Goal: Task Accomplishment & Management: Manage account settings

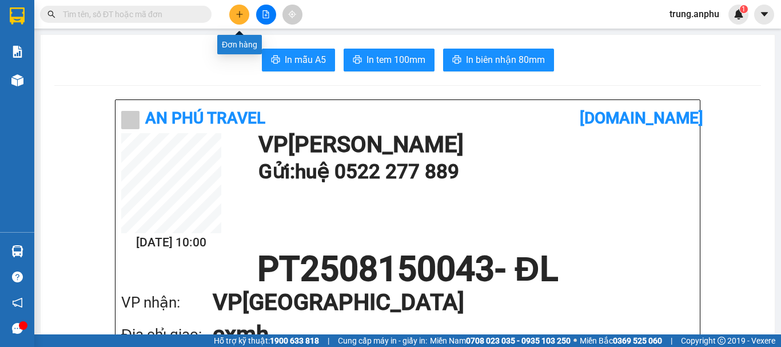
click at [243, 11] on button at bounding box center [239, 15] width 20 height 20
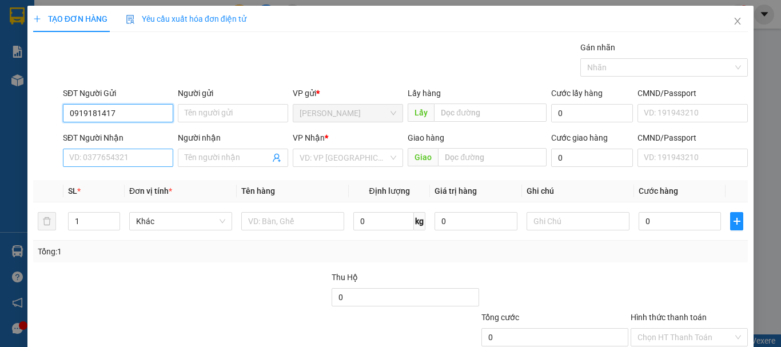
type input "0919181417"
click at [130, 155] on input "SĐT Người Nhận" at bounding box center [118, 158] width 110 height 18
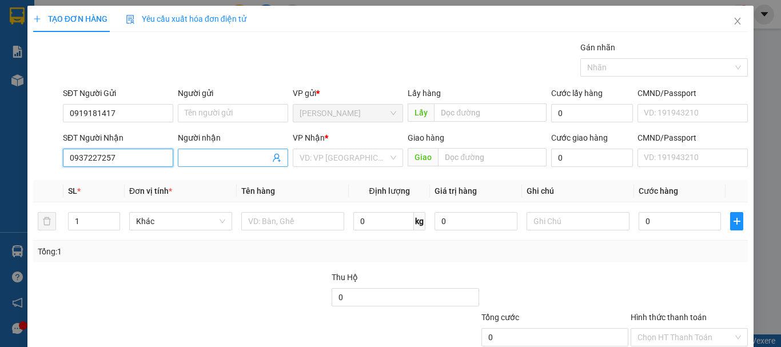
type input "0937227257"
click at [239, 157] on input "Người nhận" at bounding box center [227, 157] width 85 height 13
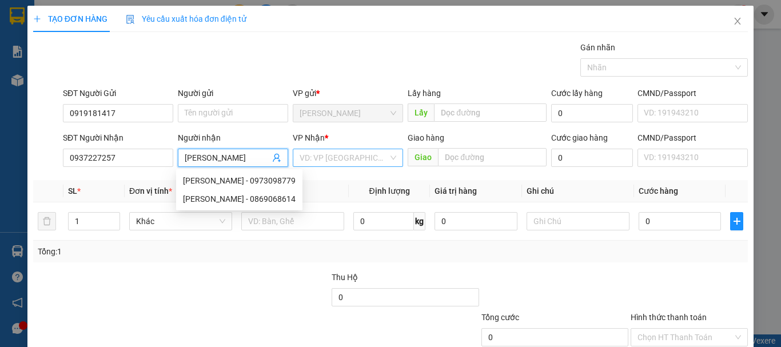
click at [389, 155] on div "VD: VP [GEOGRAPHIC_DATA]" at bounding box center [348, 158] width 110 height 18
type input "[PERSON_NAME]"
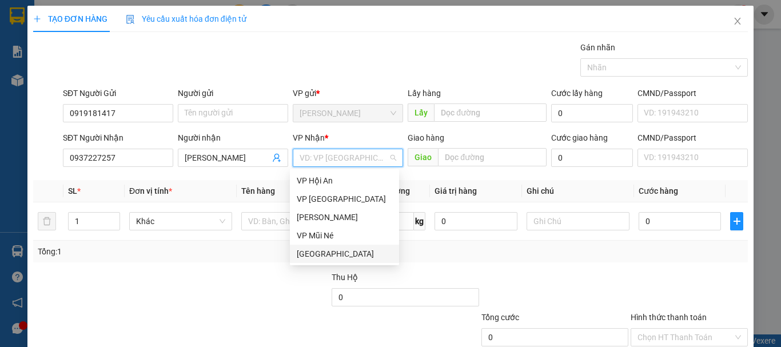
click at [335, 253] on div "[GEOGRAPHIC_DATA]" at bounding box center [344, 253] width 95 height 13
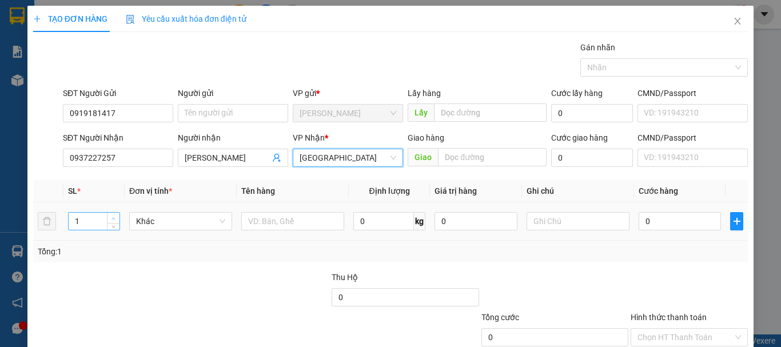
click at [112, 215] on span "up" at bounding box center [113, 218] width 7 height 7
type input "2"
click at [282, 219] on input "text" at bounding box center [292, 221] width 103 height 18
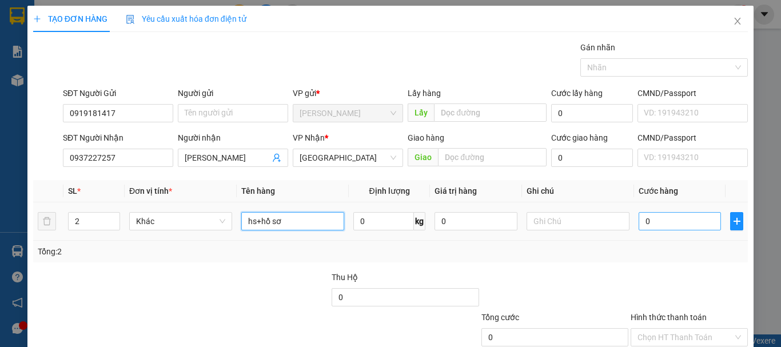
type input "hs+hồ sơ"
click at [687, 229] on input "0" at bounding box center [679, 221] width 82 height 18
type input "6"
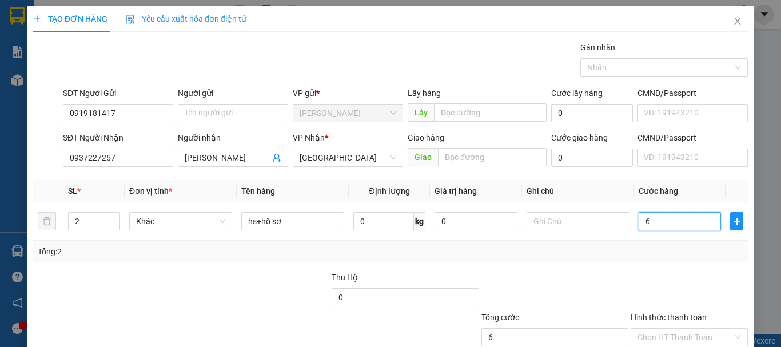
type input "60"
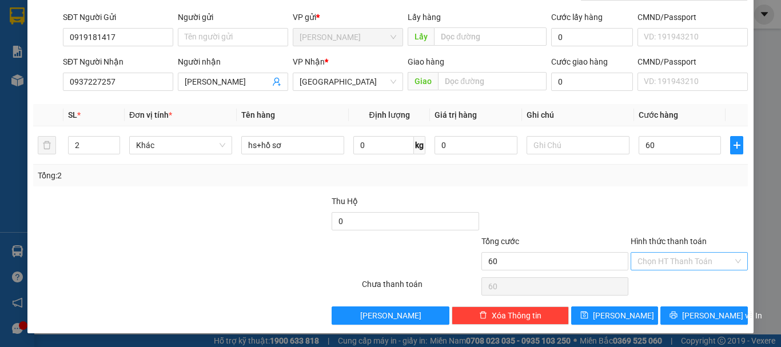
type input "60.000"
click at [659, 256] on input "Hình thức thanh toán" at bounding box center [684, 261] width 95 height 17
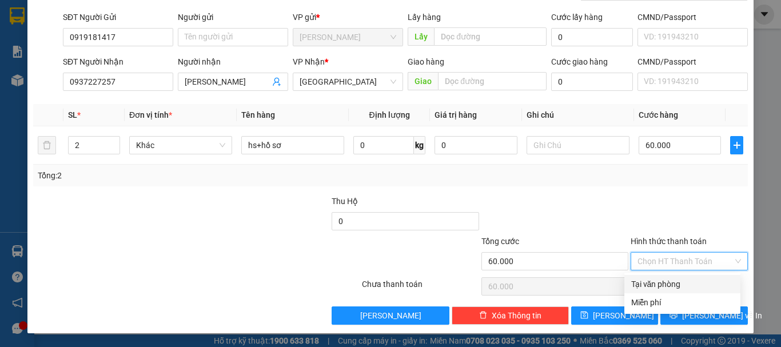
click at [664, 280] on div "Tại văn phòng" at bounding box center [682, 284] width 102 height 13
type input "0"
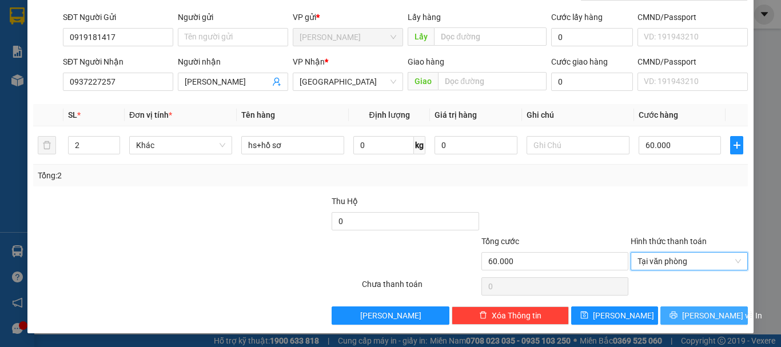
click at [683, 309] on button "[PERSON_NAME] và In" at bounding box center [703, 315] width 87 height 18
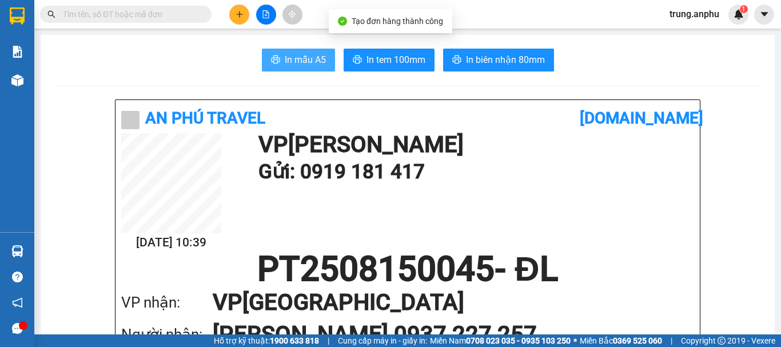
click at [319, 61] on span "In mẫu A5" at bounding box center [305, 60] width 41 height 14
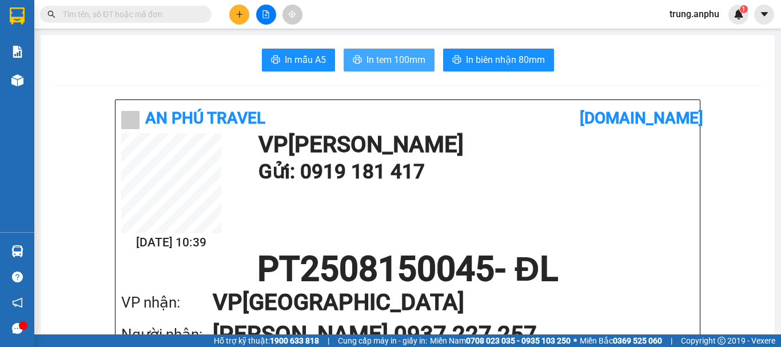
click at [366, 60] on span "In tem 100mm" at bounding box center [395, 60] width 59 height 14
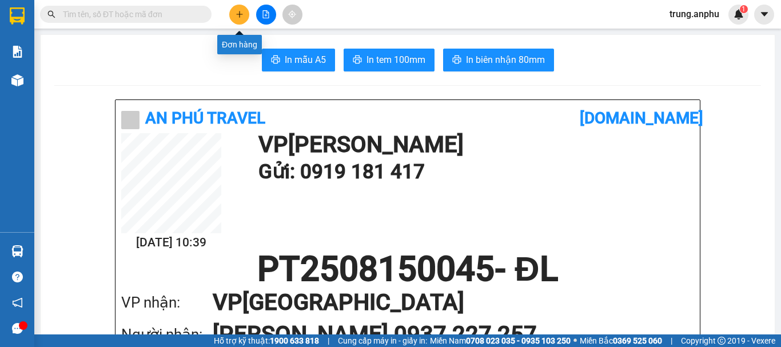
click at [241, 6] on button at bounding box center [239, 15] width 20 height 20
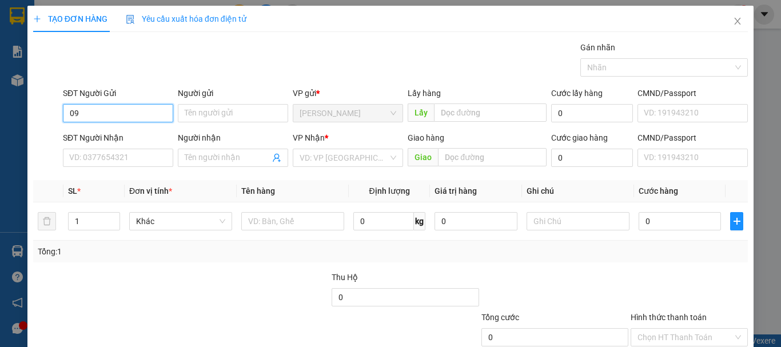
type input "0"
type input "0919962164"
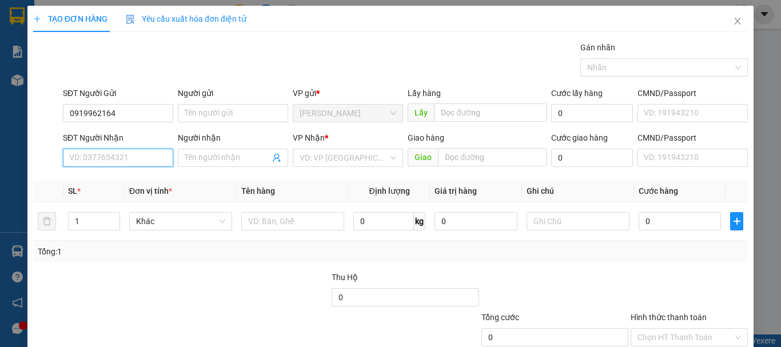
click at [138, 162] on input "SĐT Người Nhận" at bounding box center [118, 158] width 110 height 18
type input "0986731981"
click at [95, 176] on div "0986731981 - phát" at bounding box center [116, 180] width 95 height 13
type input "phát"
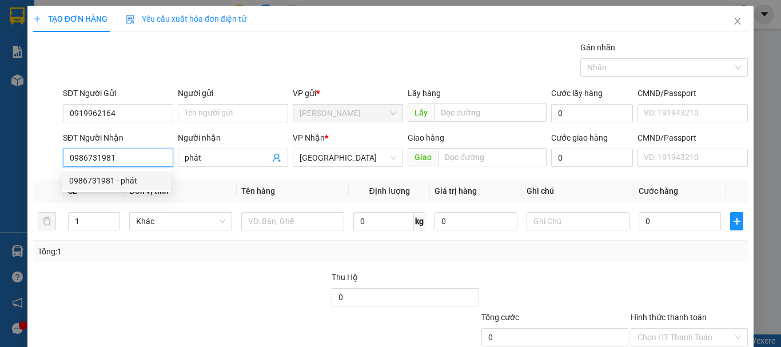
type input "30.000"
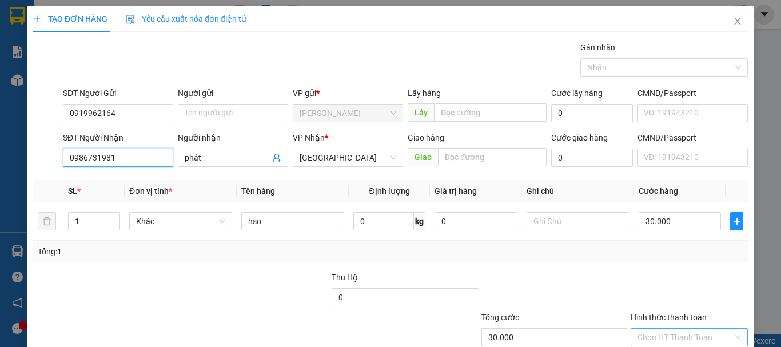
type input "0986731981"
click at [669, 329] on input "Hình thức thanh toán" at bounding box center [684, 337] width 95 height 17
type input "0"
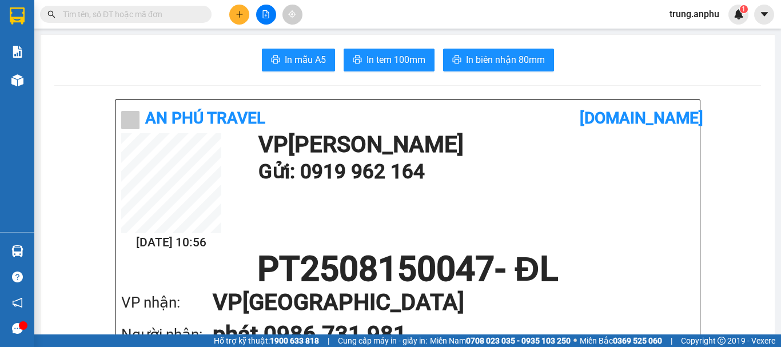
click at [149, 15] on input "text" at bounding box center [130, 14] width 135 height 13
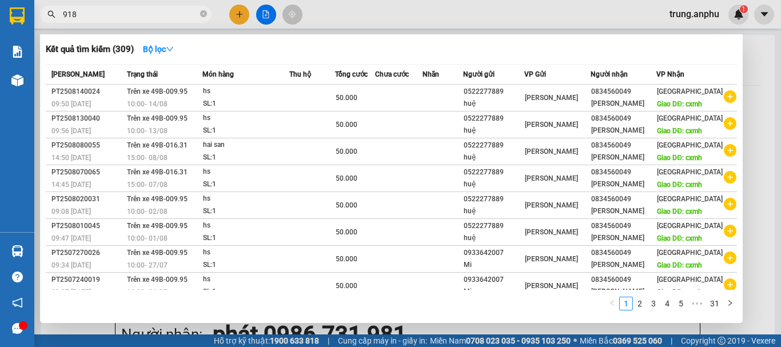
type input "9181"
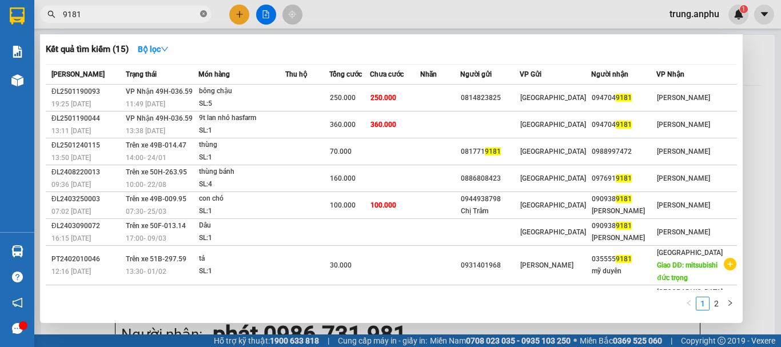
click at [203, 11] on icon "close-circle" at bounding box center [203, 13] width 7 height 7
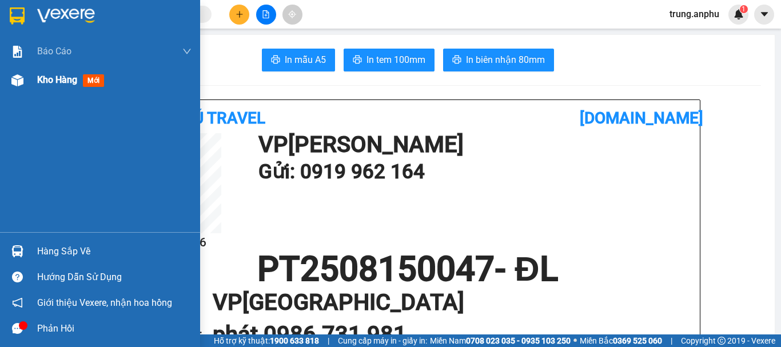
click at [49, 82] on span "Kho hàng" at bounding box center [57, 79] width 40 height 11
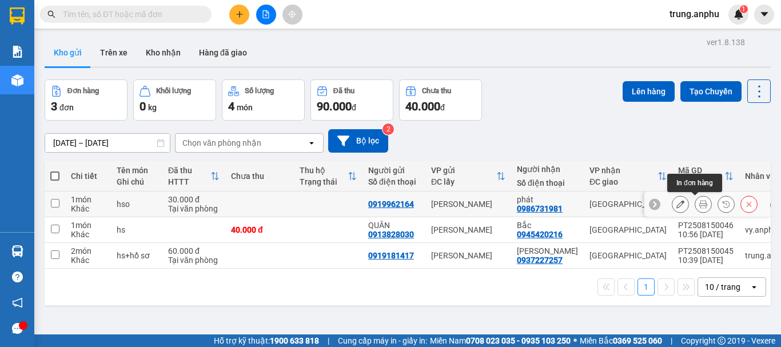
click at [699, 202] on icon at bounding box center [703, 204] width 8 height 8
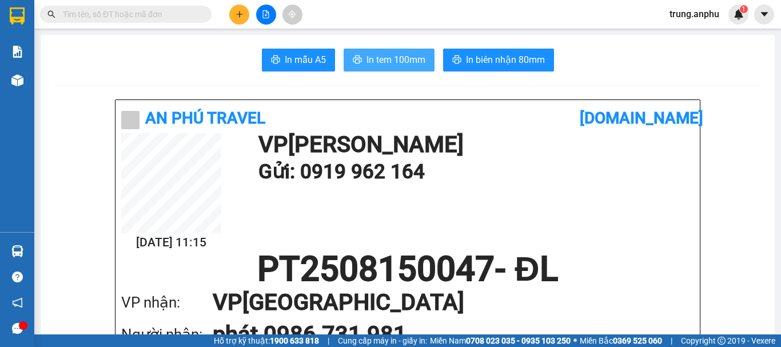
click at [384, 57] on span "In tem 100mm" at bounding box center [395, 60] width 59 height 14
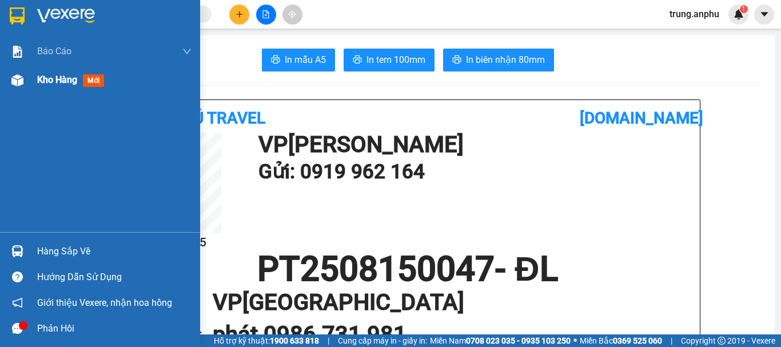
click at [47, 84] on span "Kho hàng" at bounding box center [57, 79] width 40 height 11
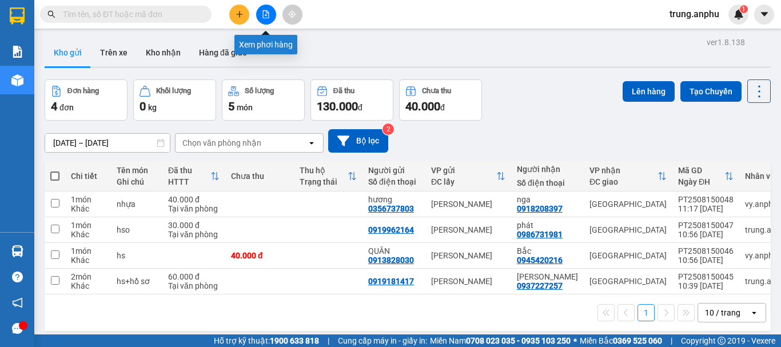
click at [266, 18] on button at bounding box center [266, 15] width 20 height 20
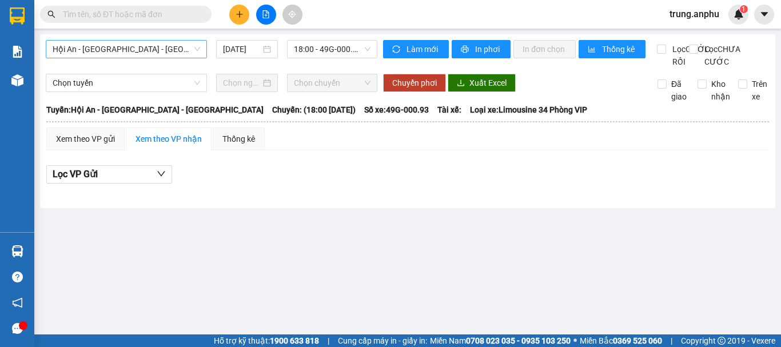
click at [158, 47] on span "Hội An - [GEOGRAPHIC_DATA] - [GEOGRAPHIC_DATA]" at bounding box center [126, 49] width 147 height 17
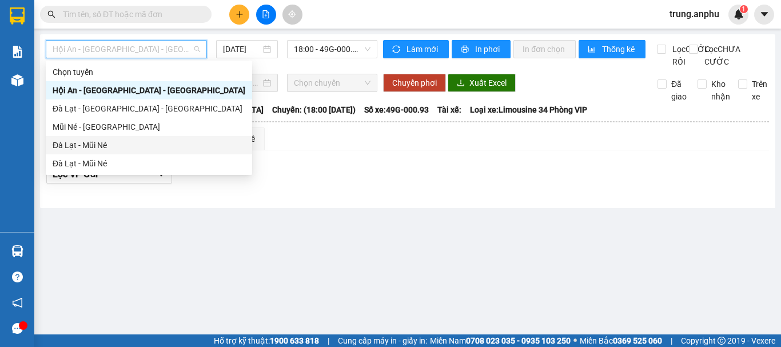
click at [75, 146] on div "Đà Lạt - Mũi Né" at bounding box center [149, 145] width 193 height 13
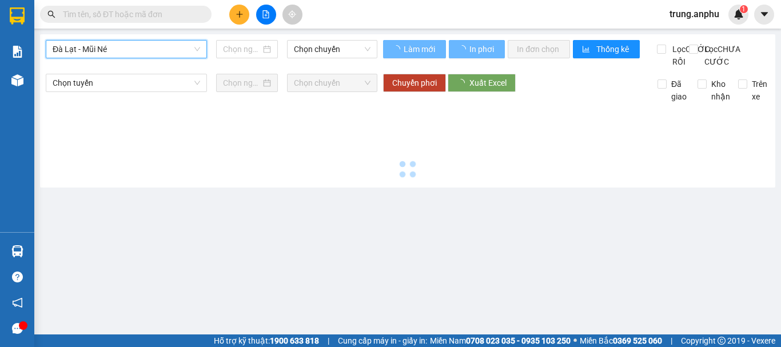
type input "[DATE]"
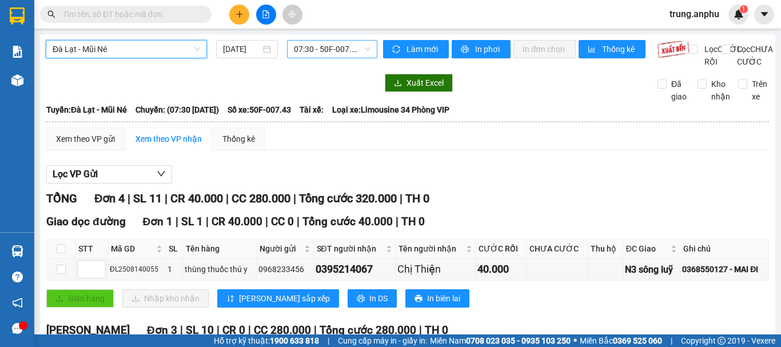
click at [299, 50] on span "07:30 - 50F-007.43" at bounding box center [332, 49] width 77 height 17
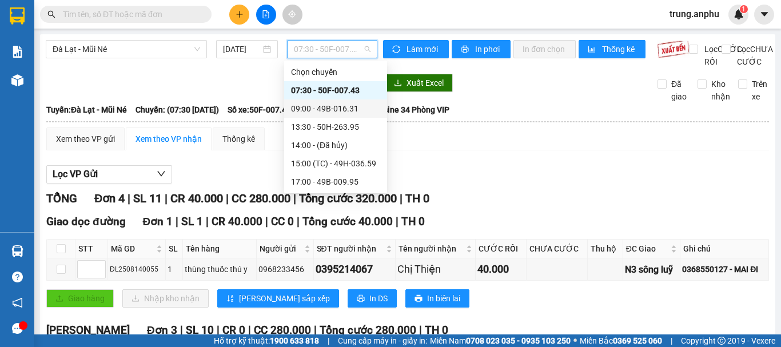
click at [327, 109] on div "09:00 - 49B-016.31" at bounding box center [335, 108] width 89 height 13
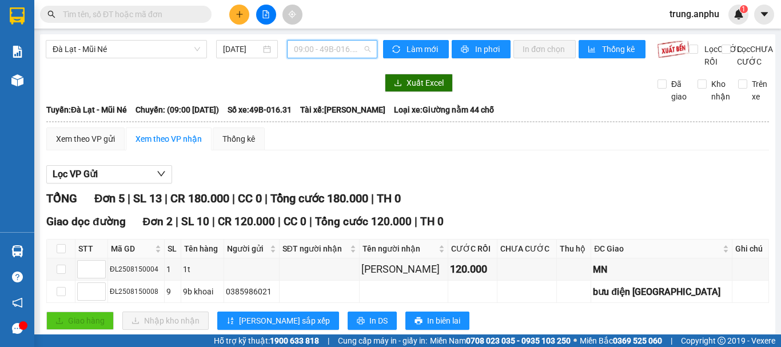
click at [351, 45] on span "09:00 - 49B-016.31" at bounding box center [332, 49] width 77 height 17
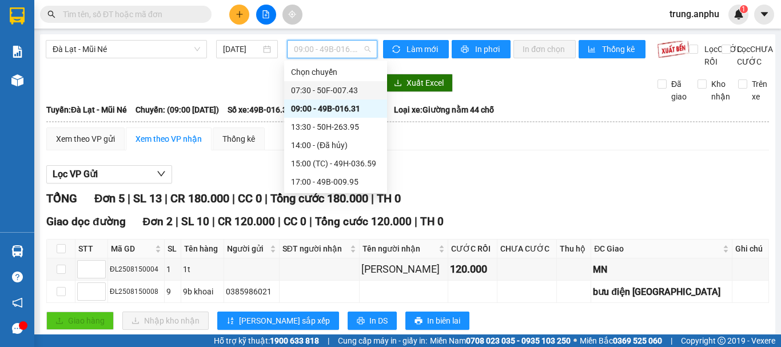
click at [351, 89] on div "07:30 - 50F-007.43" at bounding box center [335, 90] width 89 height 13
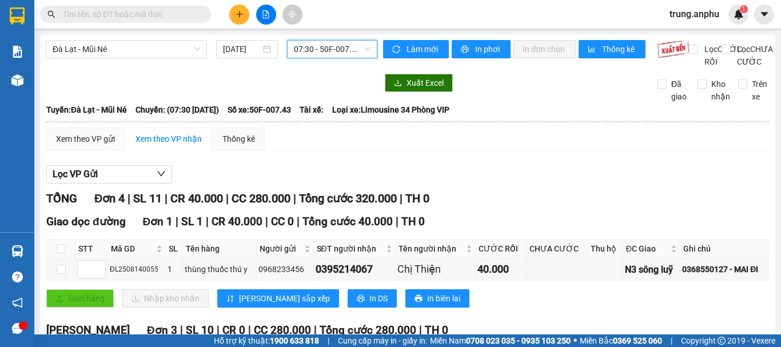
click at [68, 133] on div "Xem theo VP gửi" at bounding box center [85, 139] width 59 height 13
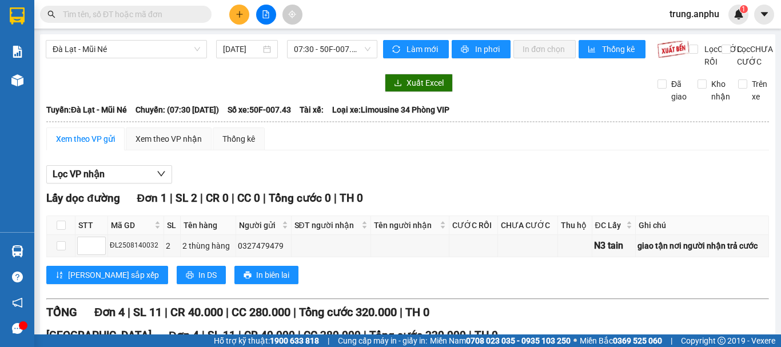
click at [107, 10] on input "text" at bounding box center [130, 14] width 135 height 13
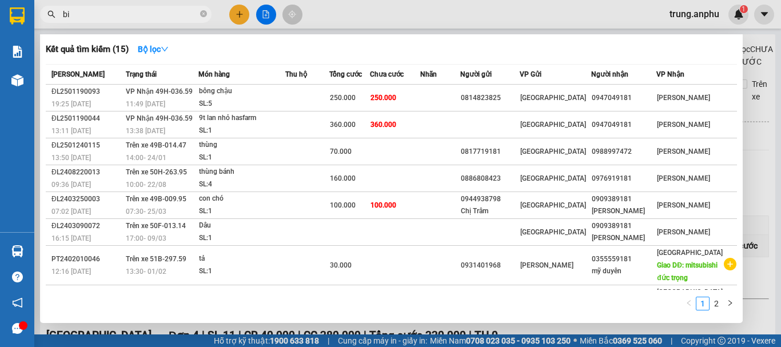
type input "b"
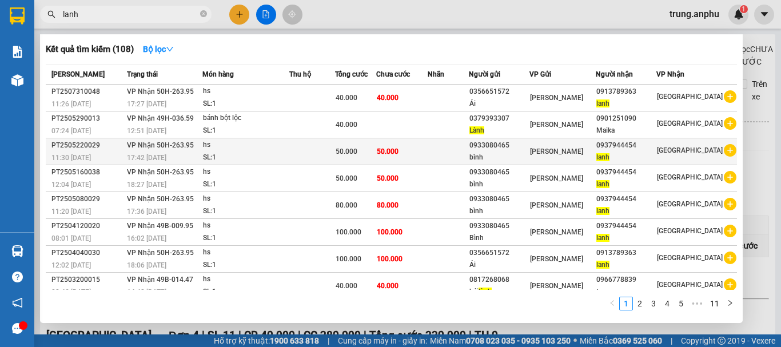
type input "lanh"
click at [724, 147] on icon "plus-circle" at bounding box center [729, 150] width 13 height 13
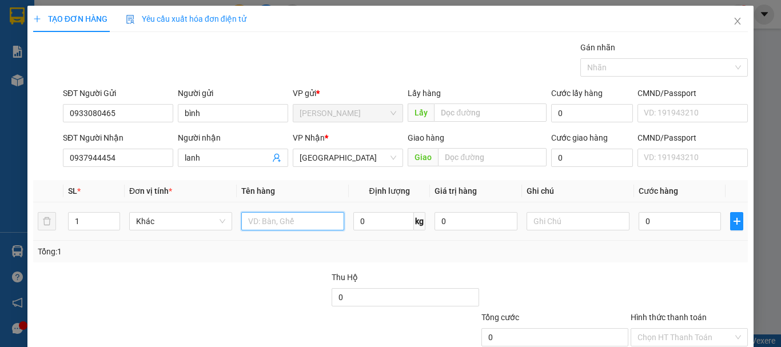
click at [252, 219] on input "text" at bounding box center [292, 221] width 103 height 18
type input "hs"
click at [666, 225] on input "0" at bounding box center [679, 221] width 82 height 18
type input "5"
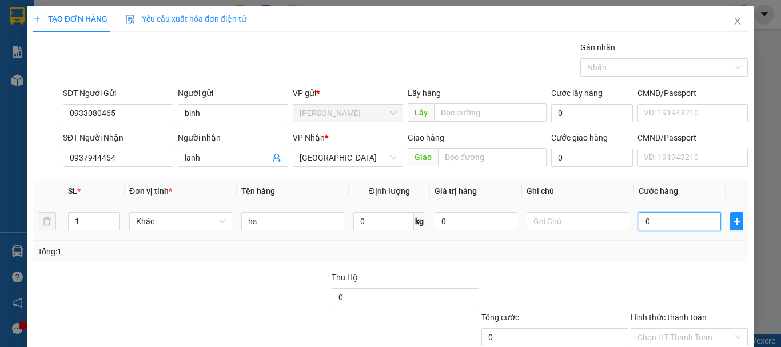
type input "5"
type input "50"
type input "50.000"
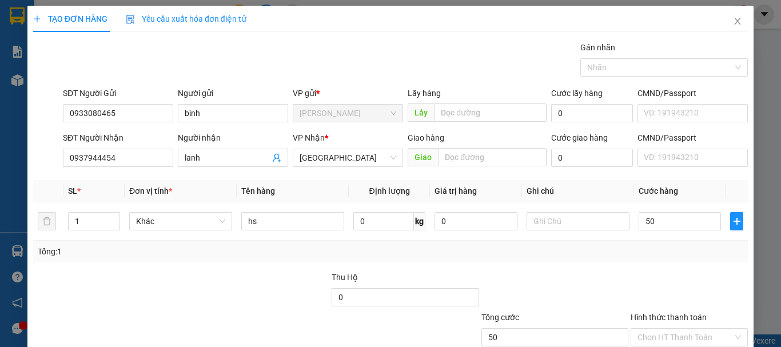
type input "50.000"
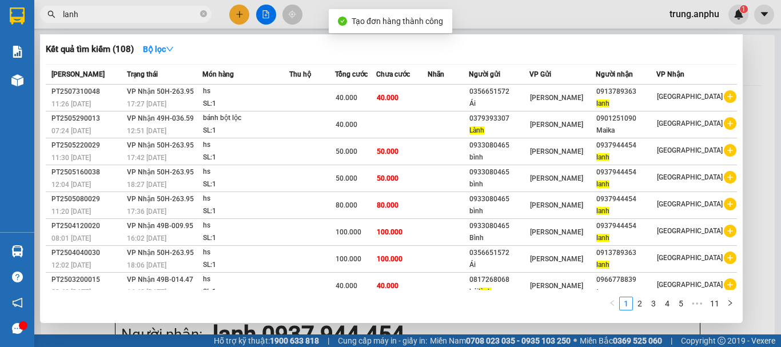
click at [263, 11] on div at bounding box center [390, 173] width 781 height 347
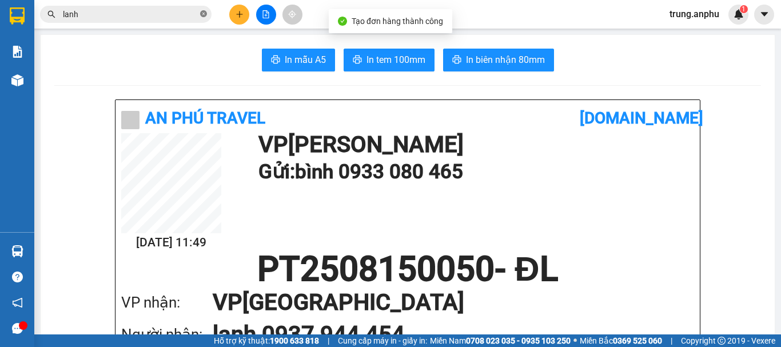
click at [205, 14] on icon "close-circle" at bounding box center [203, 13] width 7 height 7
click at [298, 58] on span "In mẫu A5" at bounding box center [305, 60] width 41 height 14
click at [241, 11] on icon "plus" at bounding box center [239, 14] width 8 height 8
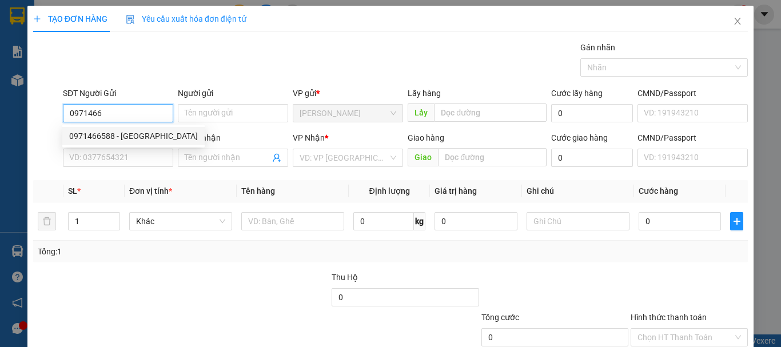
click at [114, 131] on div "0971466588 - [GEOGRAPHIC_DATA]" at bounding box center [133, 136] width 129 height 13
type input "0971466588"
type input "đức"
type input "0916232548"
type input "Hoàng"
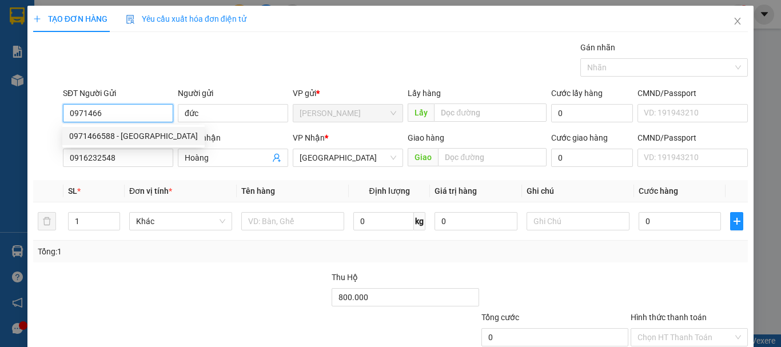
type input "800.000"
type input "40.000"
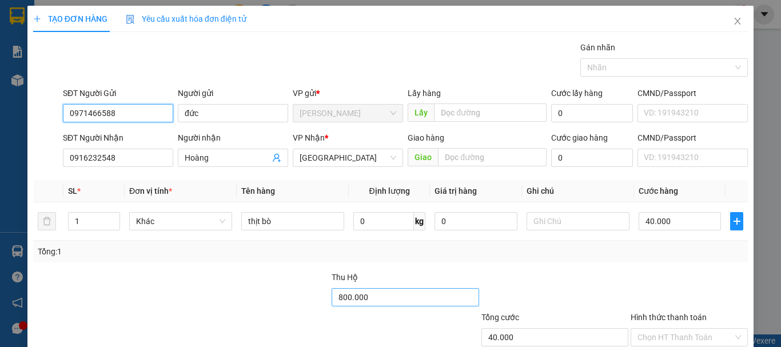
type input "0971466588"
click at [346, 301] on input "800.000" at bounding box center [404, 297] width 147 height 18
type input "720"
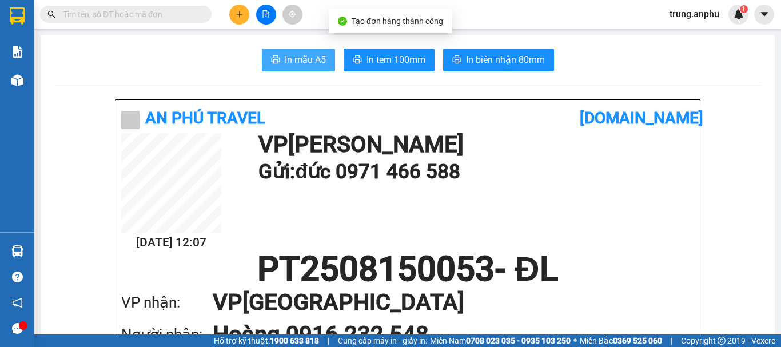
click at [305, 62] on span "In mẫu A5" at bounding box center [305, 60] width 41 height 14
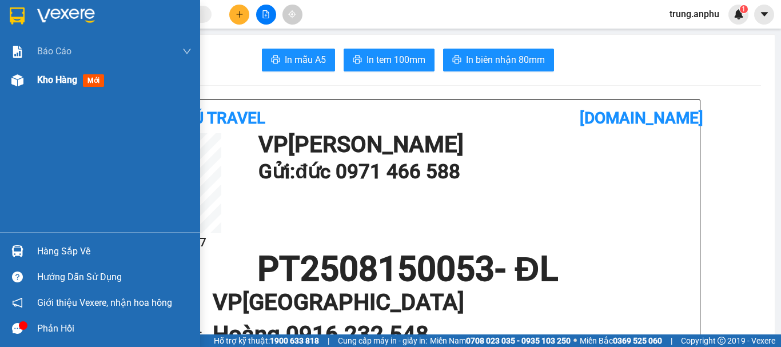
click at [47, 82] on span "Kho hàng" at bounding box center [57, 79] width 40 height 11
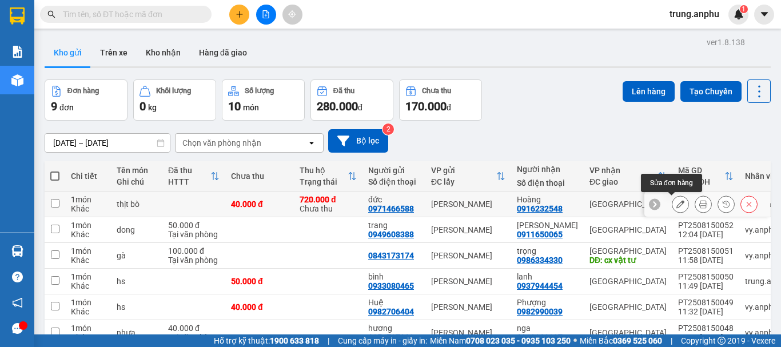
click at [676, 202] on icon at bounding box center [680, 204] width 8 height 8
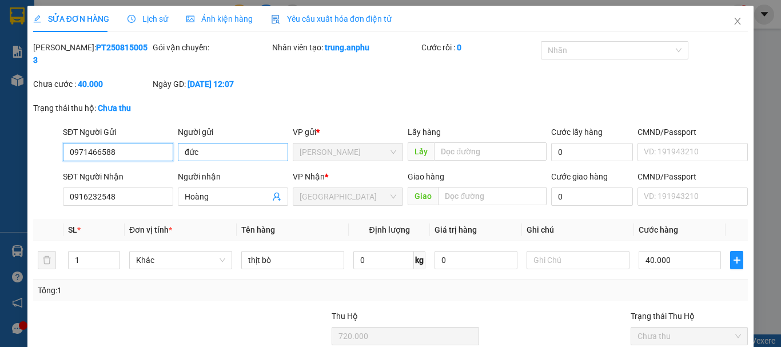
type input "0971466588"
type input "đức"
type input "0916232548"
type input "Hoàng"
type input "720.000"
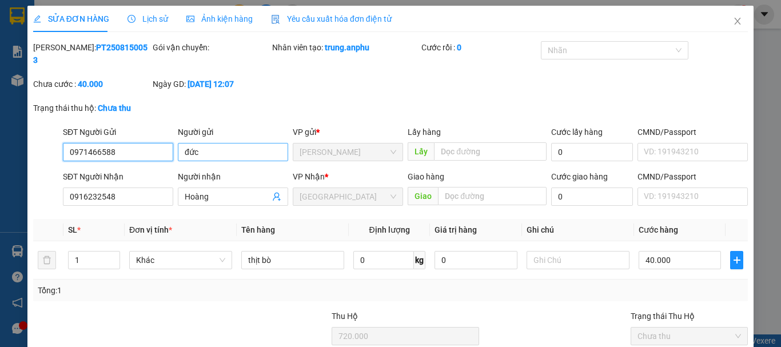
type input "40.000"
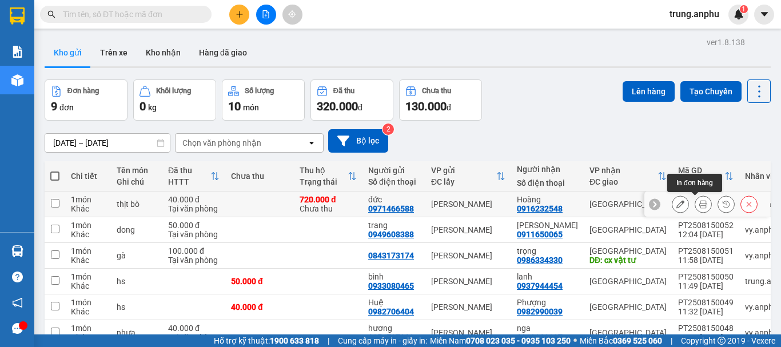
click at [699, 203] on icon at bounding box center [703, 204] width 8 height 8
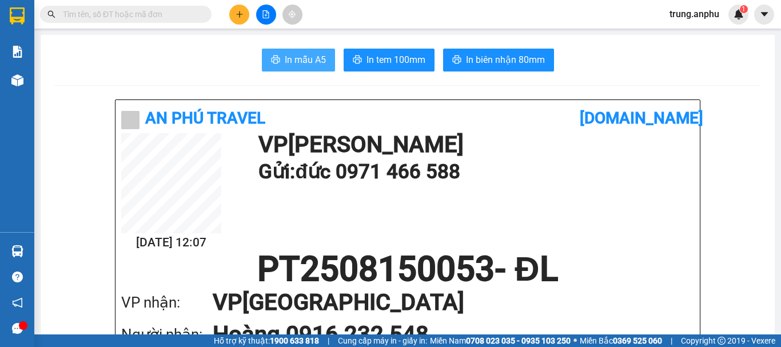
click at [296, 61] on span "In mẫu A5" at bounding box center [305, 60] width 41 height 14
click at [176, 19] on input "text" at bounding box center [130, 14] width 135 height 13
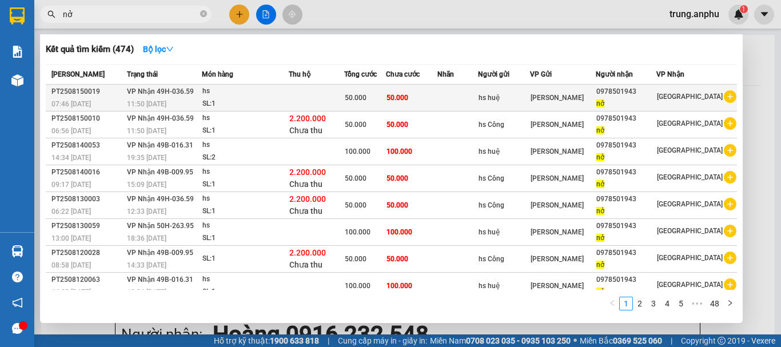
type input "nở"
click at [725, 95] on icon "plus-circle" at bounding box center [729, 96] width 13 height 13
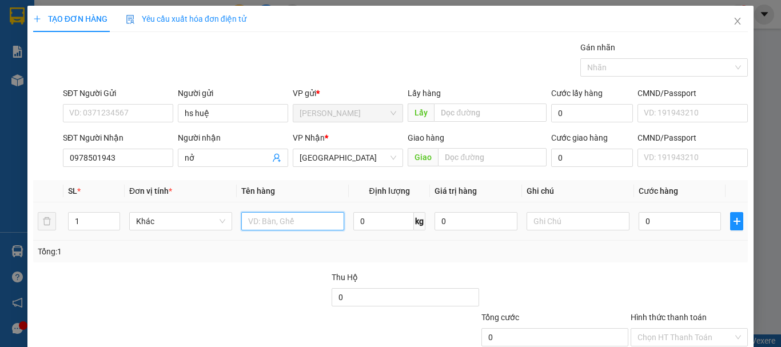
click at [281, 225] on input "text" at bounding box center [292, 221] width 103 height 18
type input "hs"
click at [651, 225] on input "0" at bounding box center [679, 221] width 82 height 18
type input "5"
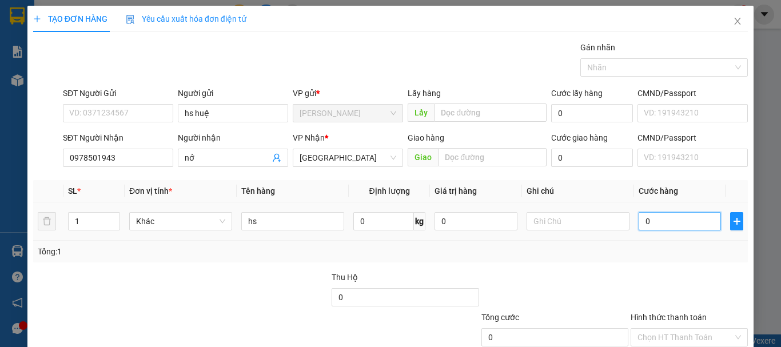
type input "5"
type input "50"
type input "5"
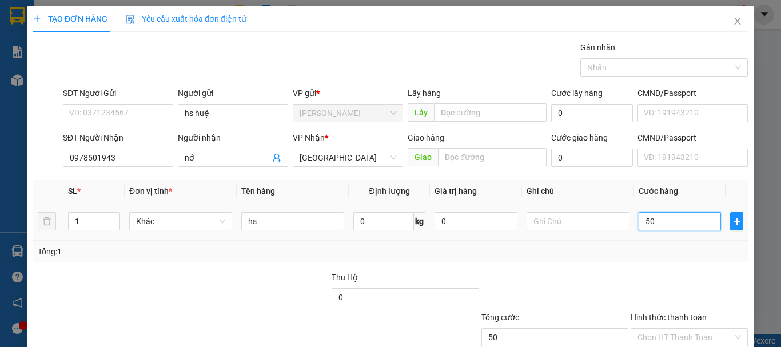
type input "5"
type input "0"
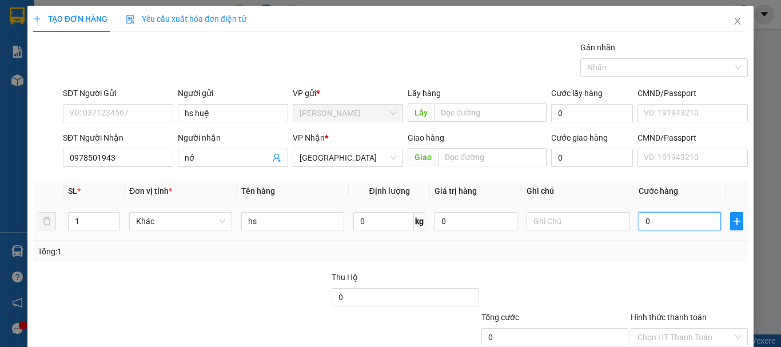
click at [638, 219] on input "0" at bounding box center [679, 221] width 82 height 18
type input "10"
type input "100"
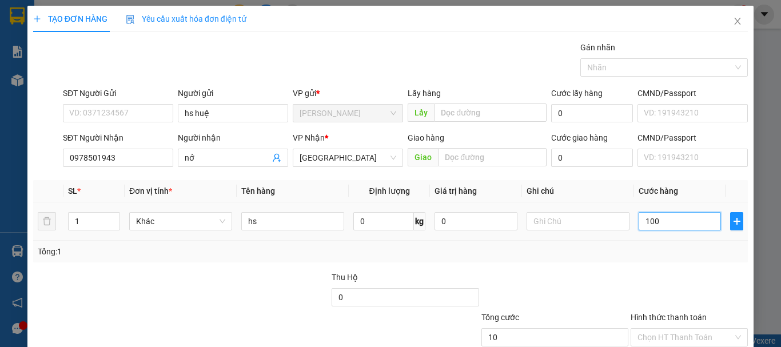
type input "100"
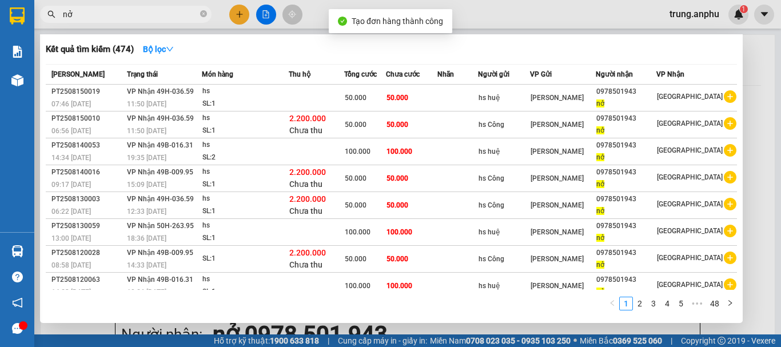
click at [265, 15] on div at bounding box center [390, 173] width 781 height 347
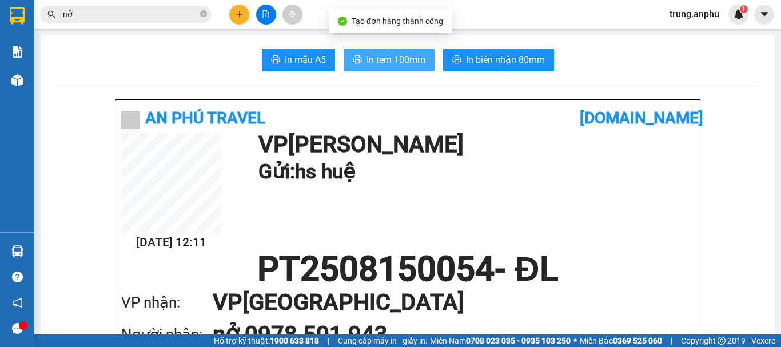
click at [387, 59] on span "In tem 100mm" at bounding box center [395, 60] width 59 height 14
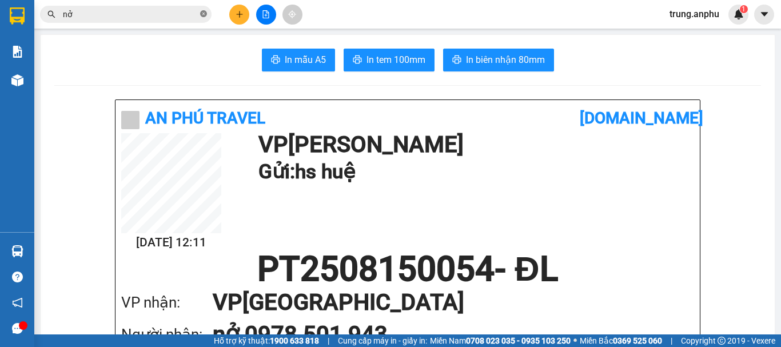
click at [201, 15] on icon "close-circle" at bounding box center [203, 13] width 7 height 7
click at [237, 12] on icon "plus" at bounding box center [239, 14] width 8 height 8
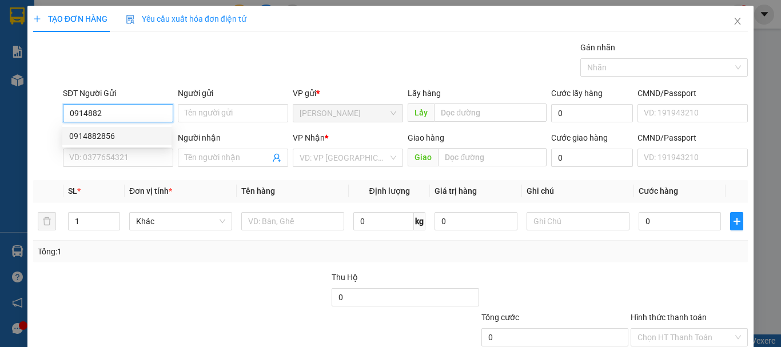
click at [97, 138] on div "0914882856" at bounding box center [116, 136] width 95 height 13
type input "0914882856"
type input "0974411529"
type input "Luận"
type input "40.000"
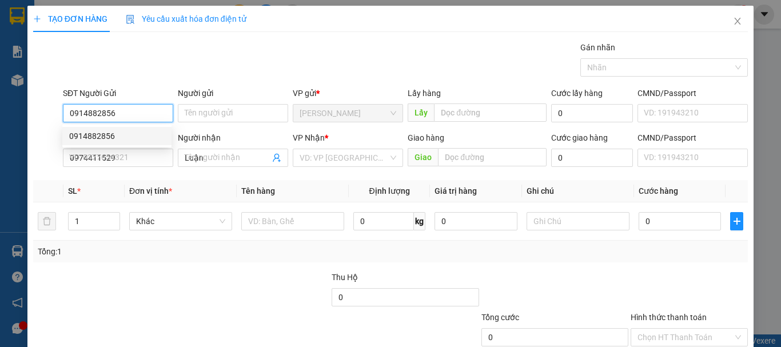
type input "40.000"
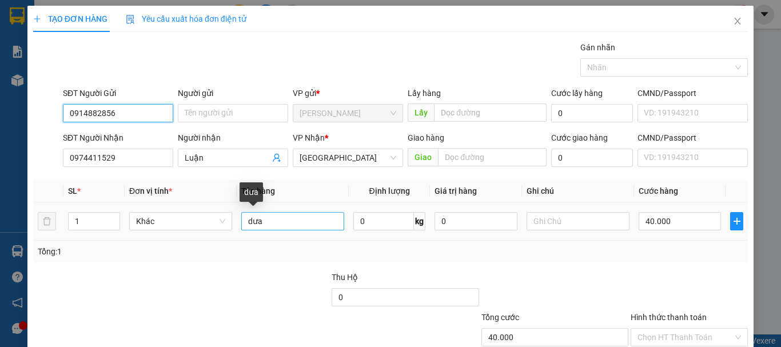
type input "0914882856"
drag, startPoint x: 265, startPoint y: 221, endPoint x: 225, endPoint y: 229, distance: 41.2
click at [225, 229] on tr "1 Khác dưa 0 kg 0 40.000" at bounding box center [390, 221] width 714 height 38
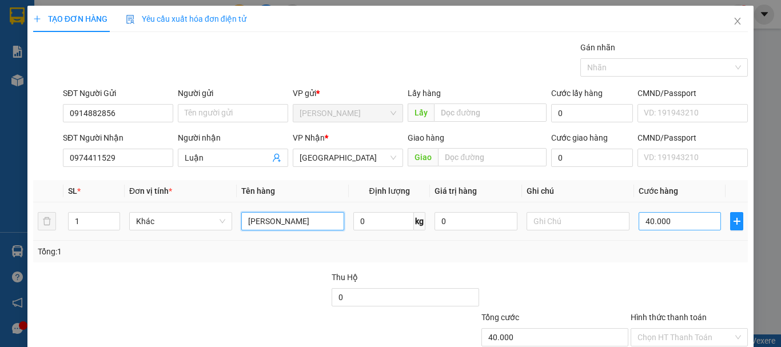
type input "[PERSON_NAME]"
click at [660, 225] on input "40.000" at bounding box center [679, 221] width 82 height 18
type input "2"
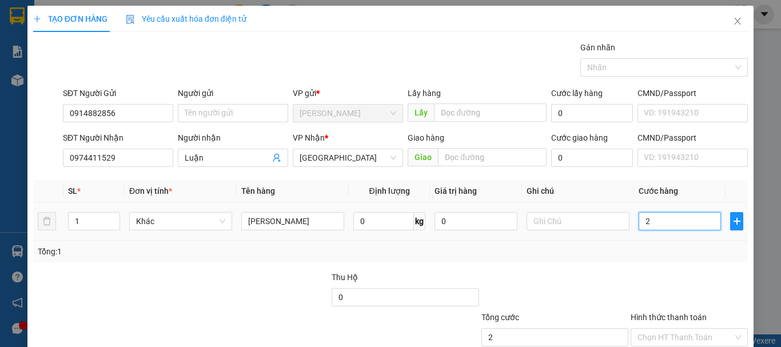
type input "0"
click at [638, 223] on input "0" at bounding box center [679, 221] width 82 height 18
type input "30"
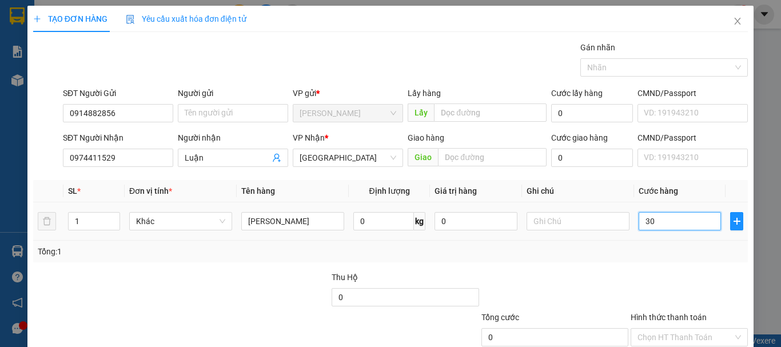
type input "30"
type input "30.000"
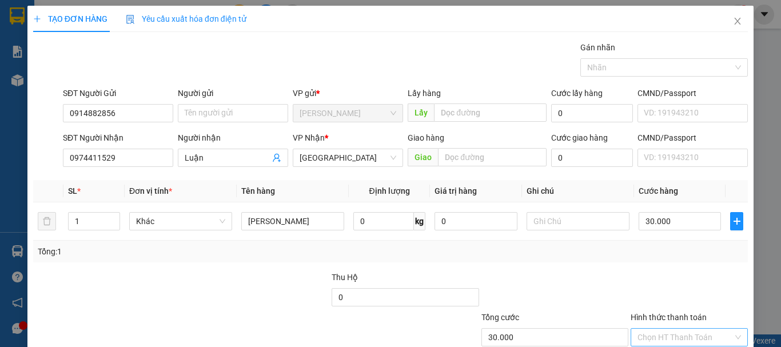
click at [641, 329] on input "Hình thức thanh toán" at bounding box center [684, 337] width 95 height 17
click at [671, 325] on div "TẠO ĐƠN HÀNG Yêu cầu xuất hóa đơn điện tử Transit Pickup Surcharge Ids Transit …" at bounding box center [390, 207] width 726 height 403
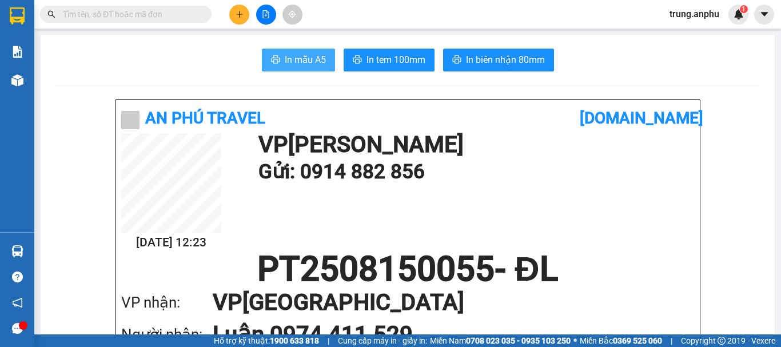
click at [294, 61] on span "In mẫu A5" at bounding box center [305, 60] width 41 height 14
click at [241, 10] on icon "plus" at bounding box center [239, 14] width 8 height 8
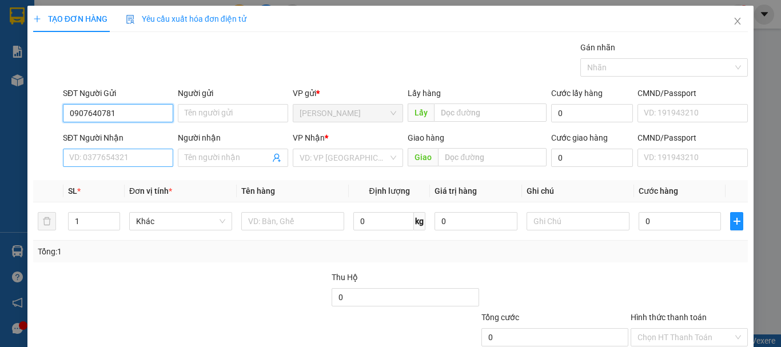
type input "0907640781"
click at [114, 160] on input "SĐT Người Nhận" at bounding box center [118, 158] width 110 height 18
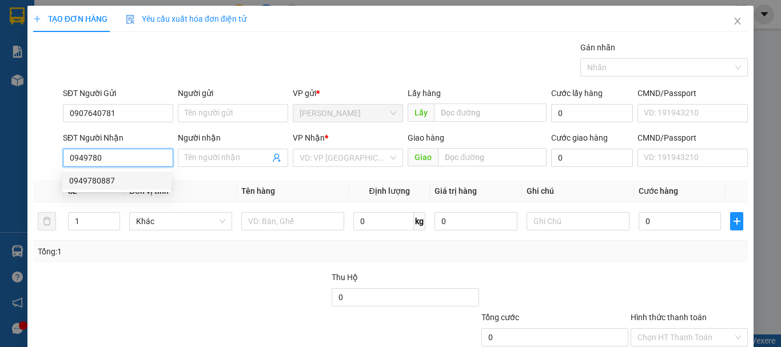
click at [98, 181] on div "0949780887" at bounding box center [116, 180] width 95 height 13
type input "0949780887"
type input "50.000"
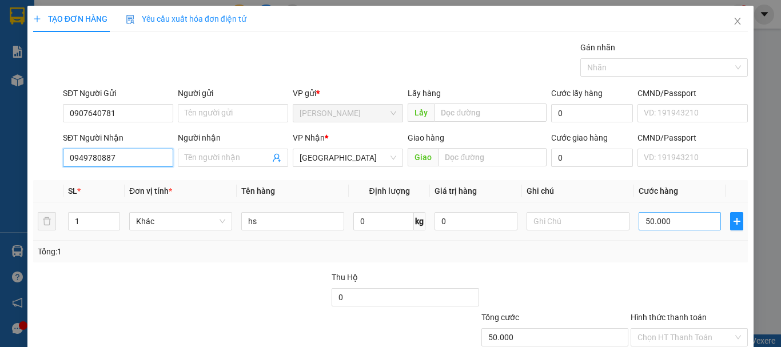
type input "0949780887"
click at [692, 223] on input "50.000" at bounding box center [679, 221] width 82 height 18
type input "4"
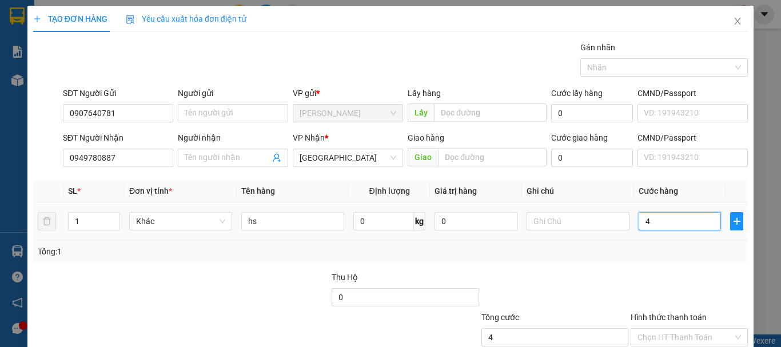
type input "40"
click at [655, 329] on input "Hình thức thanh toán" at bounding box center [684, 337] width 95 height 17
type input "40.000"
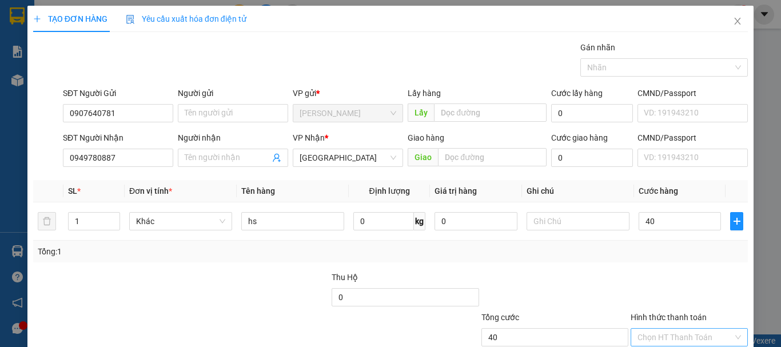
type input "40.000"
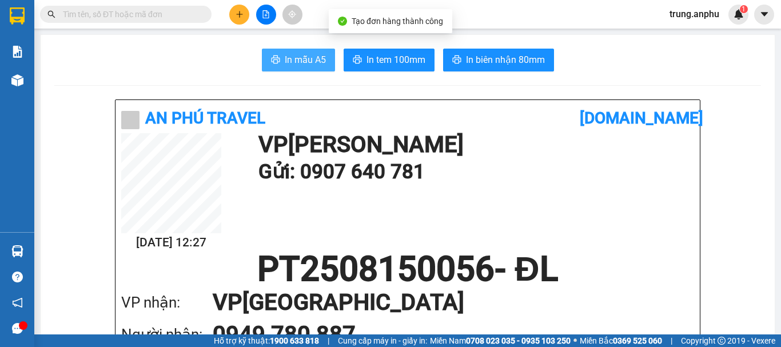
click at [319, 54] on span "In mẫu A5" at bounding box center [305, 60] width 41 height 14
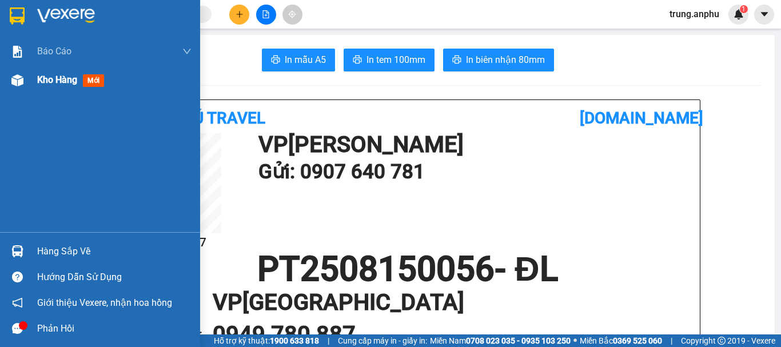
click at [45, 77] on span "Kho hàng" at bounding box center [57, 79] width 40 height 11
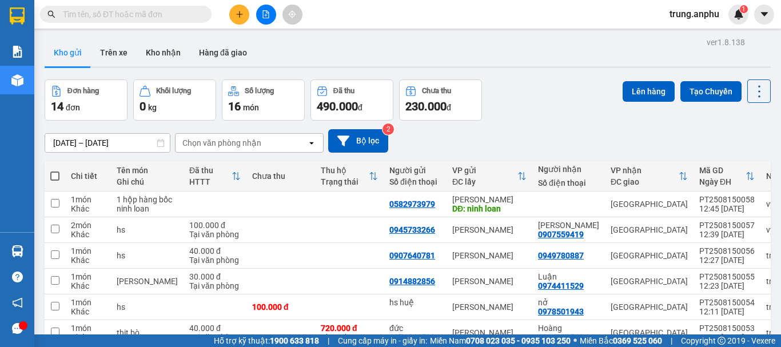
click at [52, 174] on span at bounding box center [54, 175] width 9 height 9
click at [55, 170] on input "checkbox" at bounding box center [55, 170] width 0 height 0
checkbox input "true"
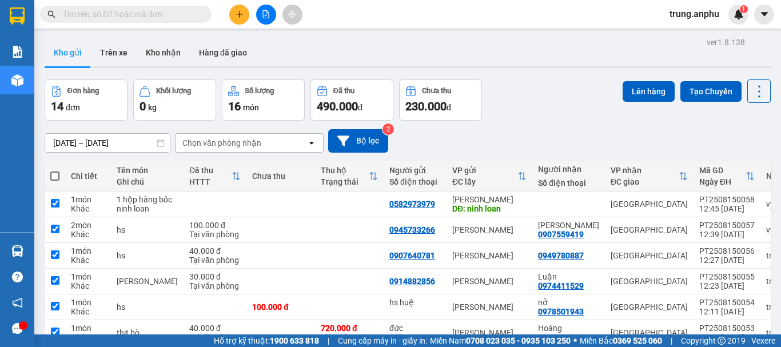
checkbox input "true"
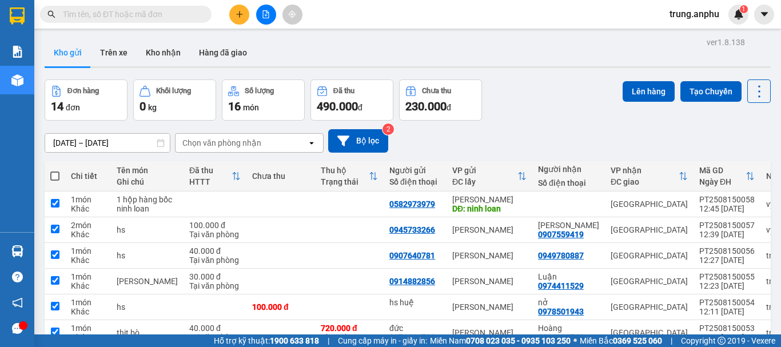
checkbox input "true"
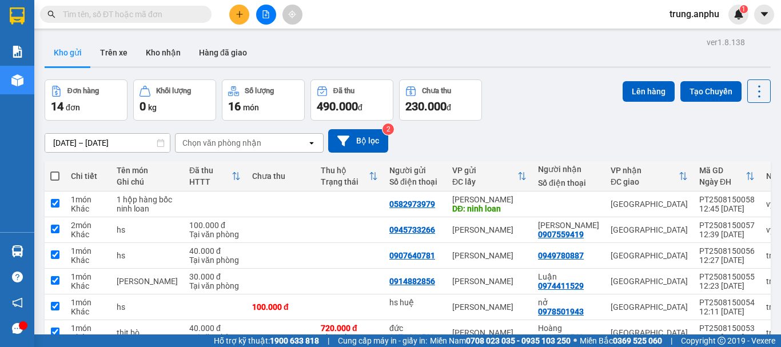
checkbox input "true"
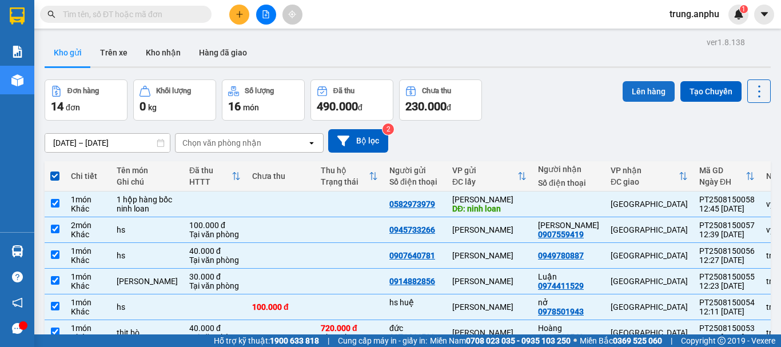
click at [622, 96] on button "Lên hàng" at bounding box center [648, 91] width 52 height 21
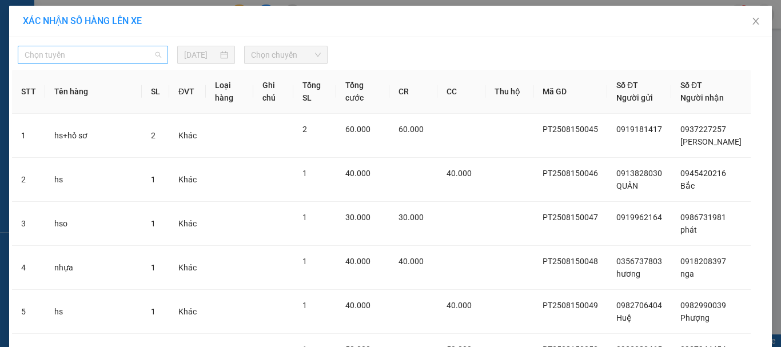
click at [148, 57] on span "Chọn tuyến" at bounding box center [93, 54] width 137 height 17
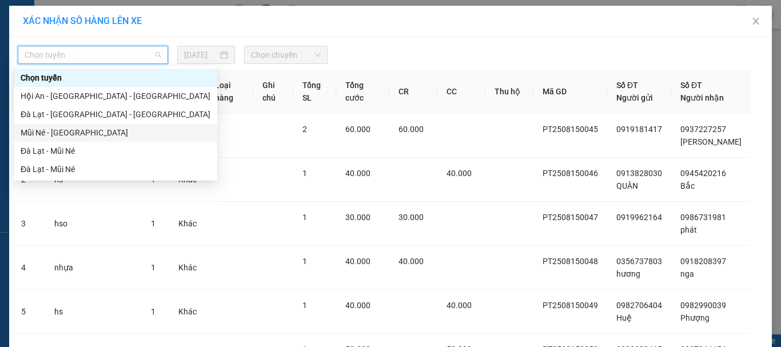
click at [46, 130] on div "Mũi Né - [GEOGRAPHIC_DATA]" at bounding box center [116, 132] width 190 height 13
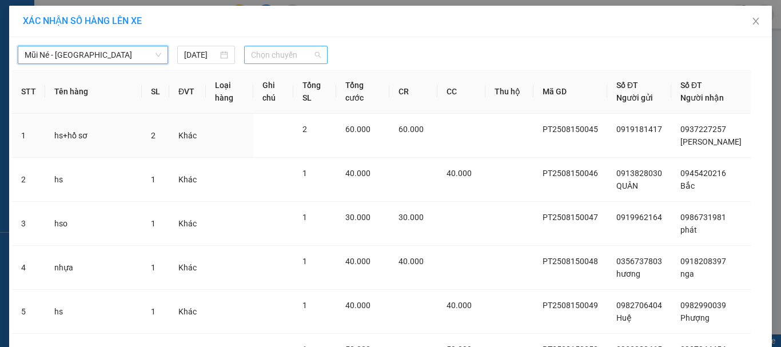
click at [268, 57] on span "Chọn chuyến" at bounding box center [286, 54] width 70 height 17
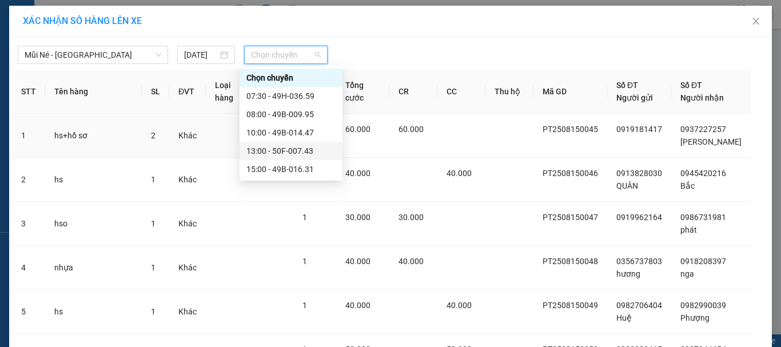
click at [282, 149] on div "13:00 - 50F-007.43" at bounding box center [290, 151] width 89 height 13
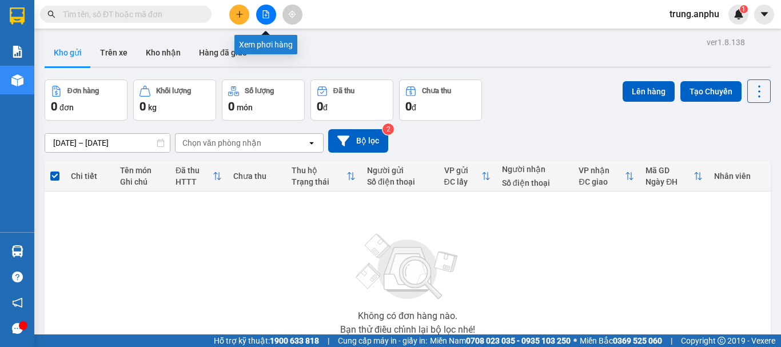
click at [266, 10] on icon "file-add" at bounding box center [266, 14] width 6 height 8
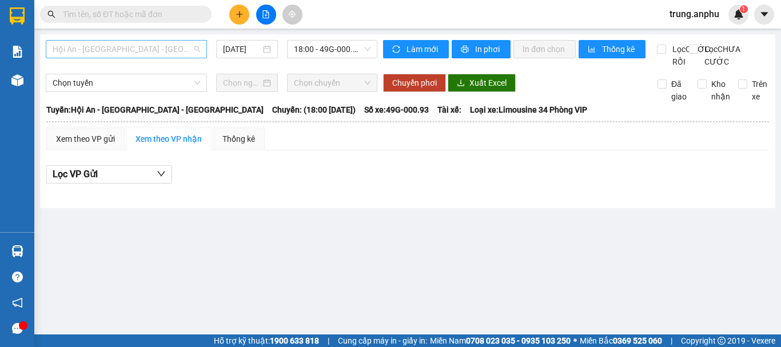
click at [191, 50] on span "Hội An - [GEOGRAPHIC_DATA] - [GEOGRAPHIC_DATA]" at bounding box center [126, 49] width 147 height 17
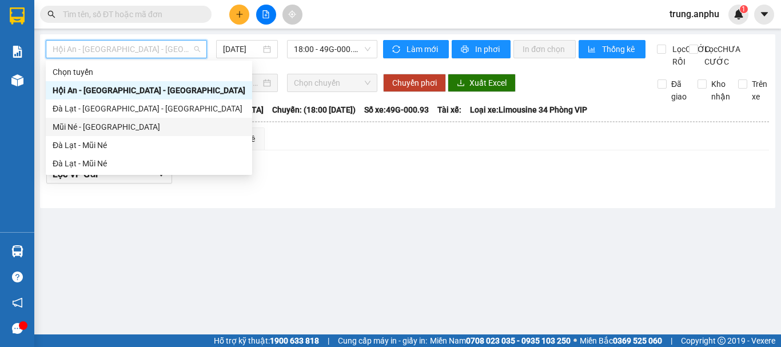
click at [98, 133] on div "Mũi Né - [GEOGRAPHIC_DATA]" at bounding box center [149, 127] width 193 height 13
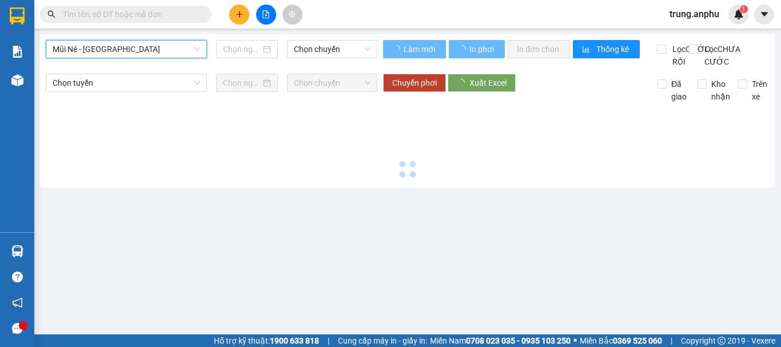
type input "[DATE]"
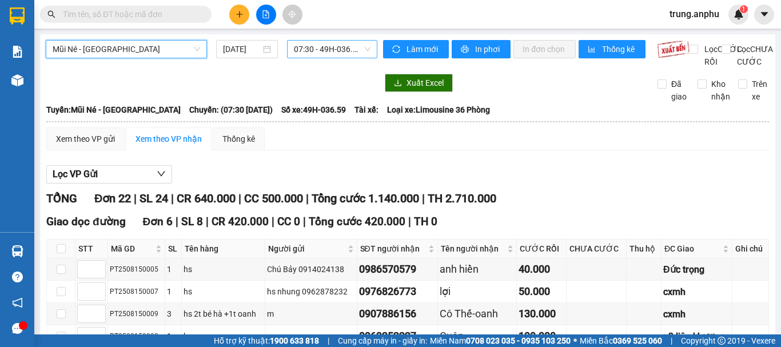
click at [325, 53] on span "07:30 - 49H-036.59" at bounding box center [332, 49] width 77 height 17
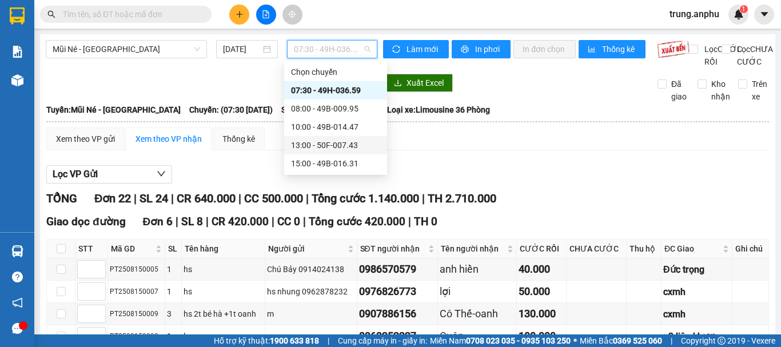
click at [327, 145] on div "13:00 - 50F-007.43" at bounding box center [335, 145] width 89 height 13
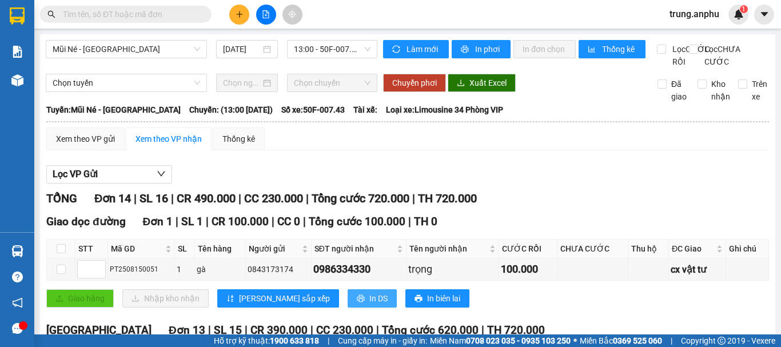
click at [347, 289] on button "In DS" at bounding box center [371, 298] width 49 height 18
click at [110, 133] on div "Xem theo VP gửi" at bounding box center [85, 139] width 59 height 13
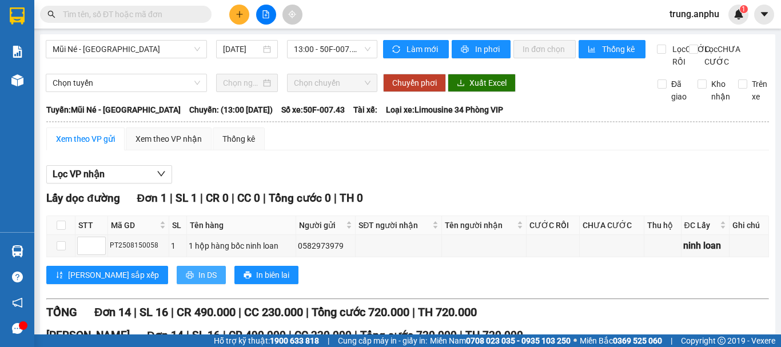
click at [198, 269] on span "In DS" at bounding box center [207, 275] width 18 height 13
click at [236, 10] on button at bounding box center [239, 15] width 20 height 20
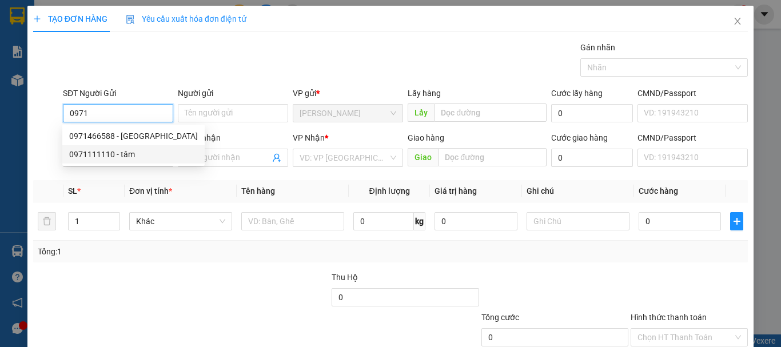
click at [109, 157] on div "0971111110 - tâm" at bounding box center [133, 154] width 129 height 13
type input "0971111110"
type input "tâm"
type input "0924123496"
type input "[PERSON_NAME]"
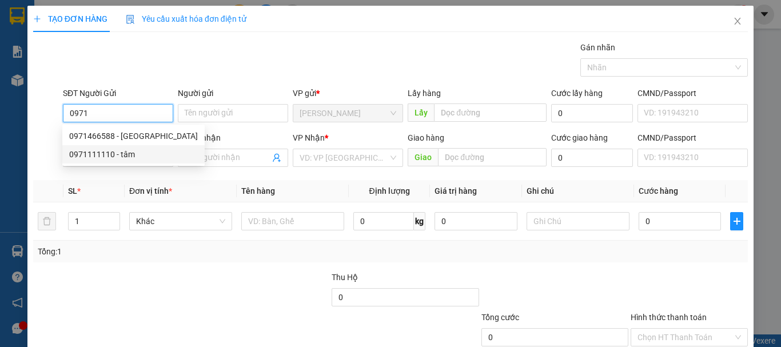
type input "Cxmh"
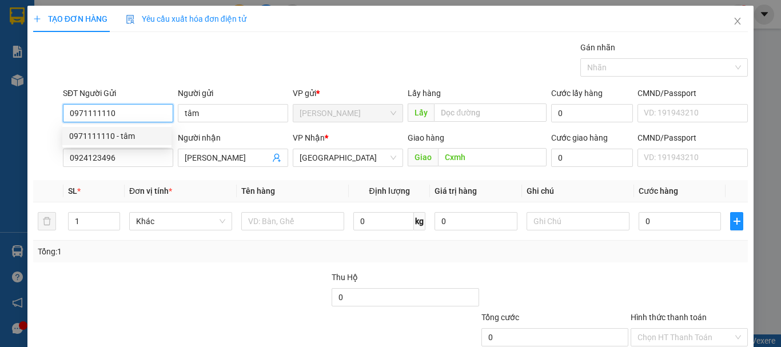
type input "40.000"
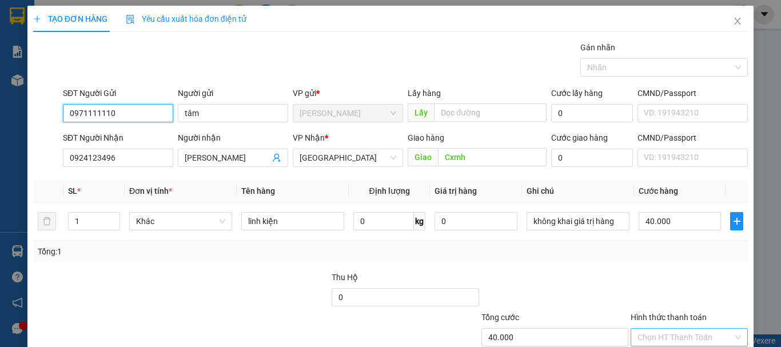
type input "0971111110"
click at [661, 329] on input "Hình thức thanh toán" at bounding box center [684, 337] width 95 height 17
type input "0"
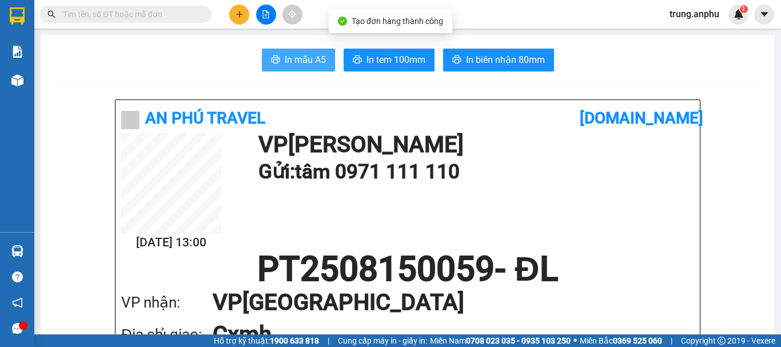
click at [317, 59] on span "In mẫu A5" at bounding box center [305, 60] width 41 height 14
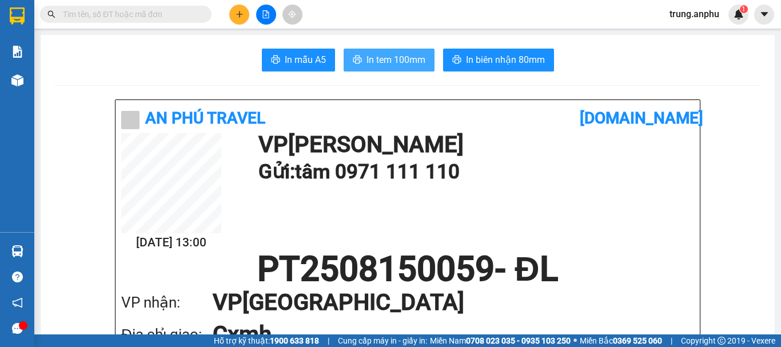
click at [380, 63] on span "In tem 100mm" at bounding box center [395, 60] width 59 height 14
click at [147, 16] on input "text" at bounding box center [130, 14] width 135 height 13
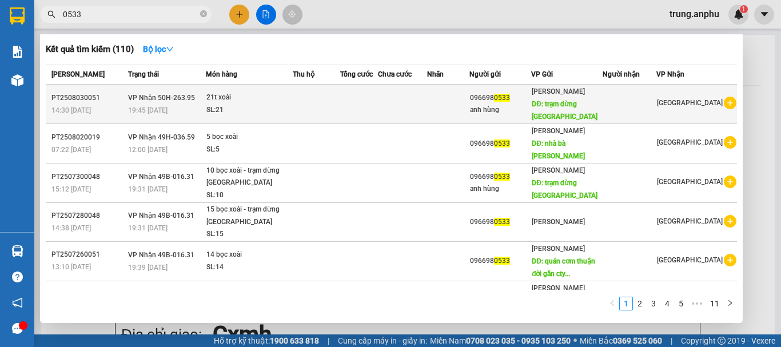
type input "0533"
click at [723, 102] on icon "plus-circle" at bounding box center [729, 103] width 13 height 13
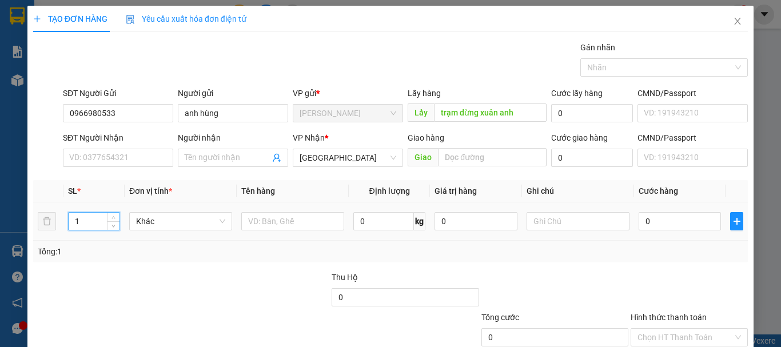
drag, startPoint x: 101, startPoint y: 222, endPoint x: 59, endPoint y: 222, distance: 41.7
click at [59, 222] on tr "1 Khác 0 kg 0 0" at bounding box center [390, 221] width 714 height 38
type input "20"
click at [278, 221] on input "text" at bounding box center [292, 221] width 103 height 18
type input "20 bọc xoai"
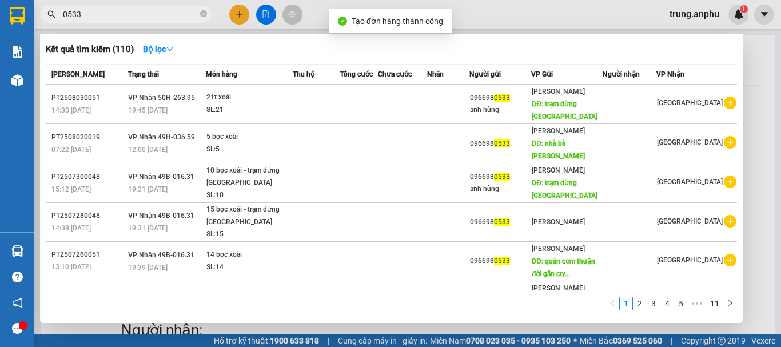
click at [205, 13] on icon "close-circle" at bounding box center [203, 13] width 7 height 7
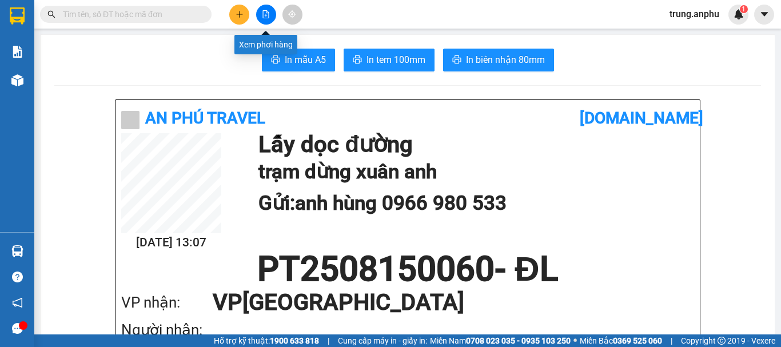
click at [269, 19] on button at bounding box center [266, 15] width 20 height 20
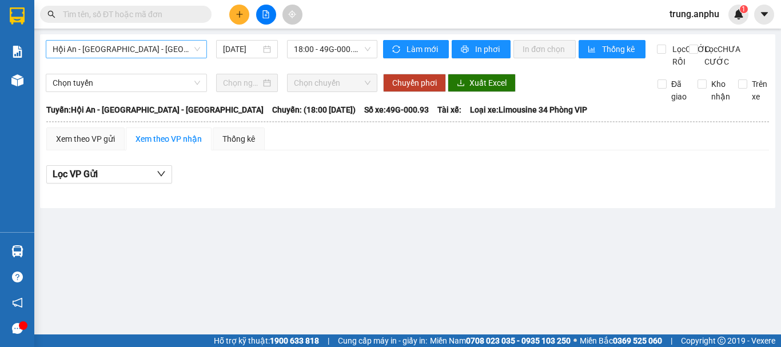
click at [162, 50] on span "Hội An - [GEOGRAPHIC_DATA] - [GEOGRAPHIC_DATA]" at bounding box center [126, 49] width 147 height 17
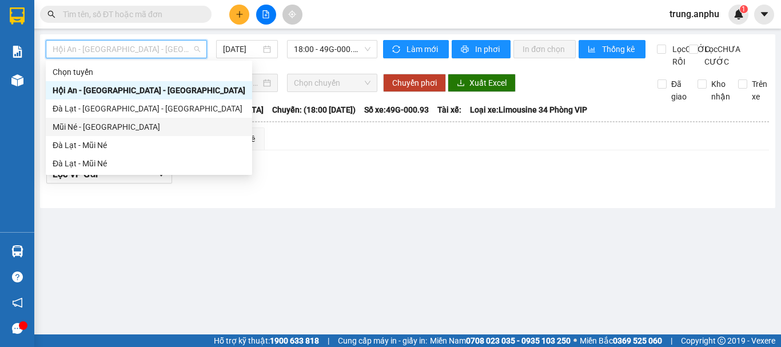
click at [97, 126] on div "Mũi Né - [GEOGRAPHIC_DATA]" at bounding box center [149, 127] width 193 height 13
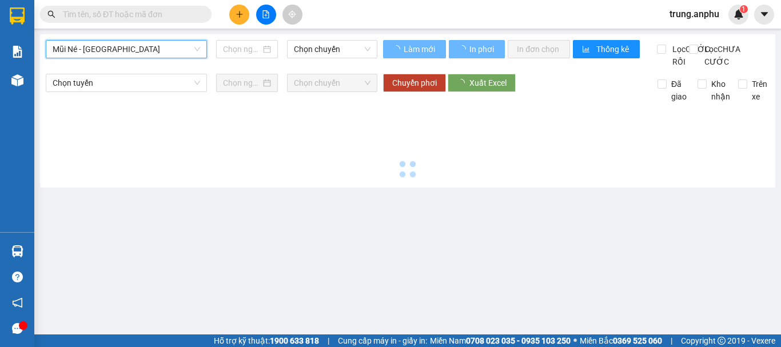
type input "[DATE]"
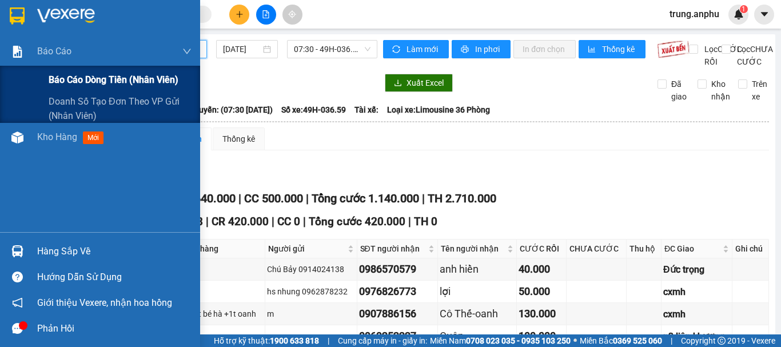
click at [61, 78] on span "Báo cáo dòng tiền (nhân viên)" at bounding box center [114, 80] width 130 height 14
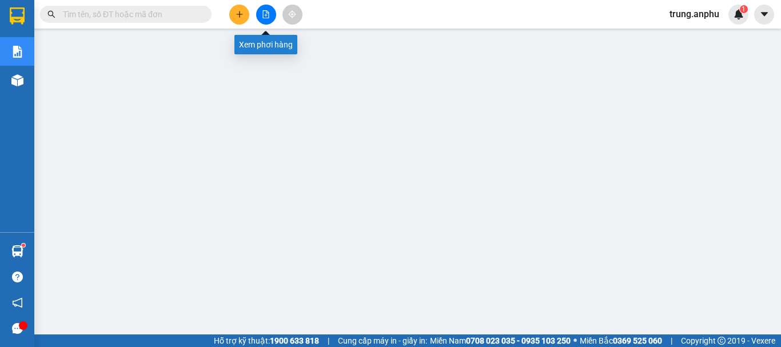
click at [260, 10] on button at bounding box center [266, 15] width 20 height 20
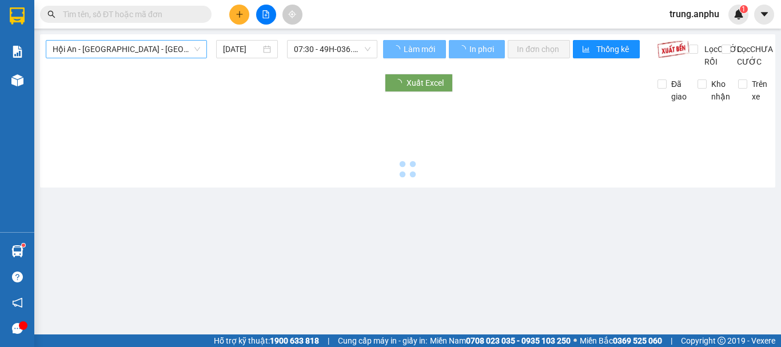
click at [153, 48] on span "Hội An - [GEOGRAPHIC_DATA] - [GEOGRAPHIC_DATA]" at bounding box center [126, 49] width 147 height 17
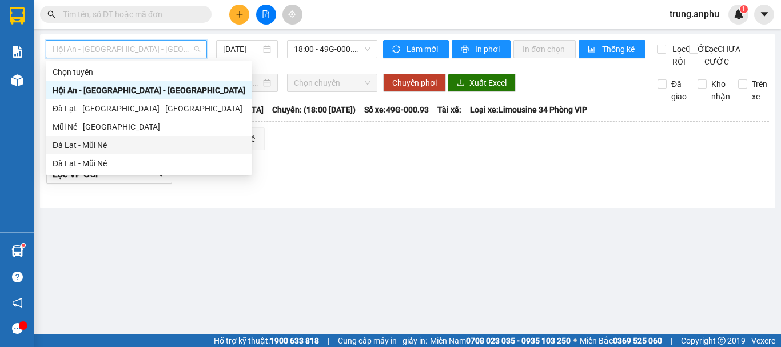
click at [89, 145] on div "Đà Lạt - Mũi Né" at bounding box center [149, 145] width 193 height 13
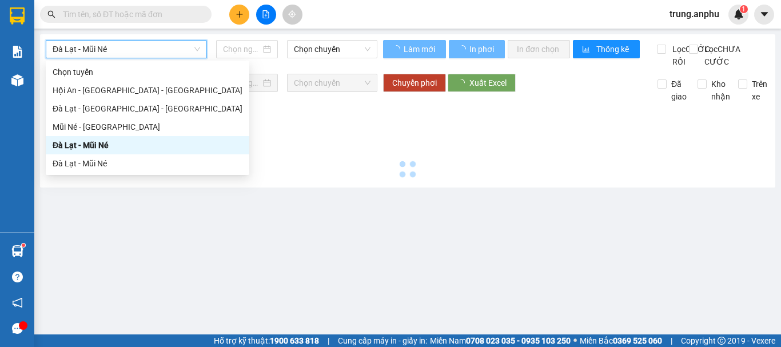
type input "[DATE]"
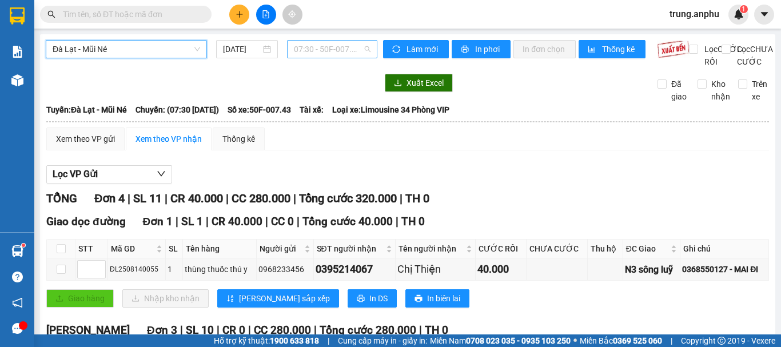
click at [345, 50] on span "07:30 - 50F-007.43" at bounding box center [332, 49] width 77 height 17
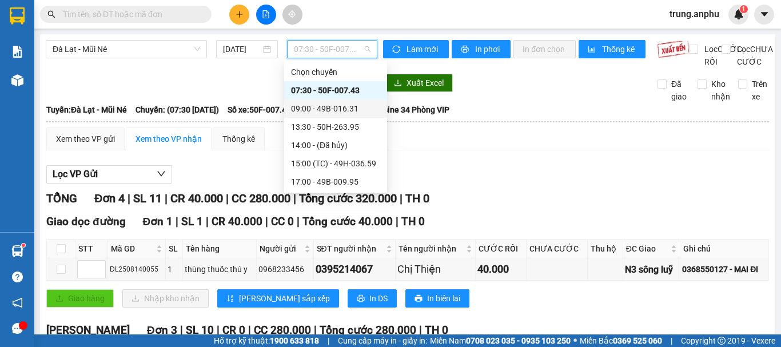
click at [322, 110] on div "09:00 - 49B-016.31" at bounding box center [335, 108] width 89 height 13
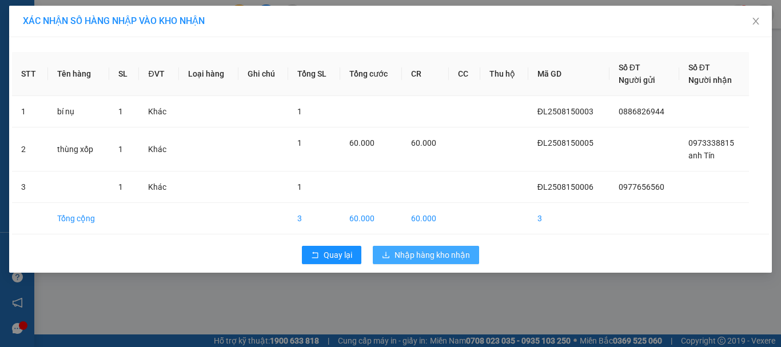
click at [426, 253] on span "Nhập hàng kho nhận" at bounding box center [431, 255] width 75 height 13
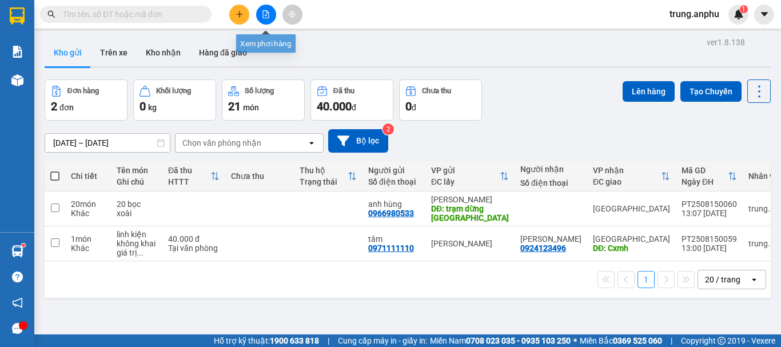
click at [266, 11] on icon "file-add" at bounding box center [266, 14] width 6 height 8
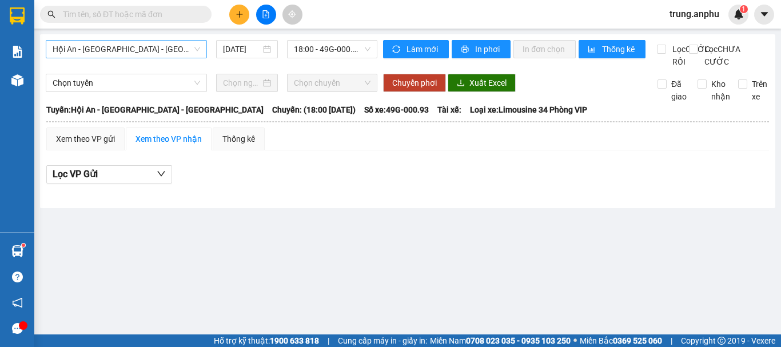
click at [187, 52] on span "Hội An - [GEOGRAPHIC_DATA] - [GEOGRAPHIC_DATA]" at bounding box center [126, 49] width 147 height 17
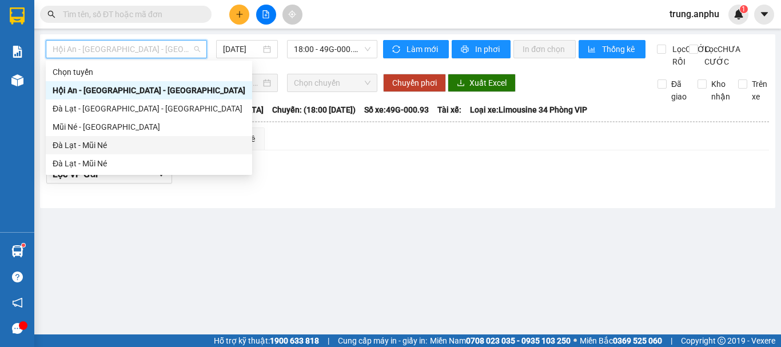
click at [62, 142] on div "Đà Lạt - Mũi Né" at bounding box center [149, 145] width 193 height 13
type input "[DATE]"
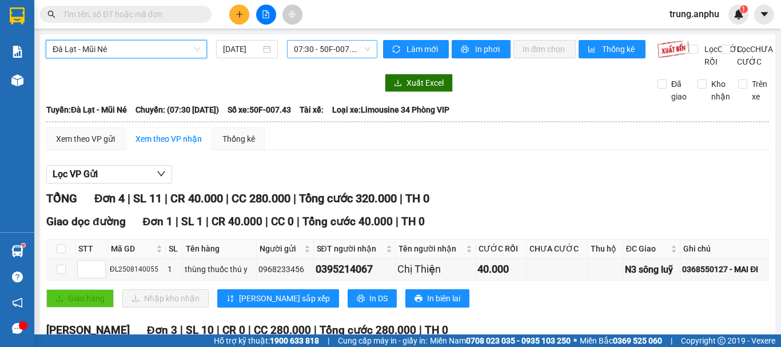
click at [315, 48] on span "07:30 - 50F-007.43" at bounding box center [332, 49] width 77 height 17
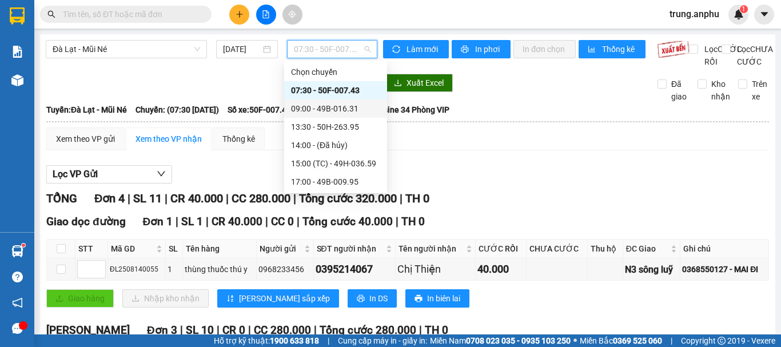
click at [328, 110] on div "09:00 - 49B-016.31" at bounding box center [335, 108] width 89 height 13
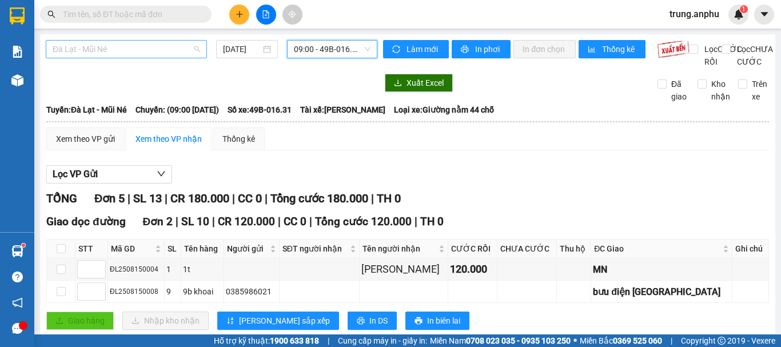
click at [177, 42] on span "Đà Lạt - Mũi Né" at bounding box center [126, 49] width 147 height 17
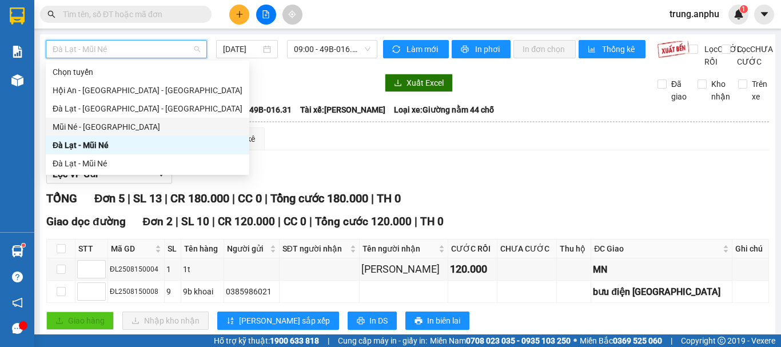
click at [102, 129] on div "Mũi Né - [GEOGRAPHIC_DATA]" at bounding box center [148, 127] width 190 height 13
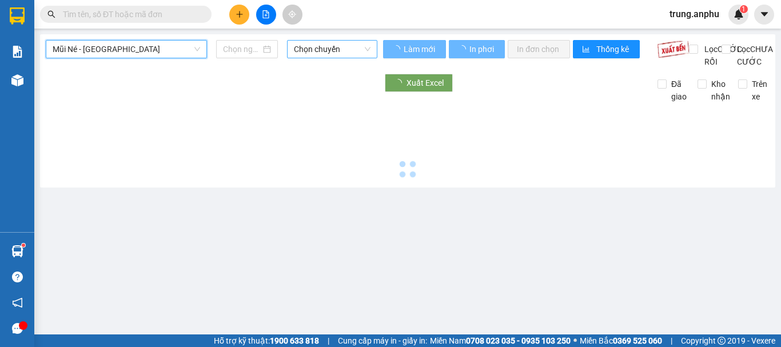
type input "[DATE]"
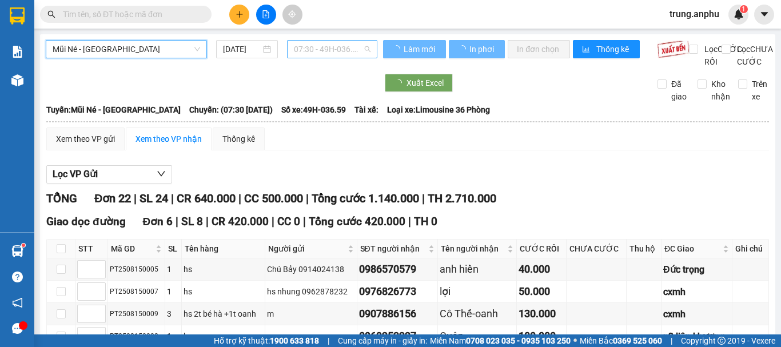
click at [357, 54] on span "07:30 - 49H-036.59" at bounding box center [332, 49] width 77 height 17
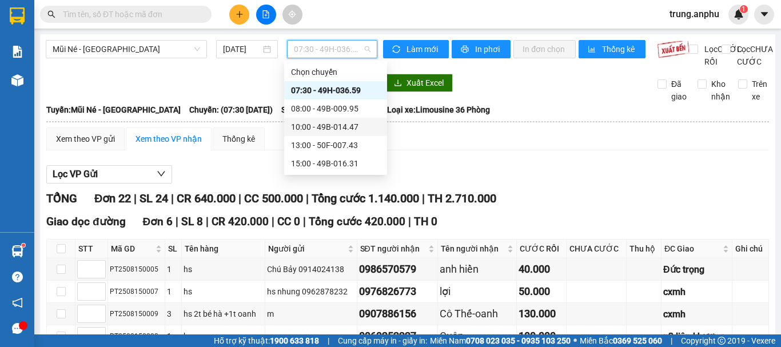
click at [325, 124] on div "10:00 - 49B-014.47" at bounding box center [335, 127] width 89 height 13
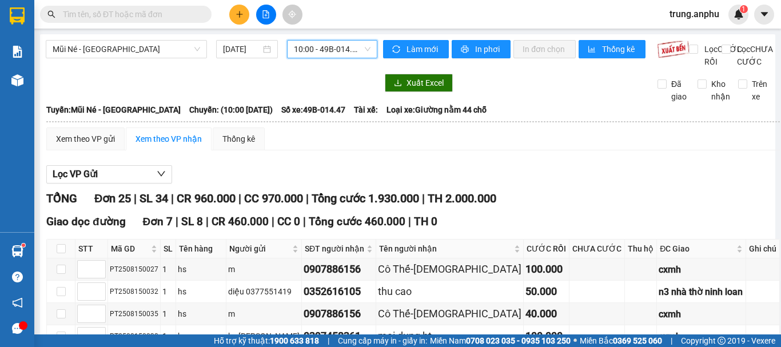
click at [340, 49] on span "10:00 - 49B-014.47" at bounding box center [332, 49] width 77 height 17
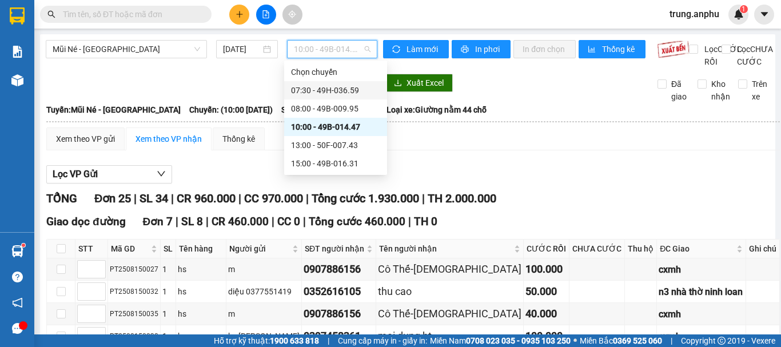
click at [322, 94] on div "07:30 - 49H-036.59" at bounding box center [335, 90] width 89 height 13
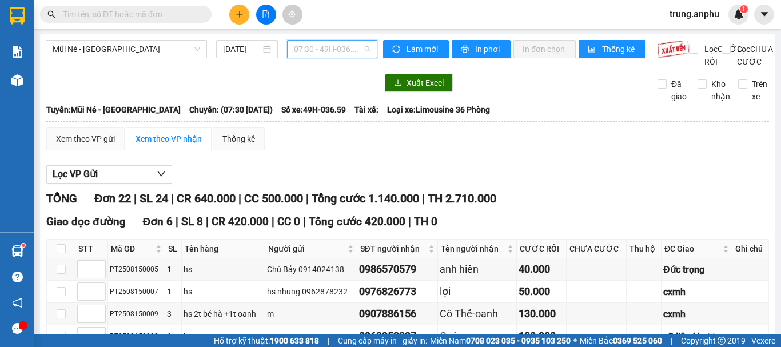
click at [357, 51] on span "07:30 - 49H-036.59" at bounding box center [332, 49] width 77 height 17
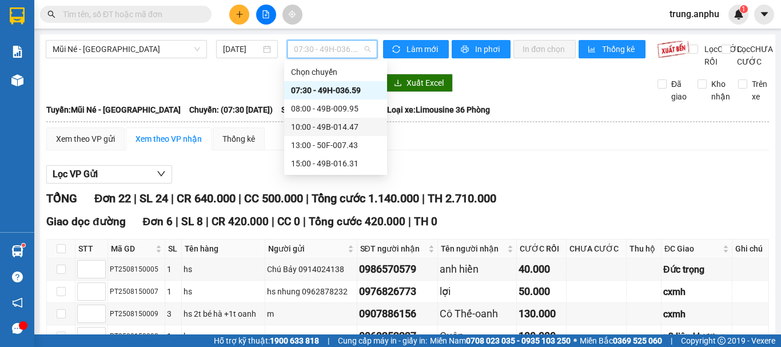
click at [325, 125] on div "10:00 - 49B-014.47" at bounding box center [335, 127] width 89 height 13
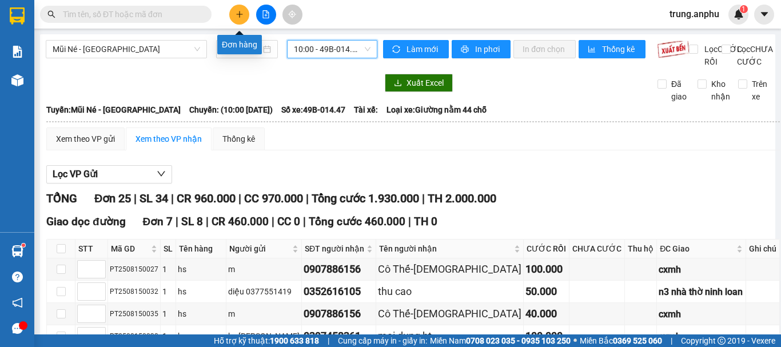
click at [235, 8] on button at bounding box center [239, 15] width 20 height 20
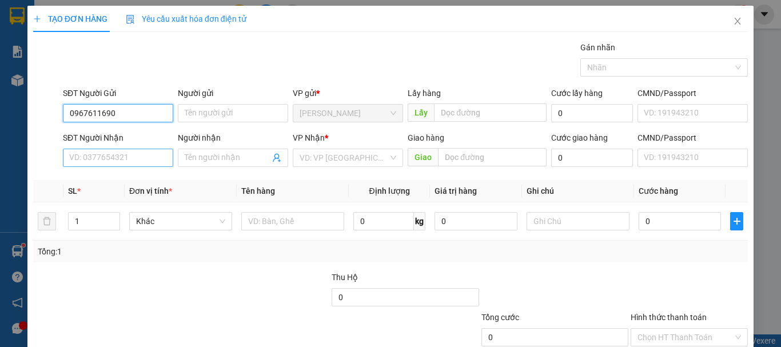
type input "0967611690"
click at [126, 155] on input "SĐT Người Nhận" at bounding box center [118, 158] width 110 height 18
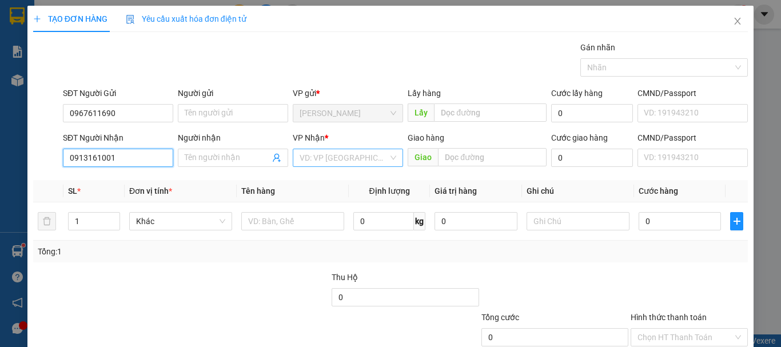
type input "0913161001"
click at [302, 160] on input "search" at bounding box center [343, 157] width 89 height 17
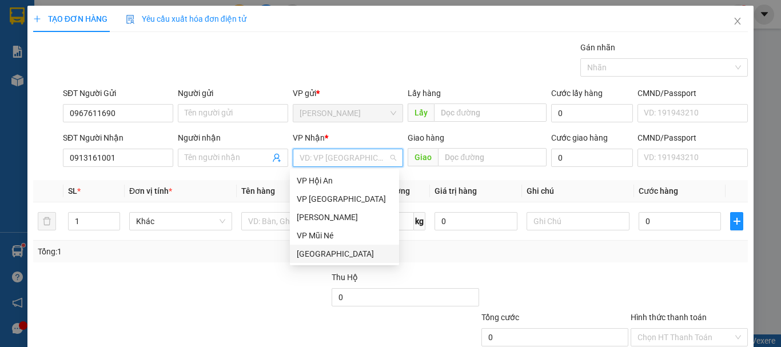
click at [309, 256] on div "[GEOGRAPHIC_DATA]" at bounding box center [344, 253] width 95 height 13
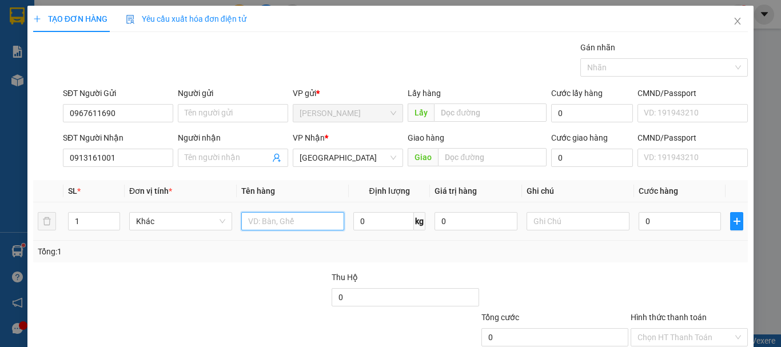
click at [259, 223] on input "text" at bounding box center [292, 221] width 103 height 18
type input "hs"
click at [639, 227] on input "0" at bounding box center [679, 221] width 82 height 18
type input "4"
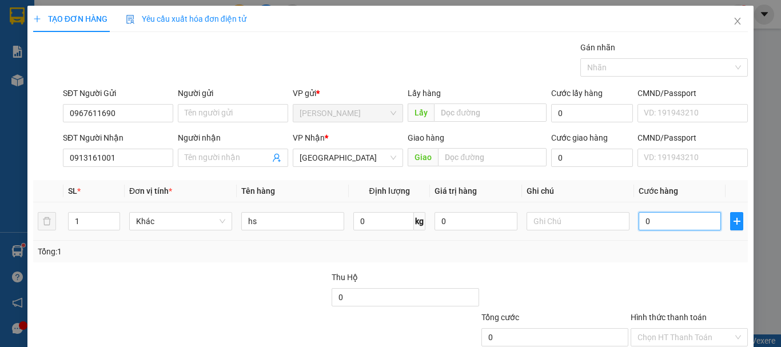
type input "4"
type input "40"
type input "40.000"
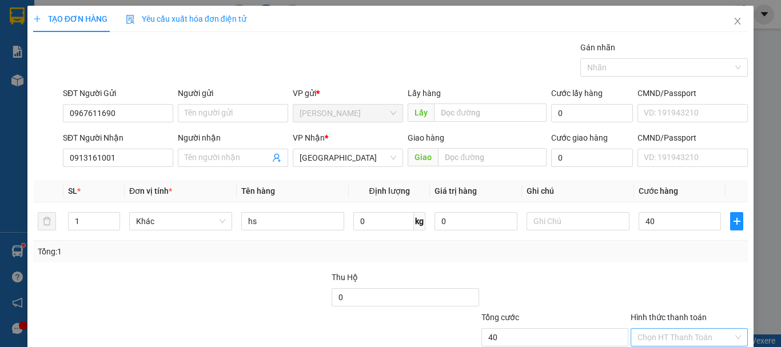
type input "40.000"
click at [654, 329] on input "Hình thức thanh toán" at bounding box center [684, 337] width 95 height 17
drag, startPoint x: 654, startPoint y: 283, endPoint x: 662, endPoint y: 231, distance: 52.0
type input "0"
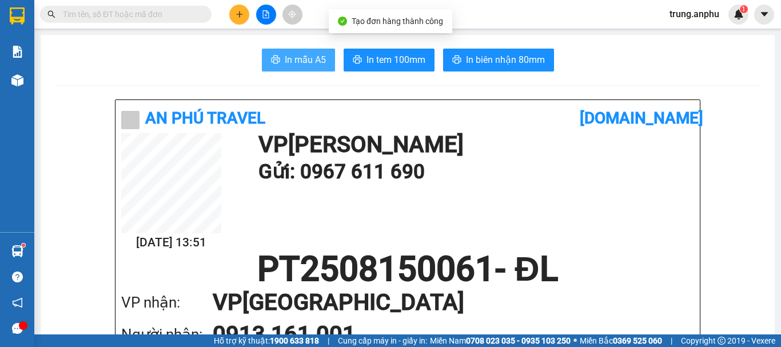
click at [323, 52] on button "In mẫu A5" at bounding box center [298, 60] width 73 height 23
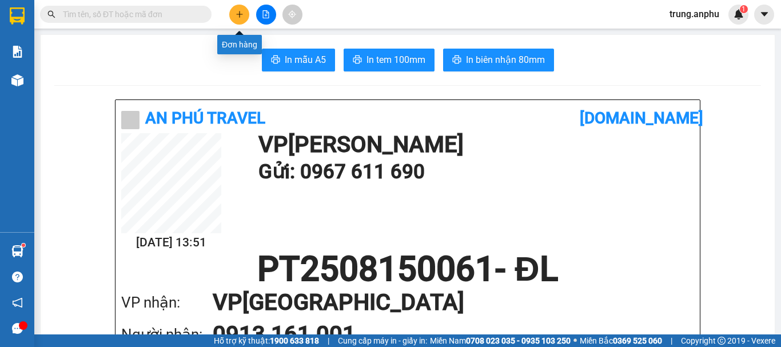
click at [235, 17] on icon "plus" at bounding box center [239, 14] width 8 height 8
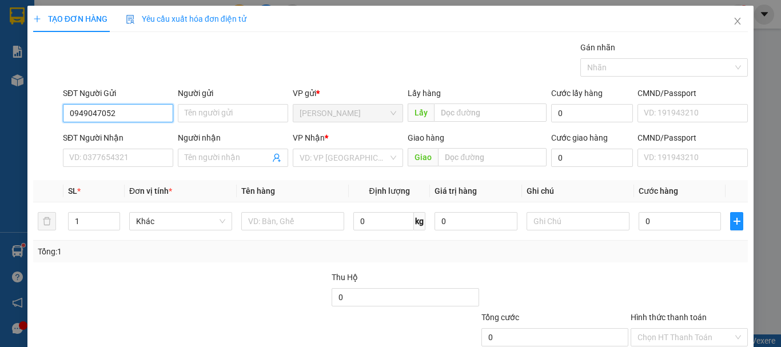
drag, startPoint x: 122, startPoint y: 113, endPoint x: 56, endPoint y: 113, distance: 65.7
click at [56, 113] on div "SĐT Người Gửi 0949047052 0949047052 Người gửi Tên người gửi VP gửi * [PERSON_NA…" at bounding box center [390, 107] width 717 height 40
type input "0949047052"
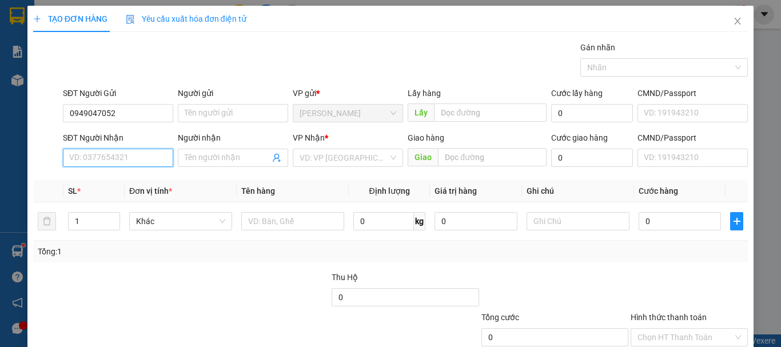
click at [121, 162] on input "SĐT Người Nhận" at bounding box center [118, 158] width 110 height 18
paste input "0949047052"
type input "0949047052"
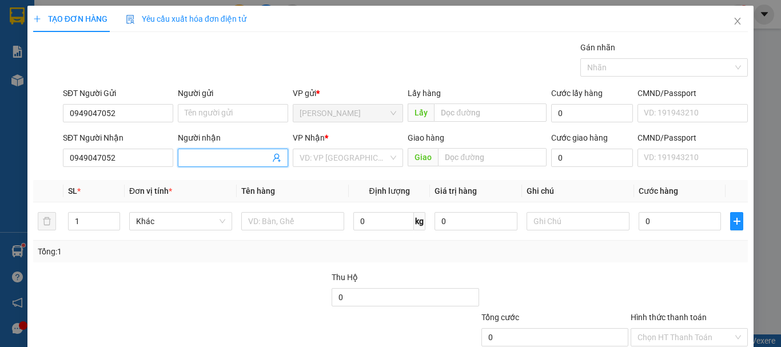
click at [233, 155] on input "Người nhận" at bounding box center [227, 157] width 85 height 13
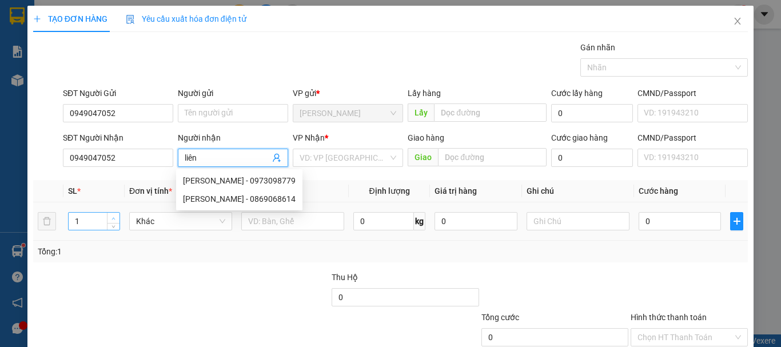
type input "liên"
click at [114, 214] on span "Increase Value" at bounding box center [113, 218] width 13 height 10
type input "2"
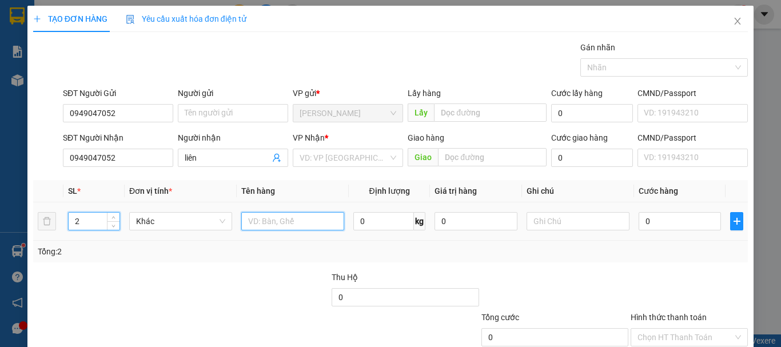
click at [254, 221] on input "text" at bounding box center [292, 221] width 103 height 18
type input "vali xám+đỏ"
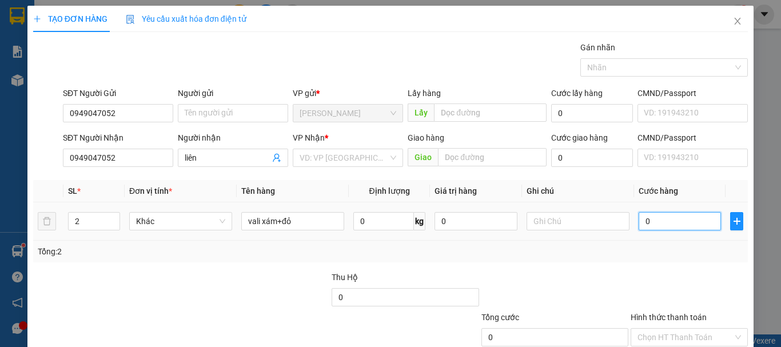
click at [639, 223] on input "0" at bounding box center [679, 221] width 82 height 18
type input "1"
type input "10"
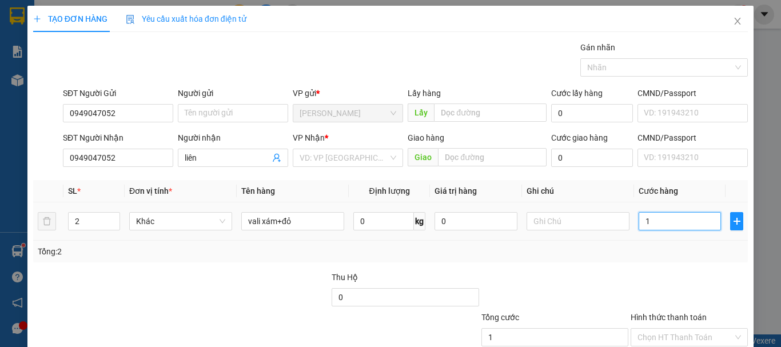
type input "10"
type input "100"
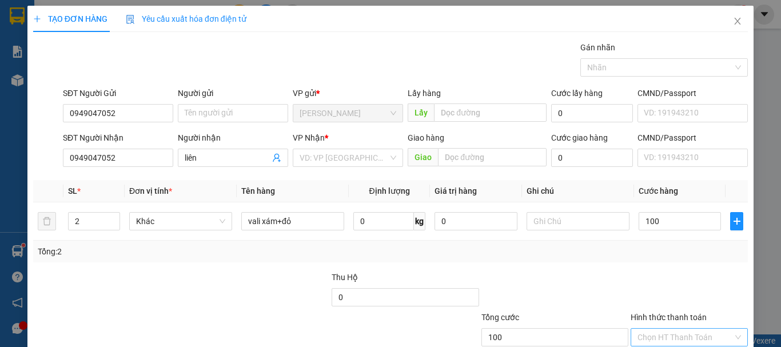
click at [673, 329] on input "Hình thức thanh toán" at bounding box center [684, 337] width 95 height 17
type input "100.000"
type input "0"
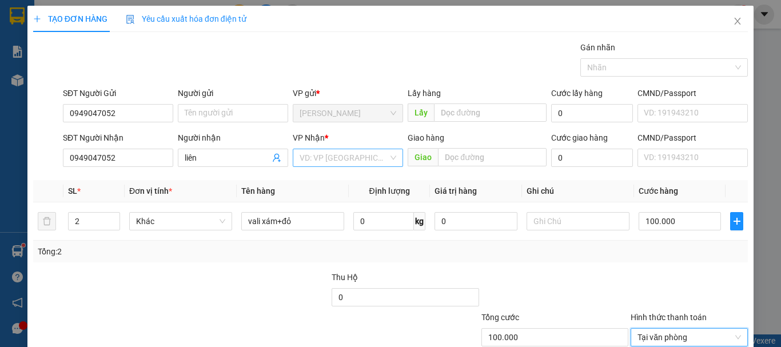
click at [350, 149] on input "search" at bounding box center [343, 157] width 89 height 17
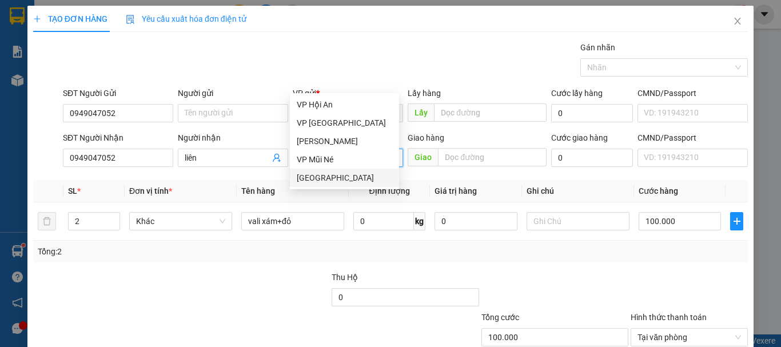
click at [317, 174] on div "[GEOGRAPHIC_DATA]" at bounding box center [344, 177] width 95 height 13
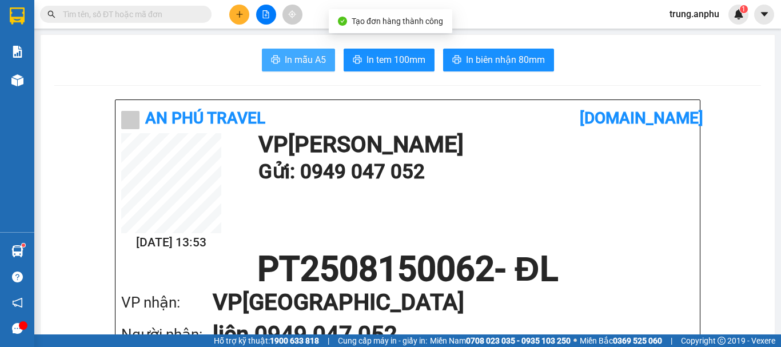
click at [294, 58] on span "In mẫu A5" at bounding box center [305, 60] width 41 height 14
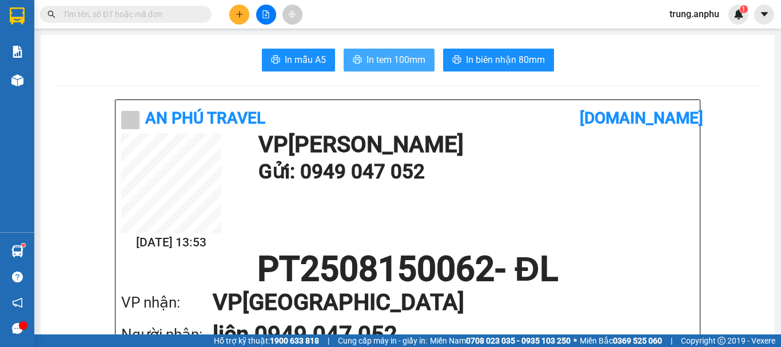
click at [366, 56] on span "In tem 100mm" at bounding box center [395, 60] width 59 height 14
click at [159, 17] on input "text" at bounding box center [130, 14] width 135 height 13
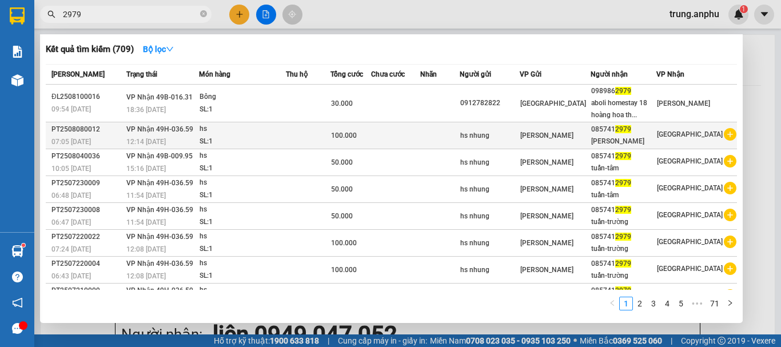
type input "2979"
click at [726, 131] on icon "plus-circle" at bounding box center [729, 134] width 13 height 13
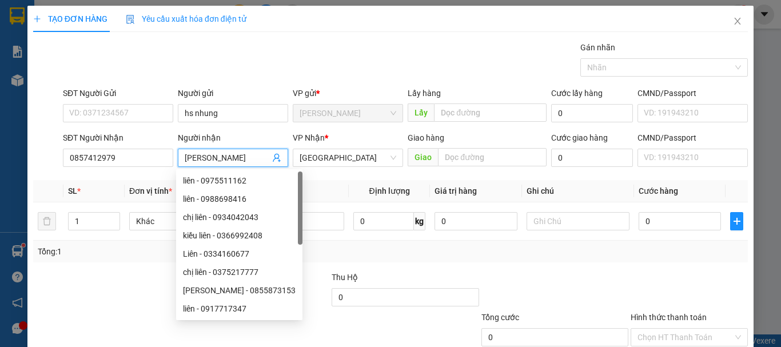
drag, startPoint x: 216, startPoint y: 154, endPoint x: 203, endPoint y: 159, distance: 13.6
click at [203, 159] on input "[PERSON_NAME]" at bounding box center [227, 157] width 85 height 13
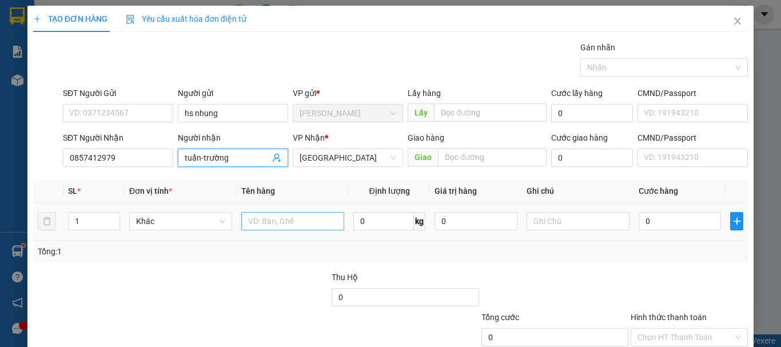
type input "tuấn-trường"
click at [283, 217] on input "text" at bounding box center [292, 221] width 103 height 18
type input "hs"
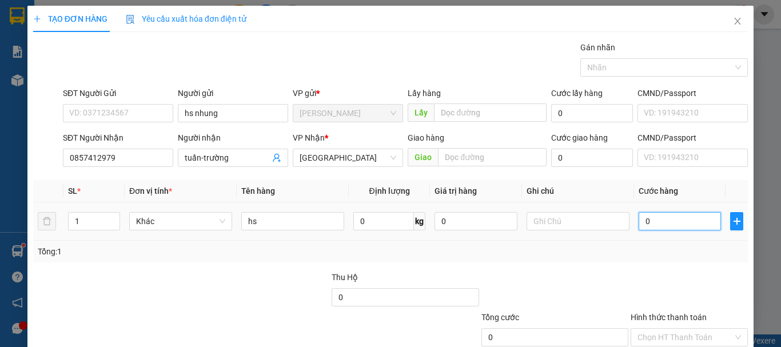
click at [647, 219] on input "0" at bounding box center [679, 221] width 82 height 18
type input "4"
type input "40"
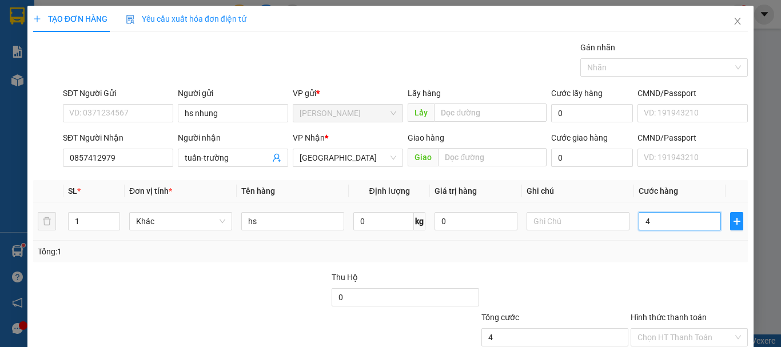
type input "40"
type input "40.000"
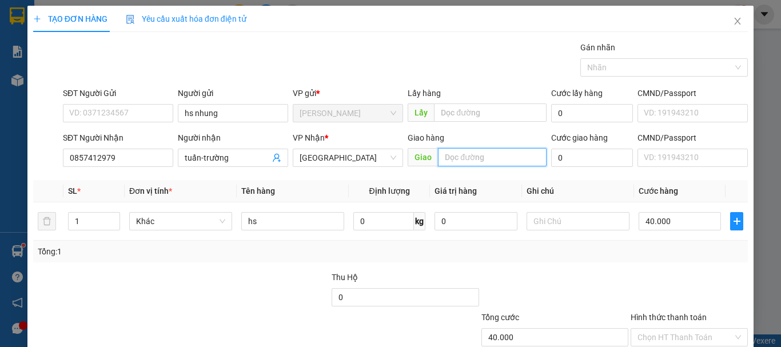
click at [458, 161] on input "text" at bounding box center [492, 157] width 109 height 18
type input "cxmh"
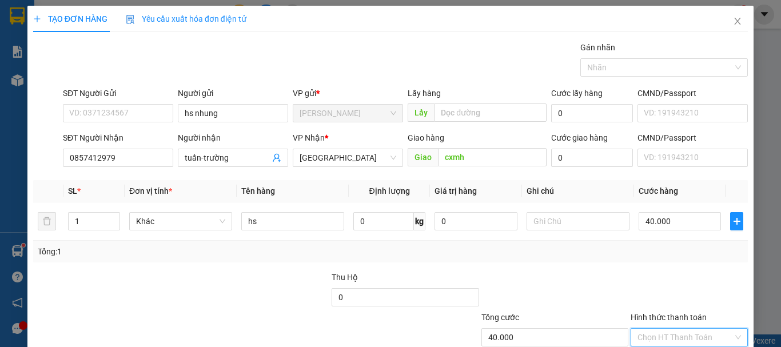
click at [683, 329] on input "Hình thức thanh toán" at bounding box center [684, 337] width 95 height 17
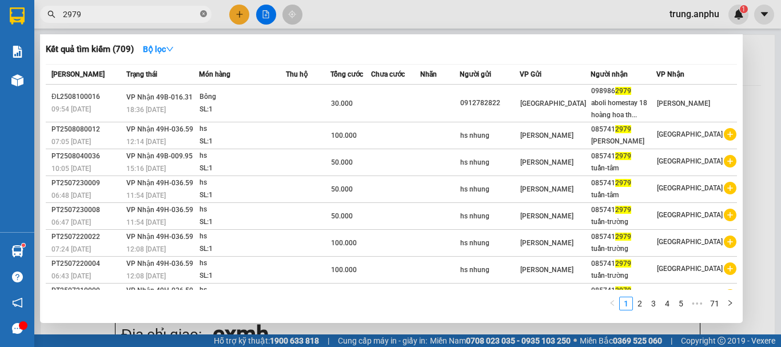
click at [202, 10] on span at bounding box center [203, 14] width 7 height 11
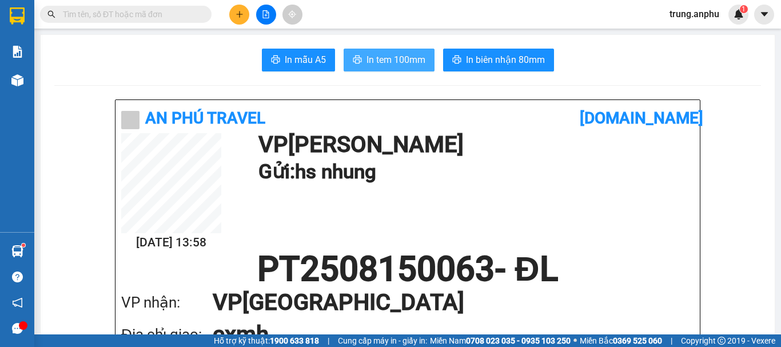
click at [370, 53] on span "In tem 100mm" at bounding box center [395, 60] width 59 height 14
click at [756, 14] on button at bounding box center [764, 15] width 20 height 20
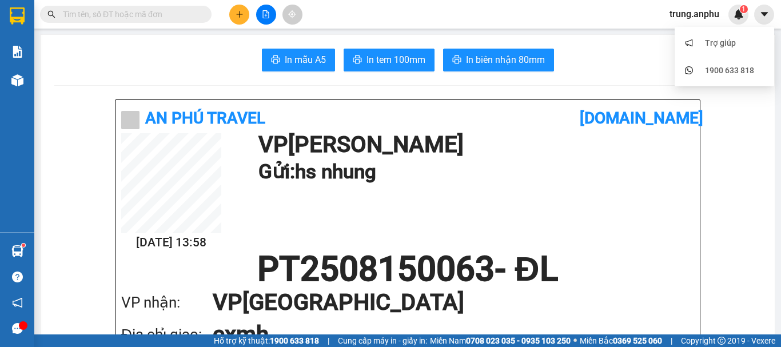
click at [679, 10] on span "trung.anphu" at bounding box center [694, 14] width 68 height 14
click at [686, 33] on span "Đăng xuất" at bounding box center [701, 35] width 48 height 13
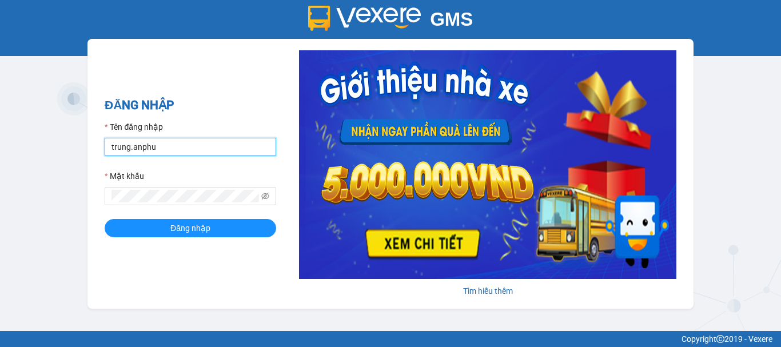
click at [129, 142] on input "trung.anphu" at bounding box center [190, 147] width 171 height 18
type input "hieu.anphu"
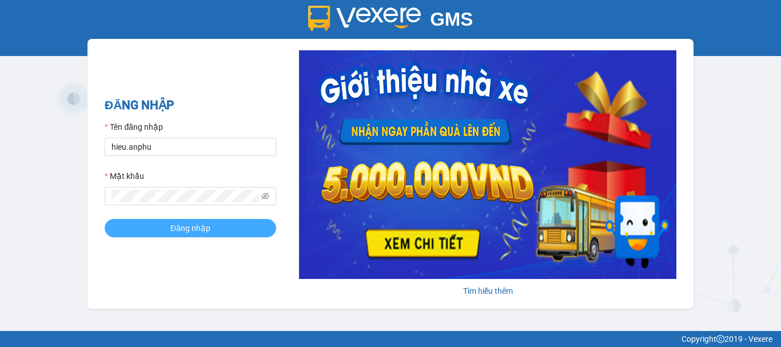
click at [136, 223] on button "Đăng nhập" at bounding box center [190, 228] width 171 height 18
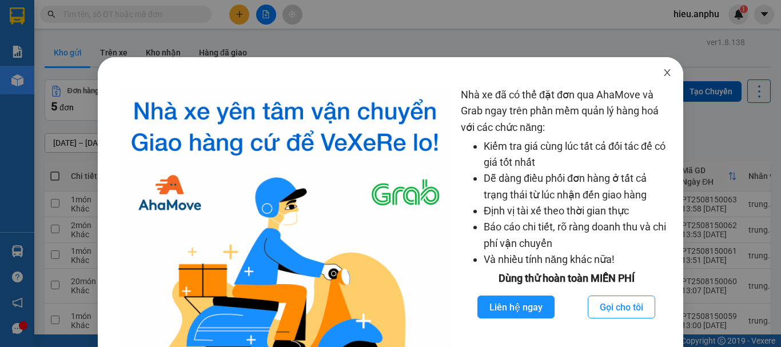
click at [662, 73] on icon "close" at bounding box center [666, 72] width 9 height 9
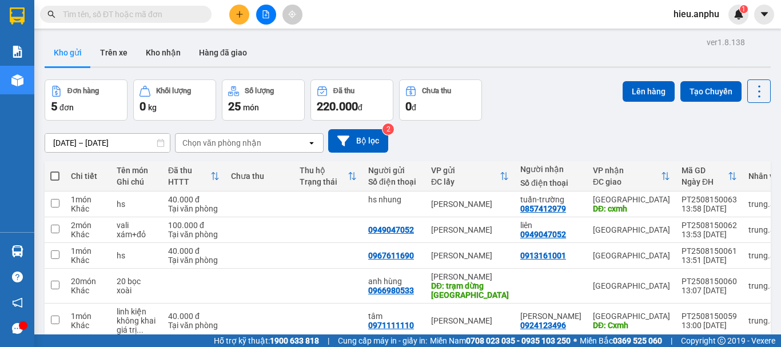
scroll to position [55, 0]
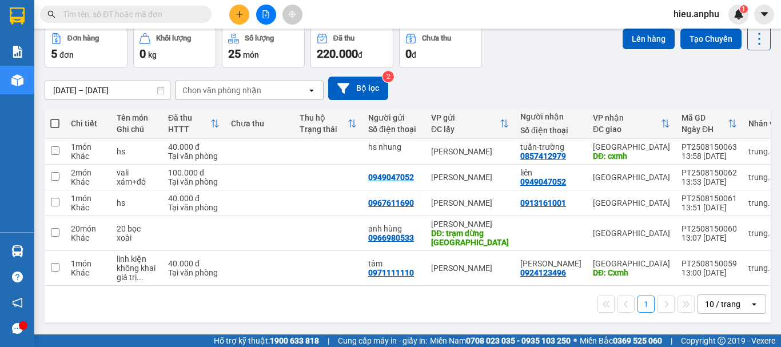
click at [146, 16] on input "text" at bounding box center [130, 14] width 135 height 13
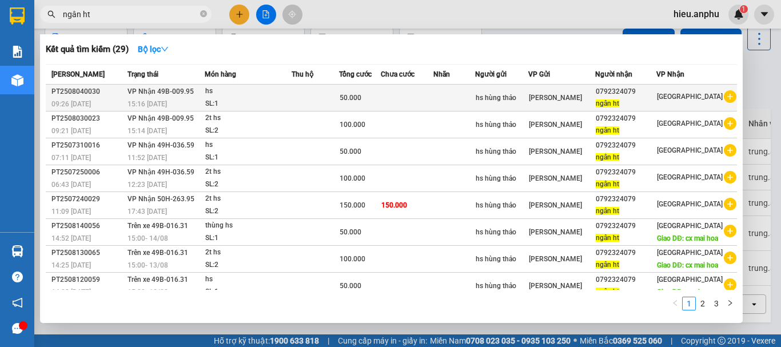
type input "ngân ht"
click at [615, 93] on div "0792324079" at bounding box center [625, 92] width 61 height 12
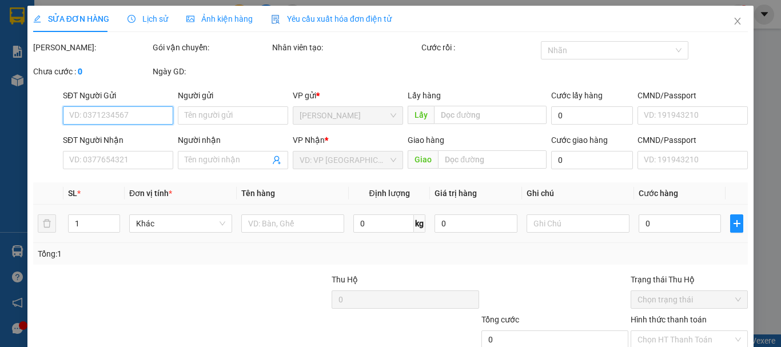
scroll to position [78, 0]
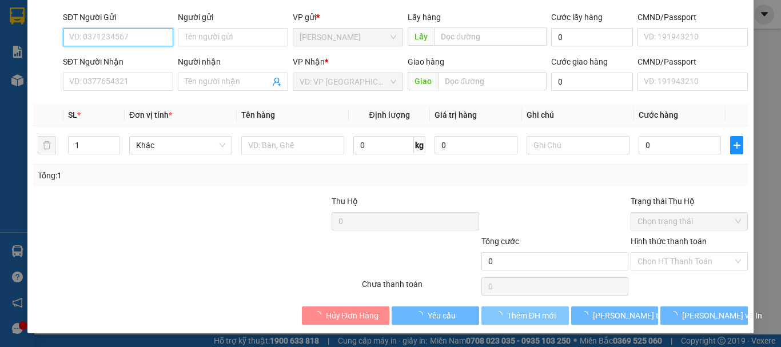
type input "hs hùng thảo"
type input "0792324079"
type input "ngân ht"
type input "50.000"
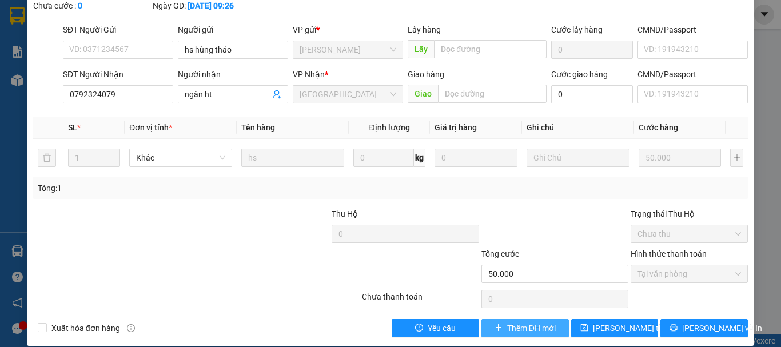
click at [527, 322] on span "Thêm ĐH mới" at bounding box center [531, 328] width 49 height 13
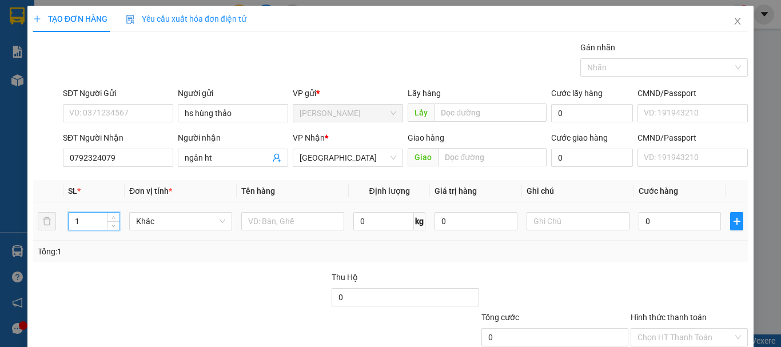
drag, startPoint x: 94, startPoint y: 221, endPoint x: 63, endPoint y: 232, distance: 32.7
click at [64, 232] on td "1" at bounding box center [93, 221] width 61 height 38
type input "3"
click at [267, 220] on input "text" at bounding box center [292, 221] width 103 height 18
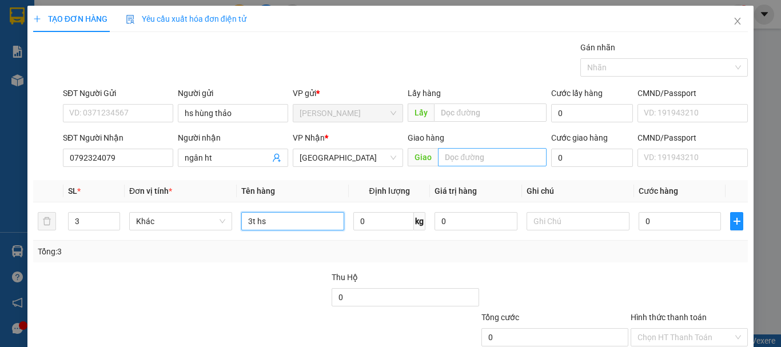
type input "3t hs"
click at [453, 150] on input "text" at bounding box center [492, 157] width 109 height 18
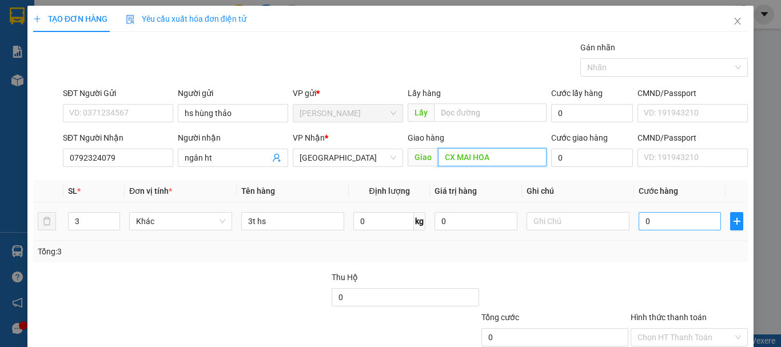
type input "CX MAI HOA"
click at [649, 220] on input "0" at bounding box center [679, 221] width 82 height 18
type input "1"
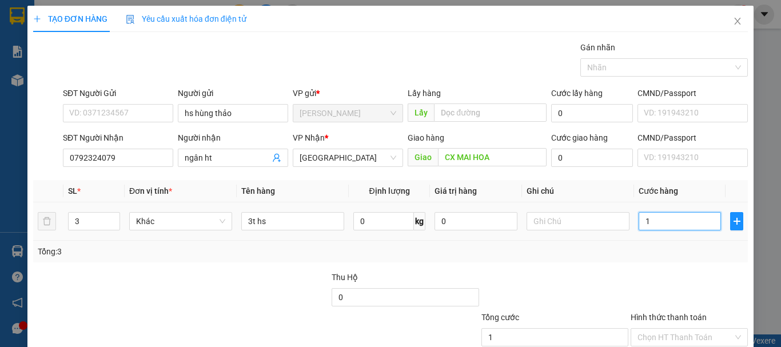
type input "14"
type input "140"
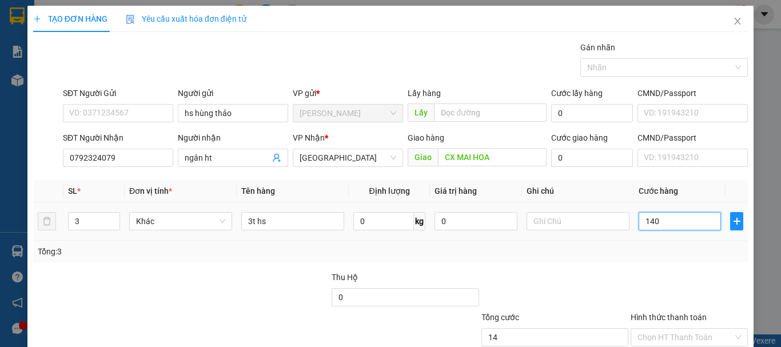
type input "140"
type input "140.000"
click at [649, 247] on div "Tổng: 3" at bounding box center [390, 251] width 705 height 13
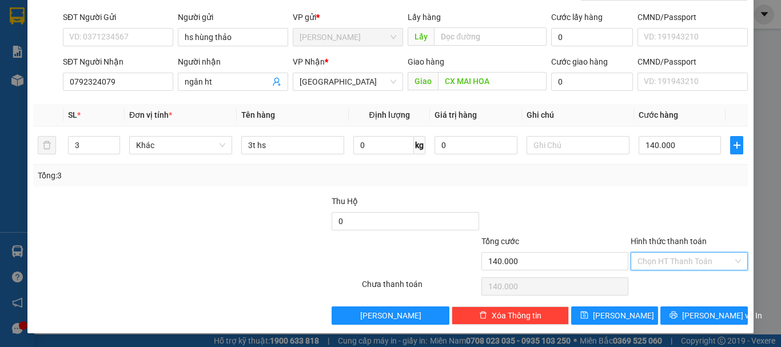
click at [667, 254] on input "Hình thức thanh toán" at bounding box center [684, 261] width 95 height 17
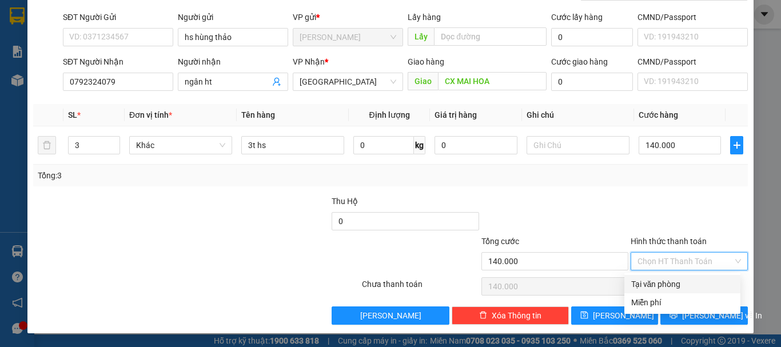
drag, startPoint x: 665, startPoint y: 279, endPoint x: 669, endPoint y: 285, distance: 7.3
click at [664, 279] on div "Tại văn phòng" at bounding box center [682, 284] width 102 height 13
type input "0"
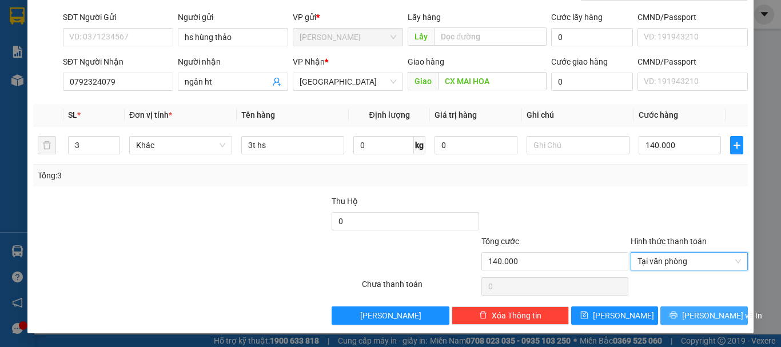
click at [707, 313] on span "[PERSON_NAME] và In" at bounding box center [722, 315] width 80 height 13
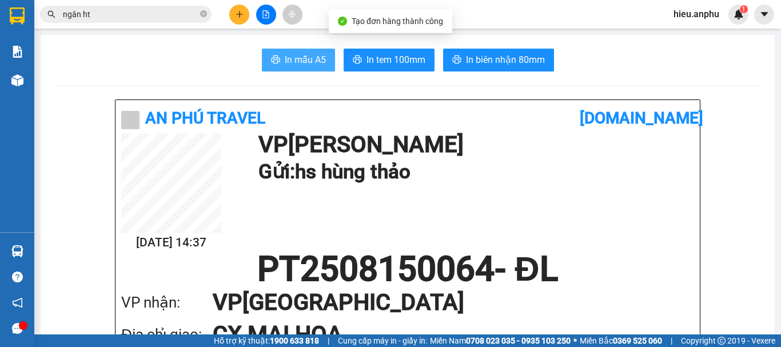
click at [311, 60] on span "In mẫu A5" at bounding box center [305, 60] width 41 height 14
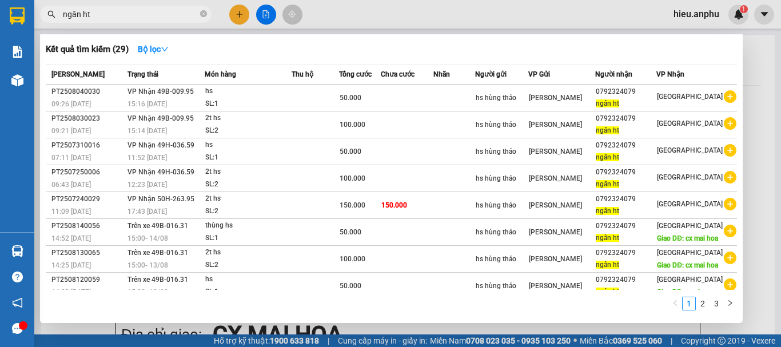
click at [208, 11] on span "ngân ht" at bounding box center [125, 14] width 171 height 17
click at [205, 13] on icon "close-circle" at bounding box center [203, 13] width 7 height 7
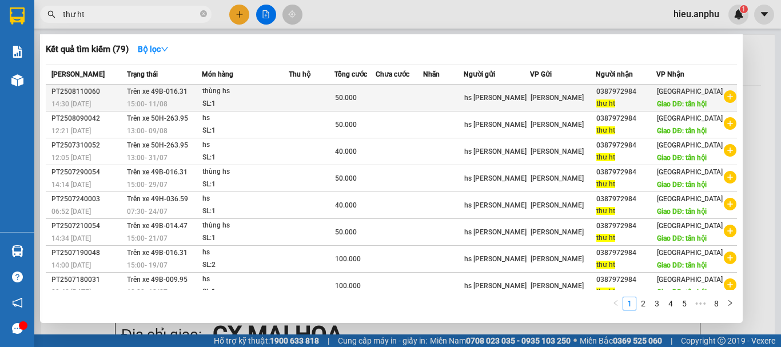
type input "thư ht"
click at [615, 107] on span "thư ht" at bounding box center [605, 103] width 19 height 8
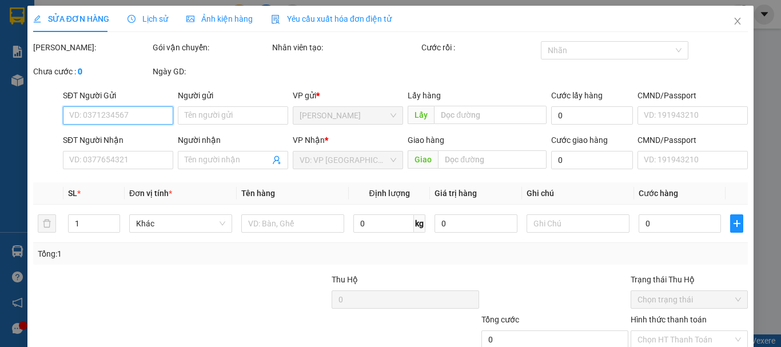
type input "hs [PERSON_NAME]"
type input "0387972984"
type input "thư ht"
type input "tân hội"
type input "50.000"
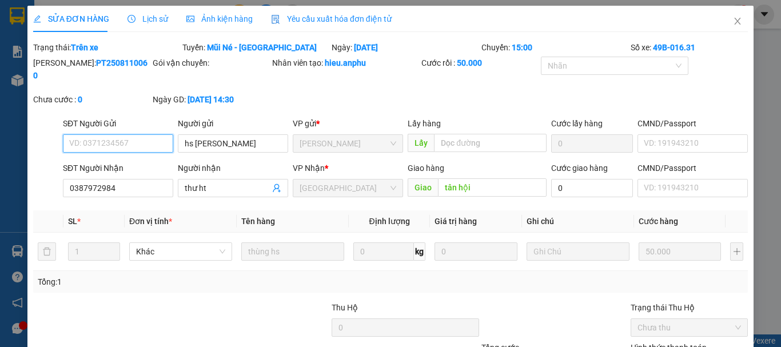
scroll to position [78, 0]
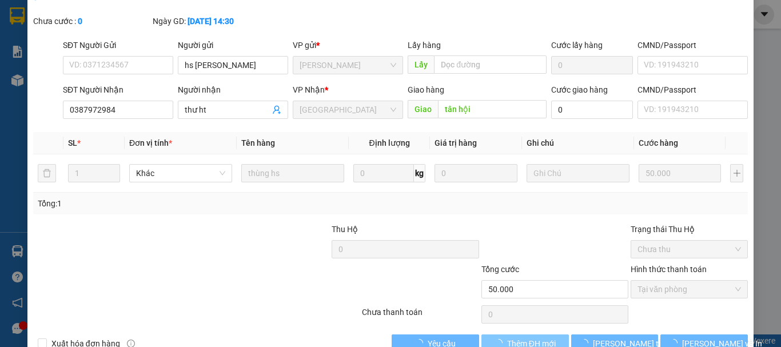
drag, startPoint x: 502, startPoint y: 334, endPoint x: 320, endPoint y: 227, distance: 211.3
click at [507, 337] on span "Thêm ĐH mới" at bounding box center [531, 343] width 49 height 13
click at [515, 337] on span "Thêm ĐH mới" at bounding box center [531, 343] width 49 height 13
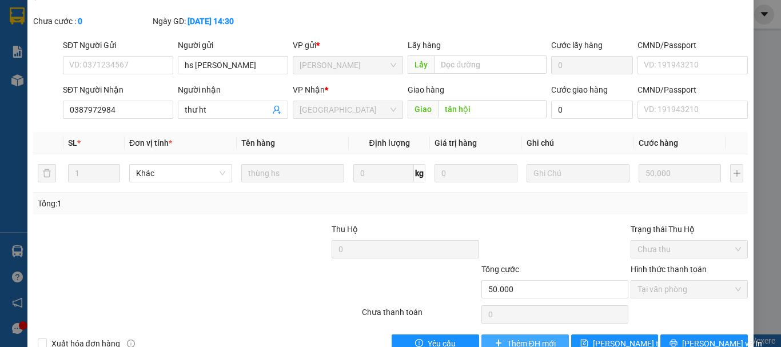
click at [527, 337] on span "Thêm ĐH mới" at bounding box center [531, 343] width 49 height 13
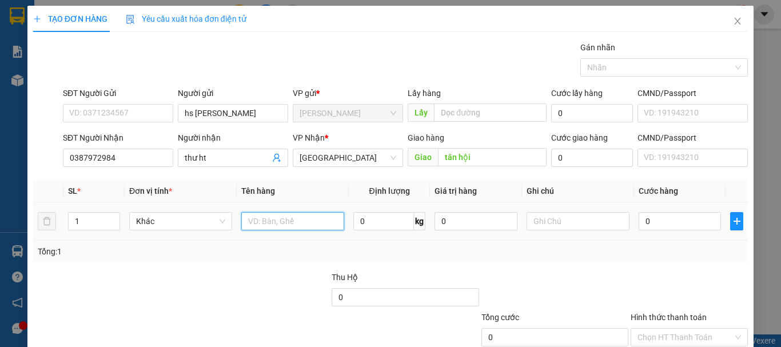
click at [295, 224] on input "text" at bounding box center [292, 221] width 103 height 18
type input "thùng hs"
click at [678, 230] on input "0" at bounding box center [679, 221] width 82 height 18
type input "4"
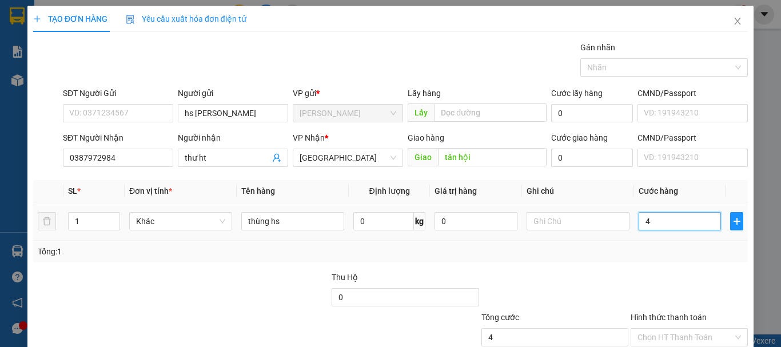
type input "4"
type input "40"
type input "40.000"
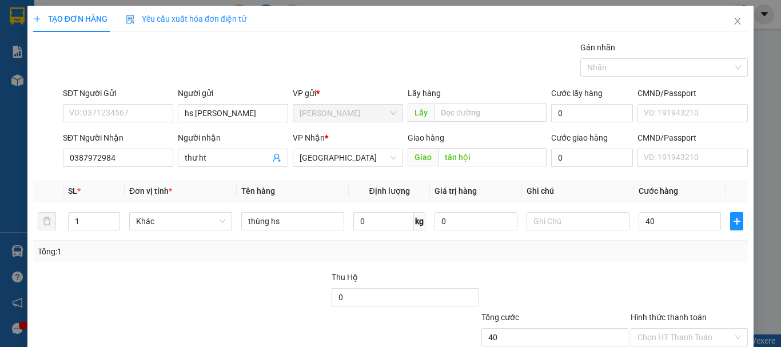
type input "40.000"
click at [660, 259] on div "Tổng: 1" at bounding box center [390, 252] width 714 height 22
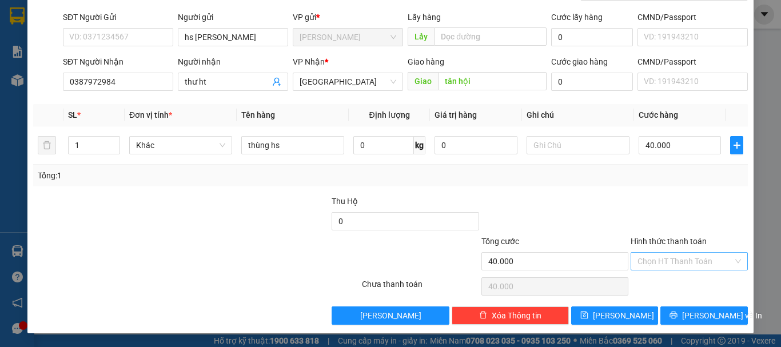
click at [646, 265] on input "Hình thức thanh toán" at bounding box center [684, 261] width 95 height 17
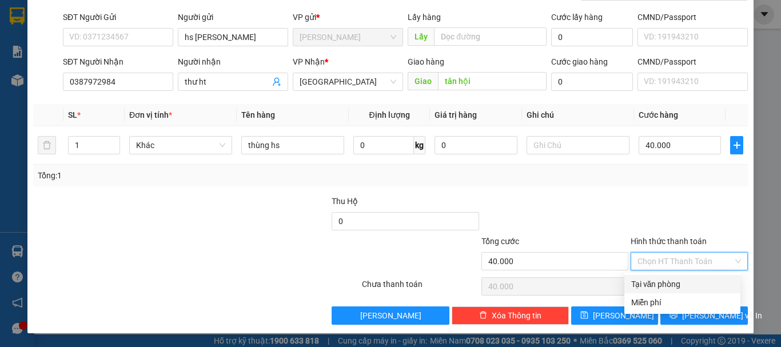
click at [654, 282] on div "Tại văn phòng" at bounding box center [682, 284] width 102 height 13
type input "0"
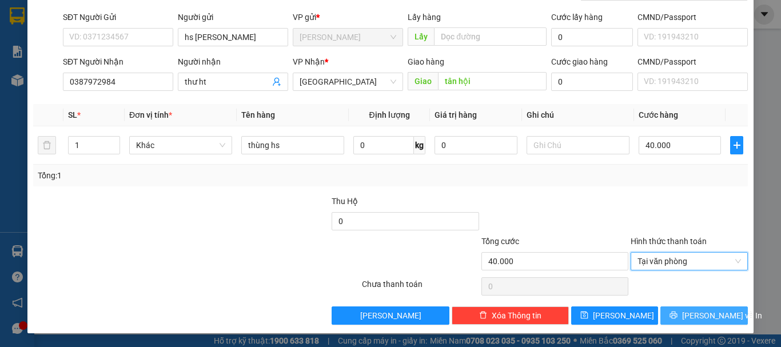
click at [713, 314] on span "[PERSON_NAME] và In" at bounding box center [722, 315] width 80 height 13
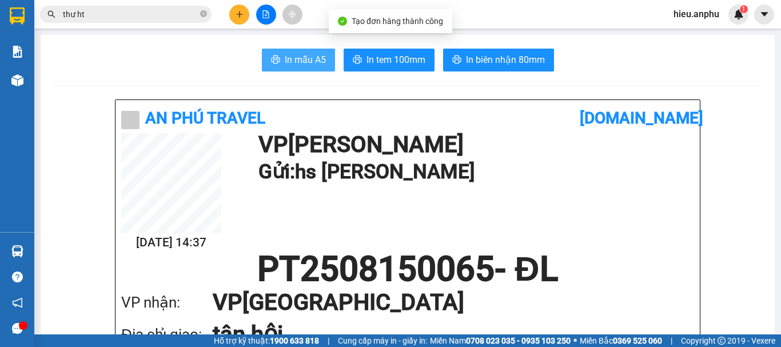
click at [266, 53] on button "In mẫu A5" at bounding box center [298, 60] width 73 height 23
click at [230, 14] on button at bounding box center [239, 15] width 20 height 20
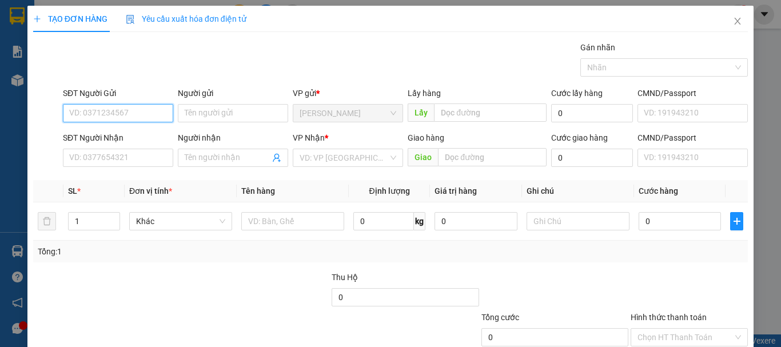
click at [122, 108] on input "SĐT Người Gửi" at bounding box center [118, 113] width 110 height 18
type input "0963933317"
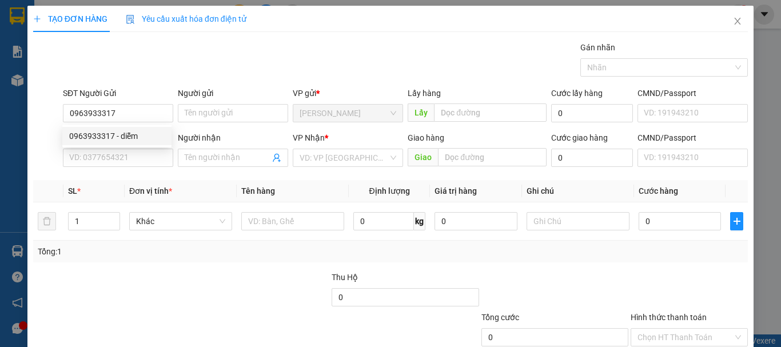
click at [486, 99] on div "Lấy hàng" at bounding box center [476, 93] width 139 height 13
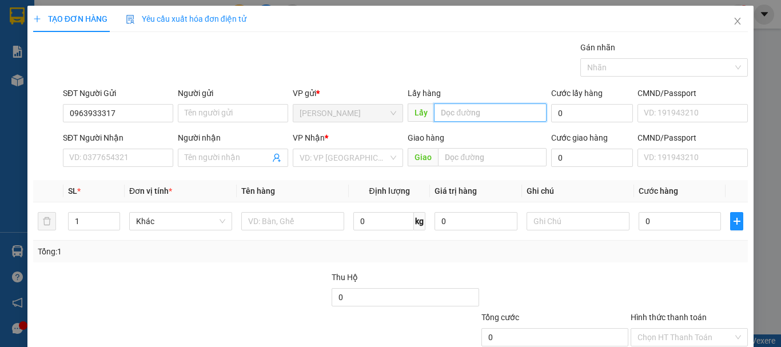
click at [483, 107] on input "text" at bounding box center [490, 112] width 113 height 18
type input "N3 Sara"
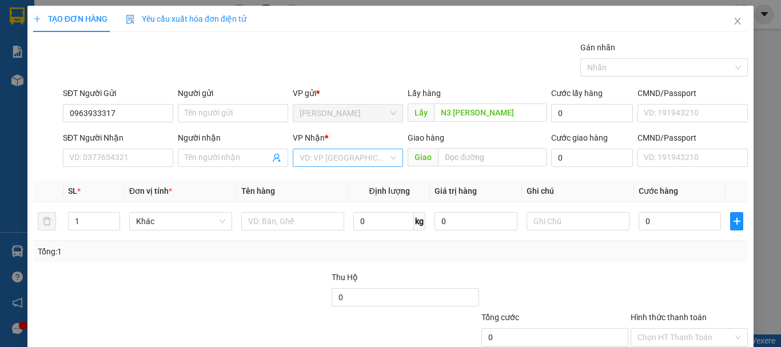
click at [310, 158] on input "search" at bounding box center [343, 157] width 89 height 17
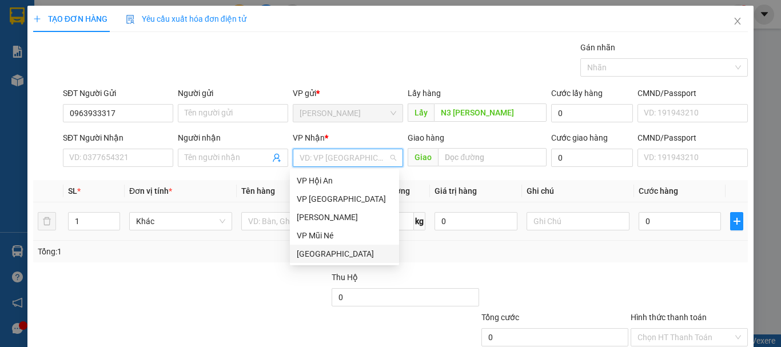
click at [301, 252] on div "[GEOGRAPHIC_DATA]" at bounding box center [344, 253] width 95 height 13
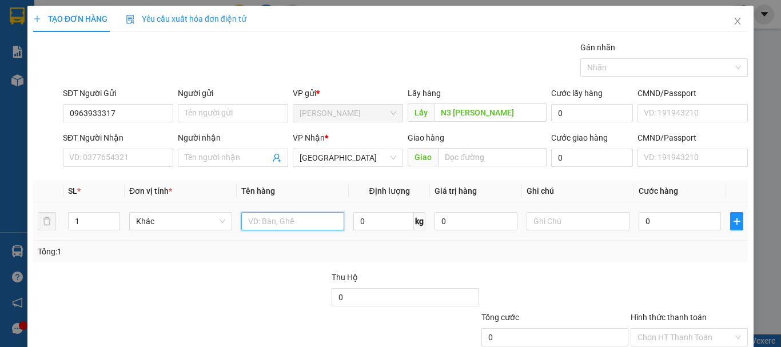
click at [273, 227] on input "text" at bounding box center [292, 221] width 103 height 18
type input "1 xe số"
click at [650, 213] on input "0" at bounding box center [679, 221] width 82 height 18
type input "4"
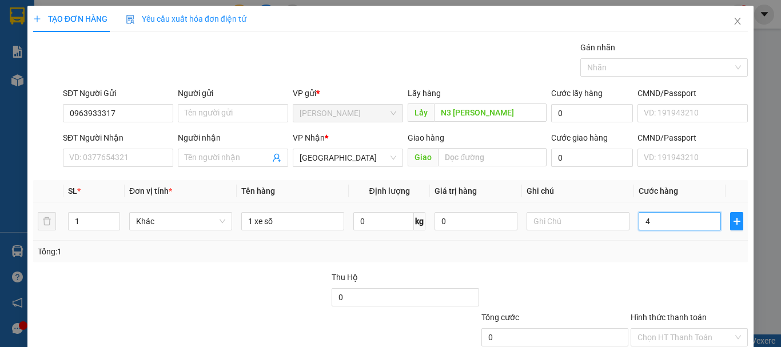
type input "4"
type input "40"
type input "400"
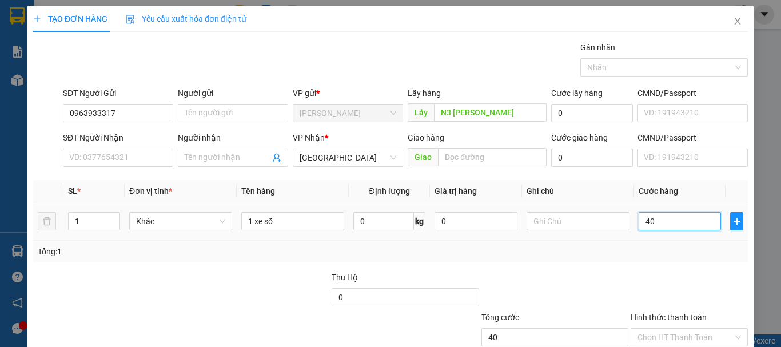
type input "400"
type input "400.000"
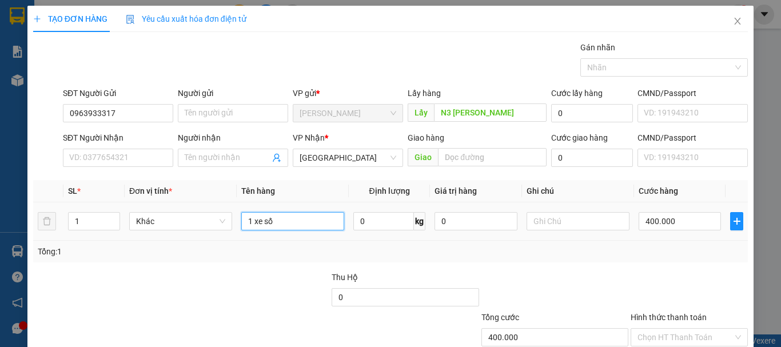
click at [278, 223] on input "1 xe số" at bounding box center [292, 221] width 103 height 18
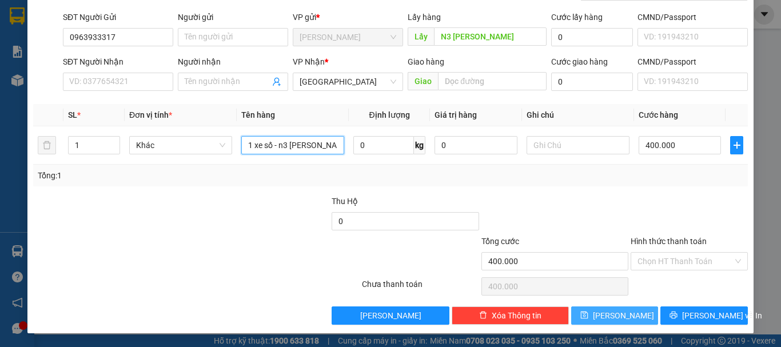
type input "1 xe số - n3 sara"
click at [619, 310] on span "[PERSON_NAME]" at bounding box center [623, 315] width 61 height 13
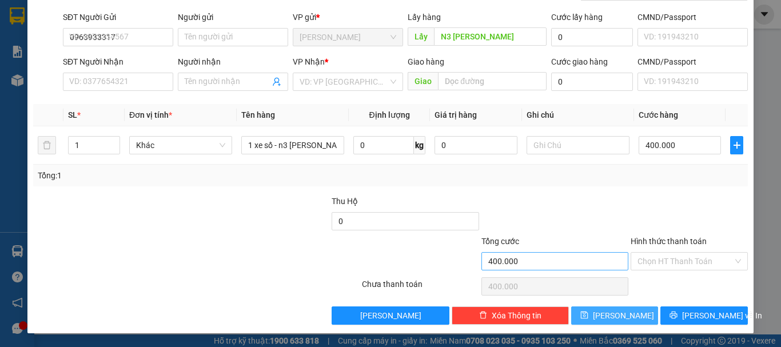
type input "0"
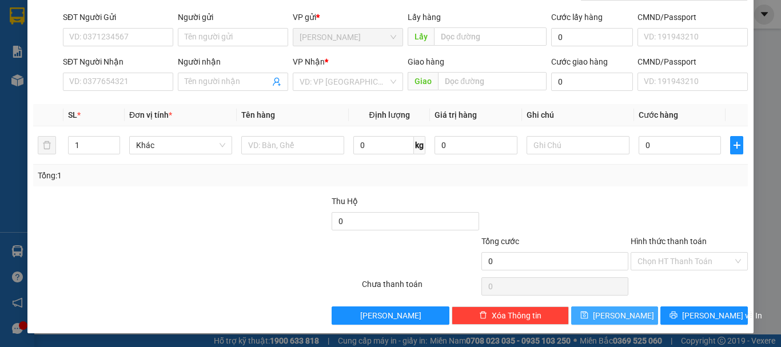
scroll to position [0, 0]
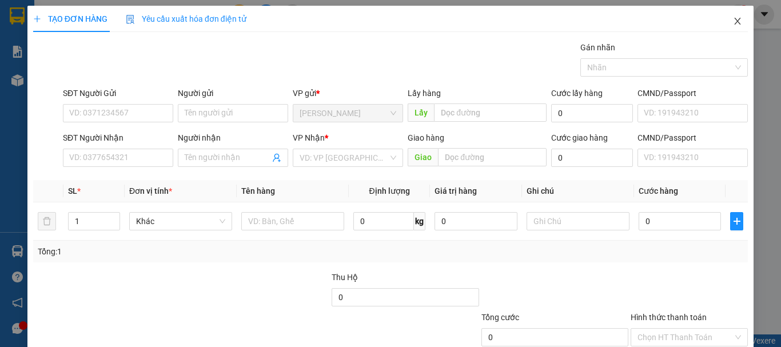
click at [734, 21] on icon "close" at bounding box center [737, 21] width 6 height 7
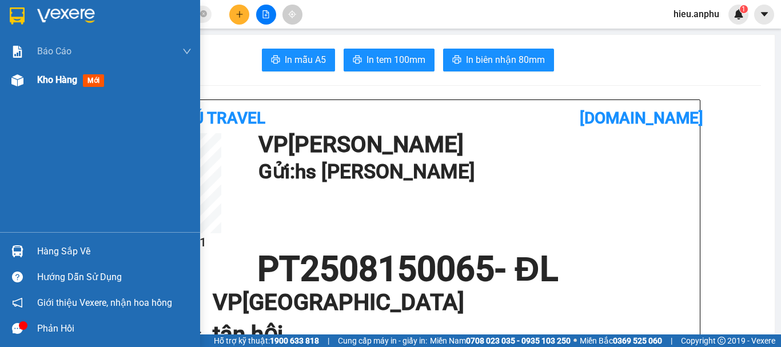
click at [33, 82] on div "Kho hàng mới" at bounding box center [100, 80] width 200 height 29
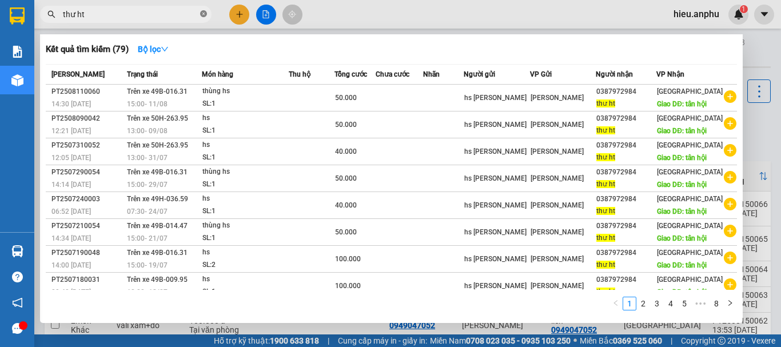
click at [203, 17] on icon "close-circle" at bounding box center [203, 13] width 7 height 7
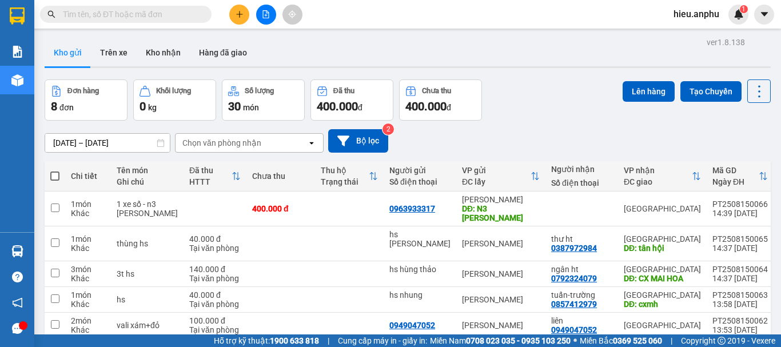
click at [178, 16] on input "text" at bounding box center [130, 14] width 135 height 13
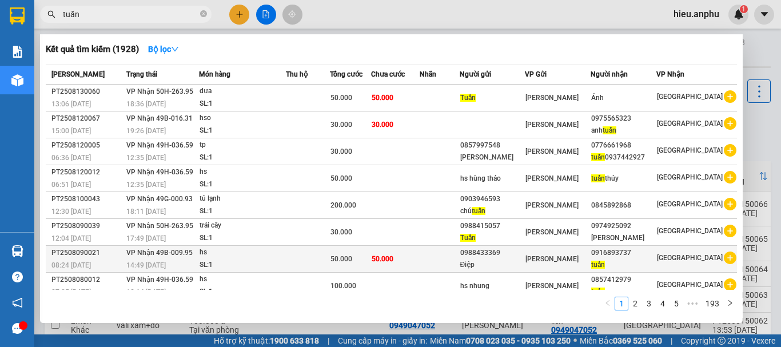
scroll to position [63, 0]
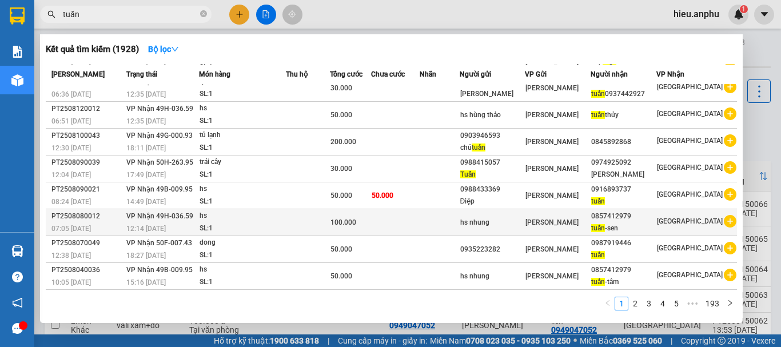
type input "tuấn"
click at [605, 224] on span "tuấn" at bounding box center [598, 228] width 14 height 8
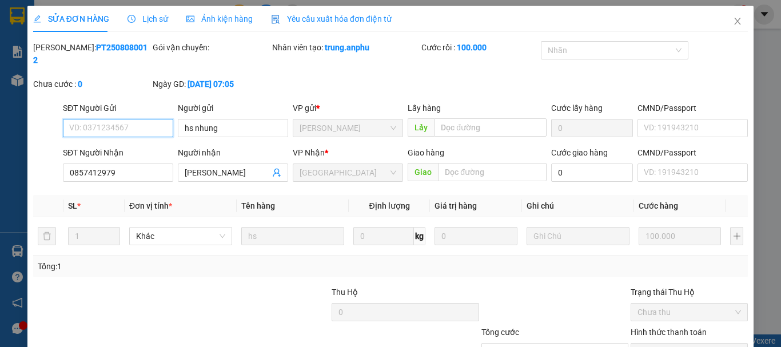
type input "hs nhung"
type input "0857412979"
type input "[PERSON_NAME]"
type input "100.000"
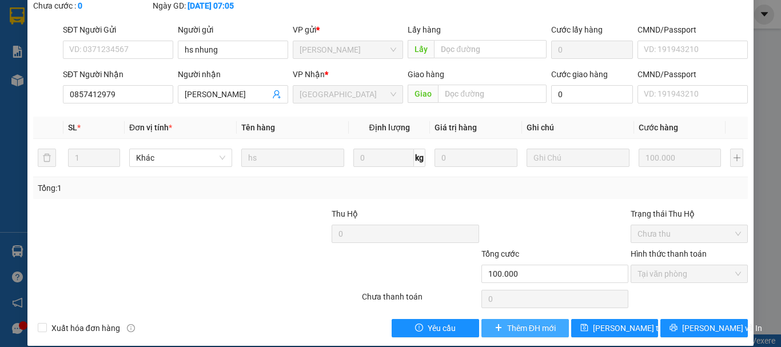
click at [540, 322] on span "Thêm ĐH mới" at bounding box center [531, 328] width 49 height 13
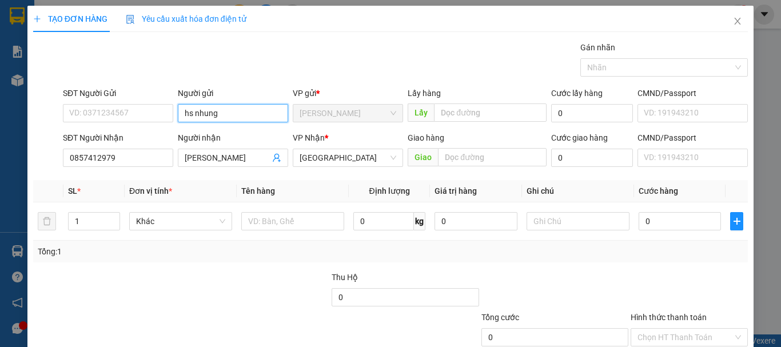
click at [225, 115] on input "hs nhung" at bounding box center [233, 113] width 110 height 18
type input "hs m"
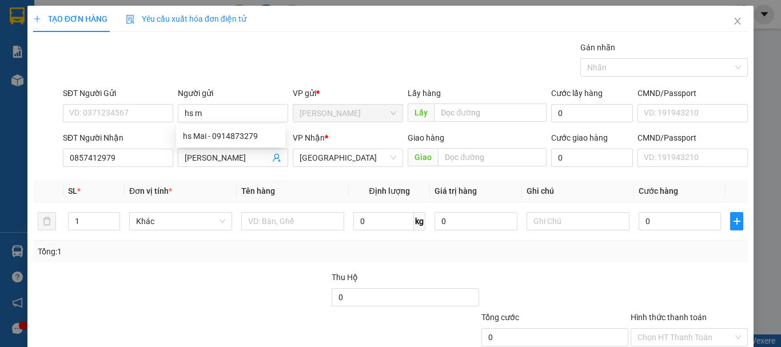
click at [330, 39] on div "TẠO ĐƠN HÀNG Yêu cầu xuất hóa đơn điện tử Transit Pickup Surcharge Ids Transit …" at bounding box center [390, 203] width 714 height 395
click at [227, 159] on input "[PERSON_NAME]" at bounding box center [227, 157] width 85 height 13
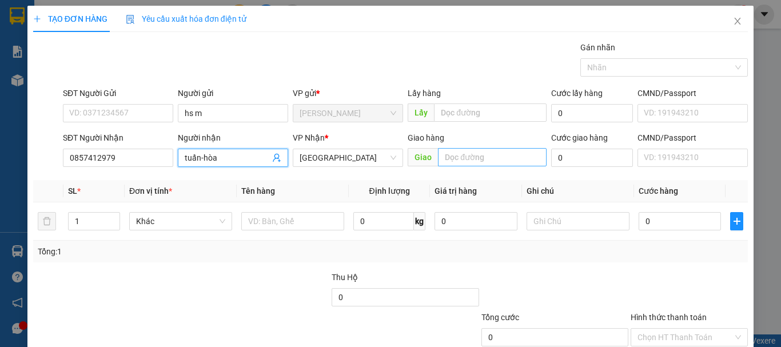
type input "tuấn-hòa"
click at [495, 161] on input "text" at bounding box center [492, 157] width 109 height 18
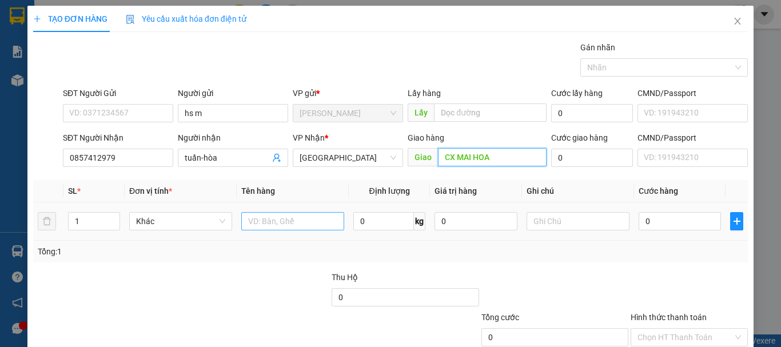
type input "CX MAI HOA"
click at [291, 227] on input "text" at bounding box center [292, 221] width 103 height 18
type input "thùng hs"
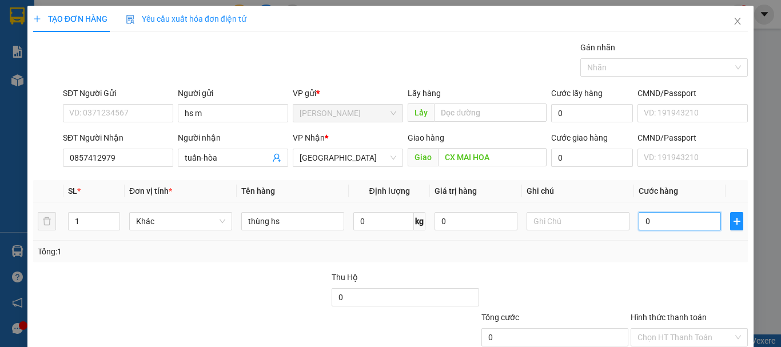
click at [657, 229] on input "0" at bounding box center [679, 221] width 82 height 18
type input "1"
type input "10"
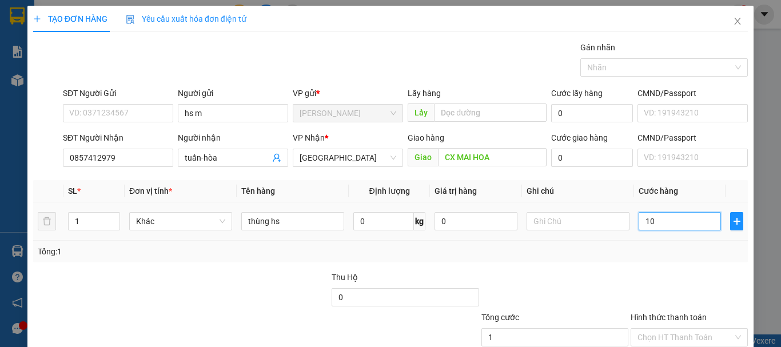
type input "10"
type input "100"
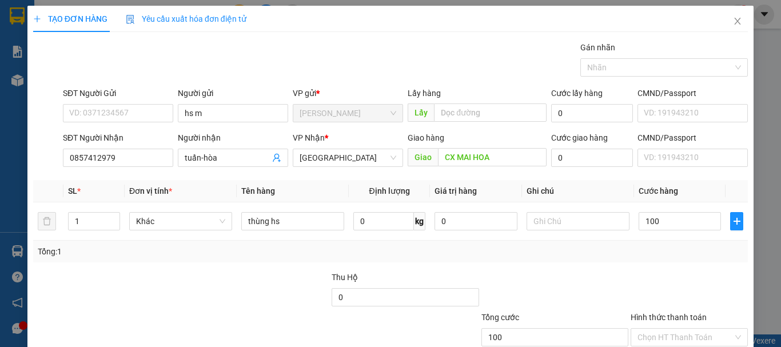
type input "100.000"
click at [651, 249] on div "Tổng: 1" at bounding box center [390, 251] width 705 height 13
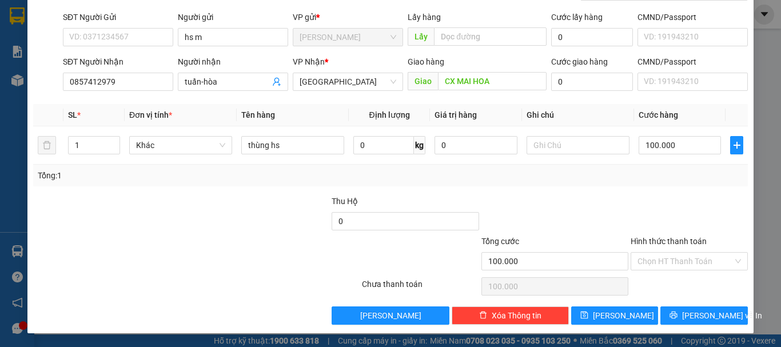
click at [657, 251] on div "Hình thức thanh toán" at bounding box center [688, 243] width 117 height 17
click at [656, 264] on input "Hình thức thanh toán" at bounding box center [684, 261] width 95 height 17
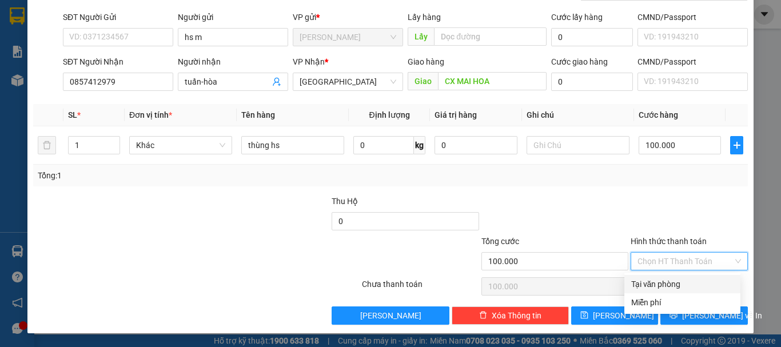
click at [659, 285] on div "Tại văn phòng" at bounding box center [682, 284] width 102 height 13
type input "0"
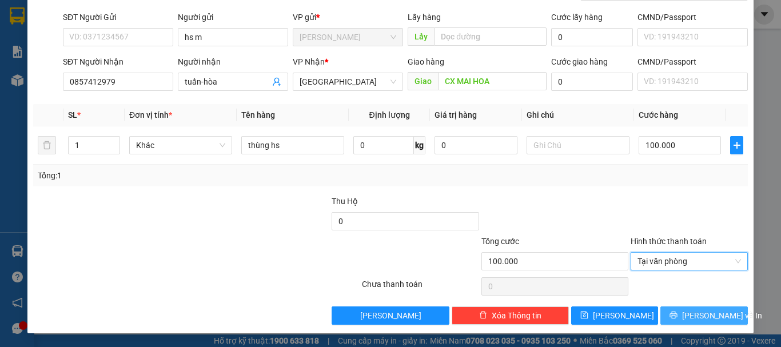
click at [692, 308] on button "[PERSON_NAME] và In" at bounding box center [703, 315] width 87 height 18
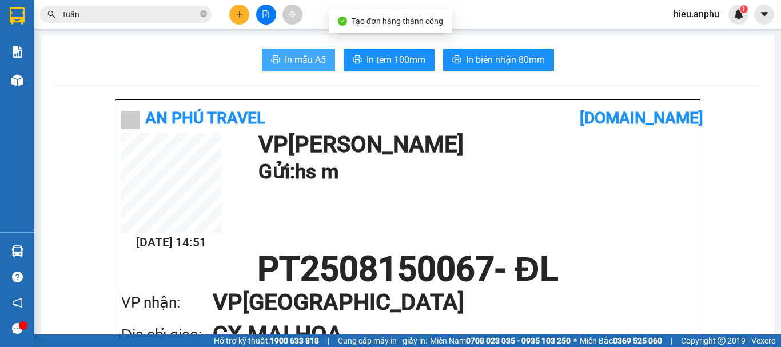
click at [285, 62] on span "In mẫu A5" at bounding box center [305, 60] width 41 height 14
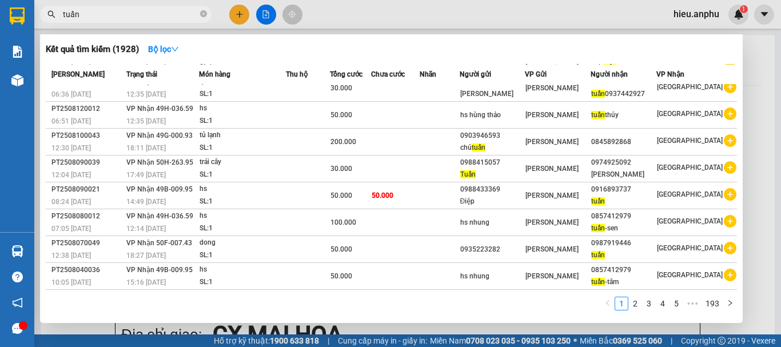
click at [168, 17] on input "tuấn" at bounding box center [130, 14] width 135 height 13
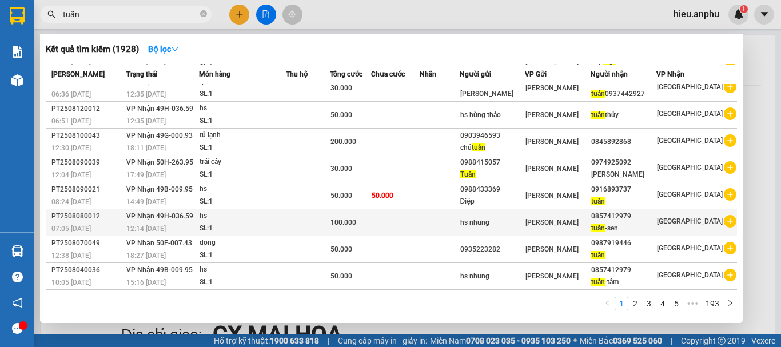
click at [572, 225] on span "[PERSON_NAME]" at bounding box center [551, 222] width 53 height 8
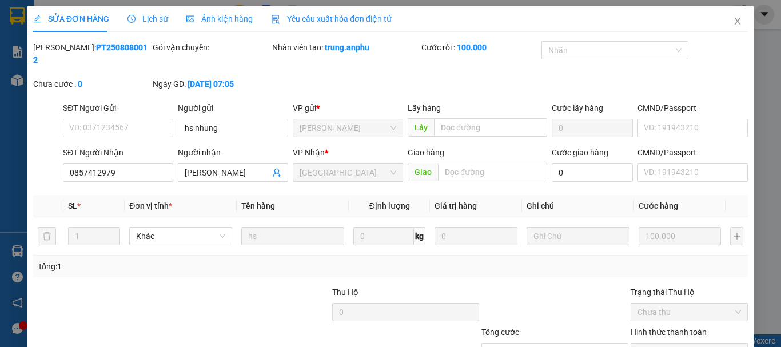
type input "hs nhung"
type input "0857412979"
type input "[PERSON_NAME]"
type input "100.000"
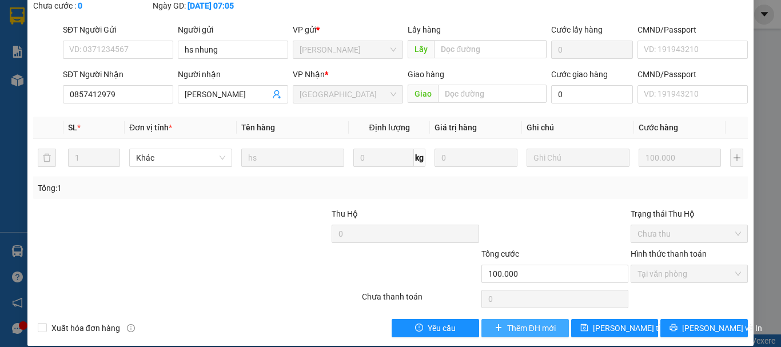
click at [507, 322] on span "Thêm ĐH mới" at bounding box center [531, 328] width 49 height 13
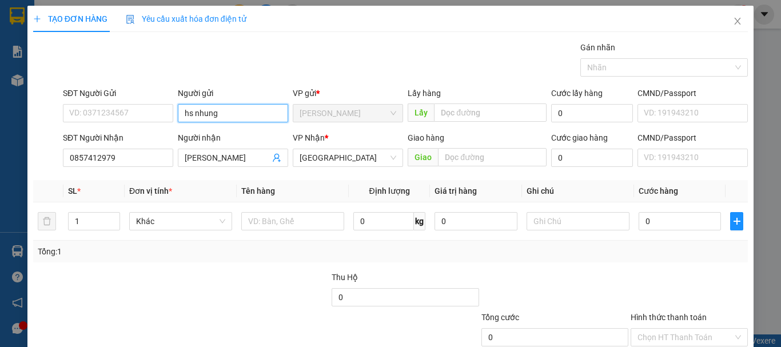
click at [223, 113] on input "hs nhung" at bounding box center [233, 113] width 110 height 18
type input "hs m"
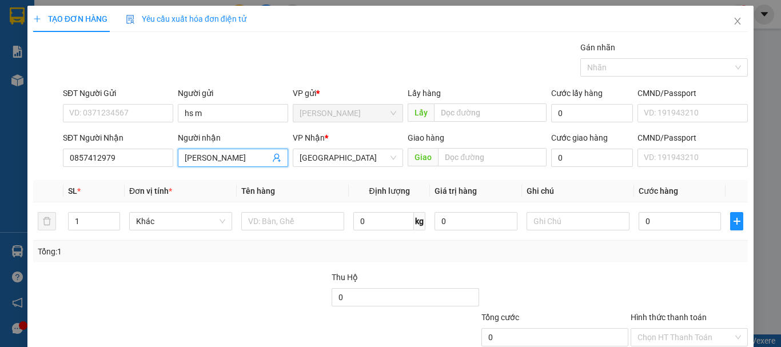
click at [226, 160] on input "[PERSON_NAME]" at bounding box center [227, 157] width 85 height 13
type input "tuấn-chinh"
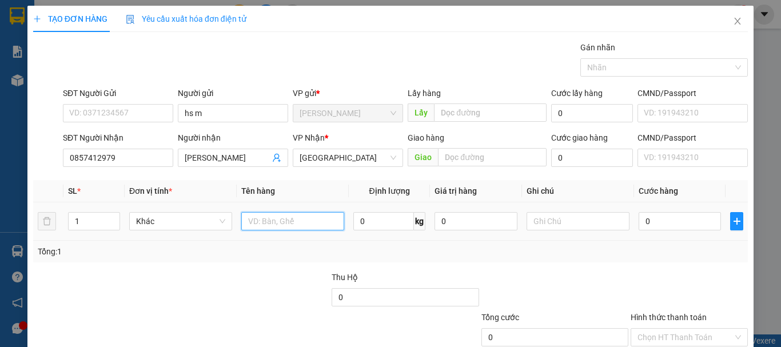
click at [265, 216] on input "text" at bounding box center [292, 221] width 103 height 18
click at [247, 221] on input "thùng" at bounding box center [292, 221] width 103 height 18
type input "2thùng"
drag, startPoint x: 81, startPoint y: 218, endPoint x: 66, endPoint y: 223, distance: 15.7
click at [66, 223] on td "1" at bounding box center [93, 221] width 61 height 38
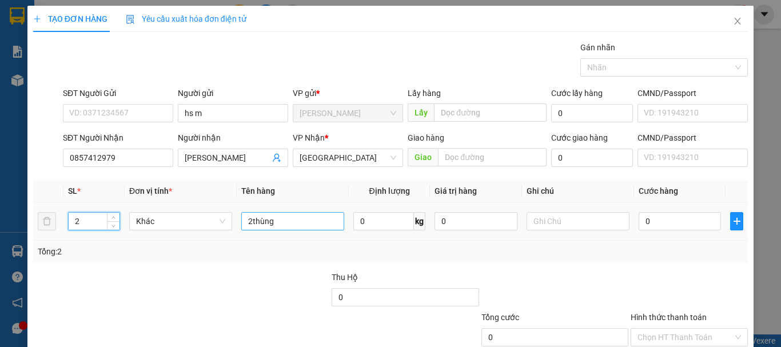
type input "2"
click at [304, 214] on input "2thùng" at bounding box center [292, 221] width 103 height 18
type input "2thùng hs"
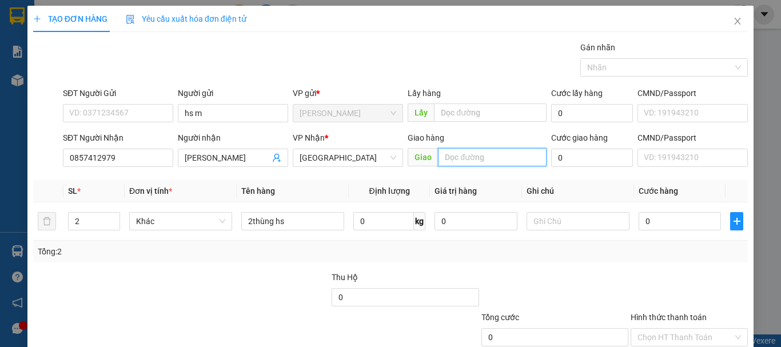
click at [471, 158] on input "text" at bounding box center [492, 157] width 109 height 18
type input "MATDA - thaco"
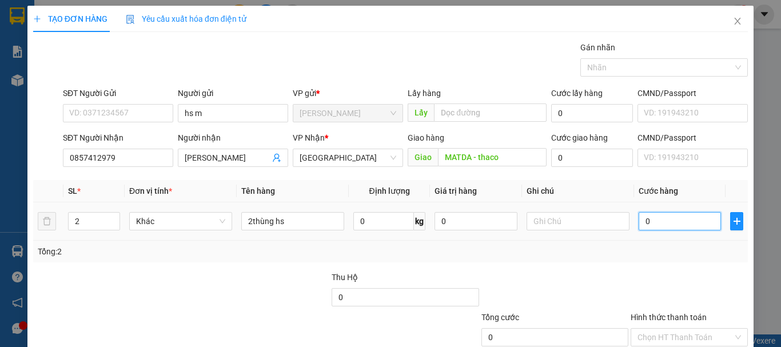
click at [655, 215] on input "0" at bounding box center [679, 221] width 82 height 18
type input "1"
type input "10"
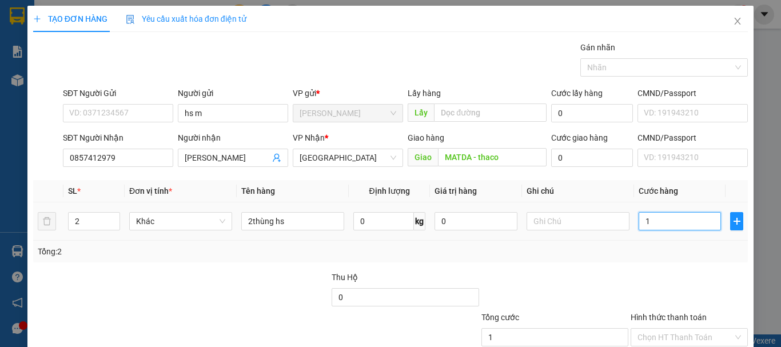
type input "10"
type input "100"
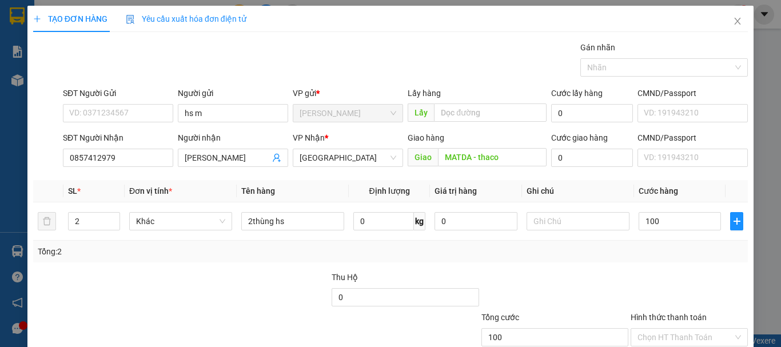
type input "100.000"
click at [557, 251] on div "Tổng: 2" at bounding box center [390, 251] width 705 height 13
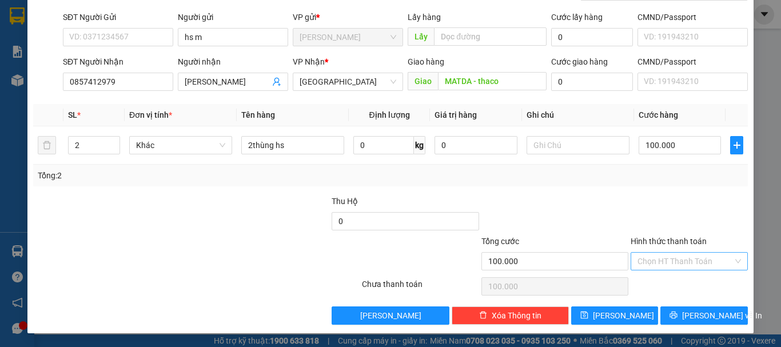
click at [655, 270] on div "Hình thức thanh toán Chọn HT Thanh Toán" at bounding box center [688, 255] width 117 height 40
click at [657, 263] on input "Hình thức thanh toán" at bounding box center [684, 261] width 95 height 17
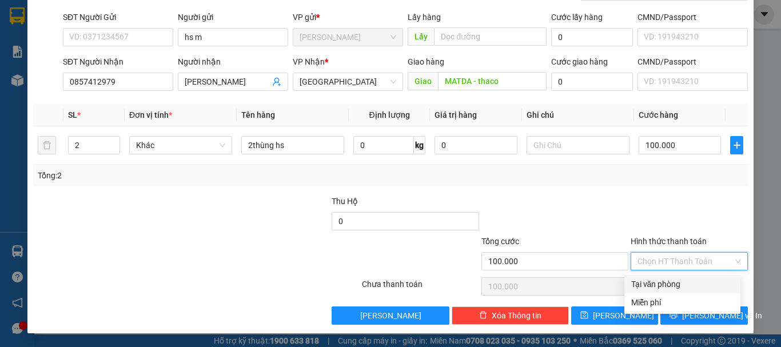
click at [649, 279] on div "Tại văn phòng" at bounding box center [682, 284] width 102 height 13
type input "0"
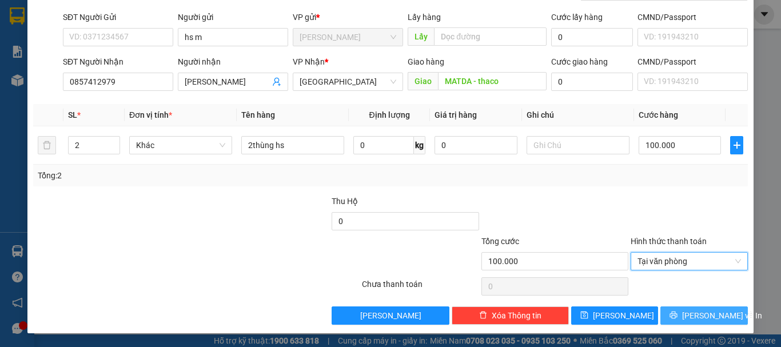
click at [685, 310] on button "[PERSON_NAME] và In" at bounding box center [703, 315] width 87 height 18
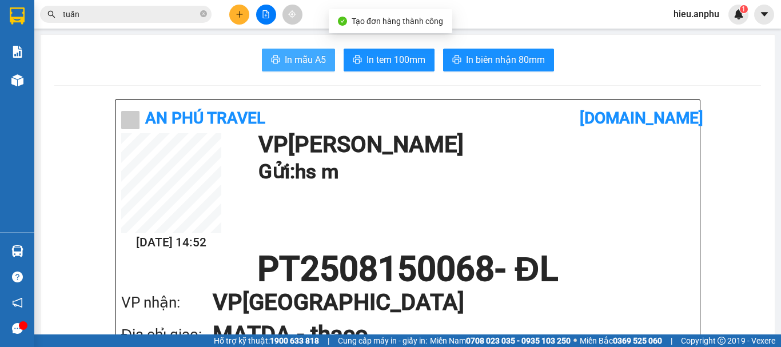
click at [274, 69] on button "In mẫu A5" at bounding box center [298, 60] width 73 height 23
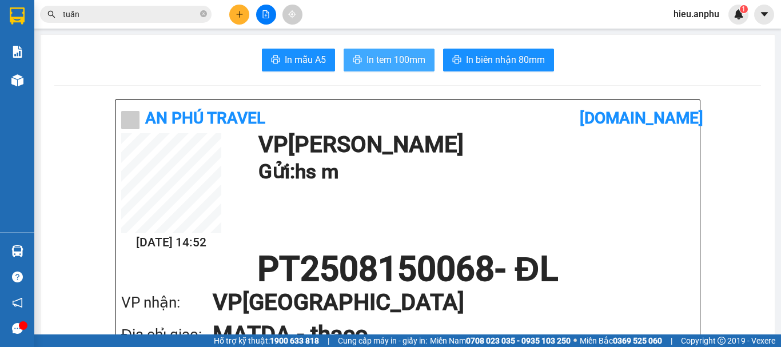
click at [373, 67] on span "In tem 100mm" at bounding box center [395, 60] width 59 height 14
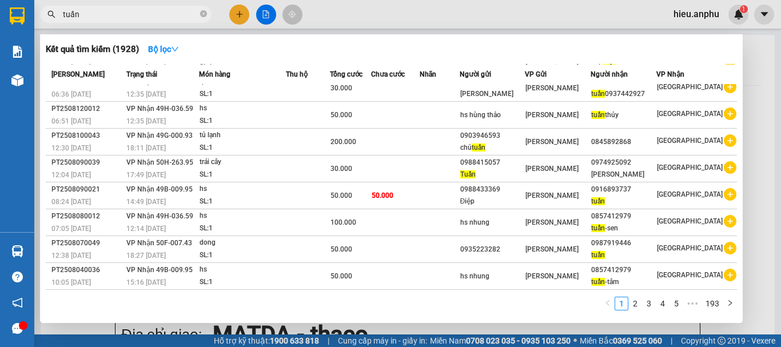
click at [111, 15] on input "tuấn" at bounding box center [130, 14] width 135 height 13
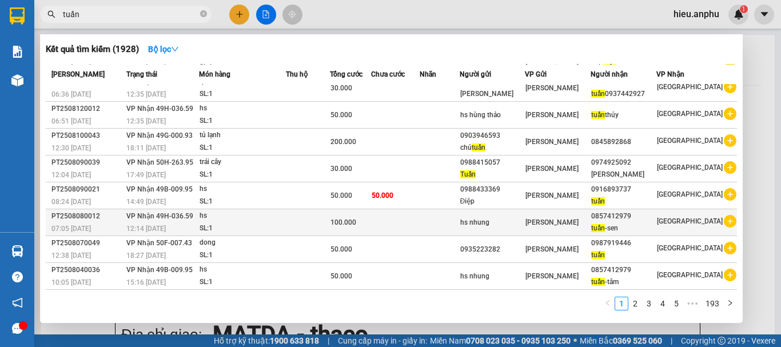
click at [609, 218] on div "0857412979" at bounding box center [623, 216] width 65 height 12
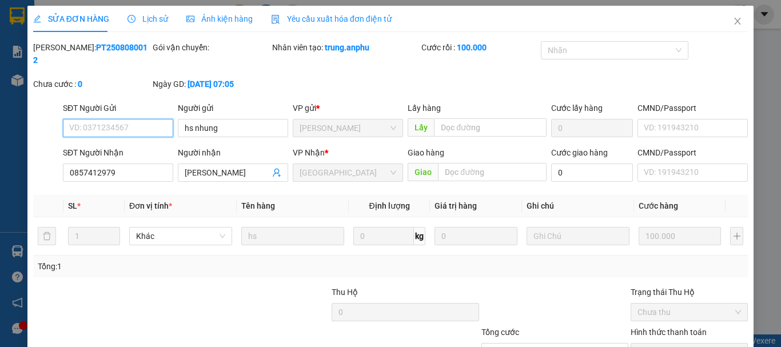
type input "hs nhung"
type input "0857412979"
type input "[PERSON_NAME]"
type input "100.000"
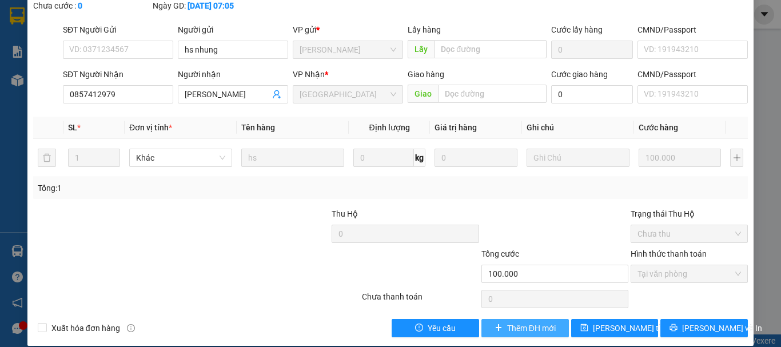
click at [531, 322] on span "Thêm ĐH mới" at bounding box center [531, 328] width 49 height 13
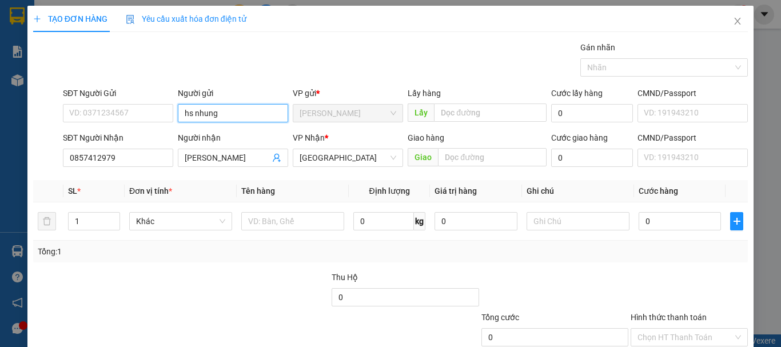
click at [227, 109] on input "hs nhung" at bounding box center [233, 113] width 110 height 18
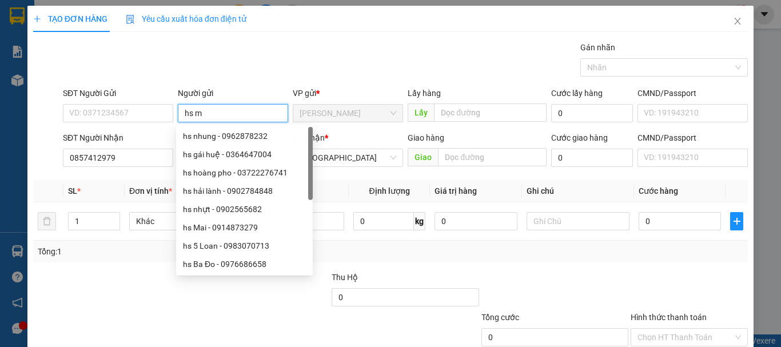
type input "hs m"
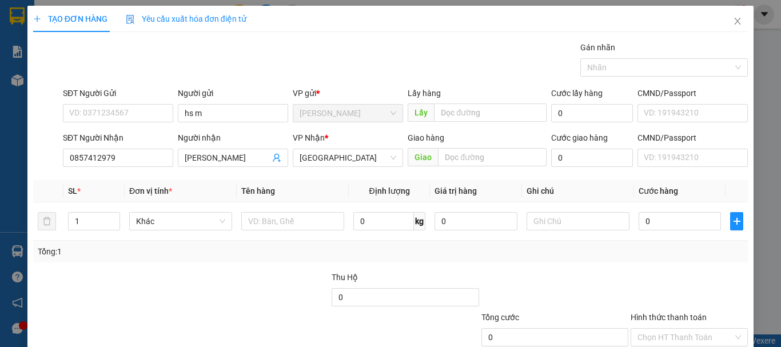
click at [378, 41] on div "TẠO ĐƠN HÀNG Yêu cầu xuất hóa đơn điện tử Transit Pickup Surcharge Ids Transit …" at bounding box center [390, 203] width 714 height 395
click at [222, 165] on span "[PERSON_NAME]" at bounding box center [233, 158] width 110 height 18
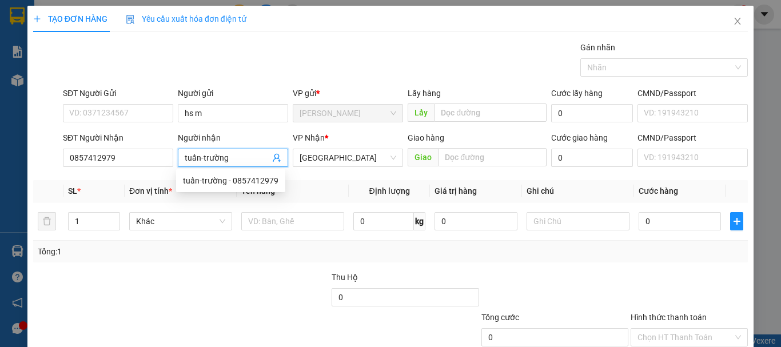
type input "tuấn-trường"
drag, startPoint x: 470, startPoint y: 166, endPoint x: 469, endPoint y: 160, distance: 6.3
click at [469, 165] on div "Giao" at bounding box center [476, 158] width 139 height 18
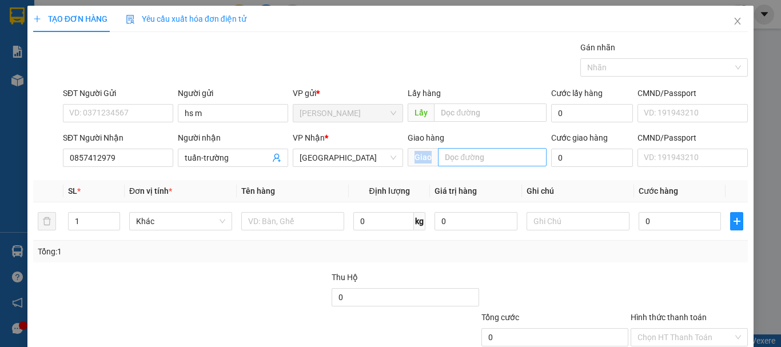
click at [468, 159] on input "text" at bounding box center [492, 157] width 109 height 18
type input "CX MAI HOA"
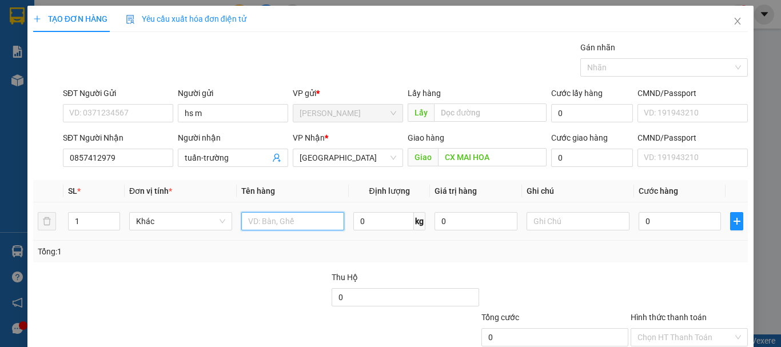
click at [292, 223] on input "text" at bounding box center [292, 221] width 103 height 18
type input "thùng hs"
click at [645, 221] on input "0" at bounding box center [679, 221] width 82 height 18
type input "1"
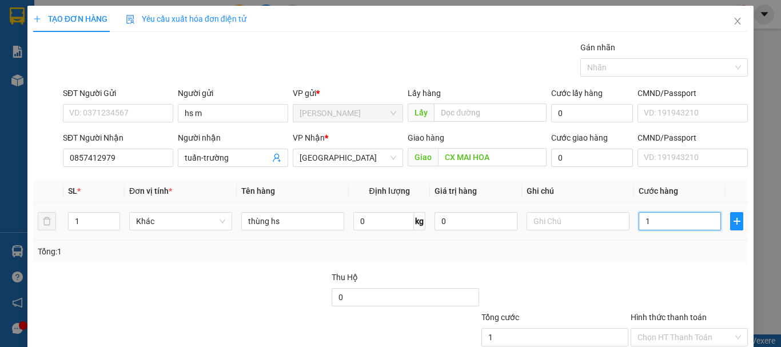
type input "1"
type input "10"
type input "100"
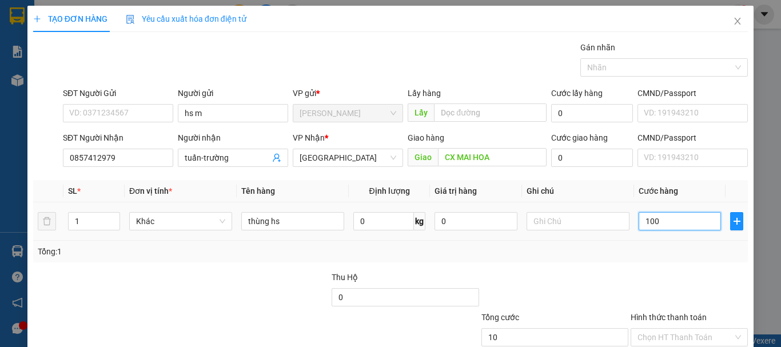
type input "100"
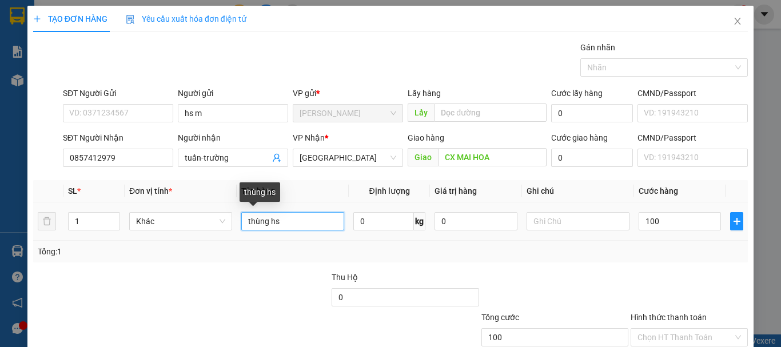
type input "100.000"
click at [274, 221] on input "thùng hs" at bounding box center [292, 221] width 103 height 18
click at [296, 218] on input "thùng hais" at bounding box center [292, 221] width 103 height 18
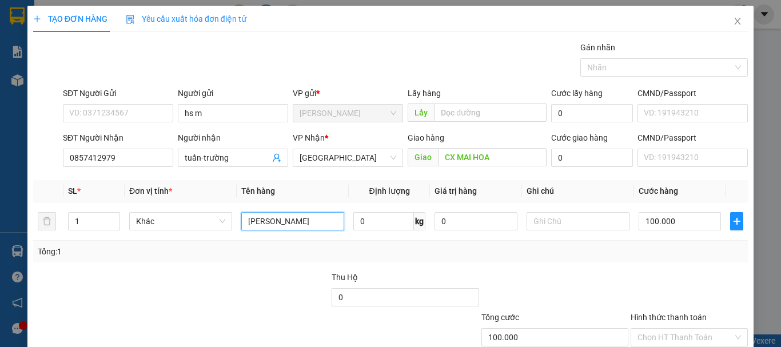
scroll to position [76, 0]
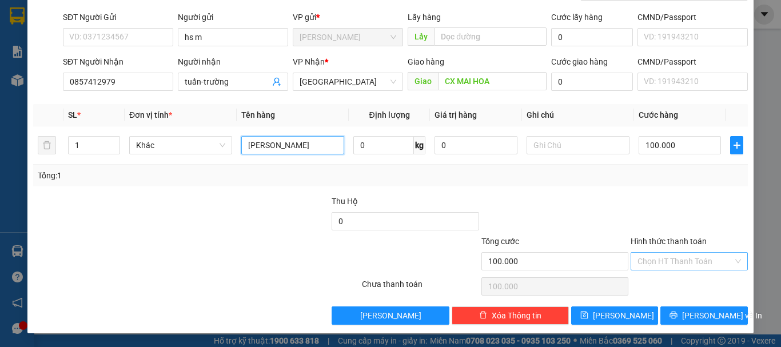
type input "thùng haisan"
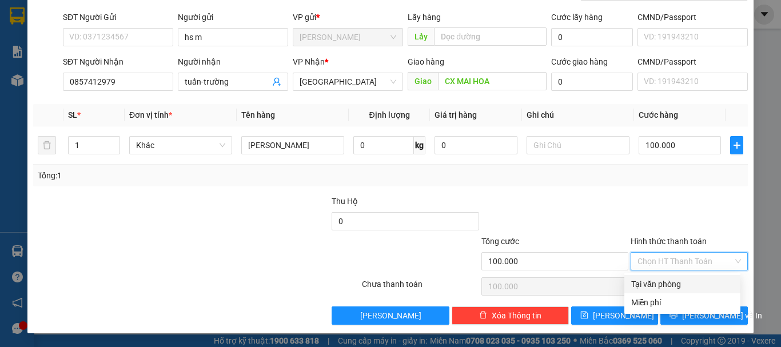
click at [674, 258] on input "Hình thức thanh toán" at bounding box center [684, 261] width 95 height 17
click at [665, 278] on div "Tại văn phòng" at bounding box center [682, 284] width 102 height 13
type input "0"
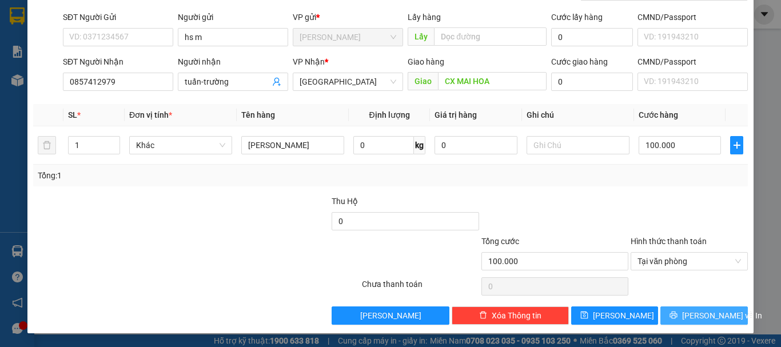
click at [708, 315] on span "[PERSON_NAME] và In" at bounding box center [722, 315] width 80 height 13
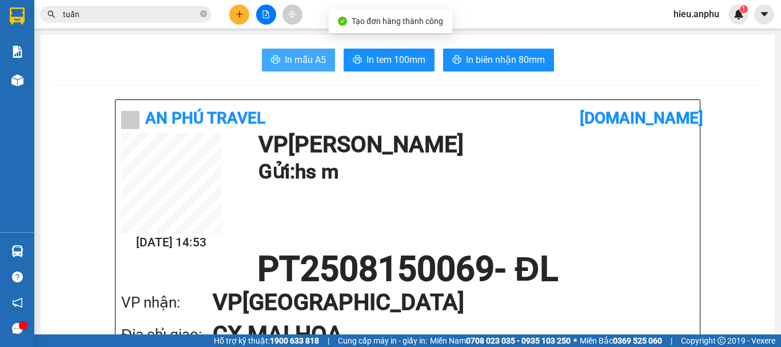
drag, startPoint x: 309, startPoint y: 55, endPoint x: 295, endPoint y: 65, distance: 16.5
click at [307, 56] on span "In mẫu A5" at bounding box center [305, 60] width 41 height 14
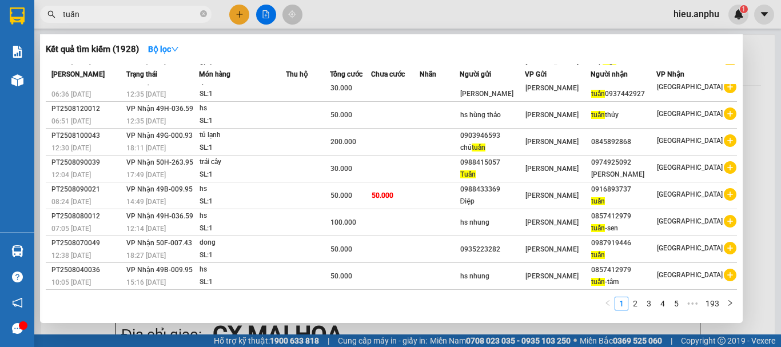
click at [107, 18] on input "tuấn" at bounding box center [130, 14] width 135 height 13
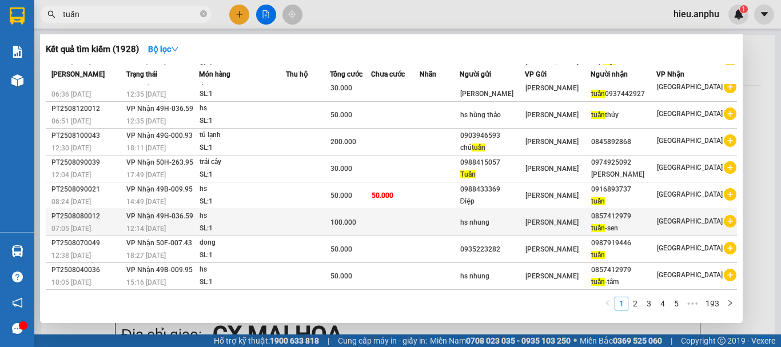
click at [626, 223] on div "tuấn -sen" at bounding box center [623, 228] width 65 height 12
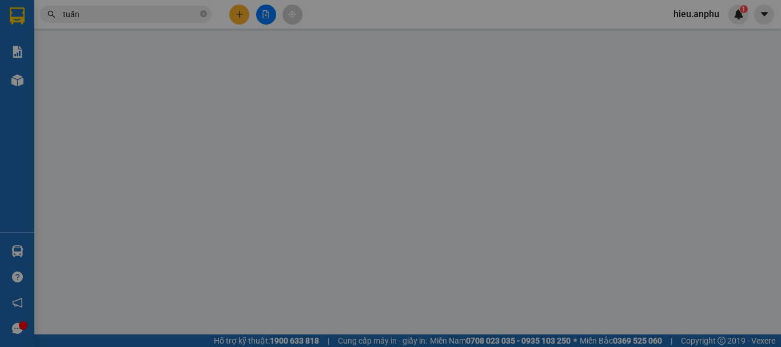
type input "hs nhung"
type input "0857412979"
type input "[PERSON_NAME]"
type input "100.000"
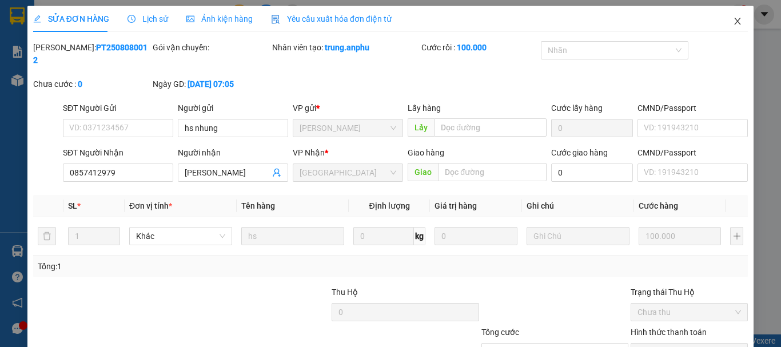
click at [734, 20] on span "Close" at bounding box center [737, 22] width 32 height 32
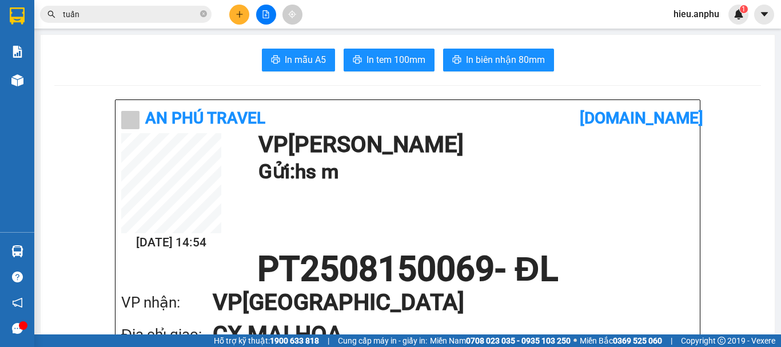
click at [101, 14] on input "tuấn" at bounding box center [130, 14] width 135 height 13
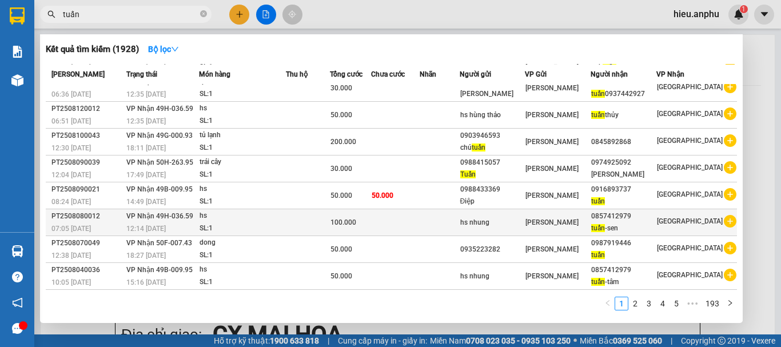
click at [625, 227] on div "tuấn -sen" at bounding box center [623, 228] width 65 height 12
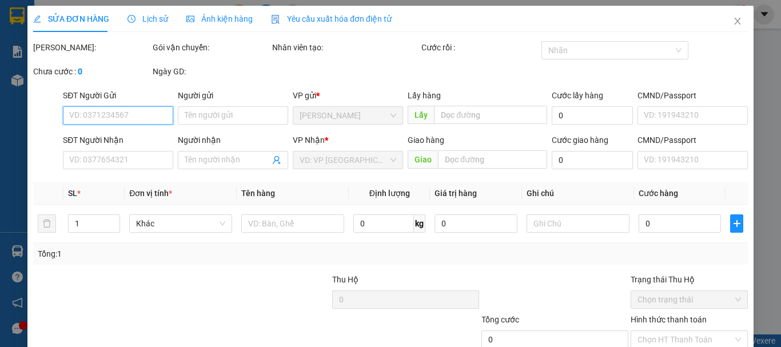
type input "hs nhung"
type input "0857412979"
type input "[PERSON_NAME]"
type input "100.000"
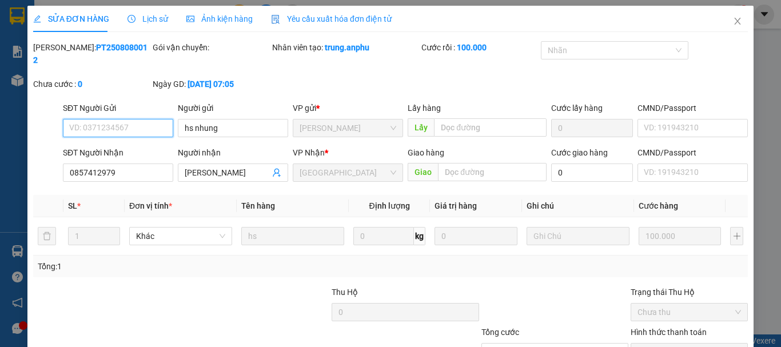
scroll to position [78, 0]
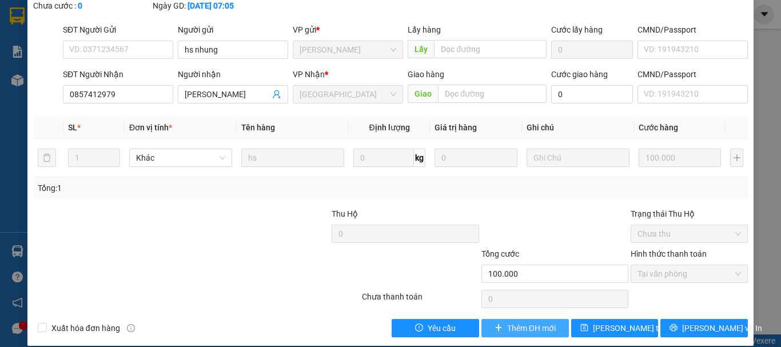
click at [532, 322] on span "Thêm ĐH mới" at bounding box center [531, 328] width 49 height 13
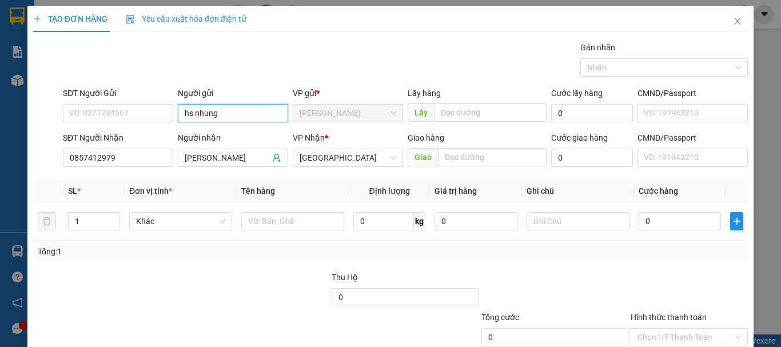
click at [231, 110] on input "hs nhung" at bounding box center [233, 113] width 110 height 18
type input "hs m"
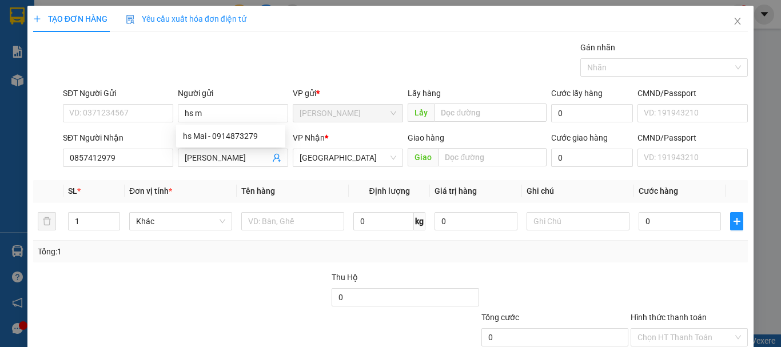
click at [310, 18] on div "TẠO ĐƠN HÀNG Yêu cầu xuất hóa đơn điện tử" at bounding box center [390, 19] width 714 height 26
click at [237, 161] on input "[PERSON_NAME]" at bounding box center [227, 157] width 85 height 13
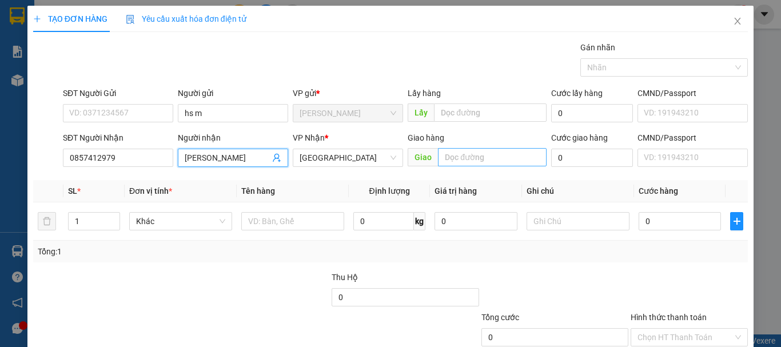
type input "tuấn-thanh"
click at [478, 154] on input "text" at bounding box center [492, 157] width 109 height 18
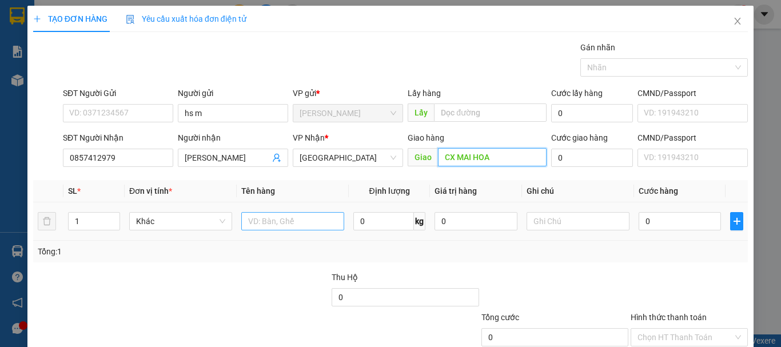
type input "CX MAI HOA"
click at [299, 215] on input "text" at bounding box center [292, 221] width 103 height 18
type input "thùng hs"
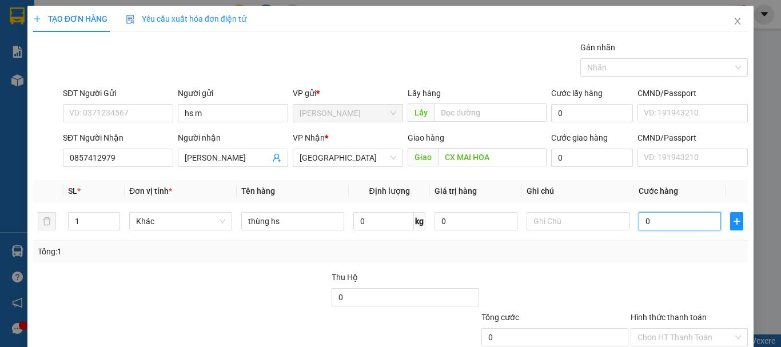
type input "1"
type input "10"
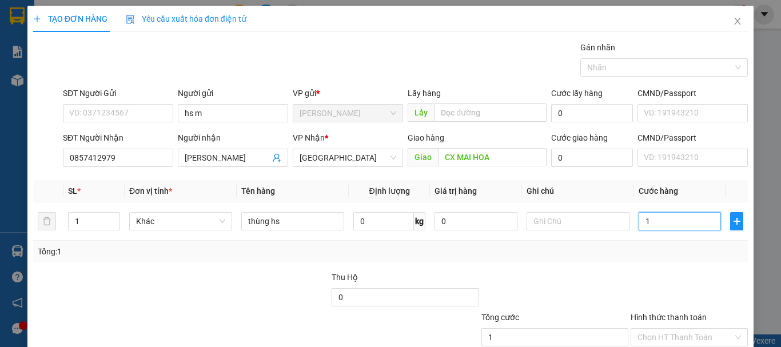
type input "10"
type input "100"
type input "100.000"
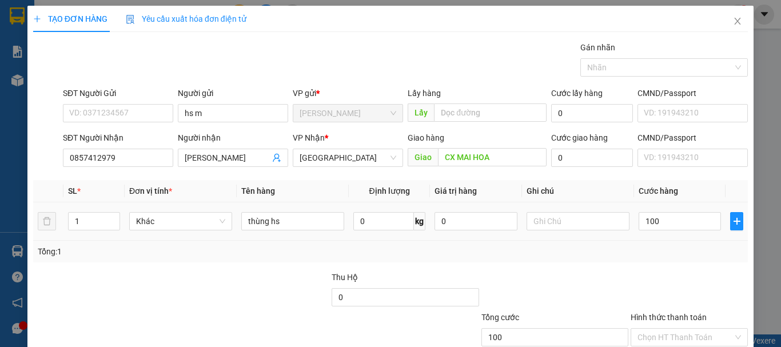
type input "100.000"
click at [683, 237] on td "100.000" at bounding box center [679, 221] width 91 height 38
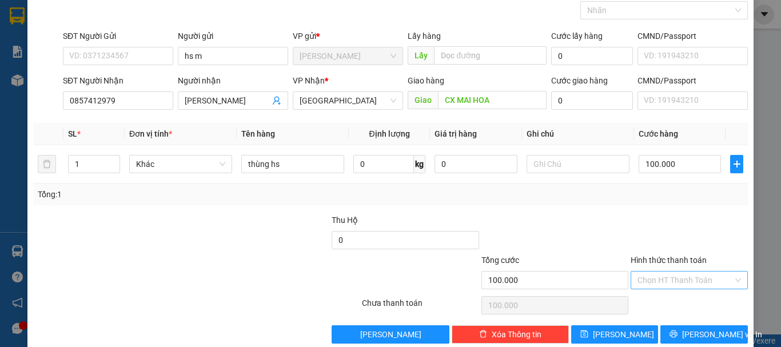
click at [663, 281] on input "Hình thức thanh toán" at bounding box center [684, 279] width 95 height 17
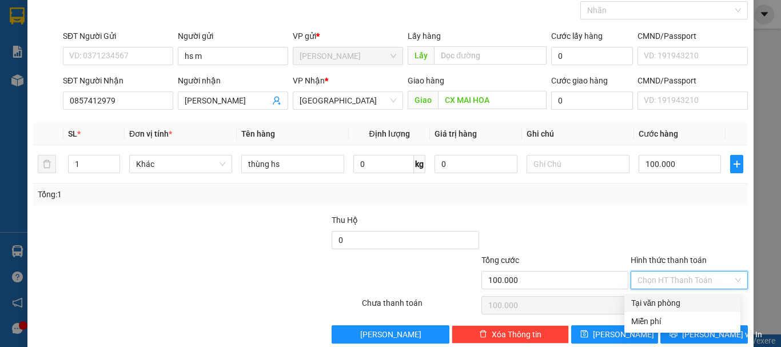
click at [657, 301] on div "Tại văn phòng" at bounding box center [682, 303] width 102 height 13
type input "0"
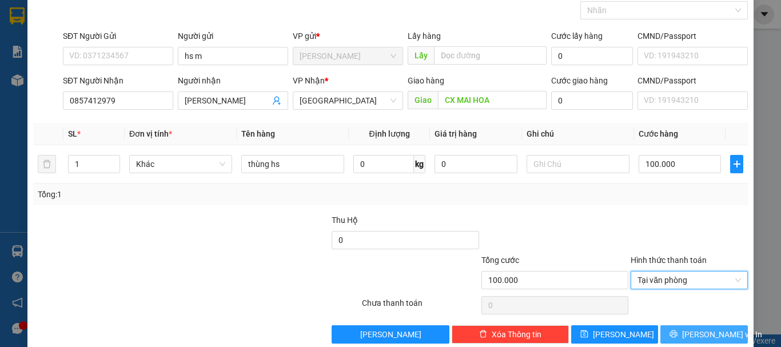
click at [702, 329] on span "[PERSON_NAME] và In" at bounding box center [722, 334] width 80 height 13
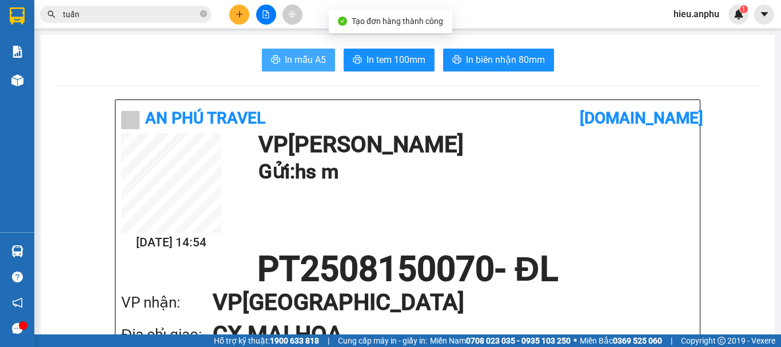
drag, startPoint x: 254, startPoint y: 51, endPoint x: 273, endPoint y: 51, distance: 18.9
click at [254, 51] on div "In mẫu A5 In tem 100mm In biên nhận 80mm" at bounding box center [407, 60] width 706 height 23
click at [291, 55] on span "In mẫu A5" at bounding box center [305, 60] width 41 height 14
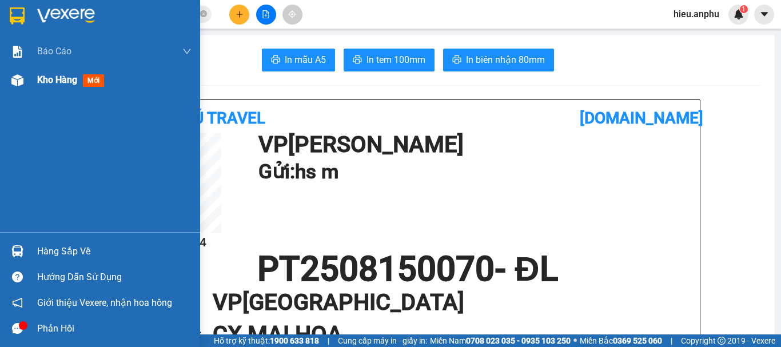
click at [16, 80] on img at bounding box center [17, 80] width 12 height 12
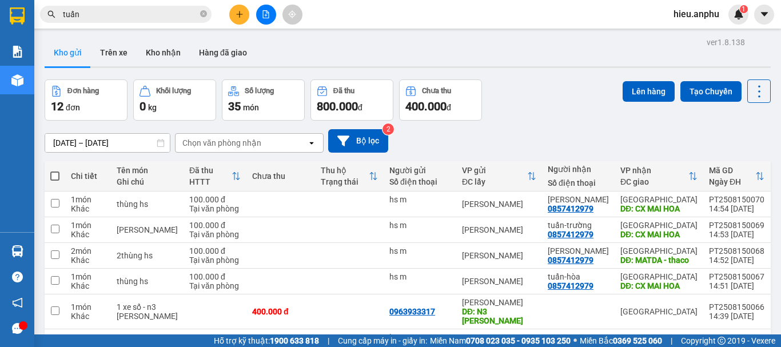
drag, startPoint x: 55, startPoint y: 174, endPoint x: 406, endPoint y: 84, distance: 362.8
click at [55, 173] on span at bounding box center [54, 175] width 9 height 9
click at [55, 170] on input "checkbox" at bounding box center [55, 170] width 0 height 0
checkbox input "true"
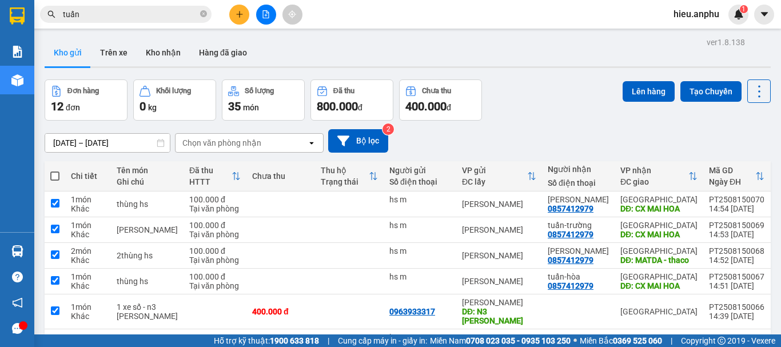
checkbox input "true"
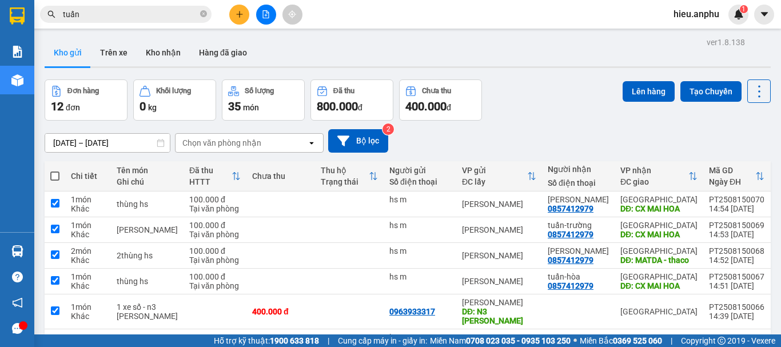
checkbox input "true"
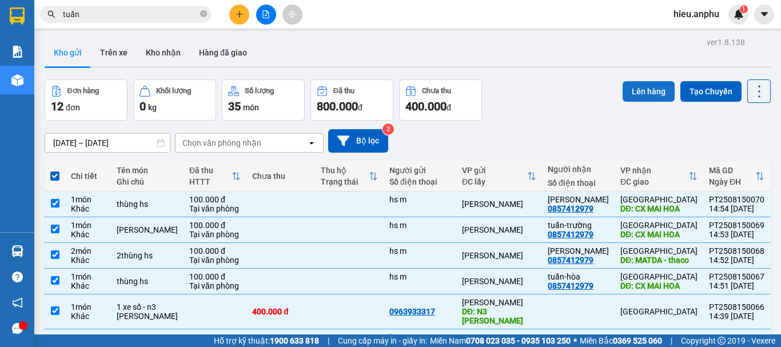
click at [638, 93] on button "Lên hàng" at bounding box center [648, 91] width 52 height 21
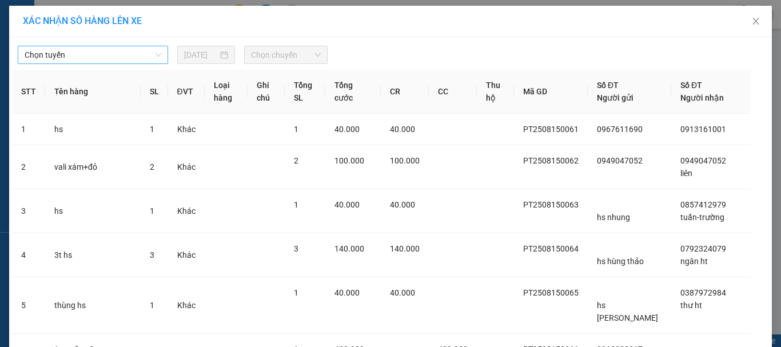
click at [75, 61] on span "Chọn tuyến" at bounding box center [93, 54] width 137 height 17
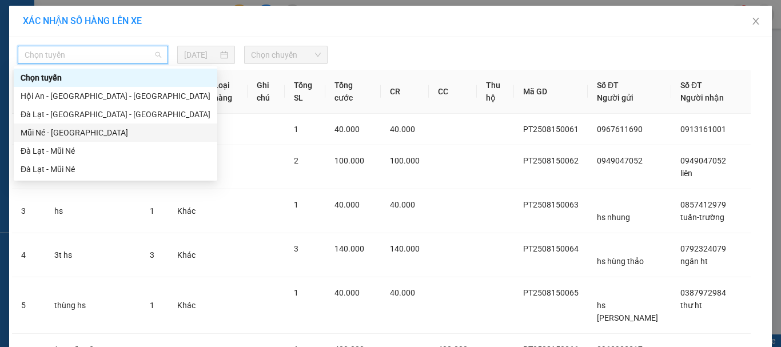
drag, startPoint x: 63, startPoint y: 133, endPoint x: 209, endPoint y: 78, distance: 155.0
click at [63, 131] on div "Mũi Né - [GEOGRAPHIC_DATA]" at bounding box center [116, 132] width 190 height 13
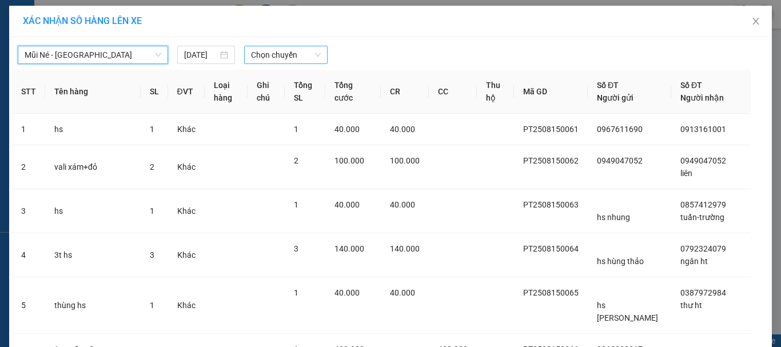
click at [257, 53] on span "Chọn chuyến" at bounding box center [286, 54] width 70 height 17
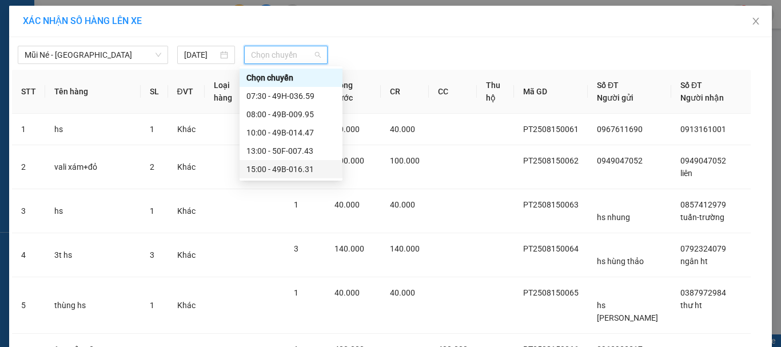
click at [249, 169] on div "15:00 - 49B-016.31" at bounding box center [290, 169] width 89 height 13
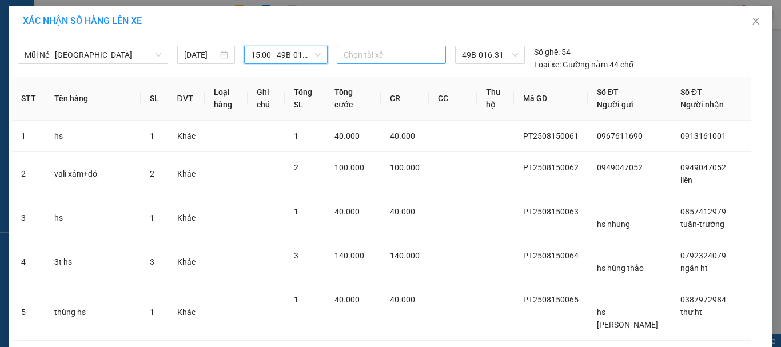
click at [370, 57] on div at bounding box center [391, 55] width 104 height 14
click at [362, 17] on div "XÁC NHẬN SỐ HÀNG LÊN XE" at bounding box center [390, 21] width 735 height 13
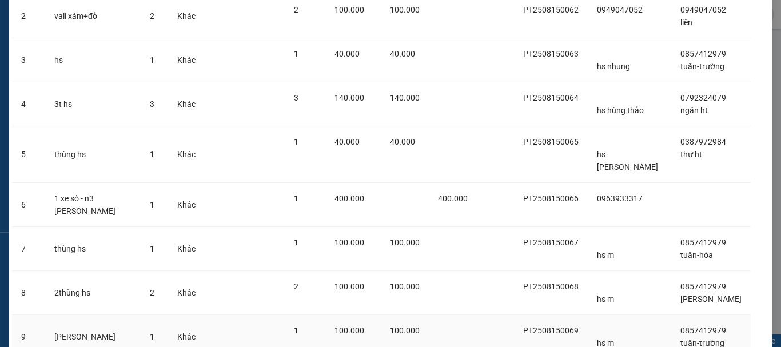
scroll to position [272, 0]
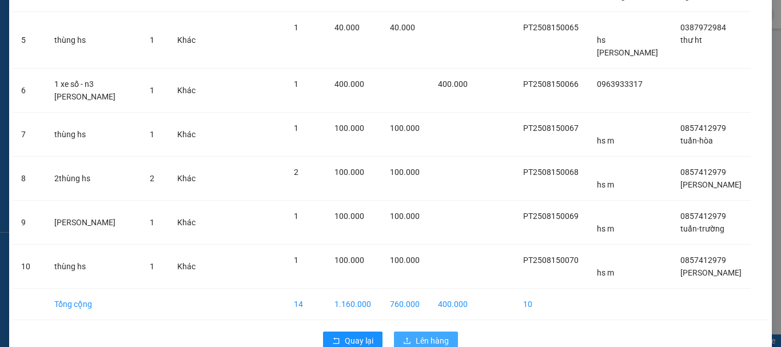
click at [427, 334] on span "Lên hàng" at bounding box center [431, 340] width 33 height 13
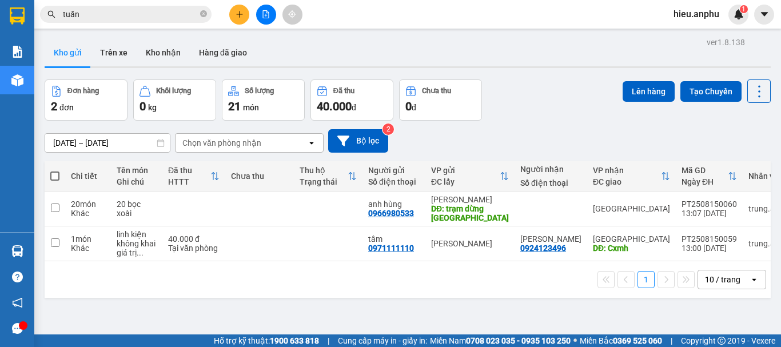
click at [55, 175] on span at bounding box center [54, 175] width 9 height 9
click at [55, 170] on input "checkbox" at bounding box center [55, 170] width 0 height 0
checkbox input "true"
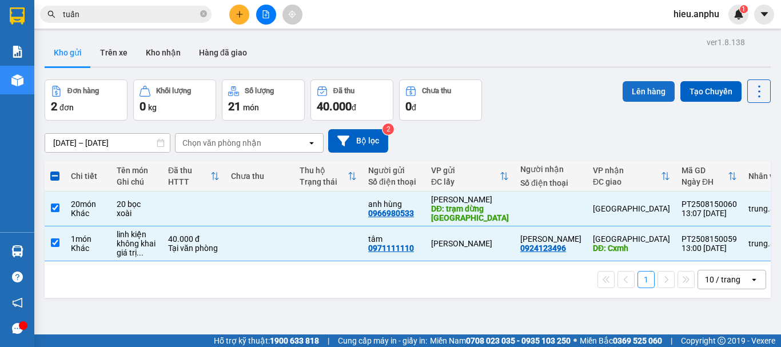
click at [629, 89] on button "Lên hàng" at bounding box center [648, 91] width 52 height 21
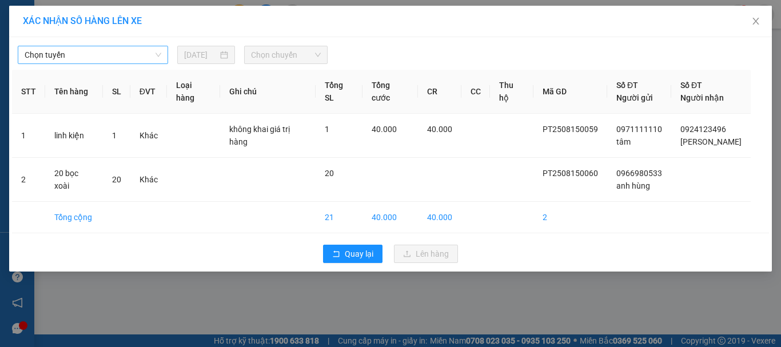
click at [45, 46] on span "Chọn tuyến" at bounding box center [93, 54] width 137 height 17
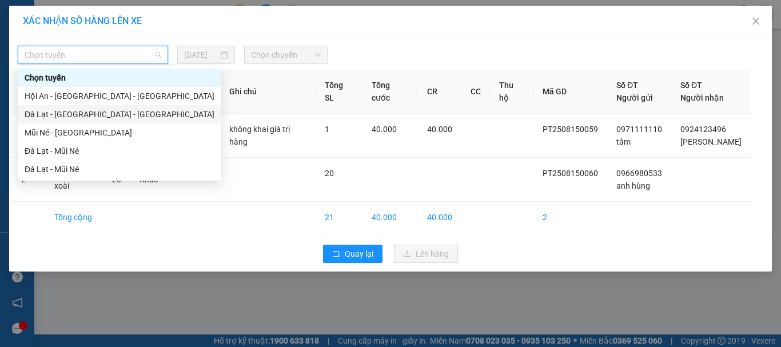
click at [53, 119] on div "Đà Lạt - [GEOGRAPHIC_DATA] - [GEOGRAPHIC_DATA]" at bounding box center [120, 114] width 190 height 13
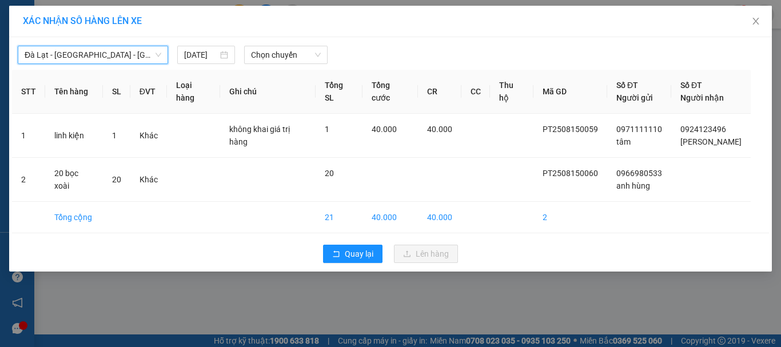
click at [78, 51] on span "Đà Lạt - [GEOGRAPHIC_DATA] - [GEOGRAPHIC_DATA]" at bounding box center [93, 54] width 137 height 17
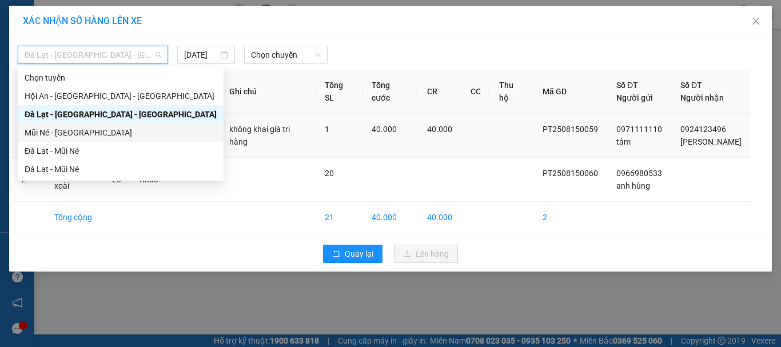
click at [55, 132] on div "Mũi Né - [GEOGRAPHIC_DATA]" at bounding box center [121, 132] width 192 height 13
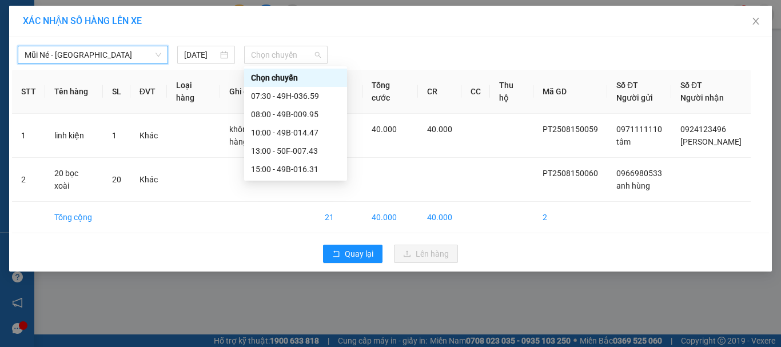
drag, startPoint x: 265, startPoint y: 49, endPoint x: 273, endPoint y: 107, distance: 58.3
click at [266, 49] on span "Chọn chuyến" at bounding box center [286, 54] width 70 height 17
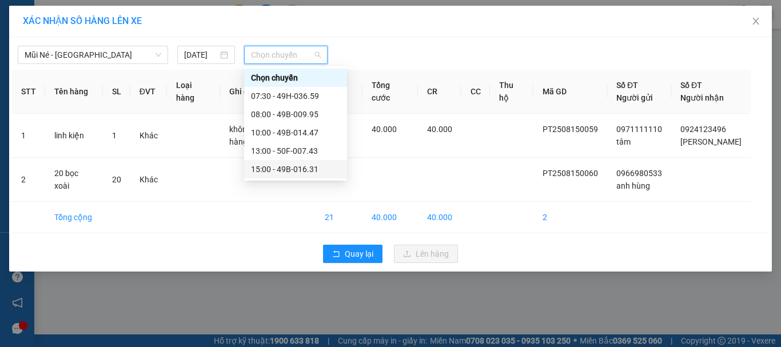
click at [268, 171] on div "15:00 - 49B-016.31" at bounding box center [295, 169] width 89 height 13
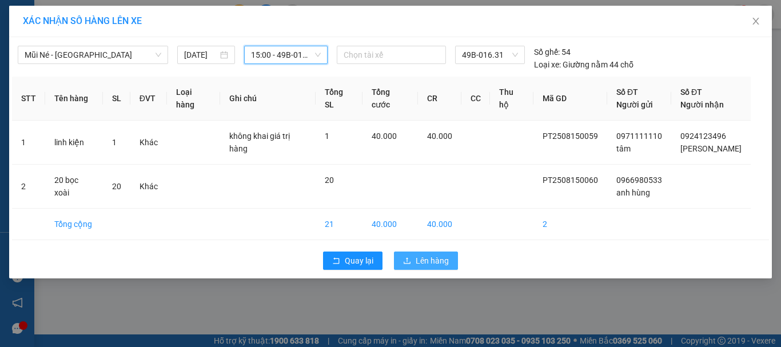
click at [426, 258] on span "Lên hàng" at bounding box center [431, 260] width 33 height 13
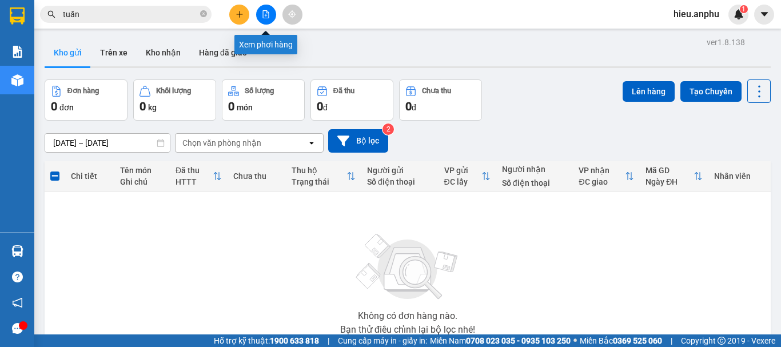
click at [260, 13] on button at bounding box center [266, 15] width 20 height 20
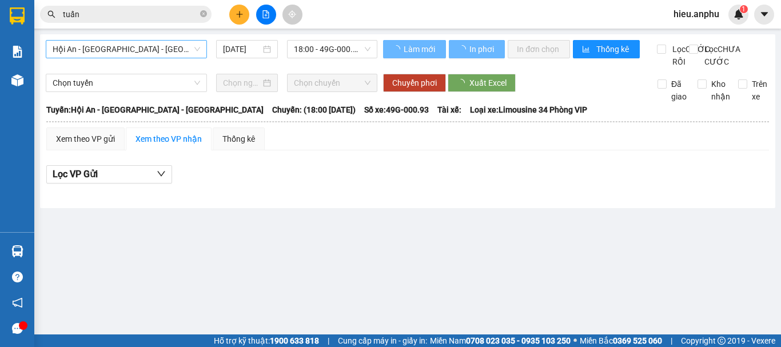
click at [97, 42] on span "Hội An - [GEOGRAPHIC_DATA] - [GEOGRAPHIC_DATA]" at bounding box center [126, 49] width 147 height 17
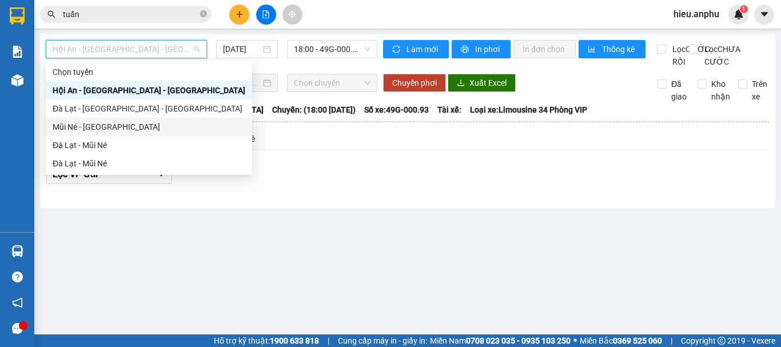
click at [75, 125] on div "Mũi Né - [GEOGRAPHIC_DATA]" at bounding box center [149, 127] width 193 height 13
type input "[DATE]"
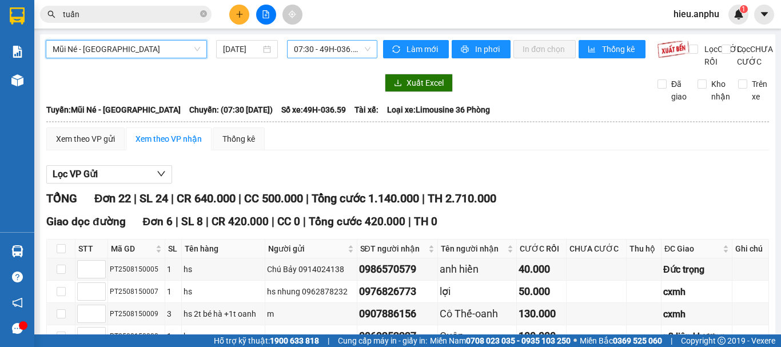
click at [319, 45] on span "07:30 - 49H-036.59" at bounding box center [332, 49] width 77 height 17
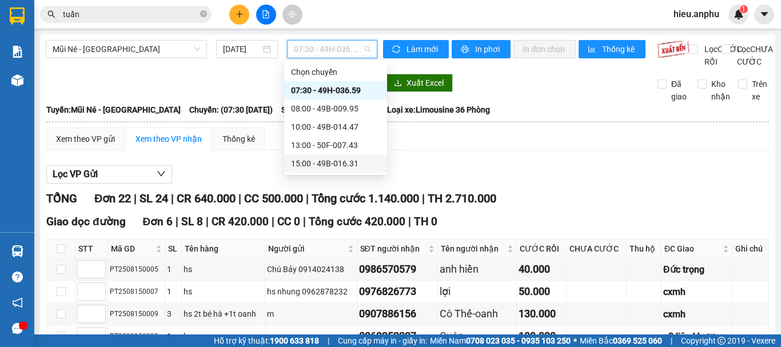
click at [311, 159] on div "15:00 - 49B-016.31" at bounding box center [335, 163] width 89 height 13
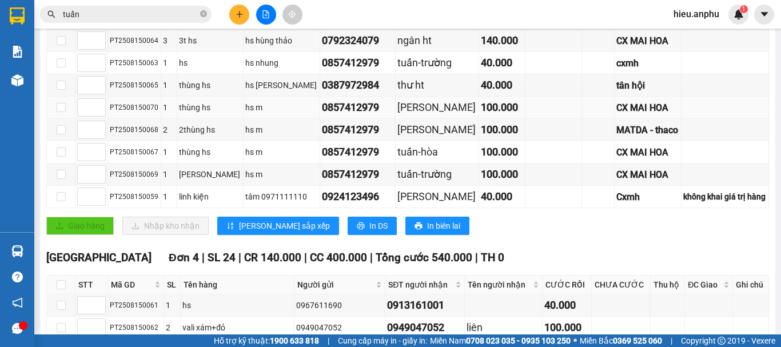
scroll to position [114, 0]
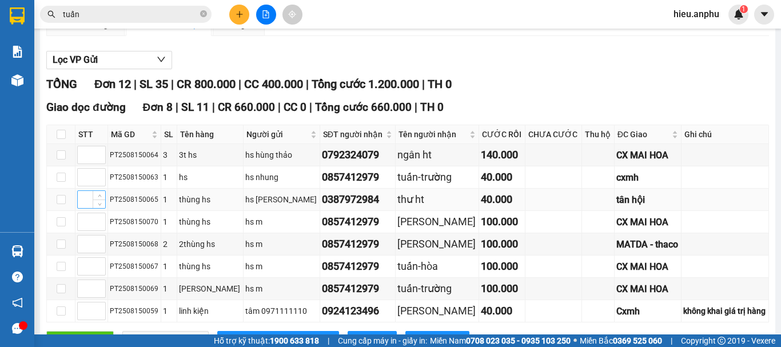
click at [81, 208] on input at bounding box center [91, 199] width 27 height 17
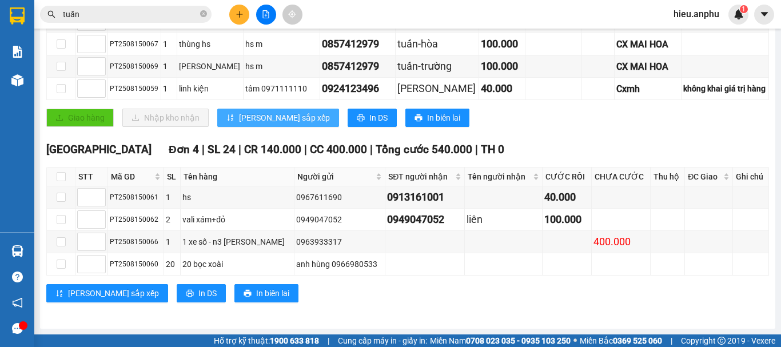
type input "1"
click at [247, 121] on span "[PERSON_NAME] sắp xếp" at bounding box center [284, 117] width 91 height 13
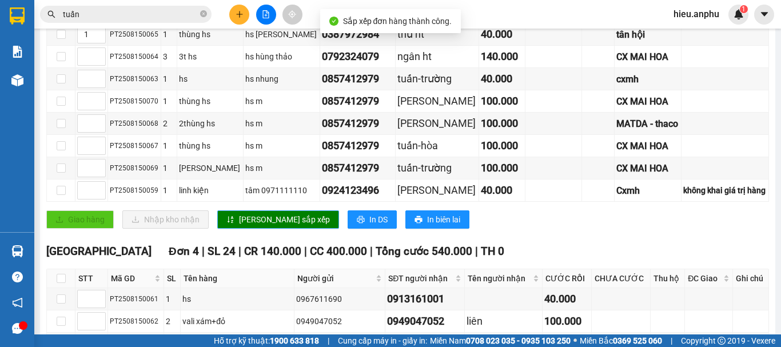
scroll to position [121, 0]
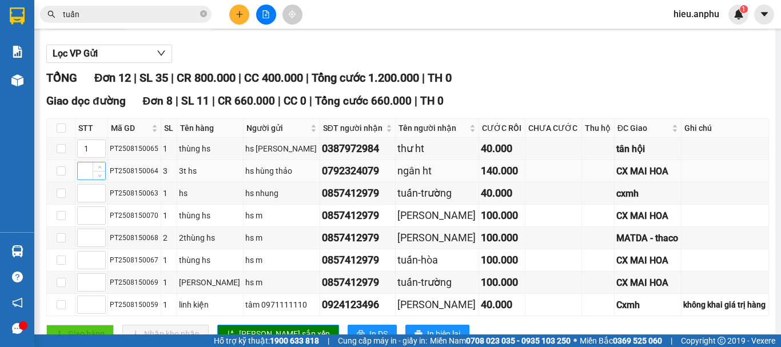
click at [78, 179] on input at bounding box center [91, 170] width 27 height 17
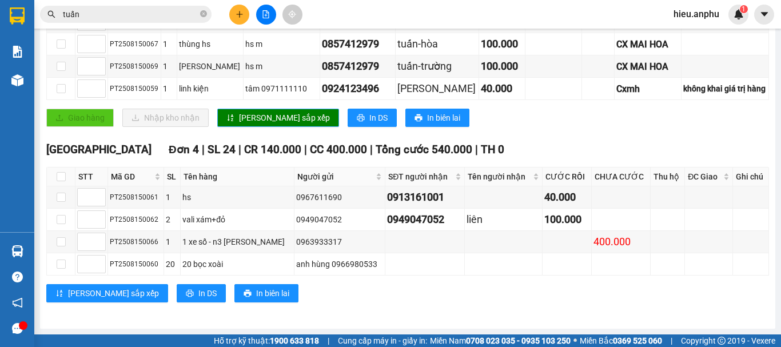
type input "2"
click at [248, 118] on span "[PERSON_NAME] sắp xếp" at bounding box center [284, 117] width 91 height 13
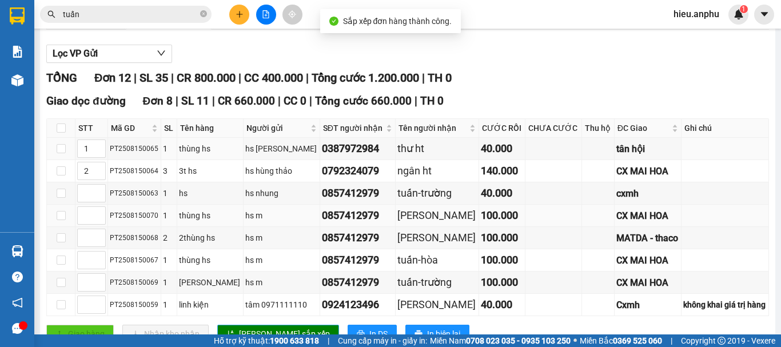
scroll to position [178, 0]
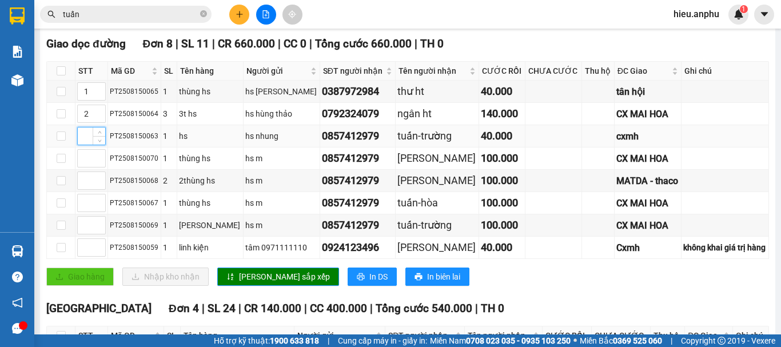
click at [86, 145] on input at bounding box center [91, 135] width 27 height 17
type input "3"
drag, startPoint x: 252, startPoint y: 289, endPoint x: 197, endPoint y: 255, distance: 64.9
click at [253, 283] on span "[PERSON_NAME] sắp xếp" at bounding box center [284, 276] width 91 height 13
click at [82, 234] on input at bounding box center [91, 225] width 27 height 17
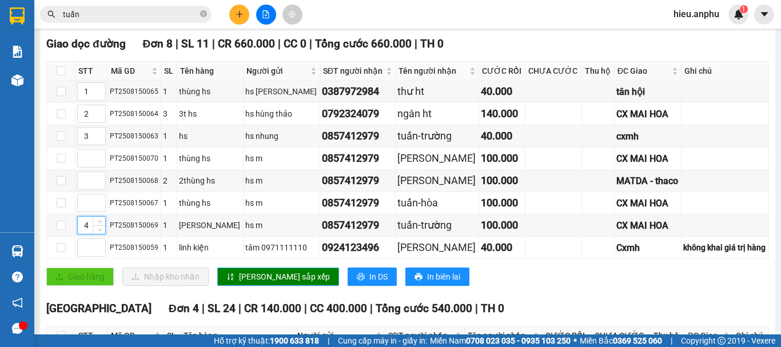
type input "4"
drag, startPoint x: 250, startPoint y: 284, endPoint x: 64, endPoint y: 163, distance: 221.7
click at [250, 283] on span "[PERSON_NAME] sắp xếp" at bounding box center [284, 276] width 91 height 13
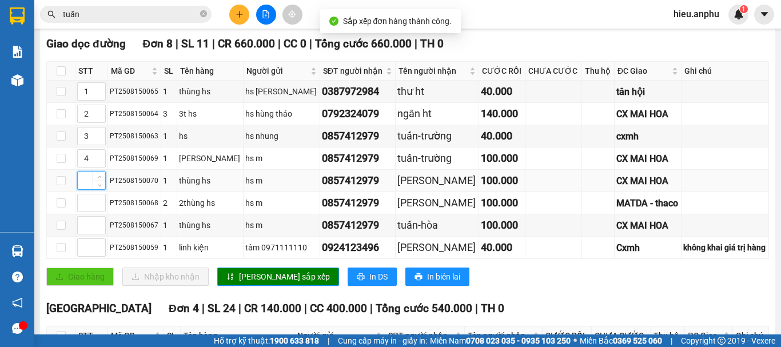
click at [86, 189] on input at bounding box center [91, 180] width 27 height 17
click at [80, 234] on input at bounding box center [91, 225] width 27 height 17
type input "5"
click at [83, 189] on input at bounding box center [91, 180] width 27 height 17
type input "6"
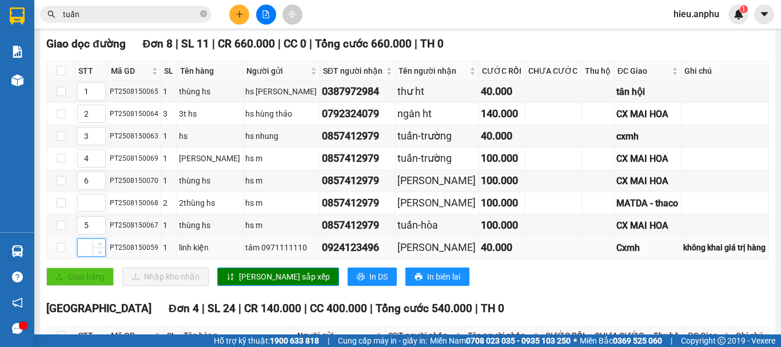
click at [86, 256] on input at bounding box center [91, 247] width 27 height 17
type input "7"
click at [87, 211] on input at bounding box center [91, 202] width 27 height 17
type input "8"
click at [259, 283] on span "[PERSON_NAME] sắp xếp" at bounding box center [284, 276] width 91 height 13
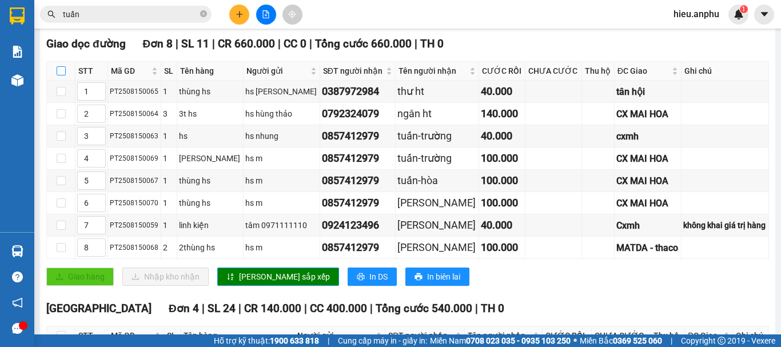
click at [59, 75] on input "checkbox" at bounding box center [61, 70] width 9 height 9
checkbox input "true"
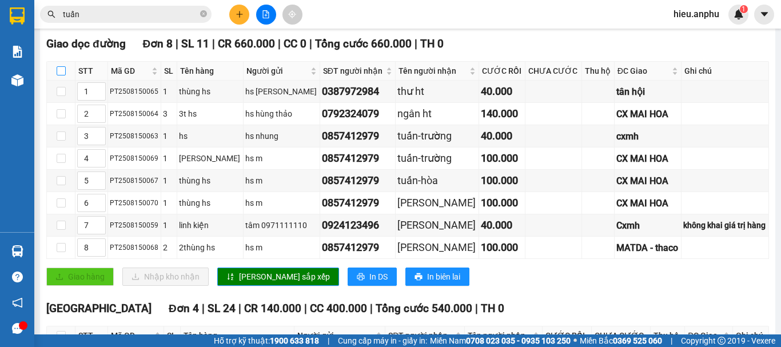
checkbox input "true"
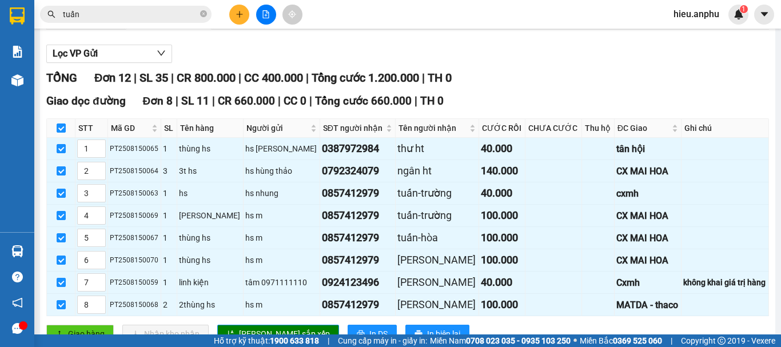
scroll to position [292, 0]
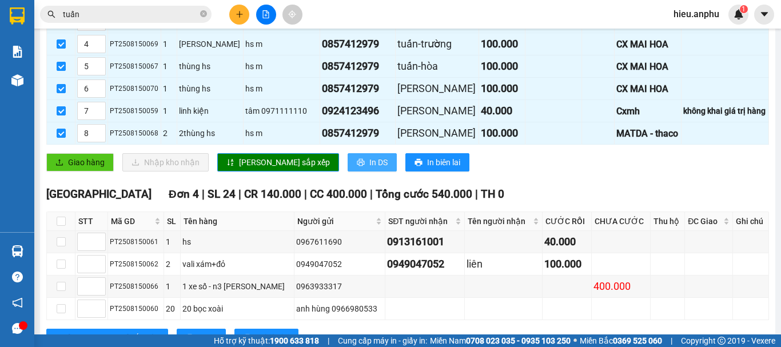
click at [369, 169] on span "In DS" at bounding box center [378, 162] width 18 height 13
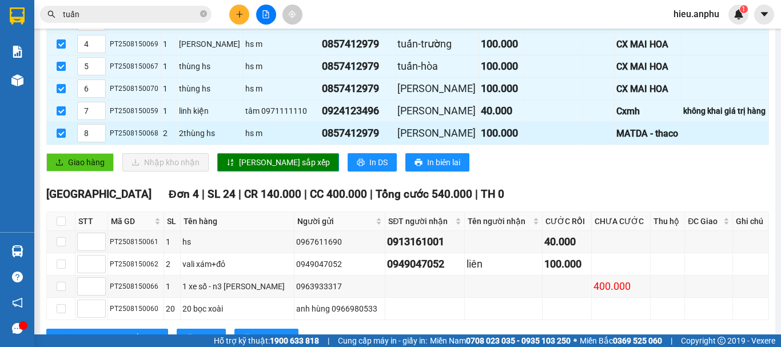
scroll to position [178, 0]
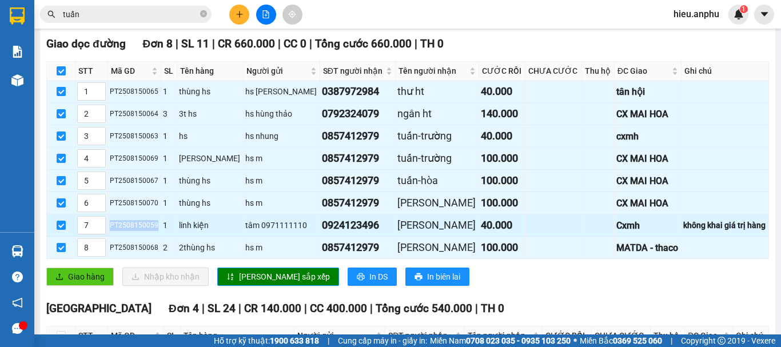
drag, startPoint x: 155, startPoint y: 236, endPoint x: 111, endPoint y: 241, distance: 44.3
click at [111, 231] on div "PT2508150059" at bounding box center [134, 225] width 49 height 11
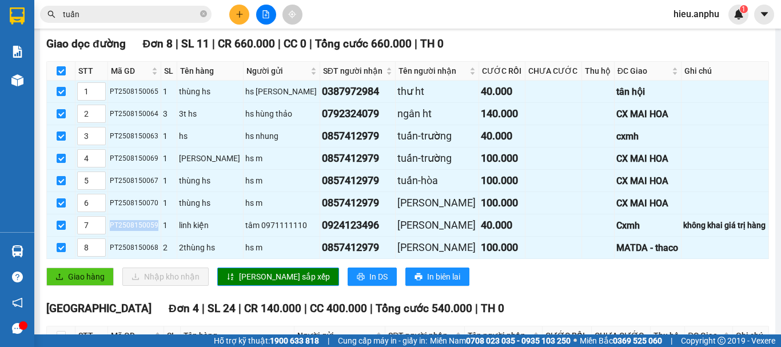
copy div "PT2508150059"
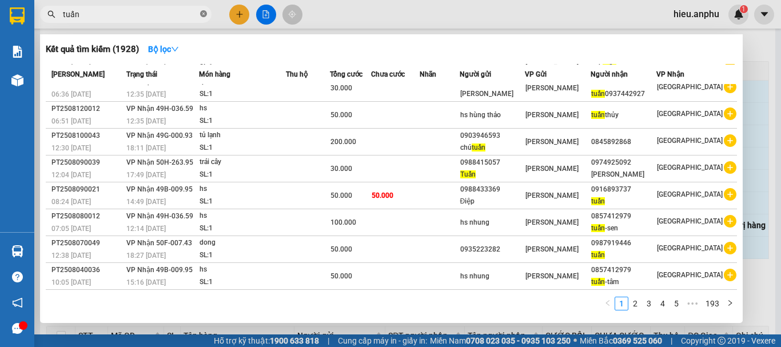
click at [203, 13] on icon "close-circle" at bounding box center [203, 13] width 7 height 7
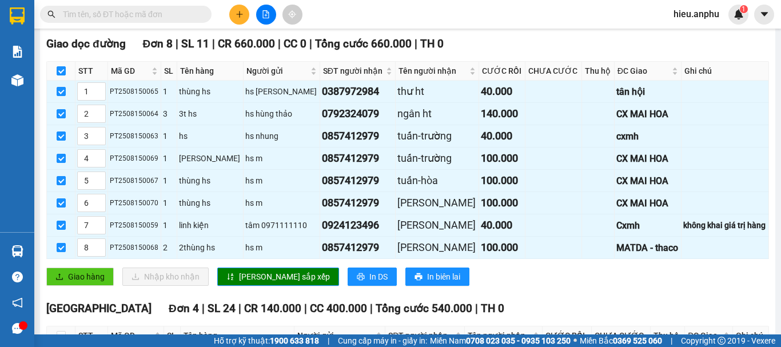
click at [140, 9] on input "text" at bounding box center [130, 14] width 135 height 13
paste input "PT2508150059"
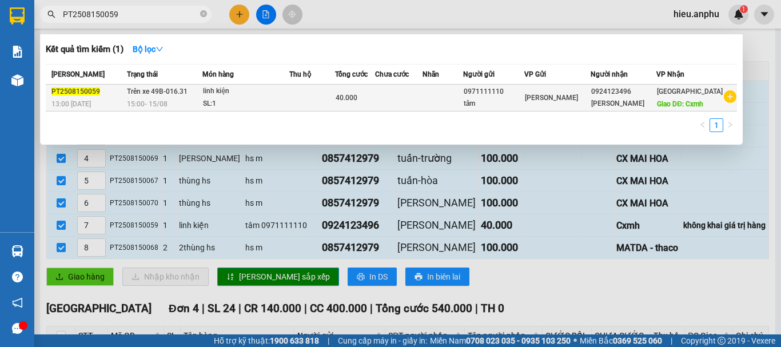
type input "PT2508150059"
click at [226, 104] on div "SL: 1" at bounding box center [246, 104] width 86 height 13
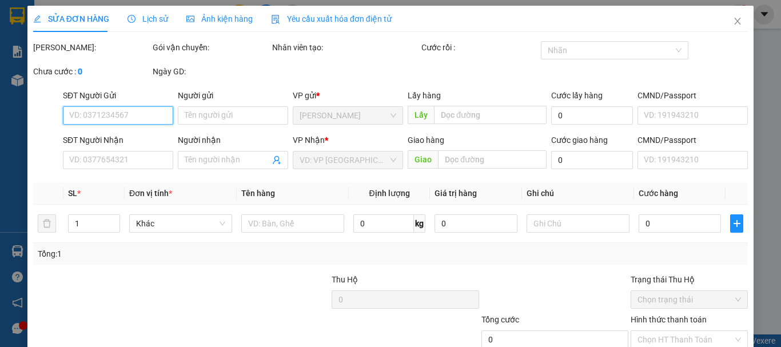
type input "0971111110"
type input "tâm"
type input "0924123496"
type input "[PERSON_NAME]"
type input "Cxmh"
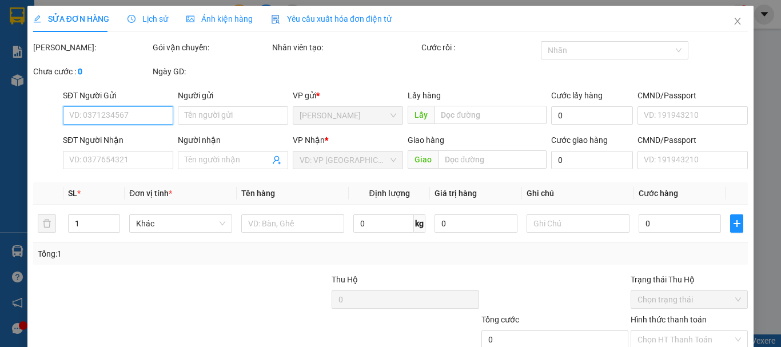
type input "40.000"
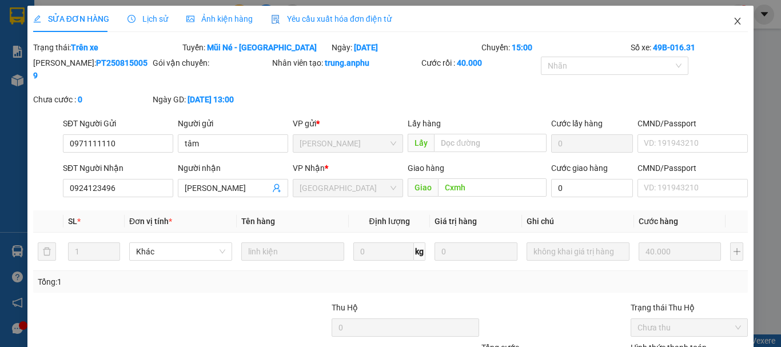
click at [735, 19] on span "Close" at bounding box center [737, 22] width 32 height 32
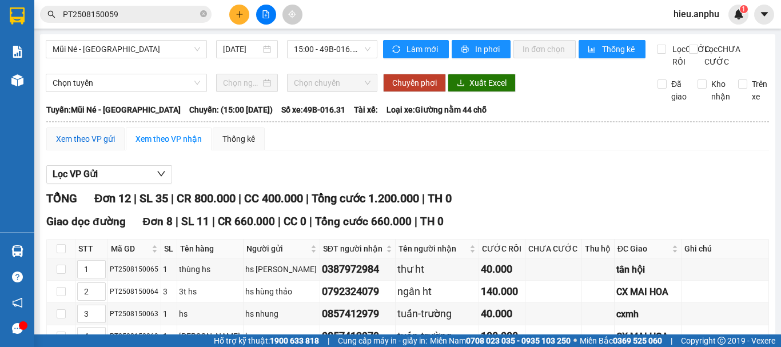
click at [91, 145] on div "Xem theo VP gửi" at bounding box center [85, 139] width 59 height 13
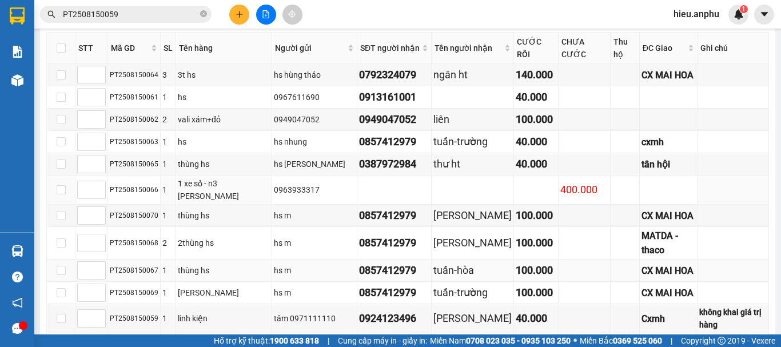
scroll to position [399, 0]
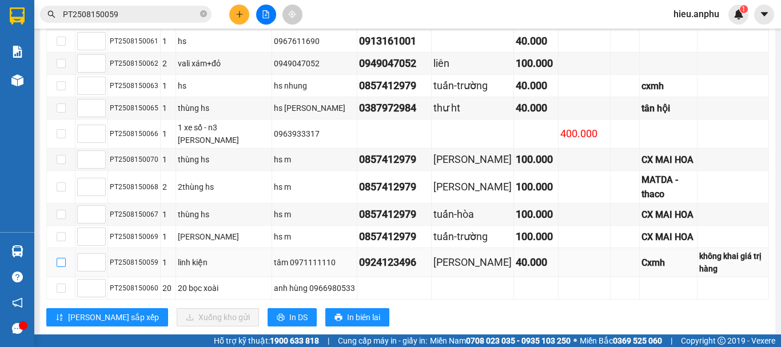
click at [59, 258] on input "checkbox" at bounding box center [61, 262] width 9 height 9
checkbox input "true"
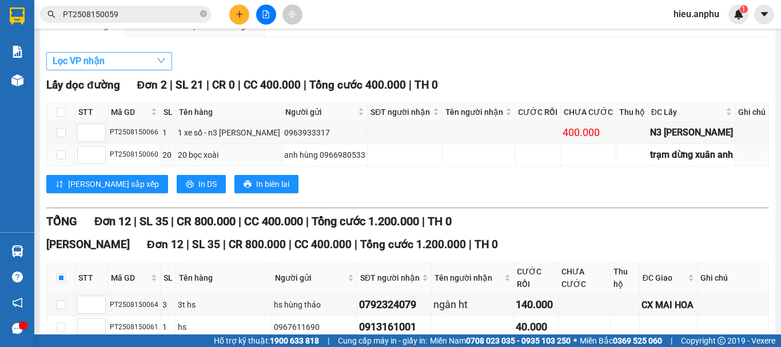
scroll to position [0, 0]
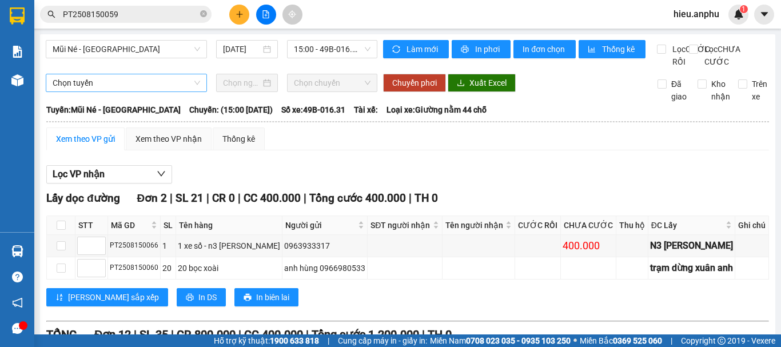
click at [111, 91] on span "Chọn tuyến" at bounding box center [126, 82] width 147 height 17
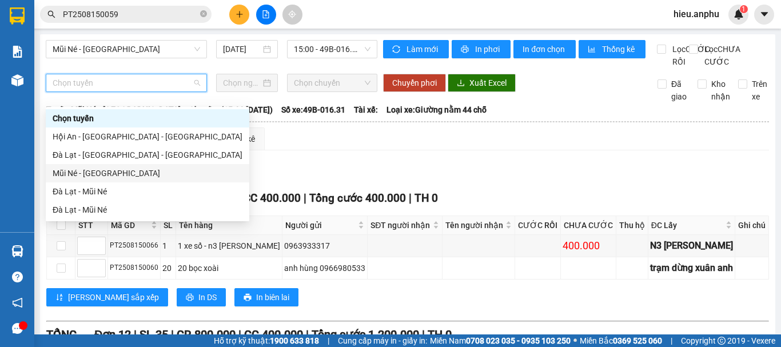
click at [79, 174] on div "Mũi Né - [GEOGRAPHIC_DATA]" at bounding box center [148, 173] width 190 height 13
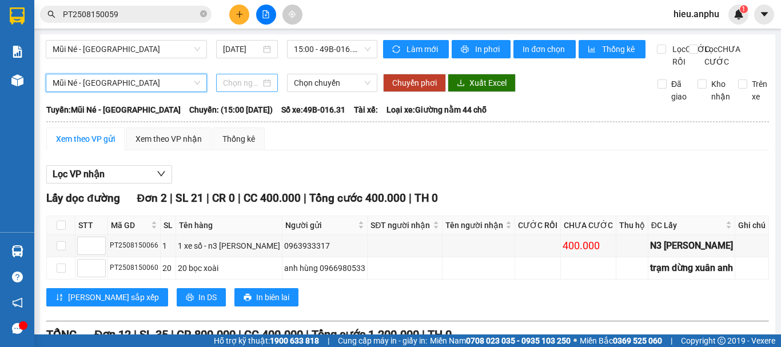
click at [247, 89] on input at bounding box center [242, 83] width 38 height 13
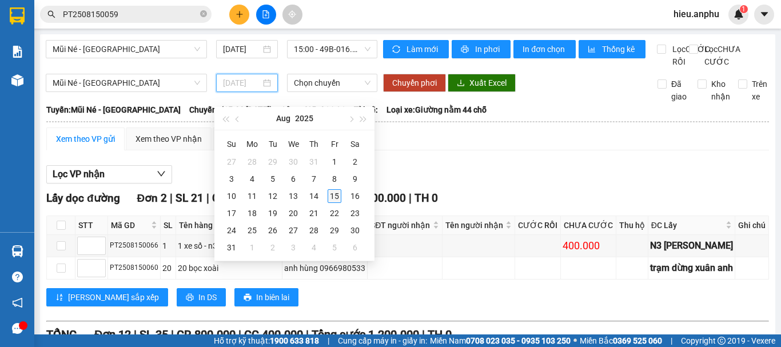
type input "[DATE]"
drag, startPoint x: 333, startPoint y: 196, endPoint x: 322, endPoint y: 71, distance: 125.6
click at [333, 195] on div "15" at bounding box center [334, 196] width 14 height 14
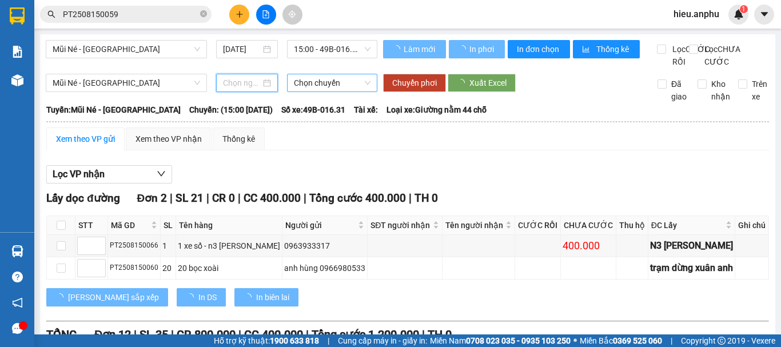
type input "[DATE]"
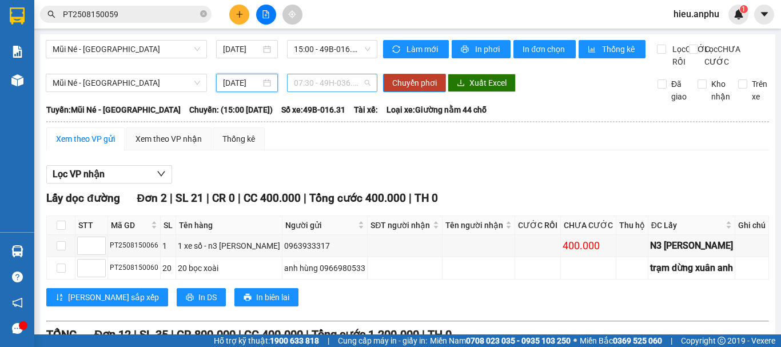
click at [318, 91] on span "07:30 - 49H-036.59" at bounding box center [332, 82] width 77 height 17
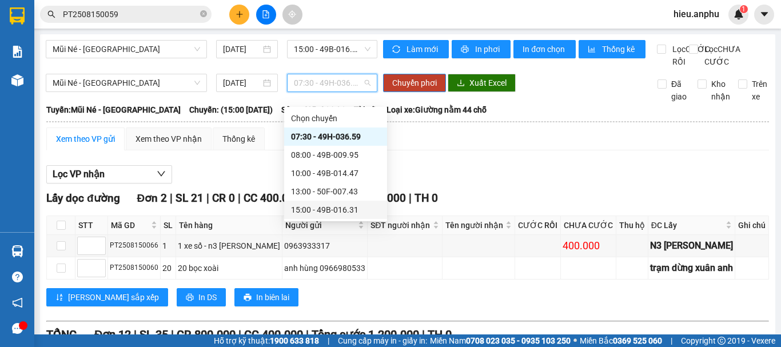
click at [306, 211] on div "15:00 - 49B-016.31" at bounding box center [335, 209] width 89 height 13
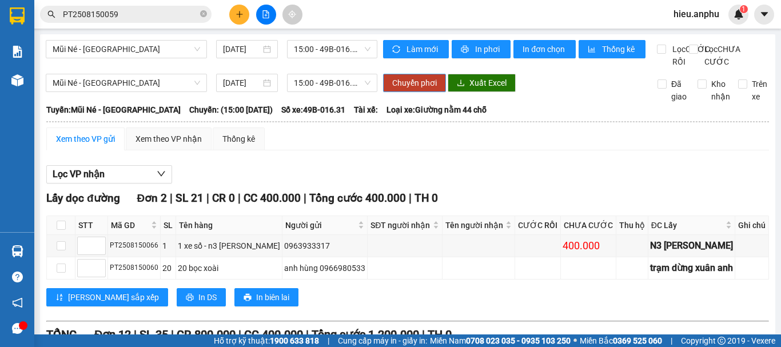
click at [420, 89] on span "Chuyển phơi" at bounding box center [414, 83] width 45 height 13
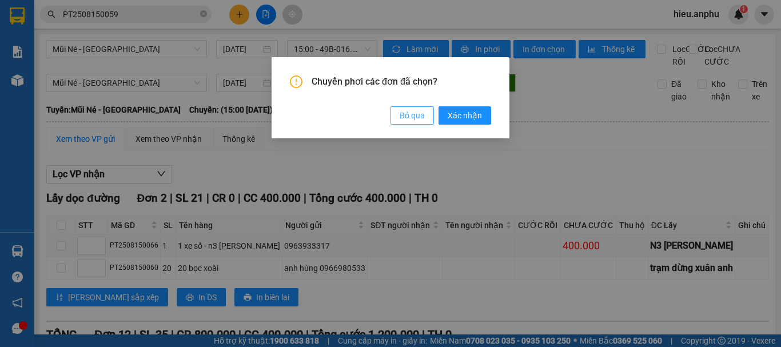
click at [412, 114] on span "Bỏ qua" at bounding box center [411, 115] width 25 height 13
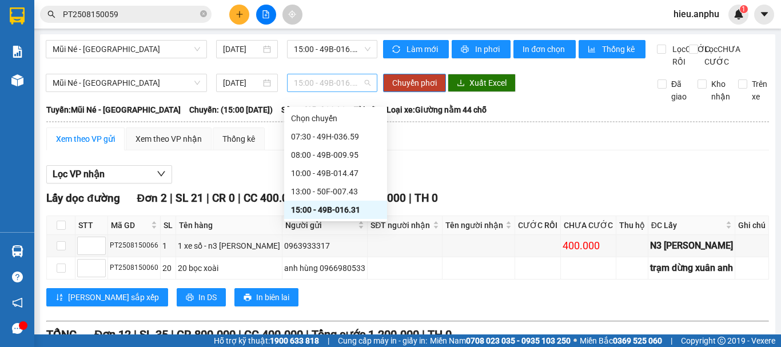
click at [309, 91] on span "15:00 - 49B-016.31" at bounding box center [332, 82] width 77 height 17
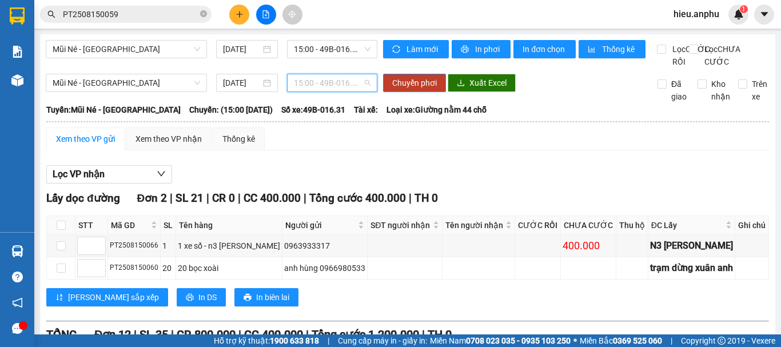
click at [312, 90] on span "15:00 - 49B-016.31" at bounding box center [332, 82] width 77 height 17
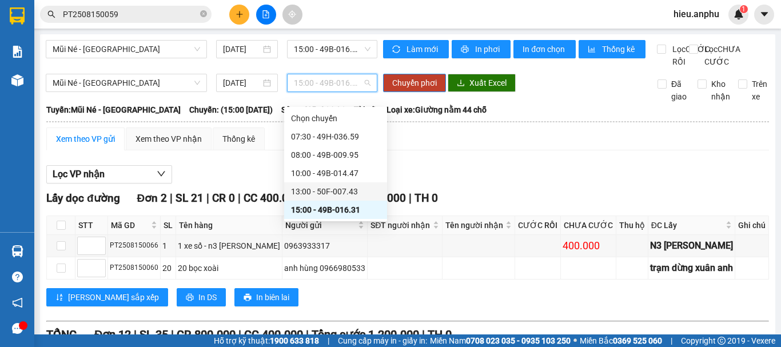
click at [303, 190] on div "13:00 - 50F-007.43" at bounding box center [335, 191] width 89 height 13
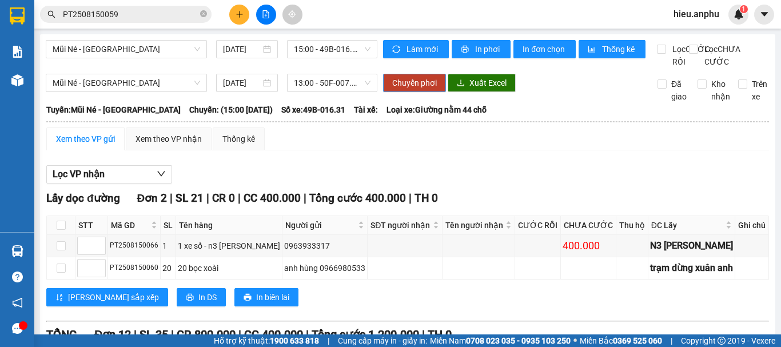
click at [411, 89] on span "Chuyển phơi" at bounding box center [414, 83] width 45 height 13
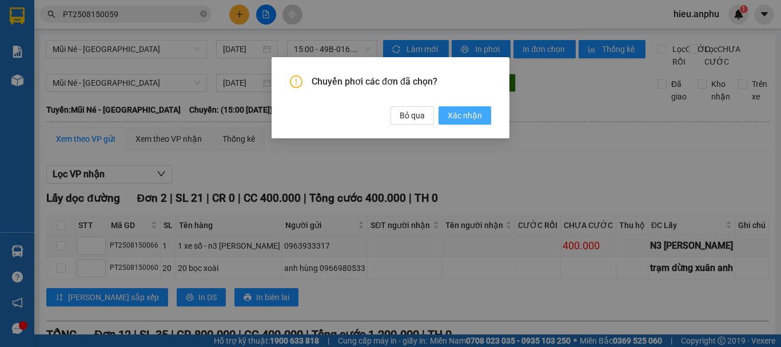
click at [466, 113] on span "Xác nhận" at bounding box center [464, 115] width 34 height 13
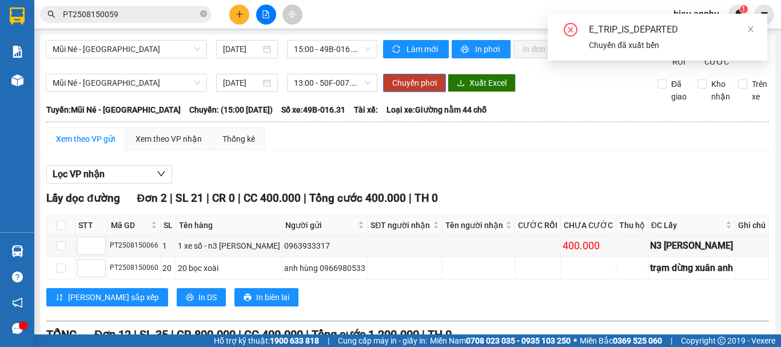
checkbox input "false"
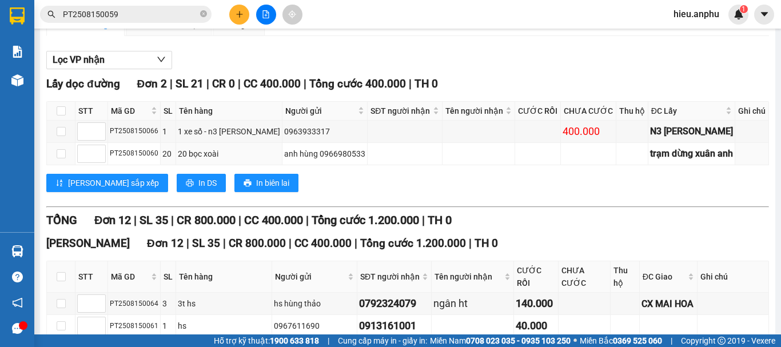
scroll to position [399, 0]
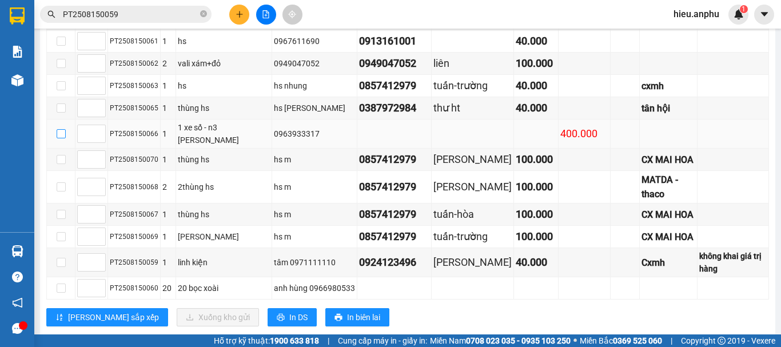
click at [61, 130] on input "checkbox" at bounding box center [61, 133] width 9 height 9
checkbox input "true"
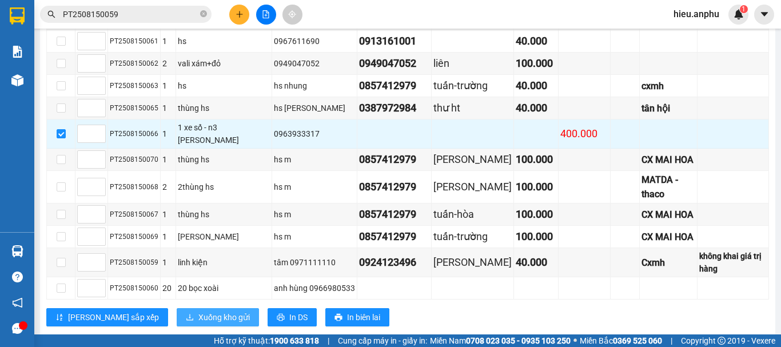
click at [198, 311] on span "Xuống kho gửi" at bounding box center [223, 317] width 51 height 13
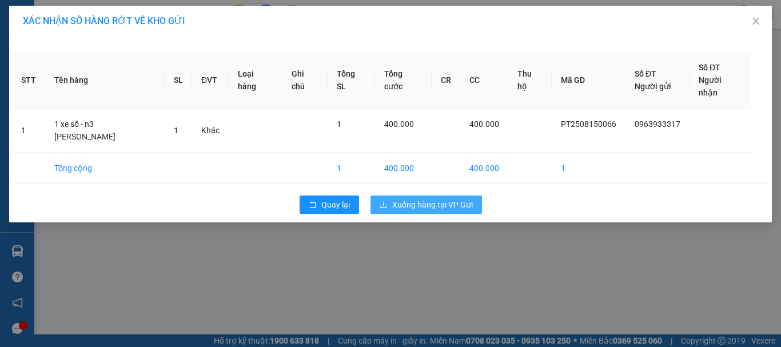
click at [419, 198] on span "Xuống hàng tại VP Gửi" at bounding box center [432, 204] width 81 height 13
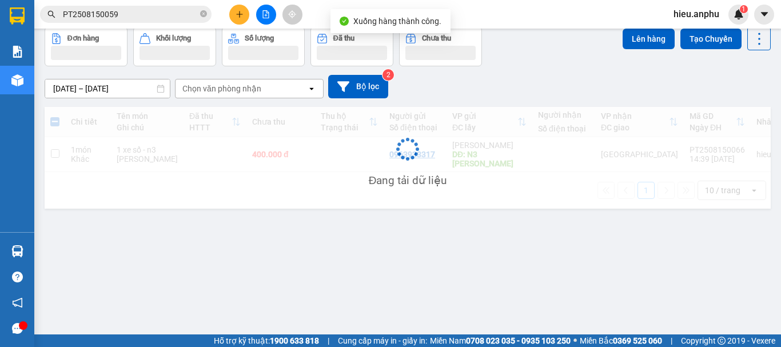
scroll to position [53, 0]
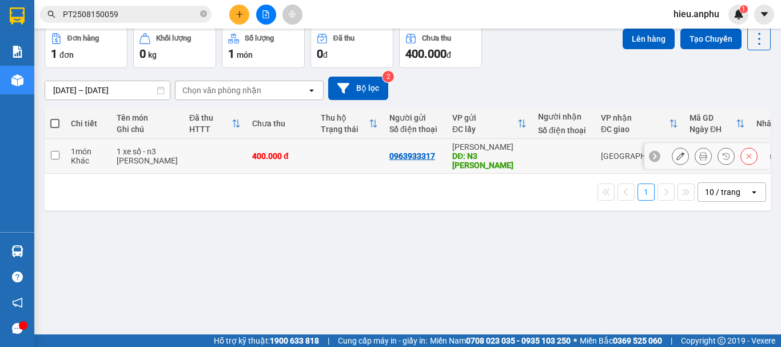
click at [650, 152] on icon at bounding box center [654, 156] width 8 height 8
click at [759, 152] on icon at bounding box center [763, 156] width 8 height 8
click at [745, 154] on icon at bounding box center [749, 156] width 8 height 8
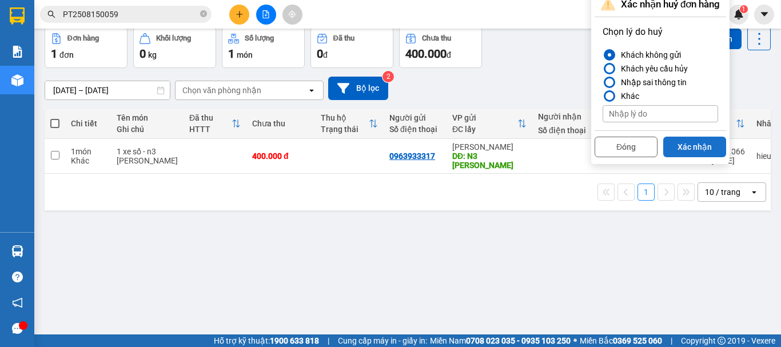
click at [685, 145] on button "Xác nhận" at bounding box center [694, 147] width 63 height 21
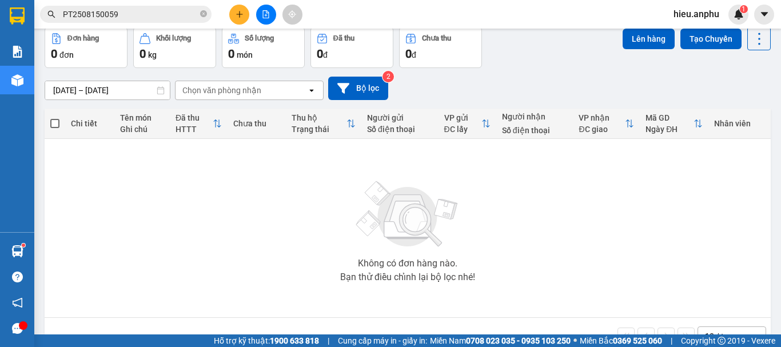
scroll to position [0, 0]
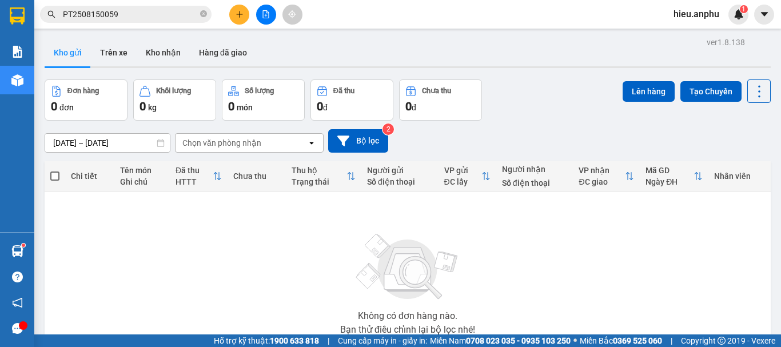
click at [273, 21] on button at bounding box center [266, 15] width 20 height 20
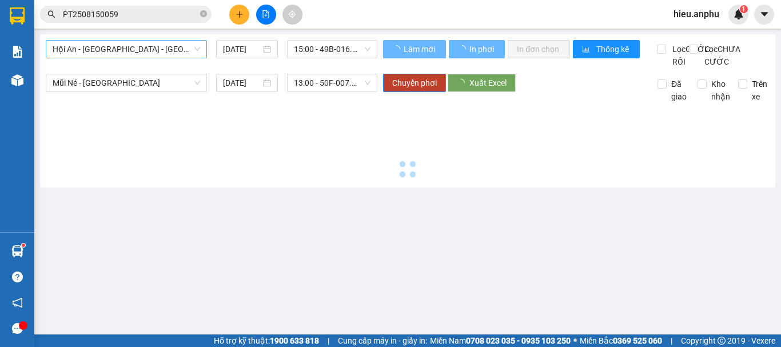
click at [113, 43] on span "Hội An - [GEOGRAPHIC_DATA] - [GEOGRAPHIC_DATA]" at bounding box center [126, 49] width 147 height 17
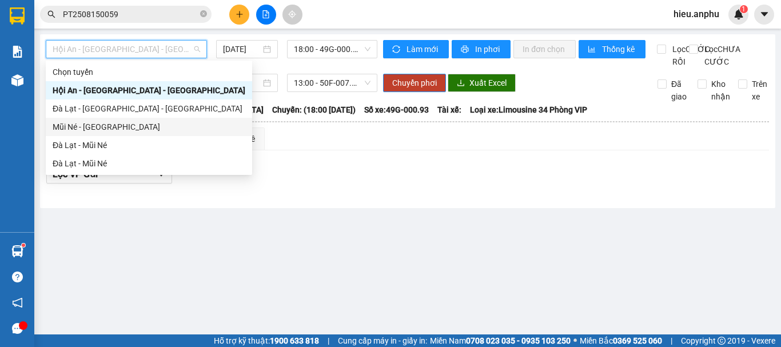
drag, startPoint x: 79, startPoint y: 122, endPoint x: 319, endPoint y: 46, distance: 251.0
click at [79, 122] on div "Mũi Né - [GEOGRAPHIC_DATA]" at bounding box center [149, 127] width 193 height 13
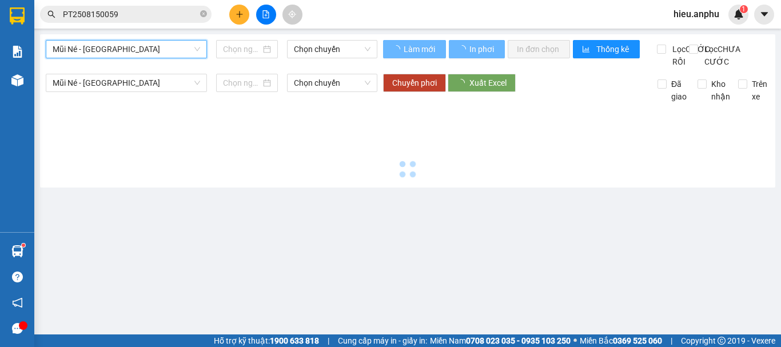
type input "[DATE]"
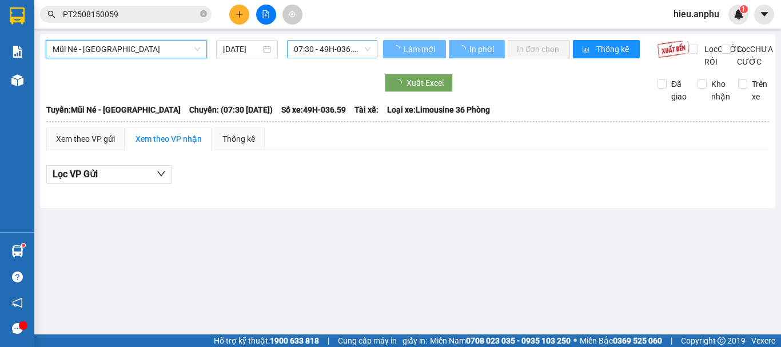
click at [336, 42] on span "07:30 - 49H-036.59" at bounding box center [332, 49] width 77 height 17
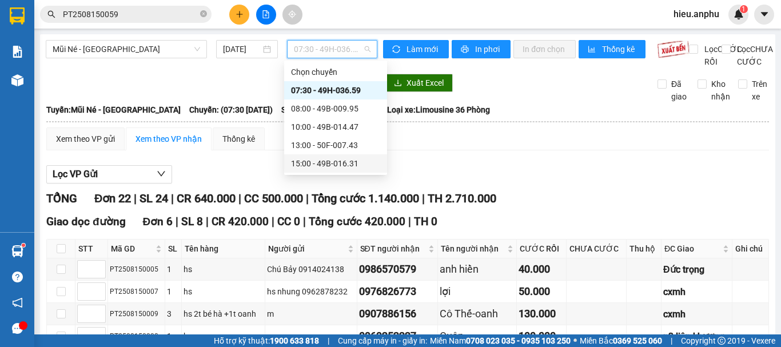
click at [315, 167] on div "15:00 - 49B-016.31" at bounding box center [335, 163] width 89 height 13
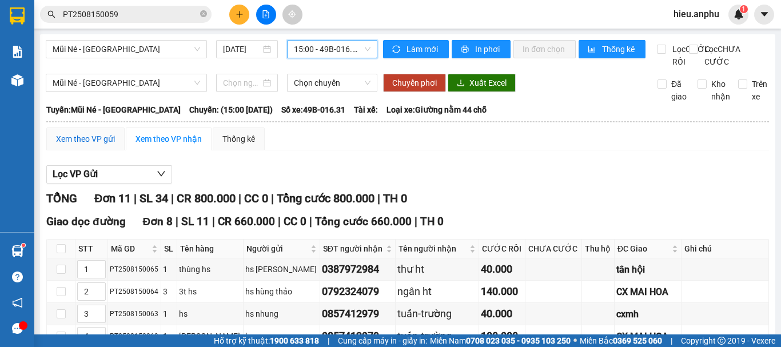
click at [73, 145] on div "Xem theo VP gửi" at bounding box center [85, 139] width 59 height 13
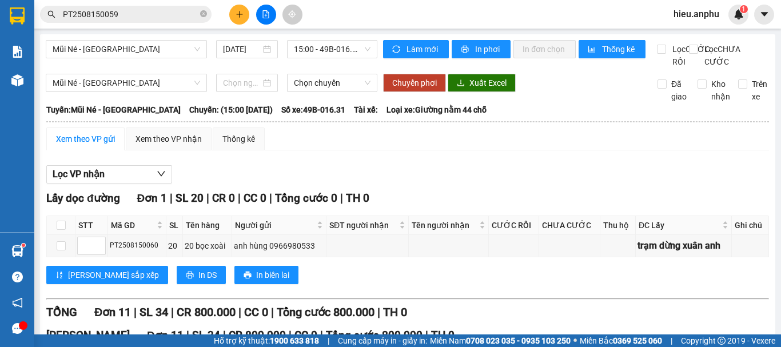
click at [93, 145] on div "Xem theo VP gửi" at bounding box center [85, 139] width 59 height 13
click at [330, 14] on div "Kết quả tìm kiếm ( 1 ) Bộ lọc Mã ĐH Trạng thái Món hàng Thu hộ Tổng cước Chưa c…" at bounding box center [390, 14] width 781 height 29
click at [380, 15] on div "Kết quả tìm kiếm ( 1 ) Bộ lọc Mã ĐH Trạng thái Món hàng Thu hộ Tổng cước Chưa c…" at bounding box center [390, 14] width 781 height 29
click at [245, 9] on button at bounding box center [239, 15] width 20 height 20
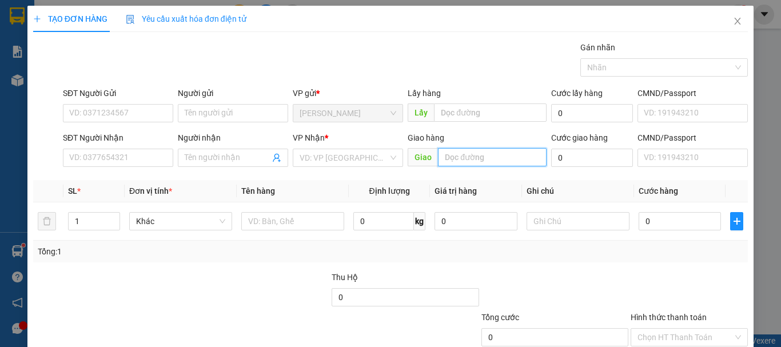
click at [459, 163] on input "text" at bounding box center [492, 157] width 109 height 18
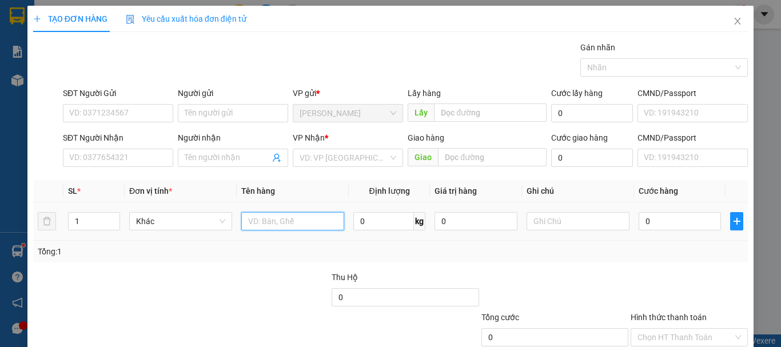
click at [281, 221] on input "text" at bounding box center [292, 221] width 103 height 18
click at [621, 58] on div "Nhãn" at bounding box center [664, 67] width 168 height 18
type input "3 ki thanh long"
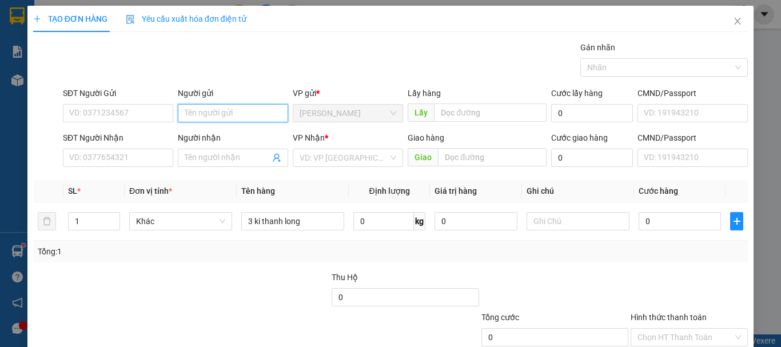
click at [198, 111] on input "Người gửi" at bounding box center [233, 113] width 110 height 18
type input "dì 5"
drag, startPoint x: 213, startPoint y: 109, endPoint x: 150, endPoint y: 121, distance: 64.7
click at [150, 121] on div "SĐT Người Gửi VD: 0371234567 Người gửi dì 5 dì 5 VP gửi * Phan Thiết Lấy hàng L…" at bounding box center [405, 107] width 689 height 40
type input "dì 5"
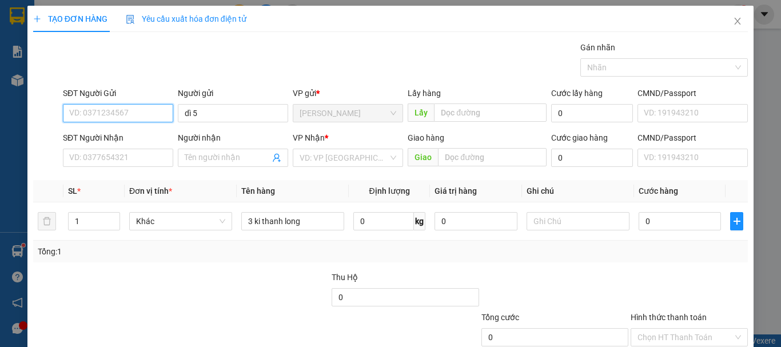
click at [108, 110] on input "SĐT Người Gửi" at bounding box center [118, 113] width 110 height 18
drag, startPoint x: 731, startPoint y: 17, endPoint x: 146, endPoint y: 21, distance: 585.1
click at [730, 17] on span "Close" at bounding box center [737, 22] width 32 height 32
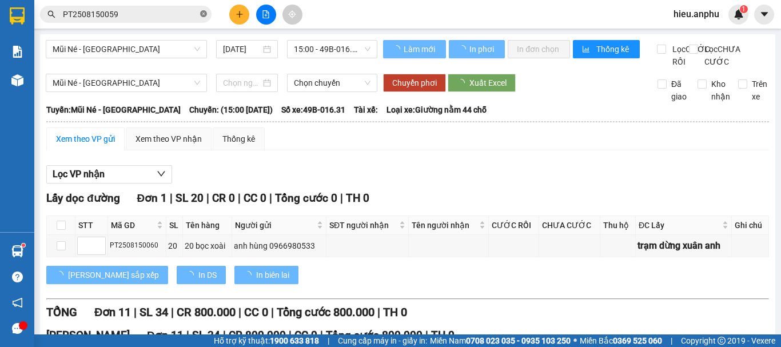
drag, startPoint x: 199, startPoint y: 16, endPoint x: 206, endPoint y: 12, distance: 8.4
click at [199, 16] on span "PT2508150059" at bounding box center [125, 14] width 171 height 17
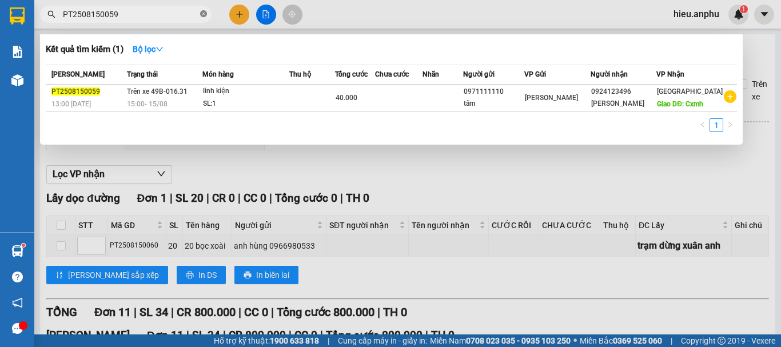
drag, startPoint x: 206, startPoint y: 12, endPoint x: 155, endPoint y: 16, distance: 51.0
click at [205, 12] on icon "close-circle" at bounding box center [203, 13] width 7 height 7
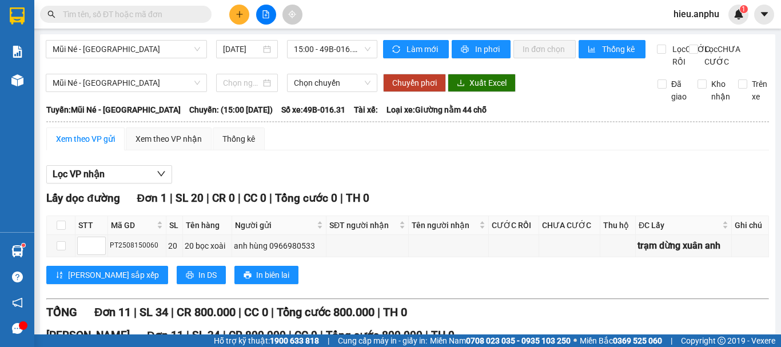
click at [142, 13] on input "text" at bounding box center [130, 14] width 135 height 13
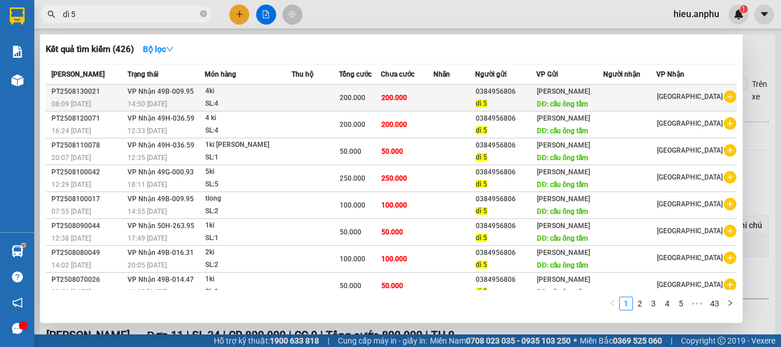
type input "dì 5"
click at [487, 101] on span "dì 5" at bounding box center [480, 103] width 11 height 8
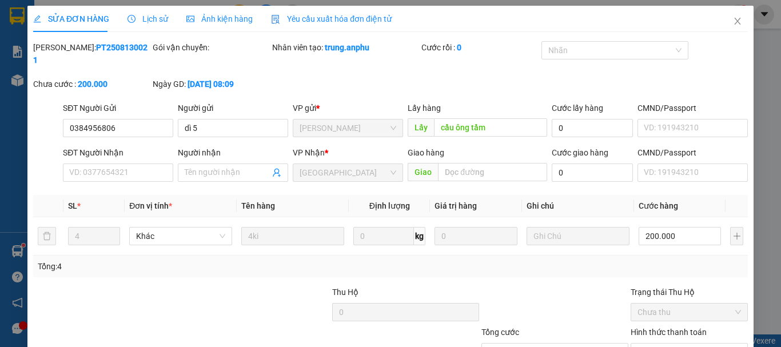
type input "0384956806"
type input "dì 5"
type input "cầu ông tầm"
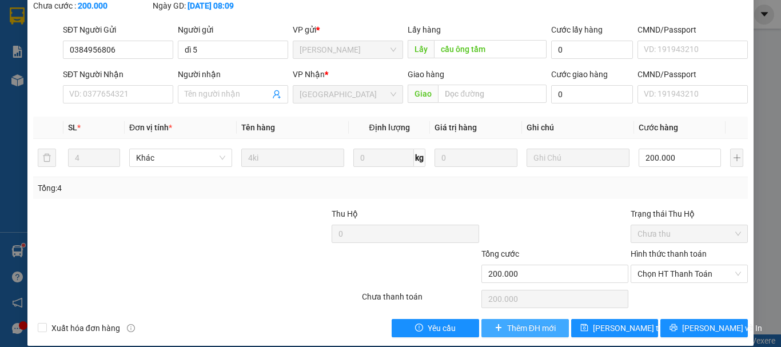
click at [521, 322] on span "Thêm ĐH mới" at bounding box center [531, 328] width 49 height 13
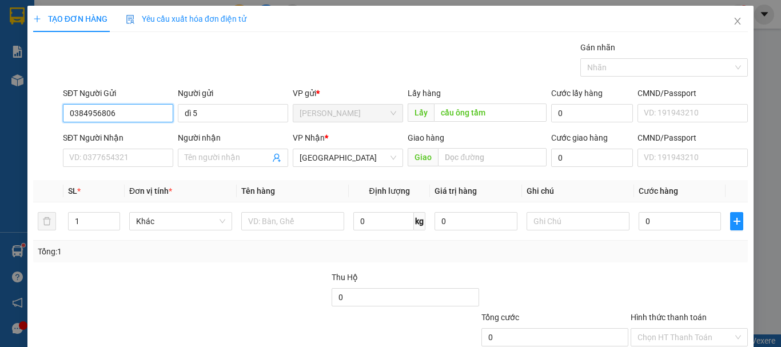
scroll to position [57, 0]
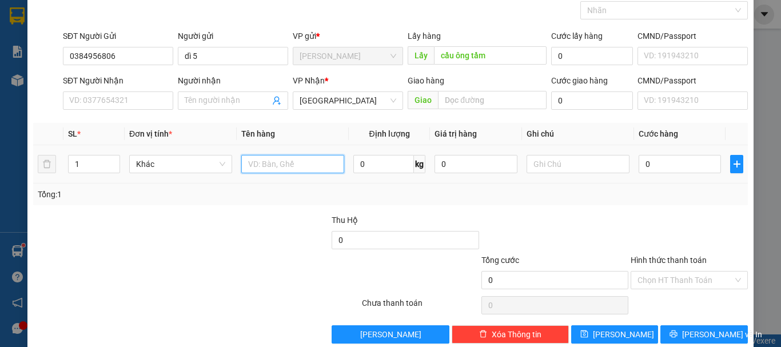
click at [265, 163] on input "text" at bounding box center [292, 164] width 103 height 18
drag, startPoint x: 78, startPoint y: 162, endPoint x: 62, endPoint y: 169, distance: 17.4
click at [62, 169] on tr "1 Khác 3ki thanh long 0 kg 0 0" at bounding box center [390, 164] width 714 height 38
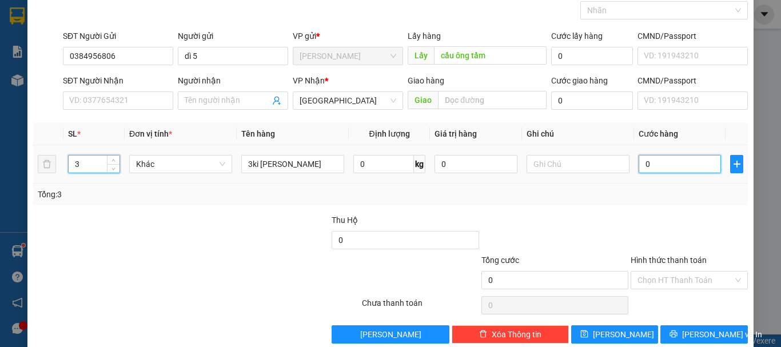
click at [646, 157] on input "0" at bounding box center [679, 164] width 82 height 18
drag, startPoint x: 635, startPoint y: 182, endPoint x: 660, endPoint y: 199, distance: 30.3
click at [636, 182] on td "150.000" at bounding box center [679, 164] width 91 height 38
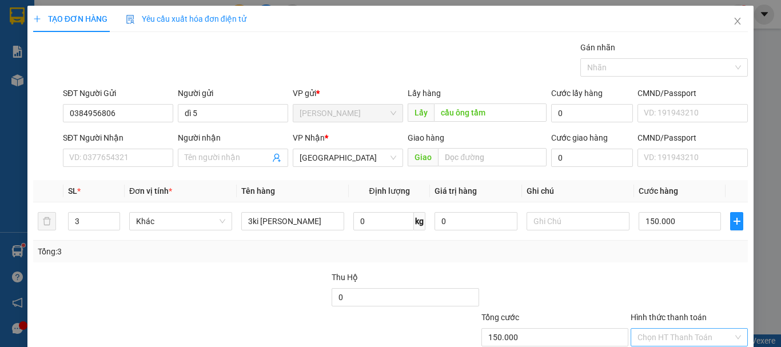
scroll to position [76, 0]
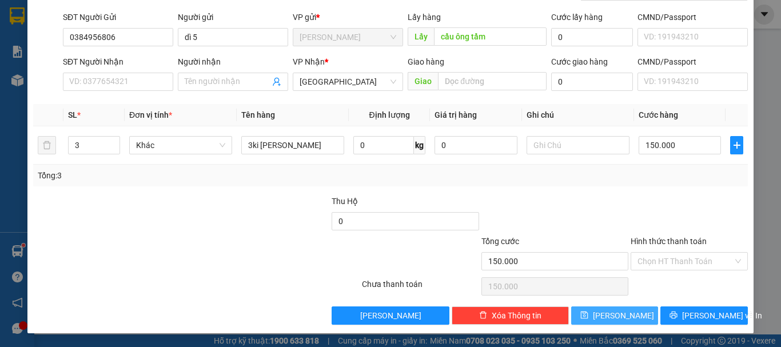
click at [623, 313] on button "[PERSON_NAME]" at bounding box center [614, 315] width 87 height 18
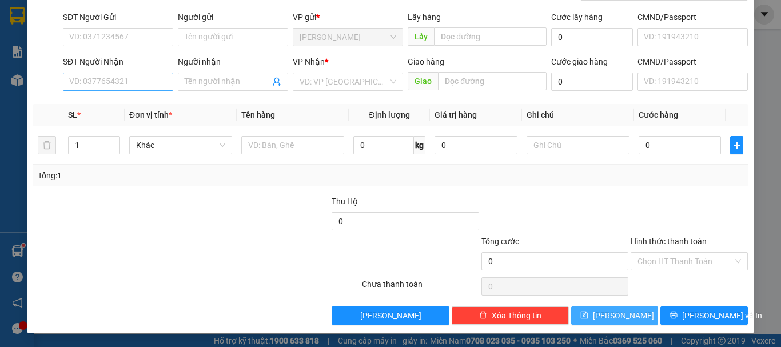
scroll to position [0, 0]
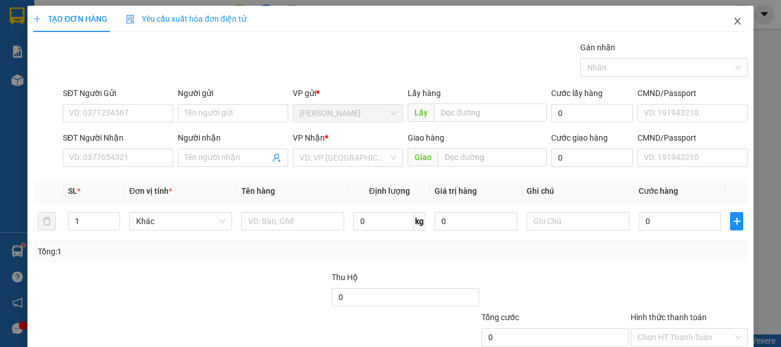
click at [733, 26] on icon "close" at bounding box center [737, 21] width 9 height 9
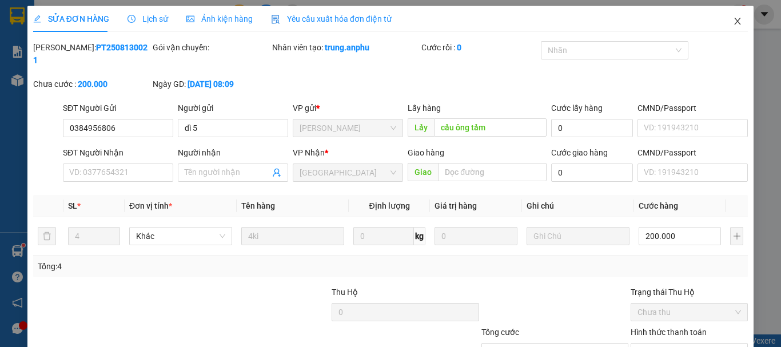
click at [733, 22] on icon "close" at bounding box center [737, 21] width 9 height 9
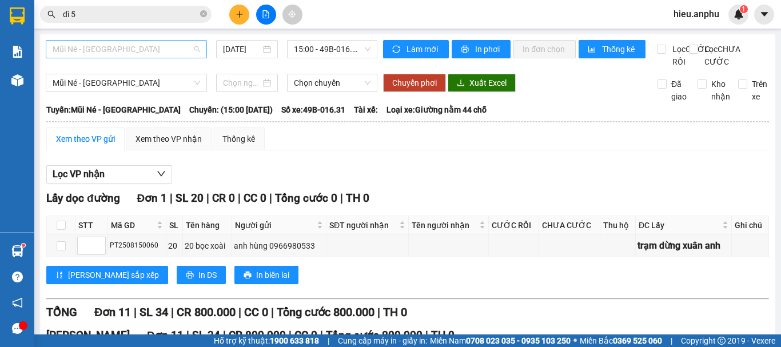
click at [100, 47] on span "Mũi Né - [GEOGRAPHIC_DATA]" at bounding box center [126, 49] width 147 height 17
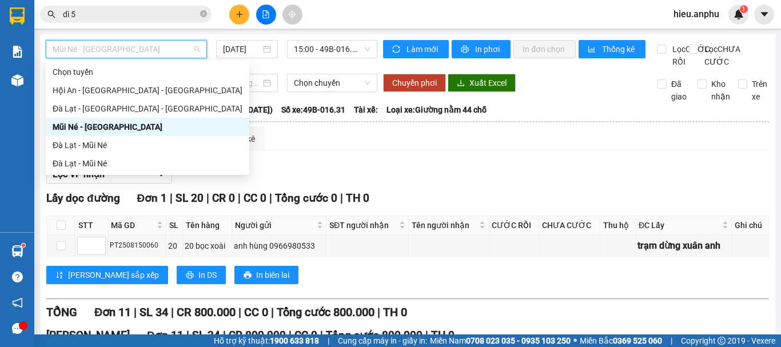
drag, startPoint x: 62, startPoint y: 123, endPoint x: 182, endPoint y: 81, distance: 127.4
click at [63, 123] on div "Mũi Né - [GEOGRAPHIC_DATA]" at bounding box center [148, 127] width 190 height 13
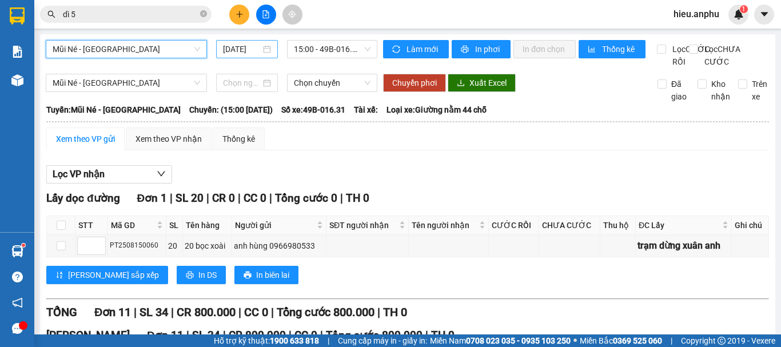
click at [244, 51] on input "[DATE]" at bounding box center [242, 49] width 38 height 13
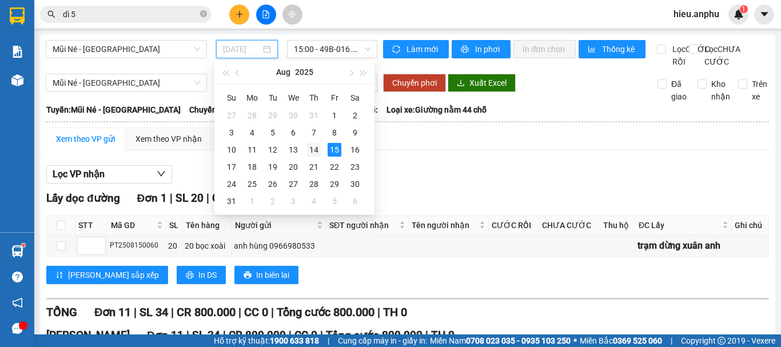
click at [309, 147] on div "14" at bounding box center [314, 150] width 14 height 14
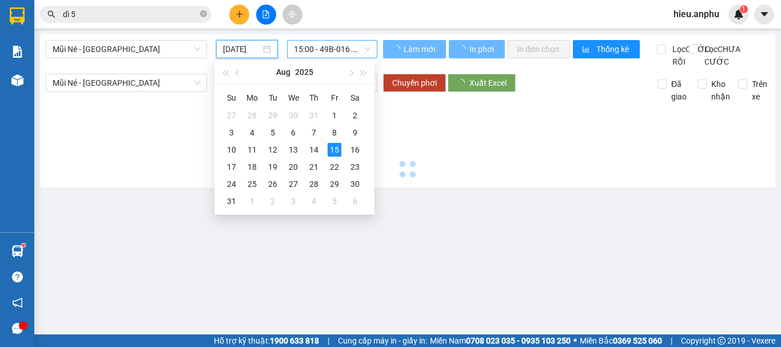
click at [335, 51] on span "15:00 - 49B-016.31" at bounding box center [332, 49] width 77 height 17
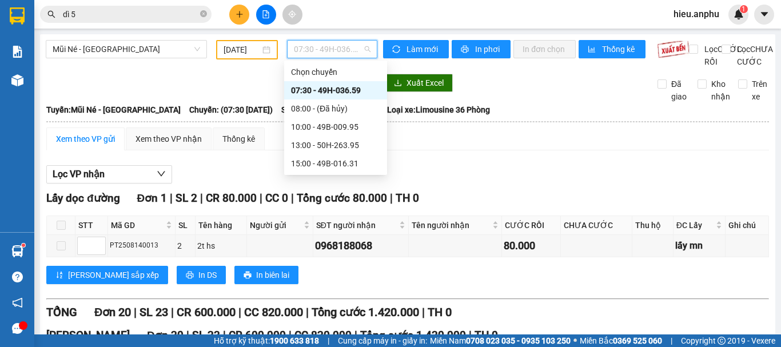
click at [311, 88] on div "07:30 - 49H-036.59" at bounding box center [335, 90] width 89 height 13
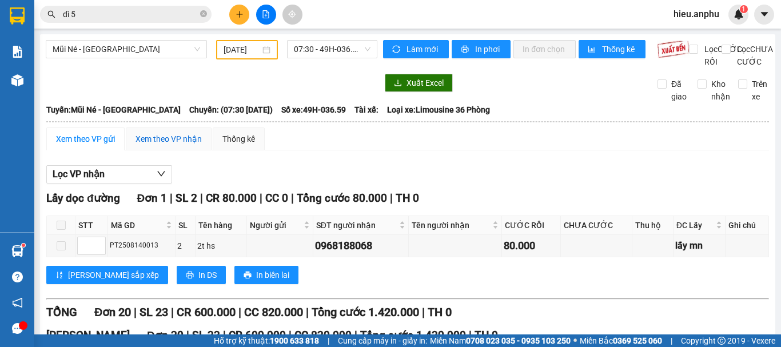
click at [143, 145] on div "Xem theo VP nhận" at bounding box center [168, 139] width 66 height 13
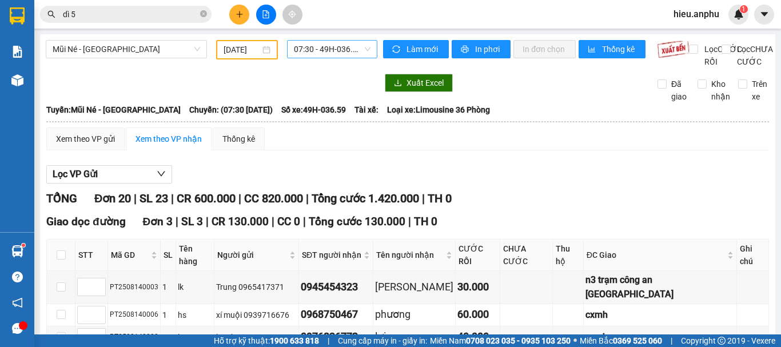
click at [313, 47] on span "07:30 - 49H-036.59" at bounding box center [332, 49] width 77 height 17
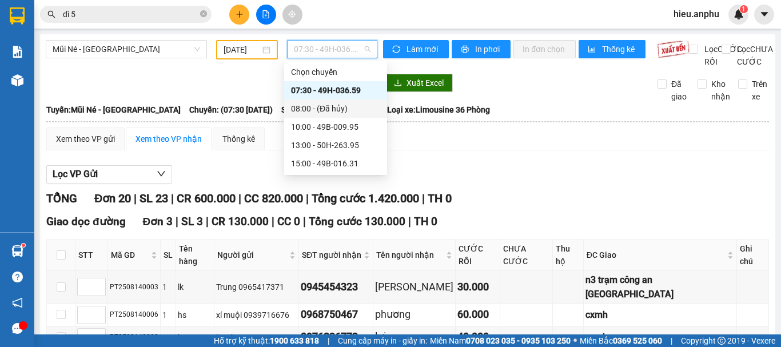
click at [306, 111] on div "08:00 - (Đã hủy)" at bounding box center [335, 108] width 89 height 13
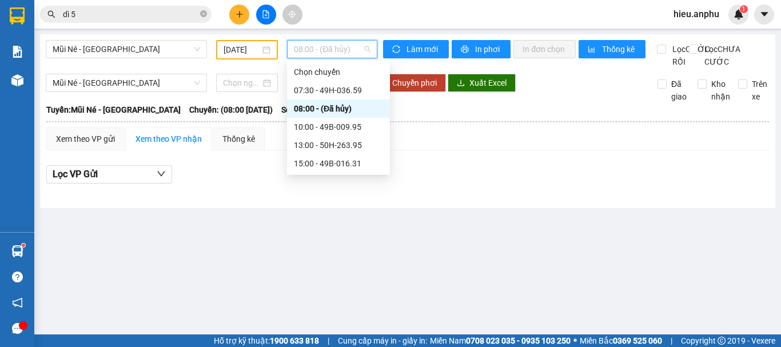
click at [314, 45] on span "08:00 - (Đã hủy)" at bounding box center [332, 49] width 77 height 17
click at [303, 127] on div "10:00 - 49B-009.95" at bounding box center [338, 127] width 89 height 13
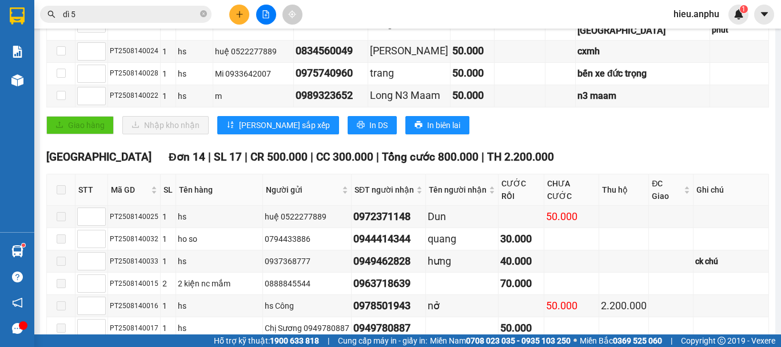
scroll to position [400, 0]
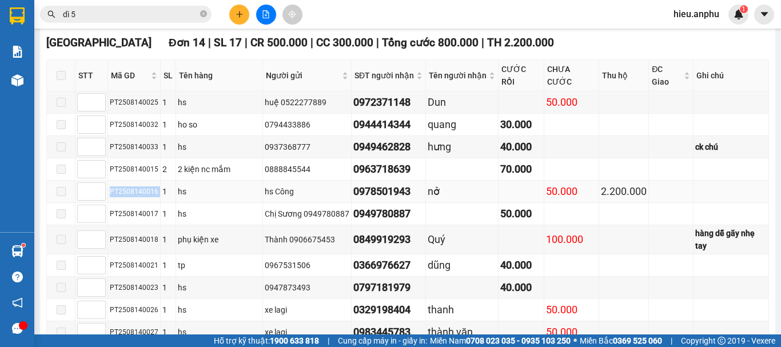
drag, startPoint x: 156, startPoint y: 167, endPoint x: 108, endPoint y: 172, distance: 48.2
click at [108, 181] on tr "PT2508140016 1 hs hs Công 0978501943 nở 50.000 2.200.000" at bounding box center [408, 192] width 722 height 22
copy div "PT2508140016"
click at [202, 11] on icon "close-circle" at bounding box center [203, 13] width 7 height 7
click at [154, 7] on span at bounding box center [125, 14] width 171 height 17
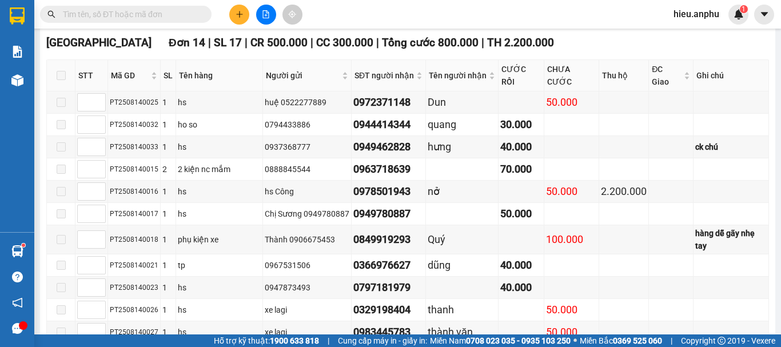
click at [151, 11] on input "text" at bounding box center [130, 14] width 135 height 13
paste input "PT2508140016"
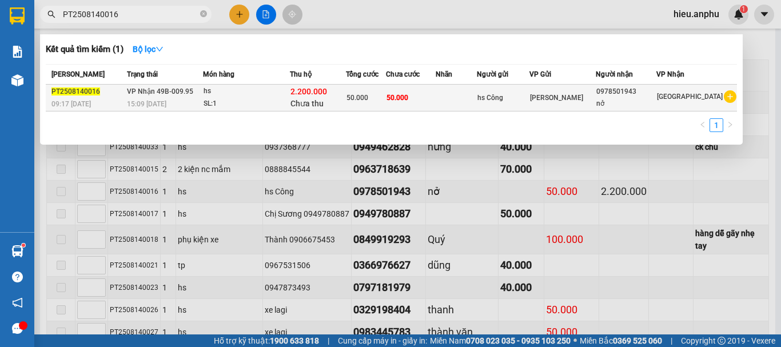
click at [436, 105] on td "50.000" at bounding box center [411, 98] width 50 height 27
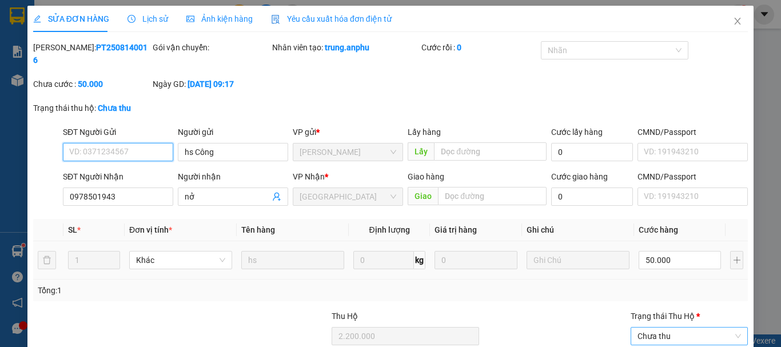
scroll to position [102, 0]
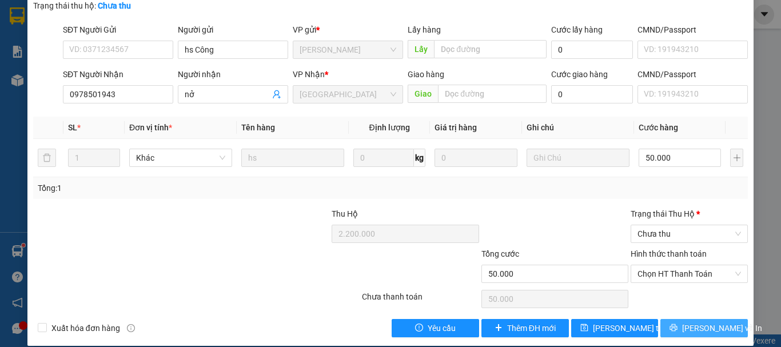
click at [706, 322] on span "[PERSON_NAME] và In" at bounding box center [722, 328] width 80 height 13
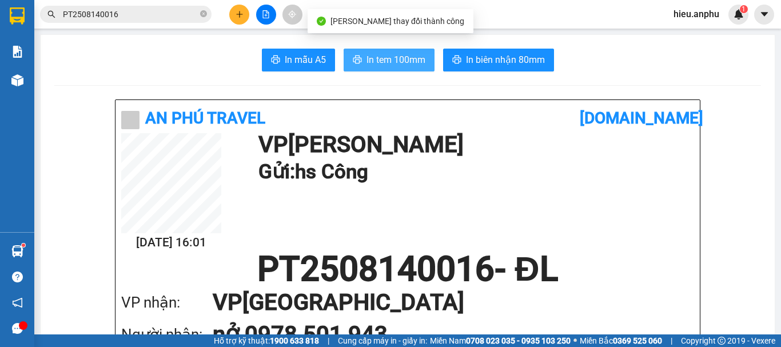
click at [366, 54] on span "In tem 100mm" at bounding box center [395, 60] width 59 height 14
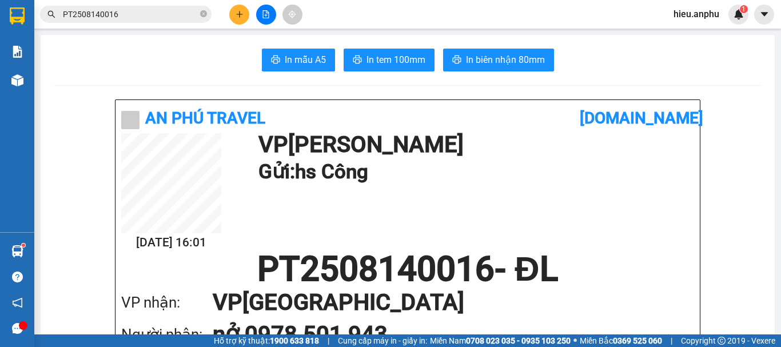
click at [263, 9] on button at bounding box center [266, 15] width 20 height 20
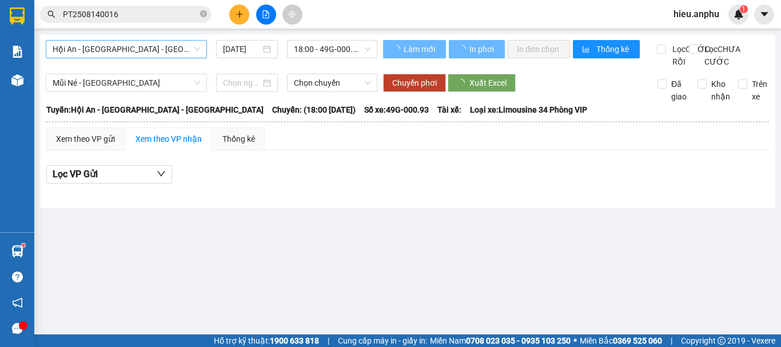
click at [94, 50] on span "Hội An - [GEOGRAPHIC_DATA] - [GEOGRAPHIC_DATA]" at bounding box center [126, 49] width 147 height 17
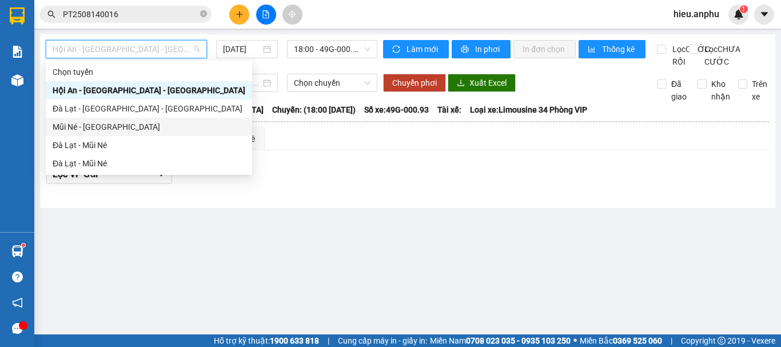
drag, startPoint x: 71, startPoint y: 128, endPoint x: 153, endPoint y: 87, distance: 91.2
click at [71, 127] on div "Mũi Né - [GEOGRAPHIC_DATA]" at bounding box center [149, 127] width 193 height 13
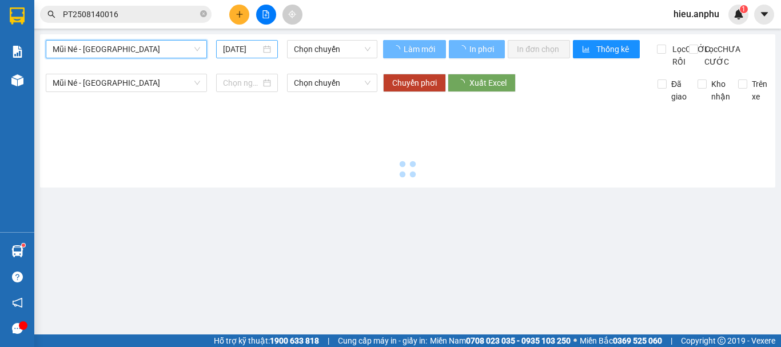
click at [235, 46] on input "[DATE]" at bounding box center [242, 49] width 38 height 13
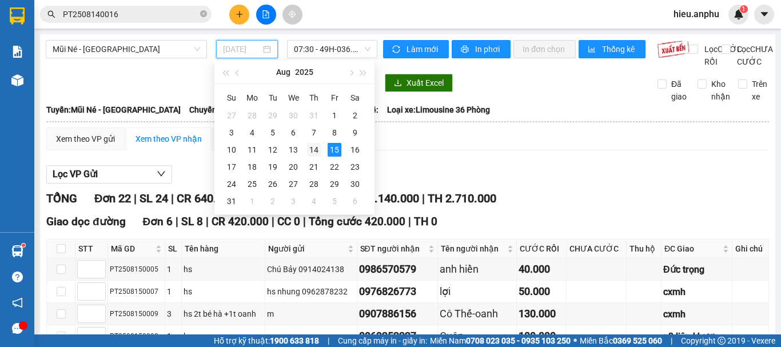
click at [317, 150] on div "14" at bounding box center [314, 150] width 14 height 14
click at [310, 49] on span "07:30 - 49H-036.59" at bounding box center [332, 49] width 77 height 17
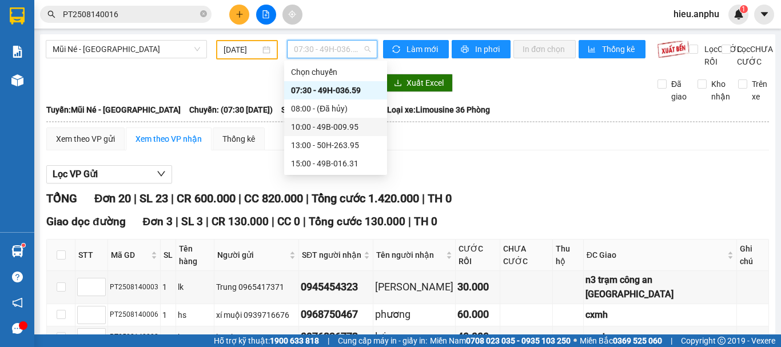
click at [310, 123] on div "10:00 - 49B-009.95" at bounding box center [335, 127] width 89 height 13
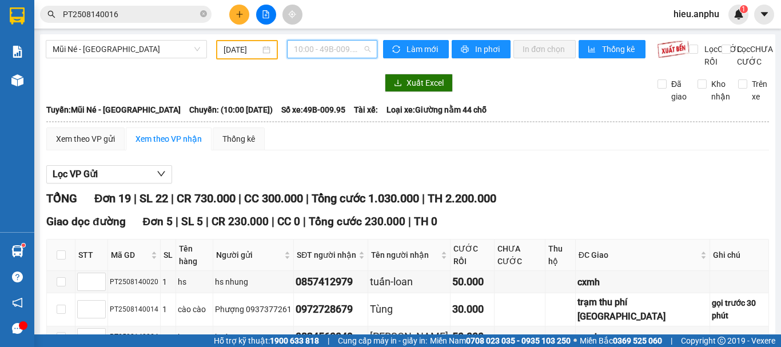
click at [325, 52] on span "10:00 - 49B-009.95" at bounding box center [332, 49] width 77 height 17
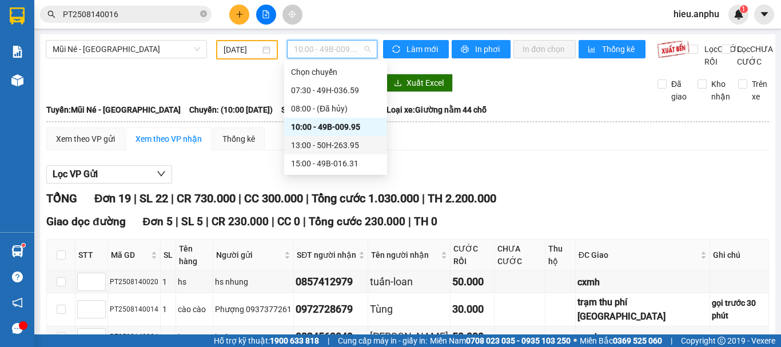
click at [308, 145] on div "13:00 - 50H-263.95" at bounding box center [335, 145] width 89 height 13
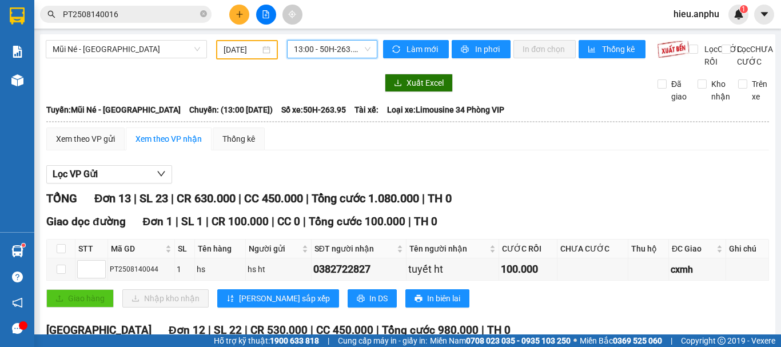
click at [319, 51] on span "13:00 - 50H-263.95" at bounding box center [332, 49] width 77 height 17
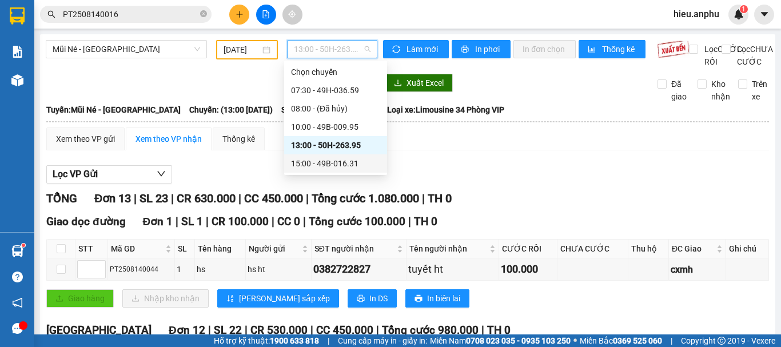
click at [297, 167] on div "15:00 - 49B-016.31" at bounding box center [335, 163] width 89 height 13
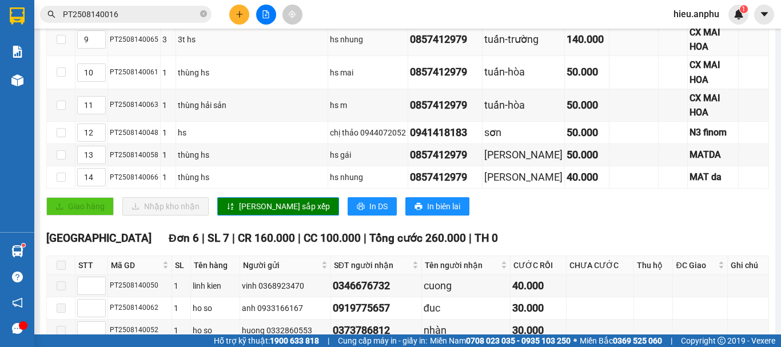
scroll to position [527, 0]
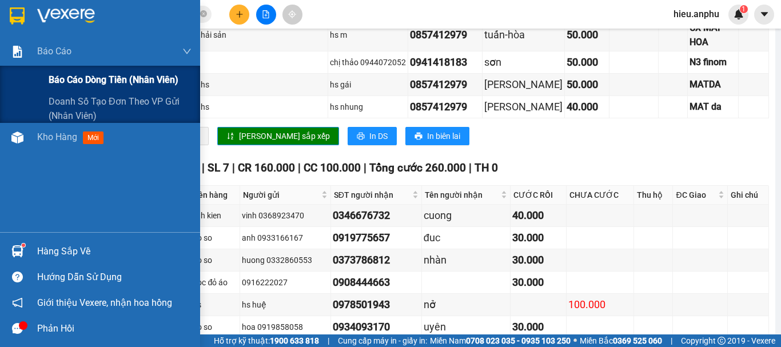
click at [82, 78] on span "Báo cáo dòng tiền (nhân viên)" at bounding box center [114, 80] width 130 height 14
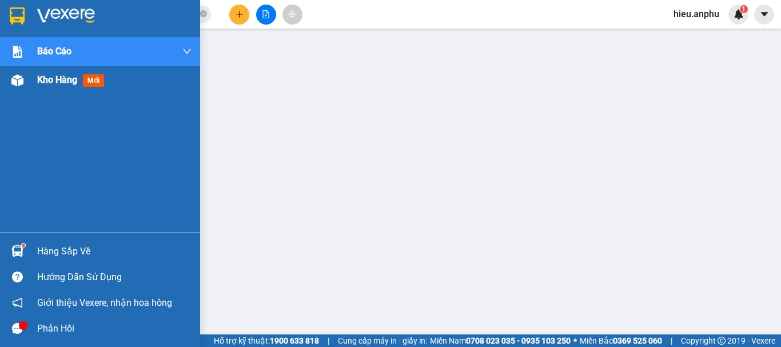
click at [45, 82] on span "Kho hàng" at bounding box center [57, 79] width 40 height 11
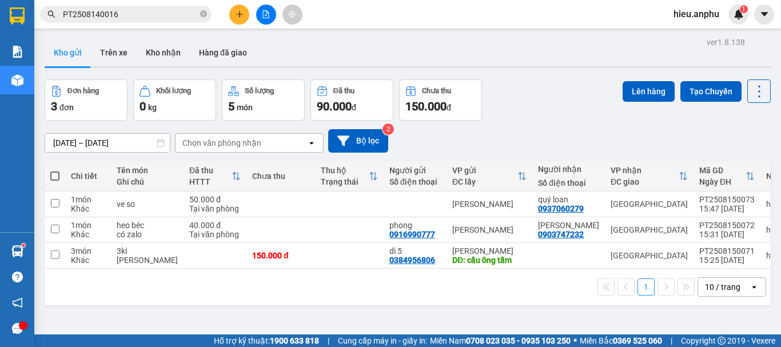
click at [53, 177] on span at bounding box center [54, 175] width 9 height 9
click at [55, 170] on input "checkbox" at bounding box center [55, 170] width 0 height 0
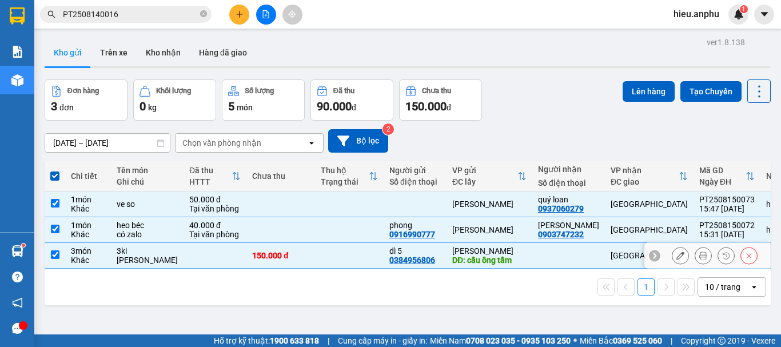
click at [56, 255] on input "checkbox" at bounding box center [55, 254] width 9 height 9
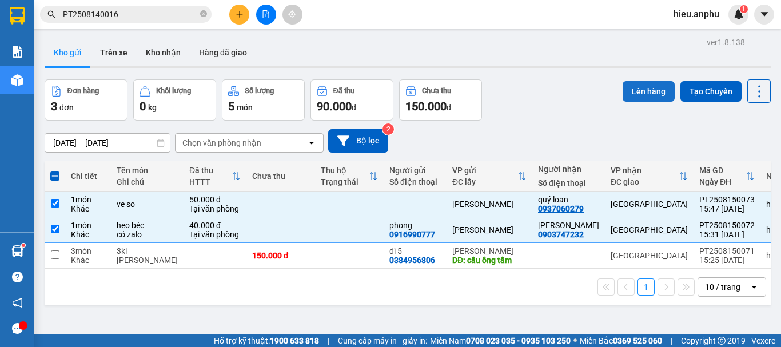
click at [639, 89] on button "Lên hàng" at bounding box center [648, 91] width 52 height 21
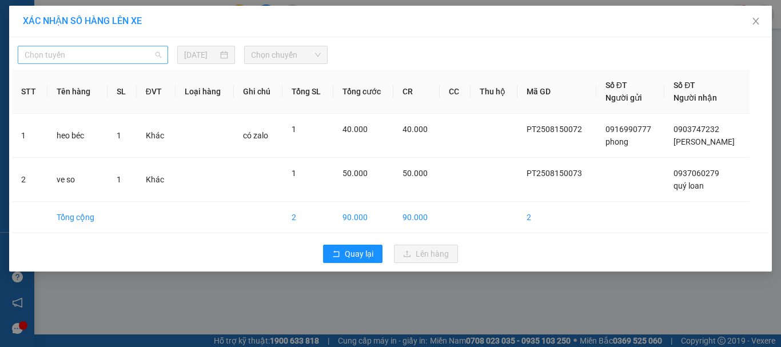
click at [62, 58] on span "Chọn tuyến" at bounding box center [93, 54] width 137 height 17
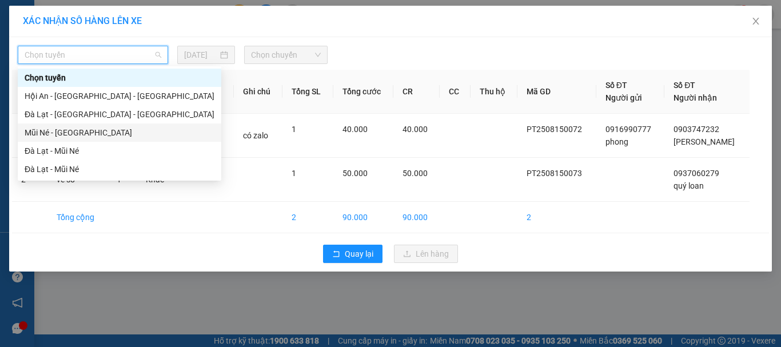
drag, startPoint x: 39, startPoint y: 130, endPoint x: 49, endPoint y: 124, distance: 11.8
click at [42, 127] on div "Mũi Né - [GEOGRAPHIC_DATA]" at bounding box center [120, 132] width 190 height 13
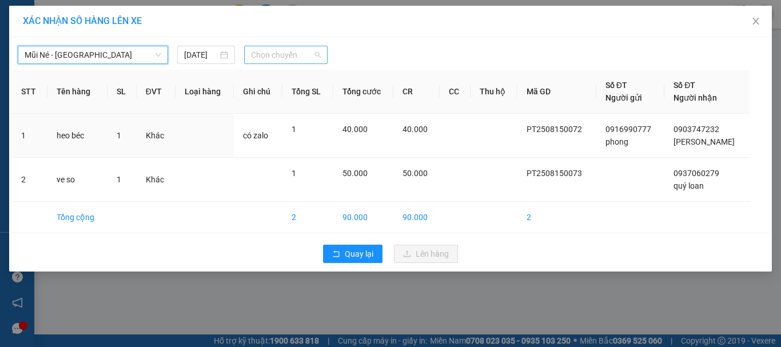
click at [287, 57] on span "Chọn chuyến" at bounding box center [286, 54] width 70 height 17
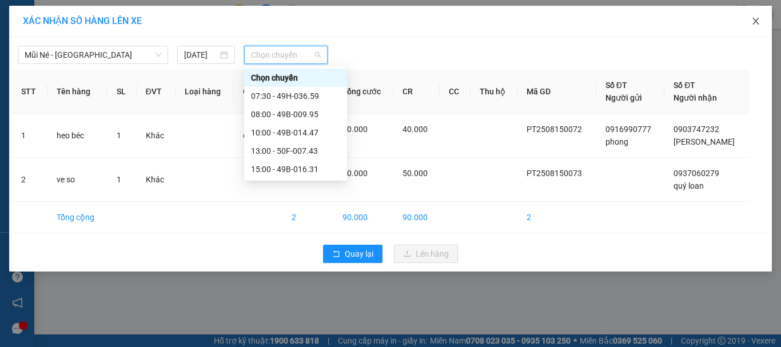
click at [755, 19] on icon "close" at bounding box center [755, 21] width 9 height 9
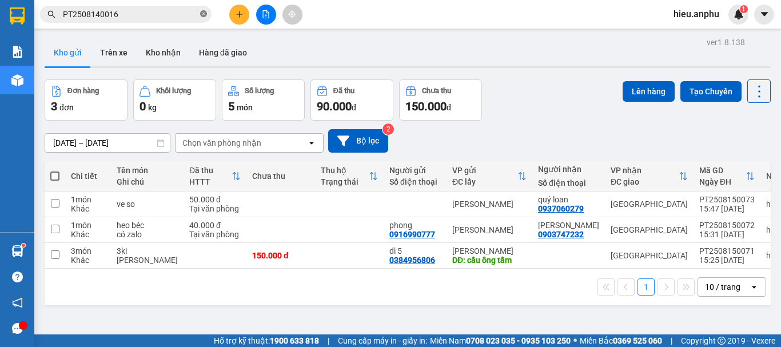
click at [202, 11] on icon "close-circle" at bounding box center [203, 13] width 7 height 7
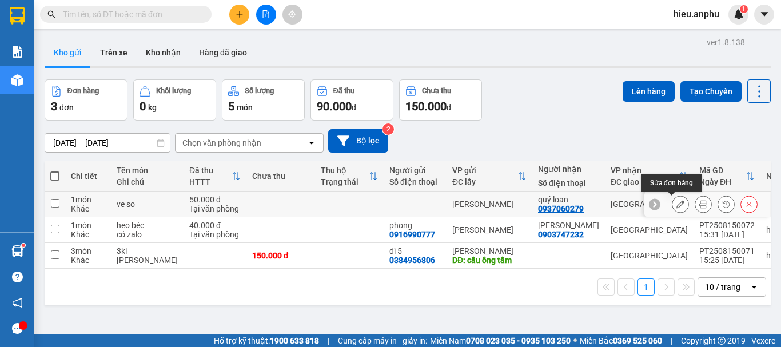
click at [676, 202] on icon at bounding box center [680, 204] width 8 height 8
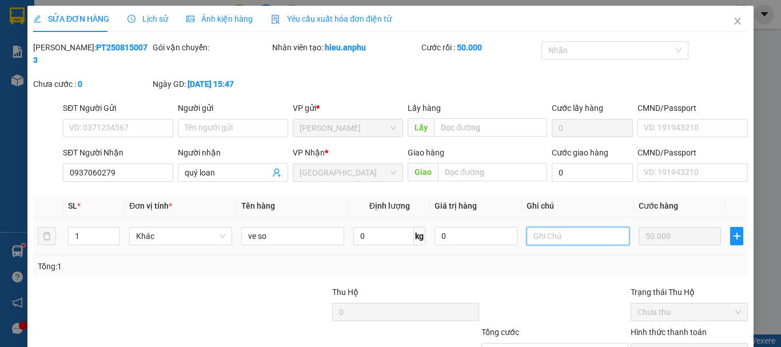
click at [577, 227] on input "text" at bounding box center [577, 236] width 103 height 18
click at [737, 17] on span "Close" at bounding box center [737, 22] width 32 height 32
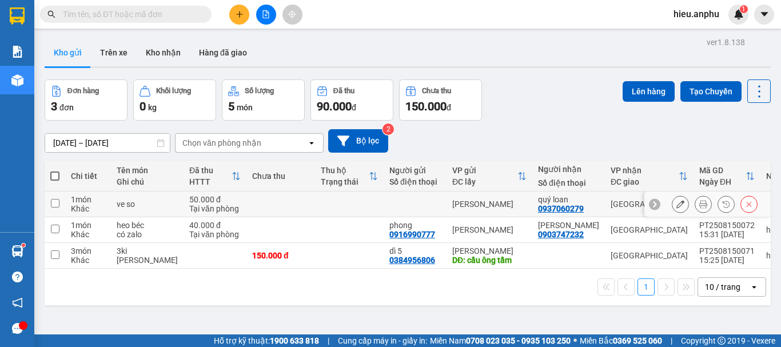
click at [53, 205] on input "checkbox" at bounding box center [55, 203] width 9 height 9
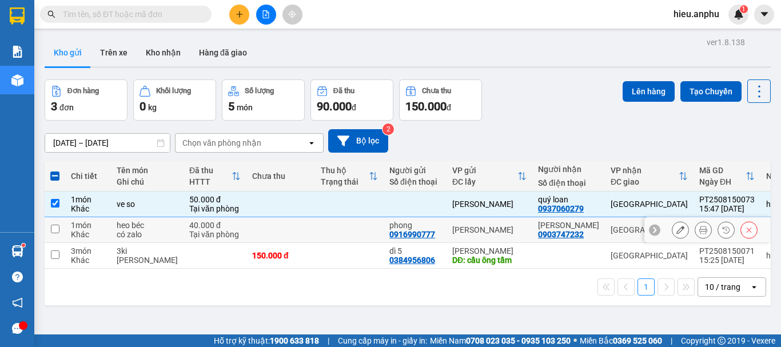
click at [57, 233] on input "checkbox" at bounding box center [55, 229] width 9 height 9
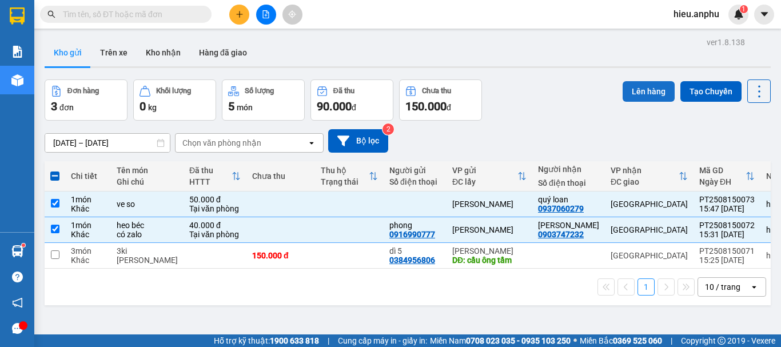
click at [629, 90] on button "Lên hàng" at bounding box center [648, 91] width 52 height 21
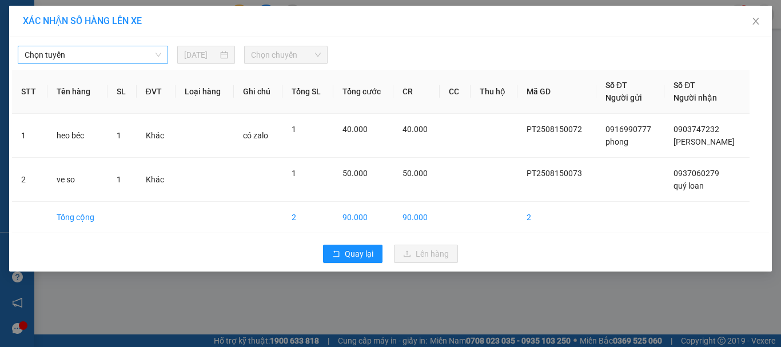
click at [98, 57] on span "Chọn tuyến" at bounding box center [93, 54] width 137 height 17
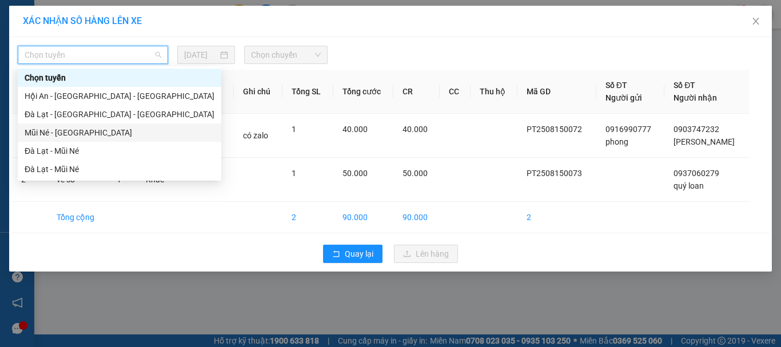
click at [43, 125] on div "Mũi Né - [GEOGRAPHIC_DATA]" at bounding box center [119, 132] width 203 height 18
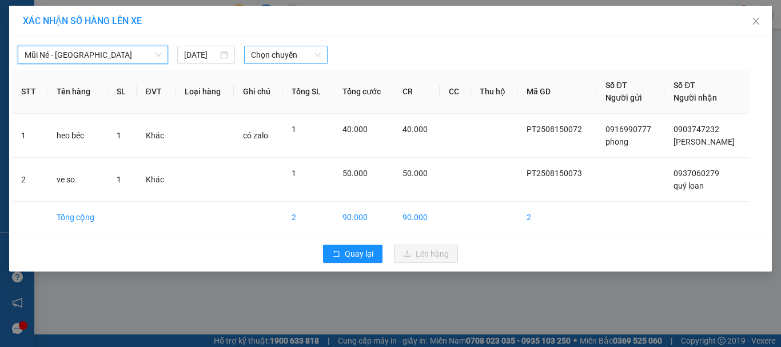
click at [261, 51] on span "Chọn chuyến" at bounding box center [286, 54] width 70 height 17
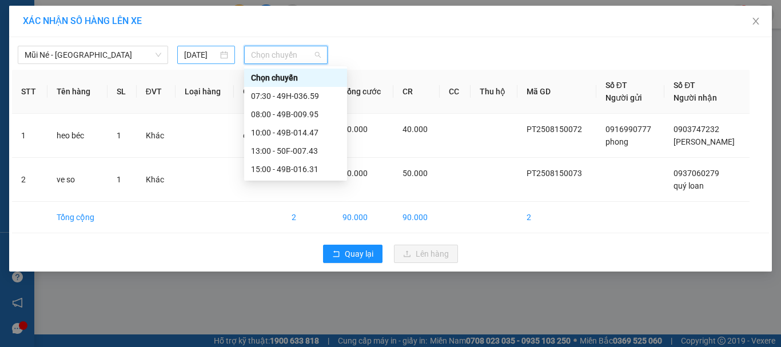
click at [220, 58] on div "[DATE]" at bounding box center [205, 55] width 43 height 13
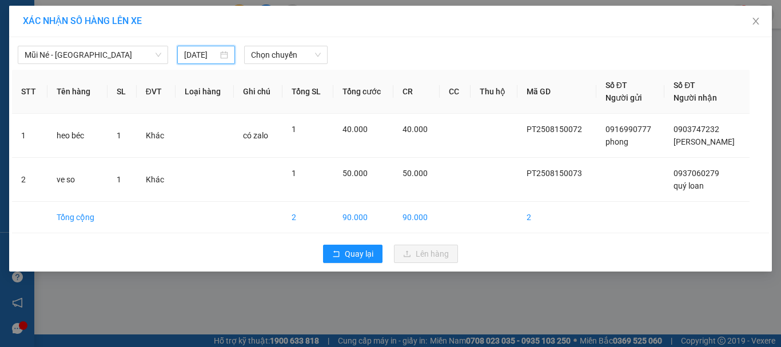
scroll to position [0, 7]
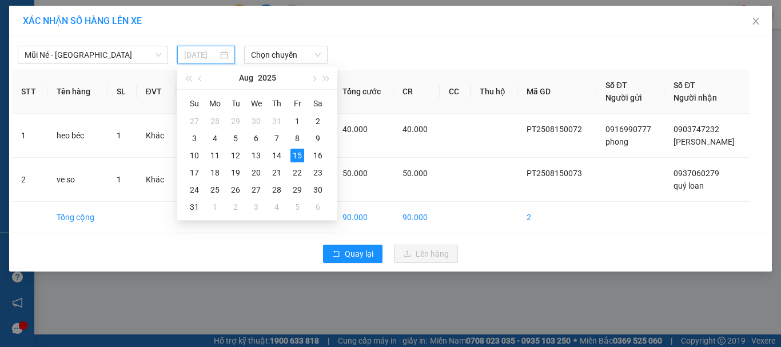
click at [300, 159] on div "15" at bounding box center [297, 156] width 14 height 14
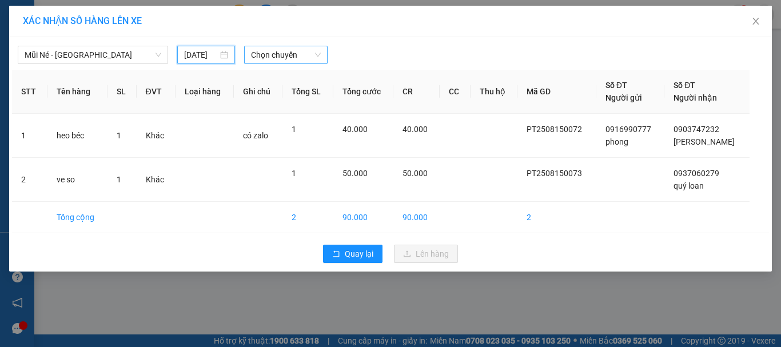
click at [285, 51] on span "Chọn chuyến" at bounding box center [286, 54] width 70 height 17
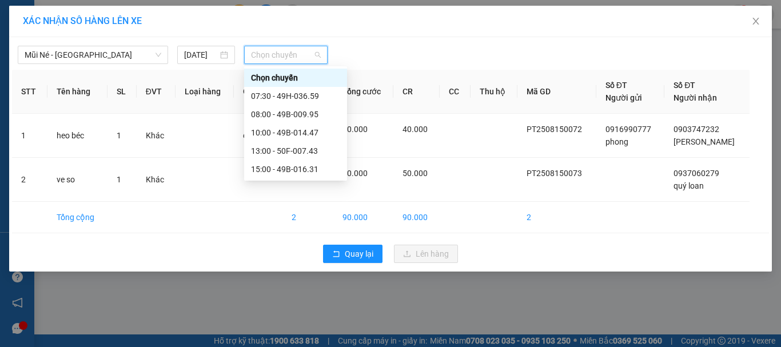
scroll to position [0, 0]
click at [753, 19] on icon "close" at bounding box center [755, 21] width 9 height 9
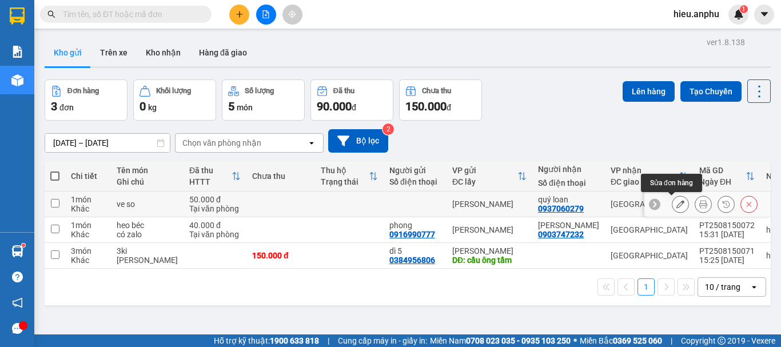
click at [676, 205] on icon at bounding box center [680, 204] width 8 height 8
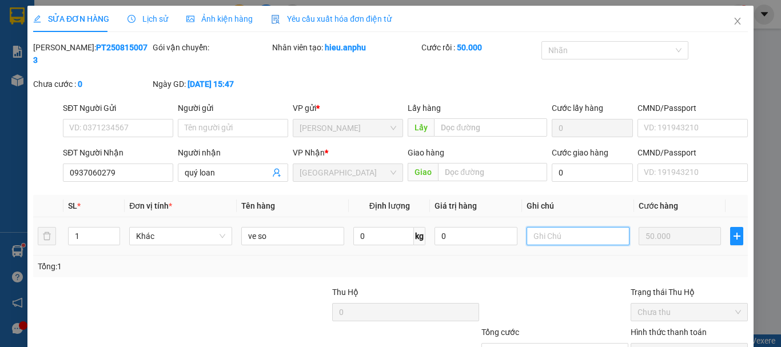
click at [576, 227] on input "text" at bounding box center [577, 236] width 103 height 18
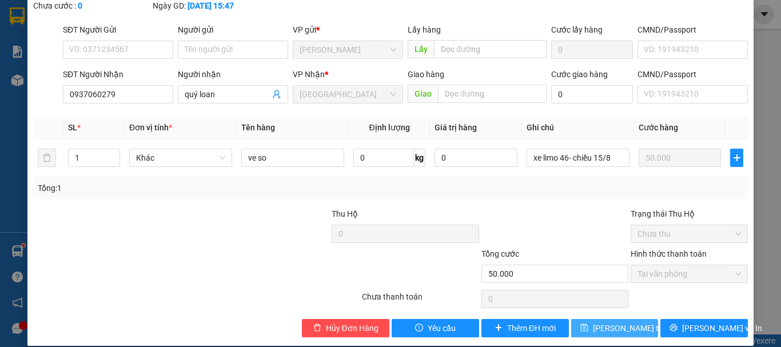
drag, startPoint x: 613, startPoint y: 314, endPoint x: 616, endPoint y: 292, distance: 22.5
click at [613, 322] on span "[PERSON_NAME] thay đổi" at bounding box center [638, 328] width 91 height 13
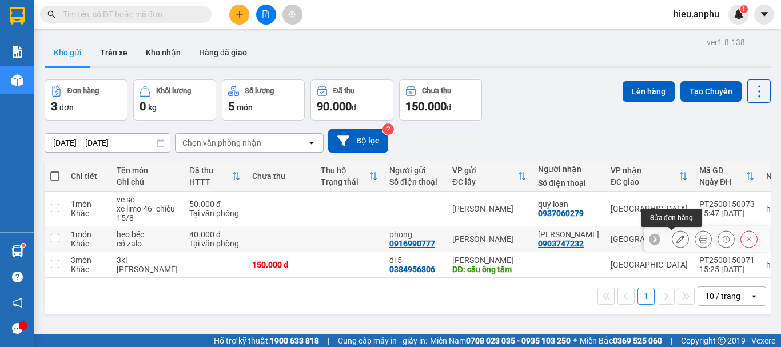
click at [676, 237] on icon at bounding box center [680, 239] width 8 height 8
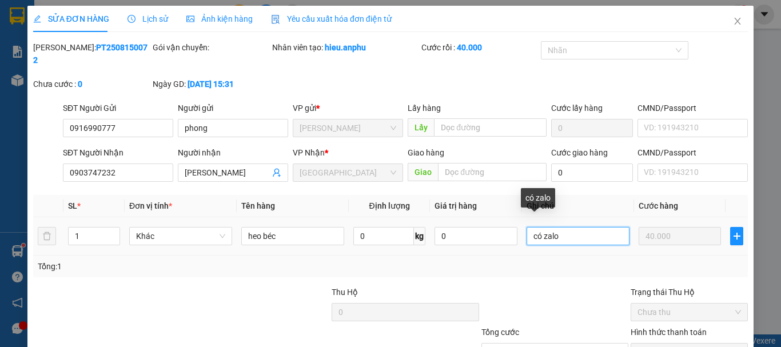
click at [579, 227] on input "có zalo" at bounding box center [577, 236] width 103 height 18
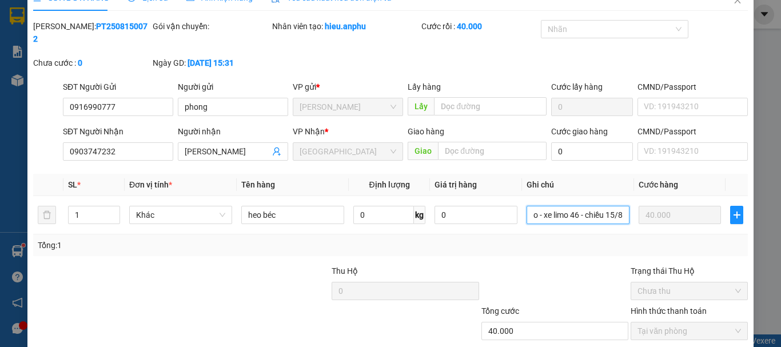
scroll to position [78, 0]
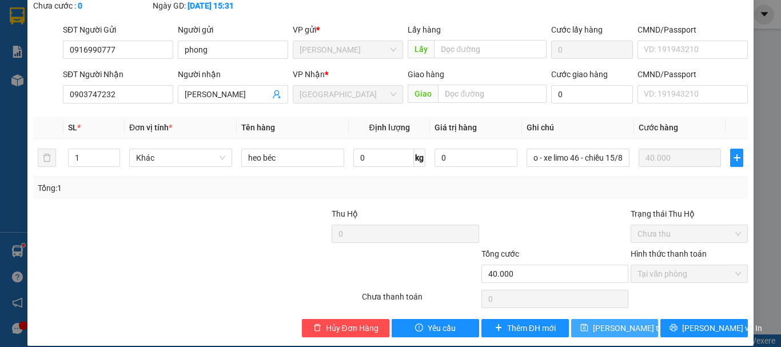
click at [593, 322] on span "[PERSON_NAME] thay đổi" at bounding box center [638, 328] width 91 height 13
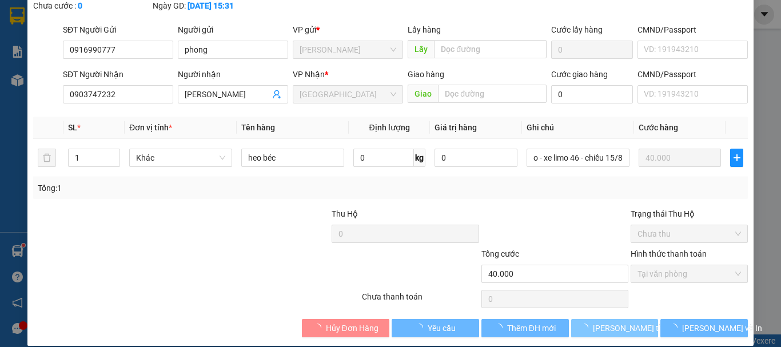
scroll to position [0, 0]
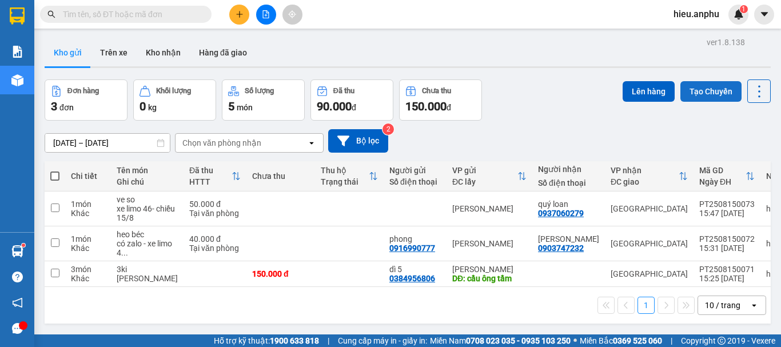
click at [708, 90] on button "Tạo Chuyến" at bounding box center [710, 91] width 61 height 21
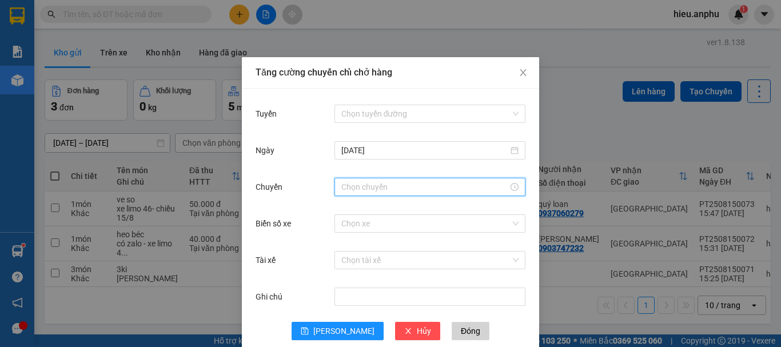
click at [378, 186] on input "Chuyến" at bounding box center [424, 187] width 167 height 13
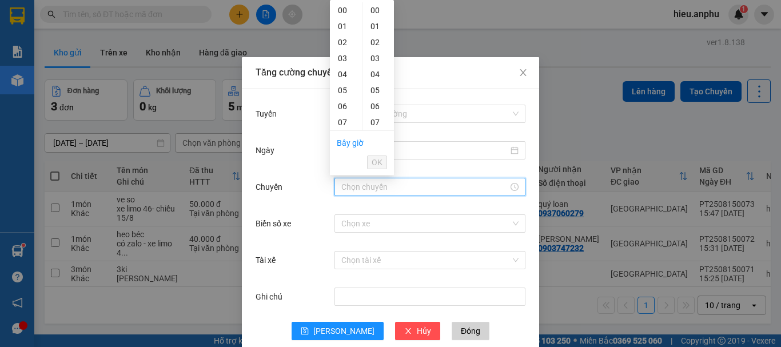
click at [461, 82] on div "Tăng cường chuyến chỉ chở hàng" at bounding box center [390, 72] width 297 height 31
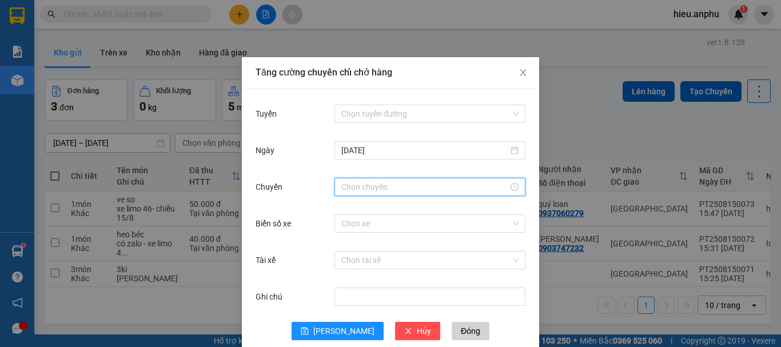
click at [353, 186] on input "Chuyến" at bounding box center [424, 187] width 167 height 13
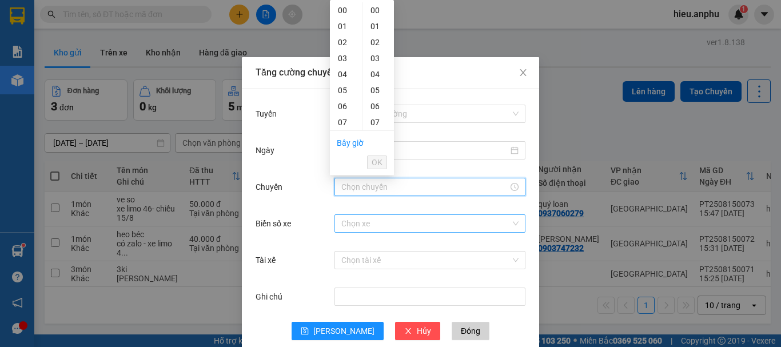
click at [352, 219] on input "Biển số xe" at bounding box center [425, 223] width 169 height 17
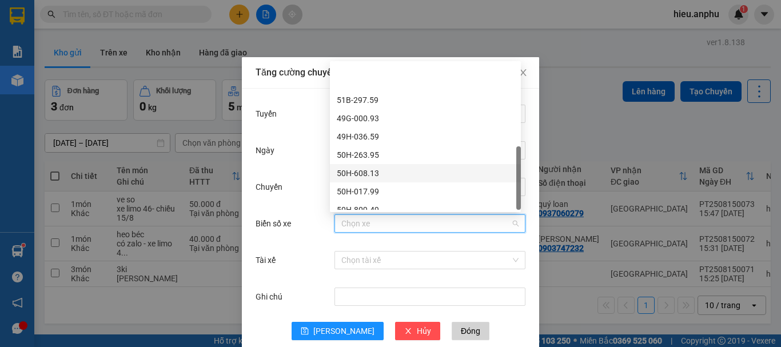
scroll to position [274, 0]
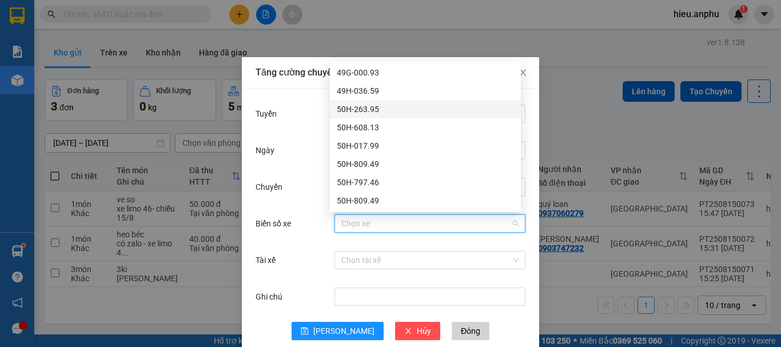
click at [374, 109] on div "50H-263.95" at bounding box center [425, 109] width 177 height 13
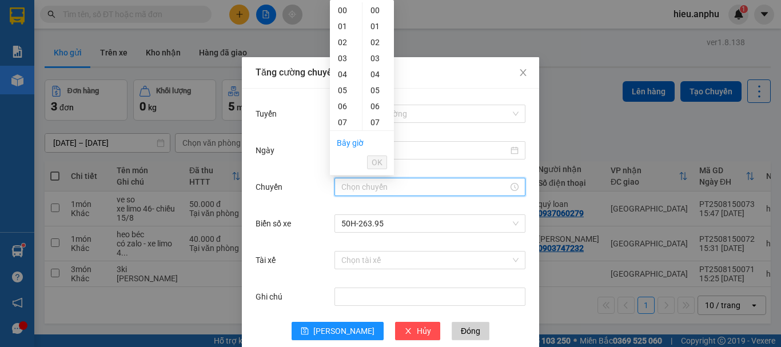
click at [373, 188] on input "Chuyến" at bounding box center [424, 187] width 167 height 13
click at [341, 53] on div "17" at bounding box center [346, 54] width 32 height 16
click at [375, 91] on div "30" at bounding box center [377, 90] width 31 height 16
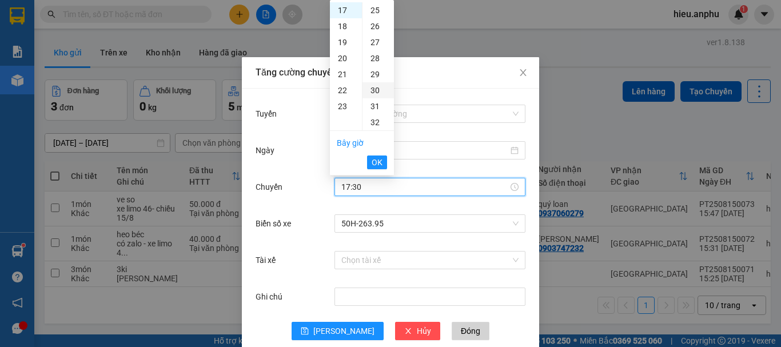
scroll to position [480, 0]
click at [377, 162] on span "OK" at bounding box center [376, 162] width 11 height 13
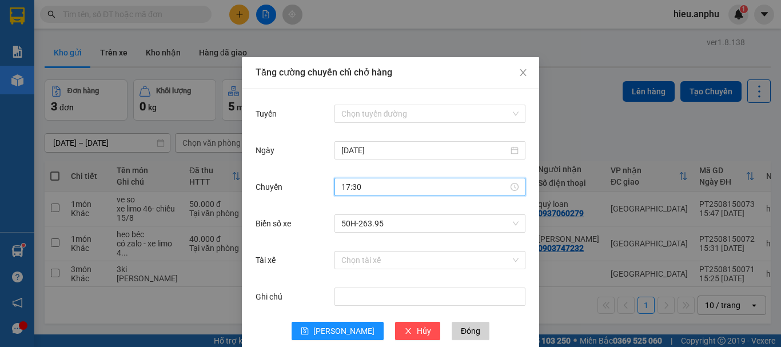
scroll to position [21, 0]
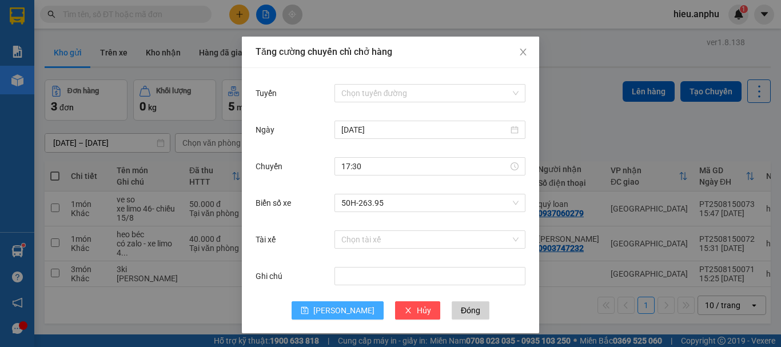
click at [331, 303] on button "[PERSON_NAME]" at bounding box center [337, 310] width 92 height 18
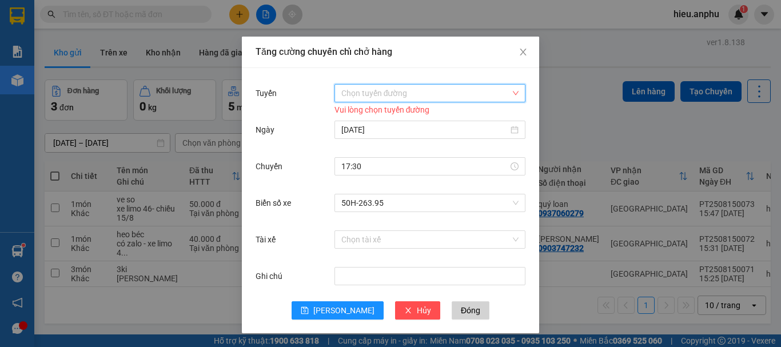
click at [383, 93] on input "Tuyến" at bounding box center [425, 93] width 169 height 17
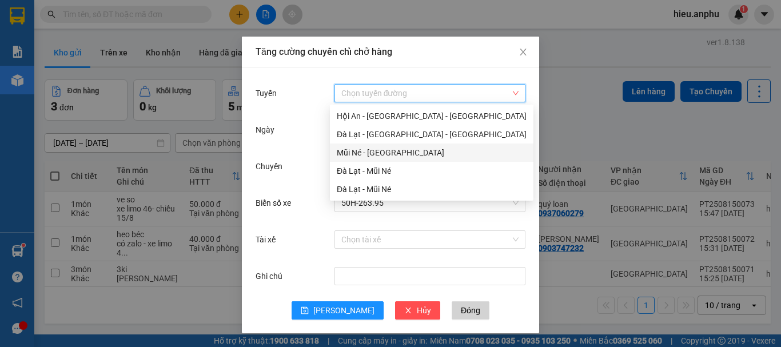
click at [361, 149] on div "Mũi Né - [GEOGRAPHIC_DATA]" at bounding box center [432, 152] width 190 height 13
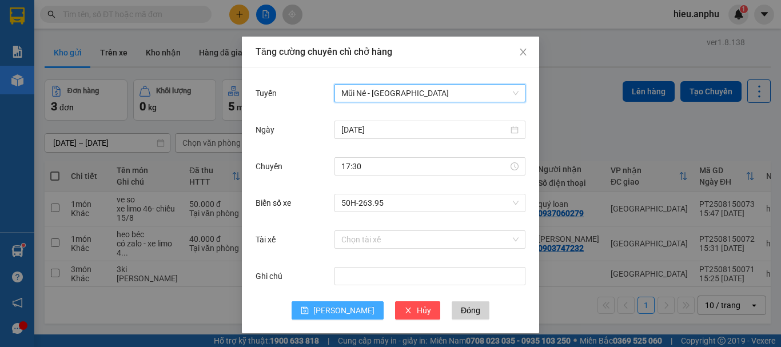
click at [330, 313] on button "[PERSON_NAME]" at bounding box center [337, 310] width 92 height 18
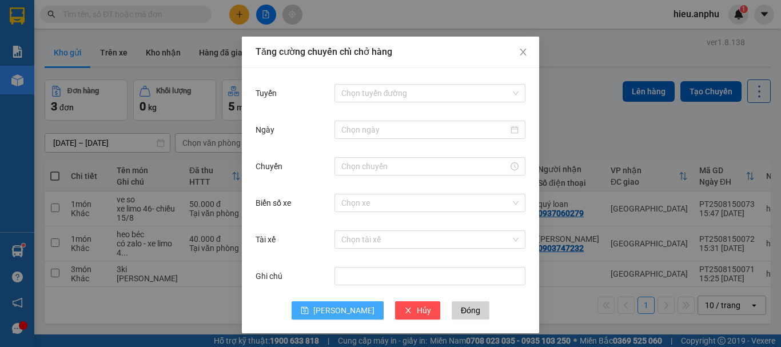
click at [334, 313] on span "[PERSON_NAME]" at bounding box center [343, 310] width 61 height 13
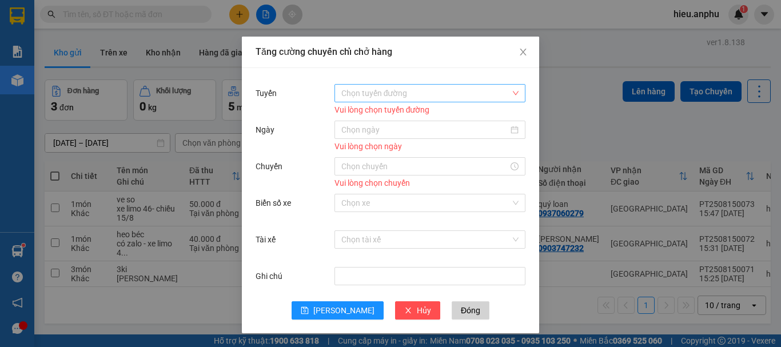
click at [368, 85] on input "Tuyến" at bounding box center [425, 93] width 169 height 17
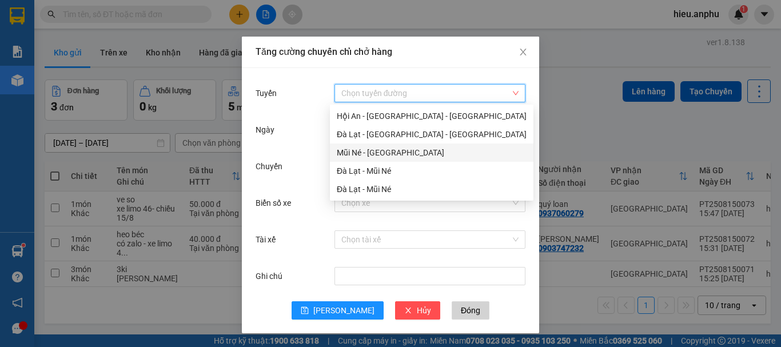
click at [362, 153] on div "Mũi Né - [GEOGRAPHIC_DATA]" at bounding box center [432, 152] width 190 height 13
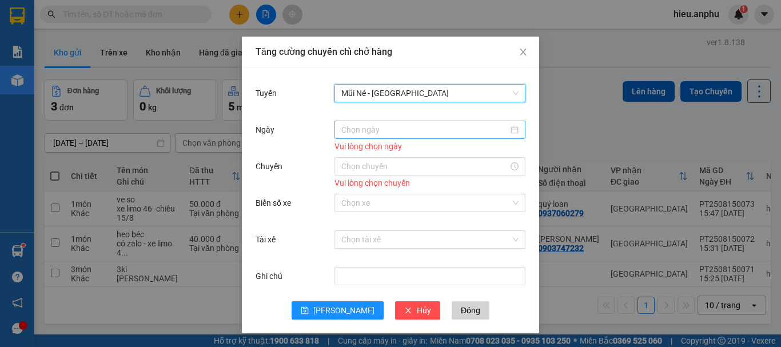
click at [367, 130] on input "Ngày" at bounding box center [424, 129] width 167 height 13
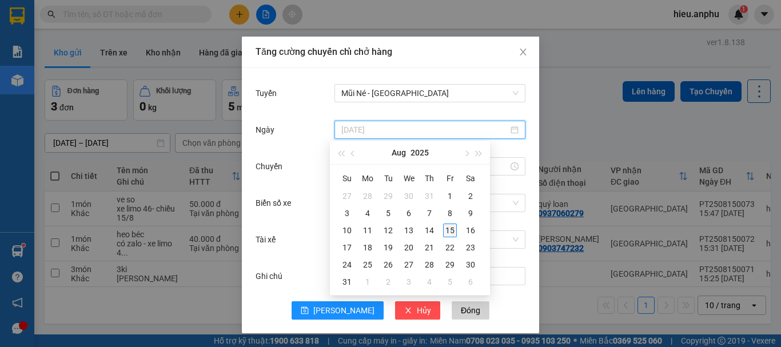
click at [446, 229] on div "15" at bounding box center [450, 230] width 14 height 14
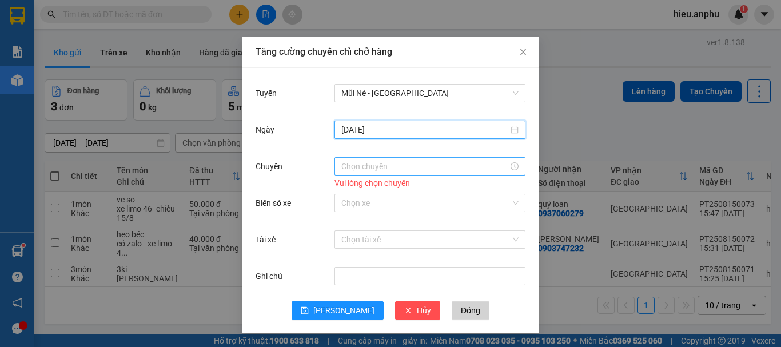
click at [372, 166] on body "Kết quả tìm kiếm ( 1 ) Bộ lọc Mã ĐH Trạng thái Món hàng Thu hộ Tổng cước Chưa c…" at bounding box center [390, 173] width 781 height 347
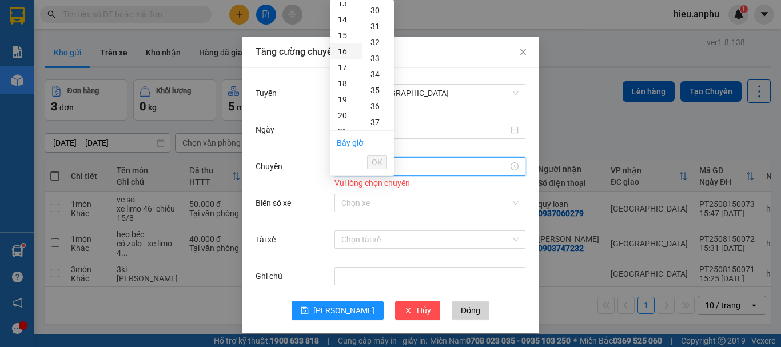
click at [339, 49] on div "16" at bounding box center [346, 51] width 32 height 16
click at [375, 47] on div "20" at bounding box center [377, 45] width 31 height 16
click at [376, 157] on span "OK" at bounding box center [376, 162] width 11 height 13
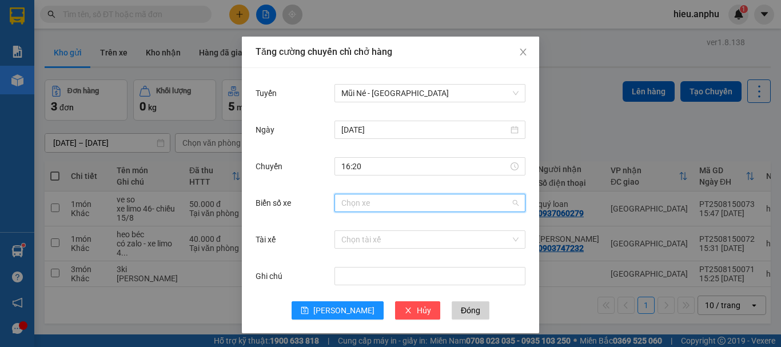
click at [354, 205] on input "Biển số xe" at bounding box center [425, 202] width 169 height 17
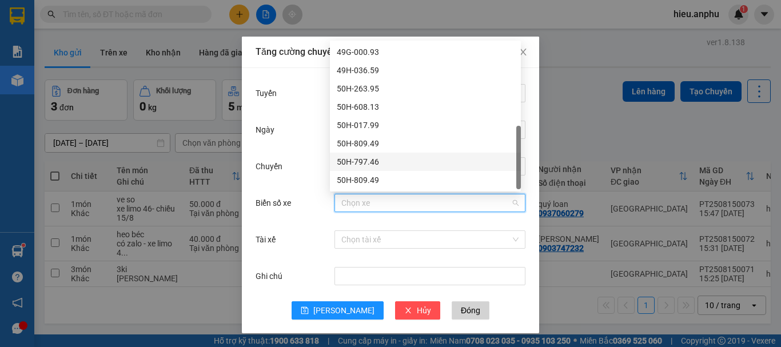
click at [369, 157] on div "50H-797.46" at bounding box center [425, 161] width 177 height 13
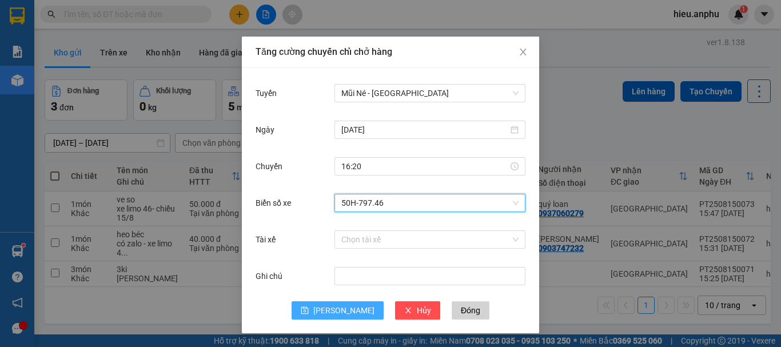
click at [329, 311] on button "[PERSON_NAME]" at bounding box center [337, 310] width 92 height 18
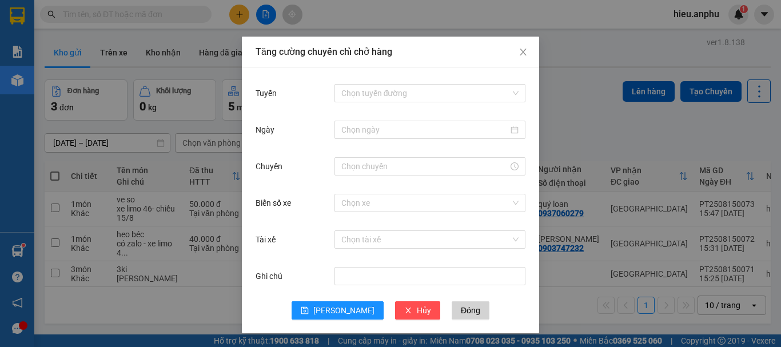
drag, startPoint x: 597, startPoint y: 38, endPoint x: 351, endPoint y: 89, distance: 251.0
click at [595, 37] on div "Tăng cường chuyến chỉ chở hàng Tuyến Chọn tuyến đường Ngày Chuyến Biển số xe Ch…" at bounding box center [390, 173] width 781 height 347
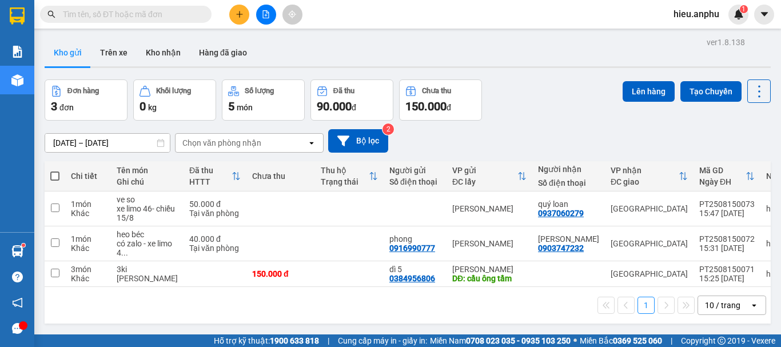
scroll to position [0, 0]
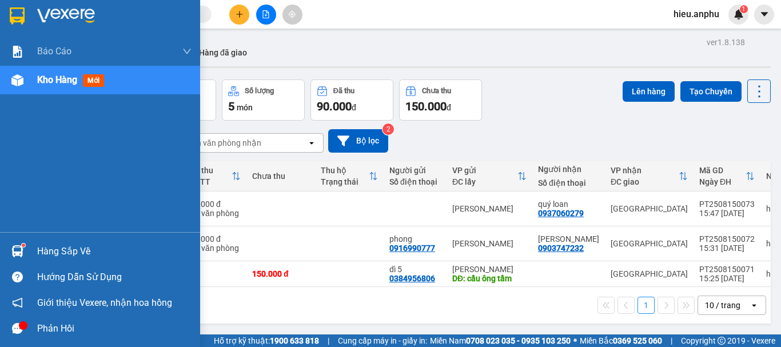
click at [15, 75] on img at bounding box center [17, 80] width 12 height 12
click at [15, 79] on img at bounding box center [17, 80] width 12 height 12
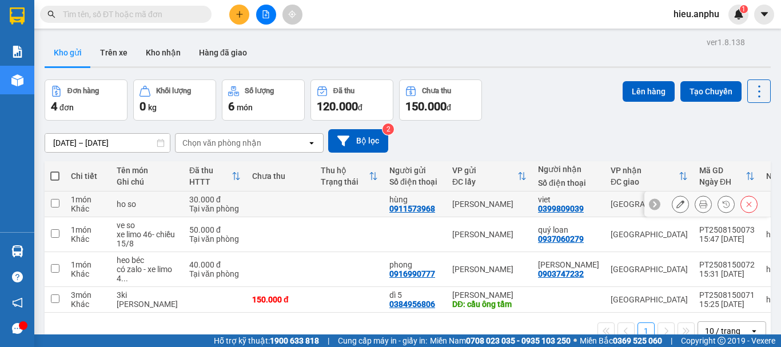
click at [52, 201] on input "checkbox" at bounding box center [55, 203] width 9 height 9
checkbox input "true"
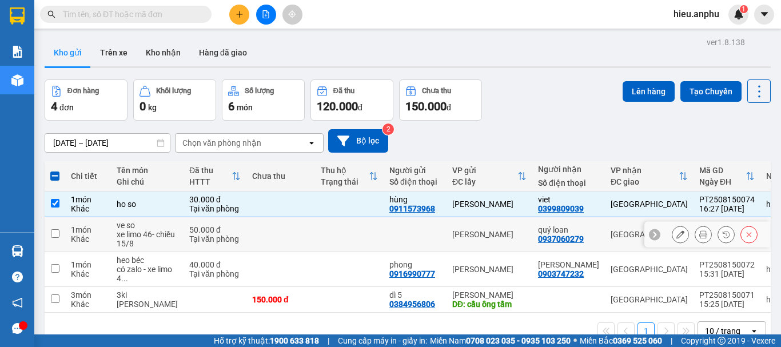
click at [53, 231] on input "checkbox" at bounding box center [55, 233] width 9 height 9
checkbox input "true"
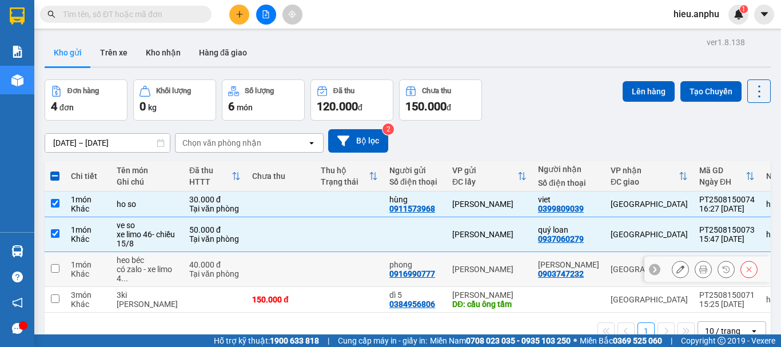
click at [59, 262] on td at bounding box center [55, 269] width 21 height 35
checkbox input "true"
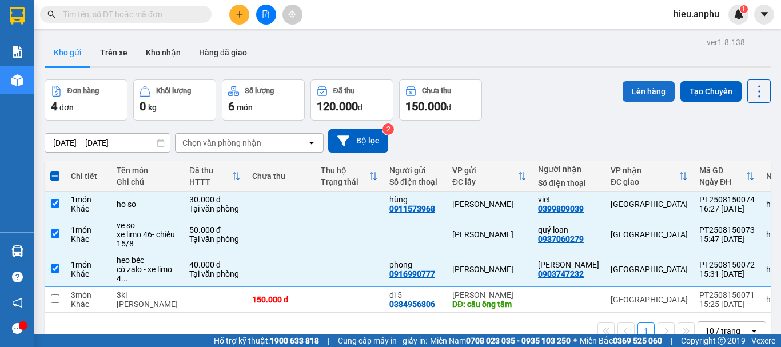
click at [641, 97] on button "Lên hàng" at bounding box center [648, 91] width 52 height 21
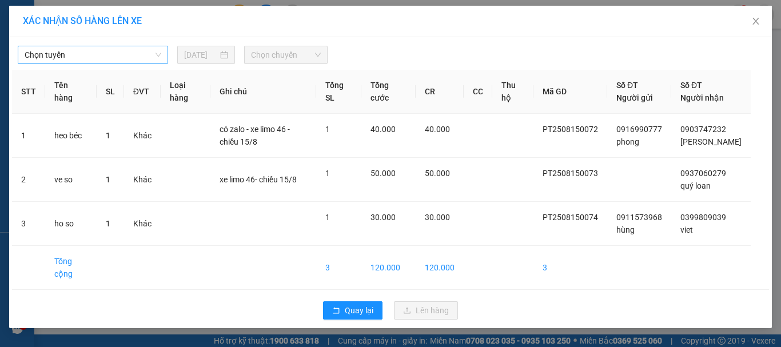
click at [74, 53] on span "Chọn tuyến" at bounding box center [93, 54] width 137 height 17
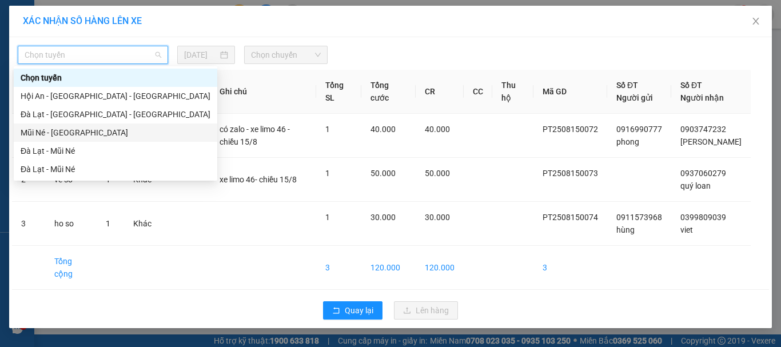
drag, startPoint x: 43, startPoint y: 133, endPoint x: 247, endPoint y: 54, distance: 219.2
click at [45, 131] on div "Mũi Né - [GEOGRAPHIC_DATA]" at bounding box center [116, 132] width 190 height 13
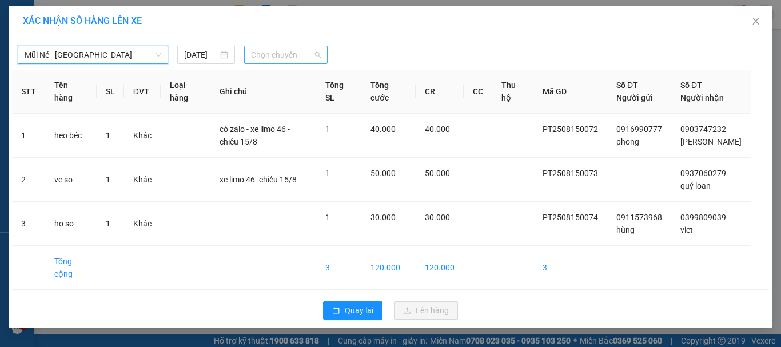
click at [291, 57] on span "Chọn chuyến" at bounding box center [286, 54] width 70 height 17
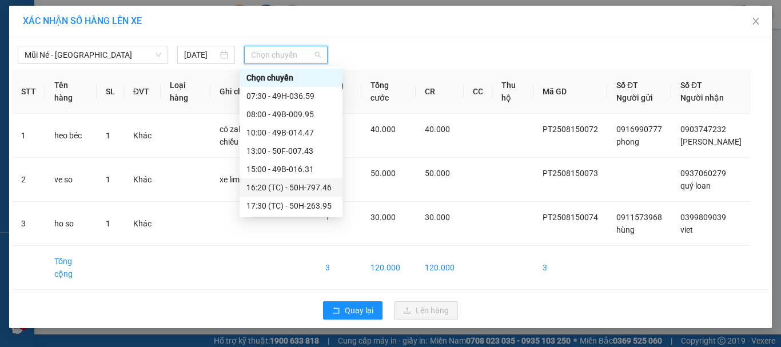
click at [278, 186] on div "16:20 (TC) - 50H-797.46" at bounding box center [290, 187] width 89 height 13
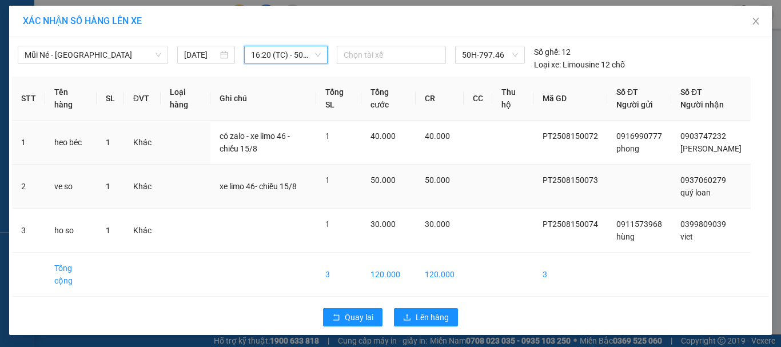
scroll to position [14, 0]
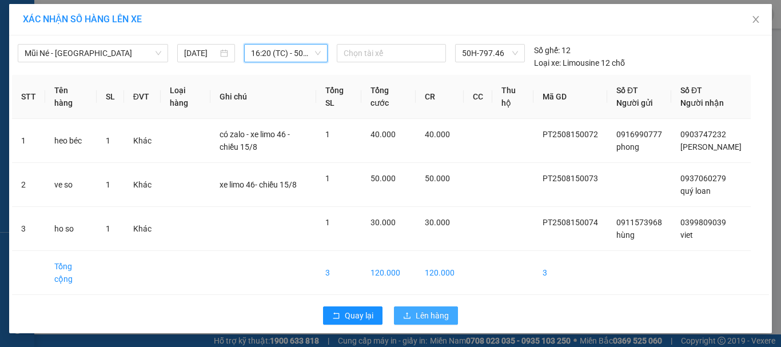
click at [438, 314] on span "Lên hàng" at bounding box center [431, 315] width 33 height 13
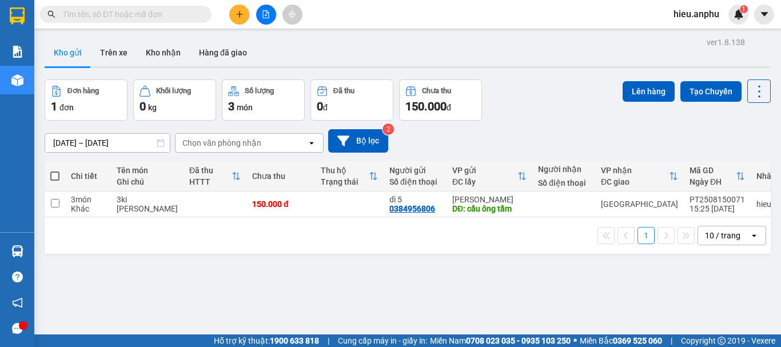
click at [168, 14] on input "text" at bounding box center [130, 14] width 135 height 13
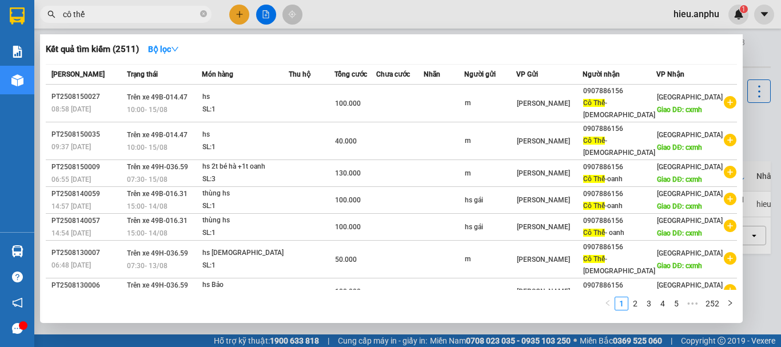
scroll to position [76, 0]
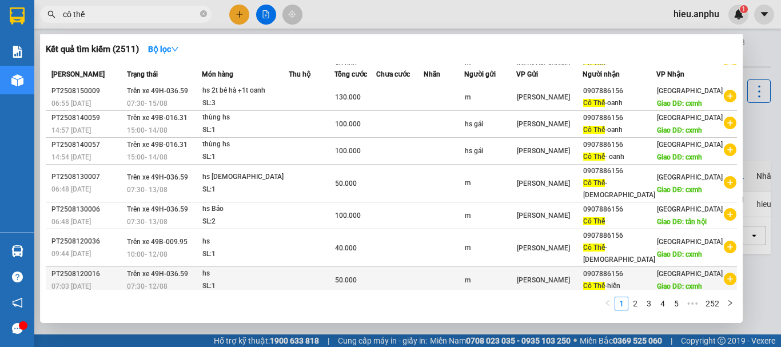
type input "cô thế"
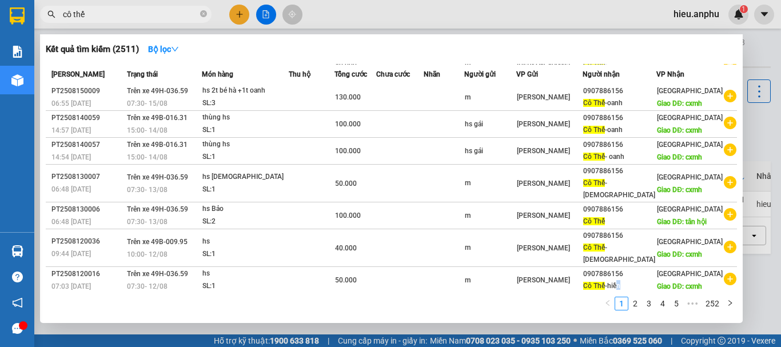
click at [643, 280] on div "Cô Thế -hiền" at bounding box center [619, 286] width 73 height 12
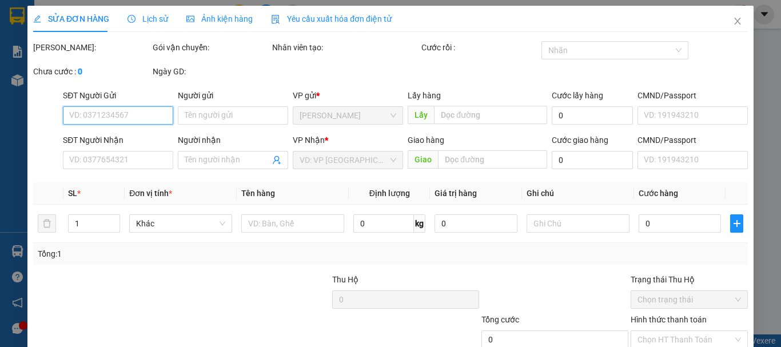
type input "m"
type input "0907886156"
type input "Cô Thế-hiền"
type input "cxmh"
type input "50.000"
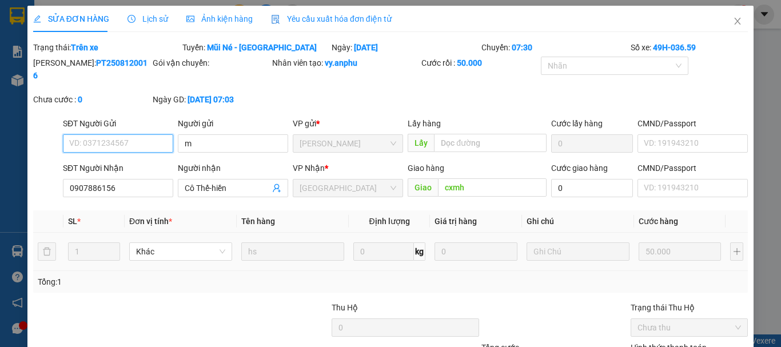
scroll to position [78, 0]
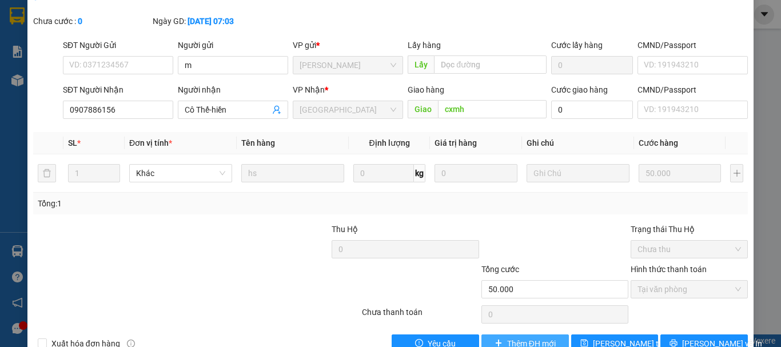
click at [513, 337] on span "Thêm ĐH mới" at bounding box center [531, 343] width 49 height 13
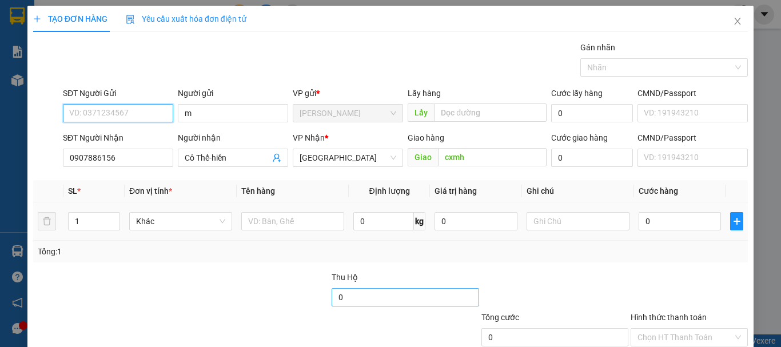
scroll to position [76, 0]
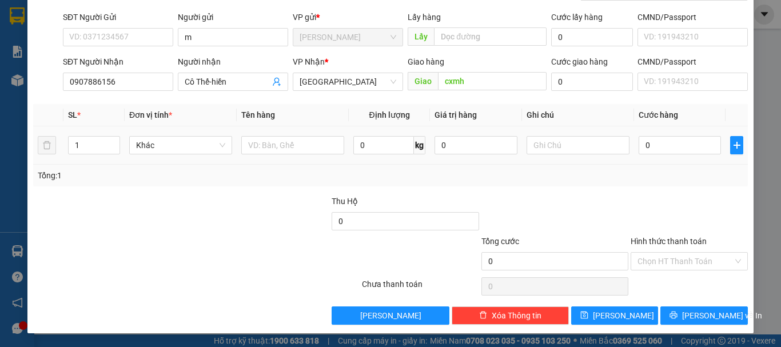
click at [253, 155] on div at bounding box center [292, 145] width 103 height 23
click at [257, 151] on input "text" at bounding box center [292, 145] width 103 height 18
type input "thùng hs"
click at [681, 152] on input "0" at bounding box center [679, 145] width 82 height 18
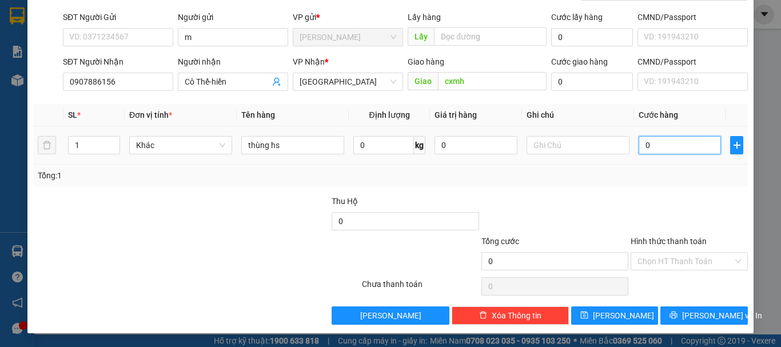
type input "5"
type input "50"
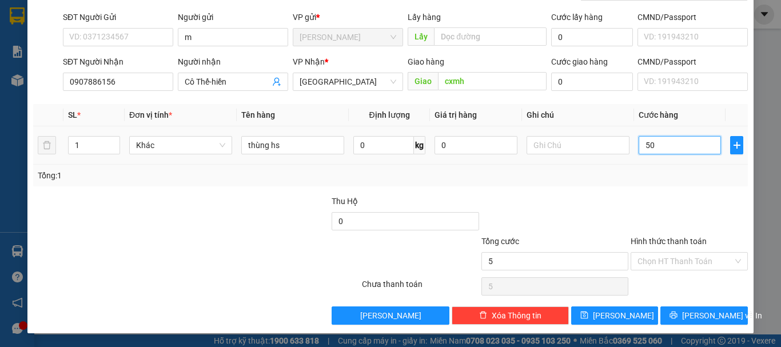
type input "50"
type input "50.000"
click at [670, 174] on div "Tổng: 1" at bounding box center [390, 175] width 705 height 13
click at [643, 169] on div "Tổng: 1" at bounding box center [390, 175] width 705 height 13
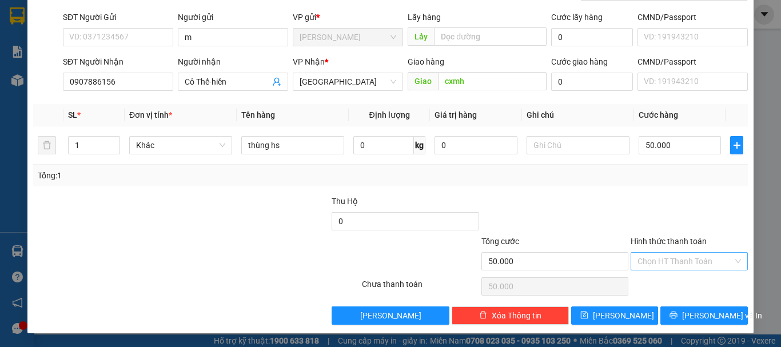
click at [646, 257] on input "Hình thức thanh toán" at bounding box center [684, 261] width 95 height 17
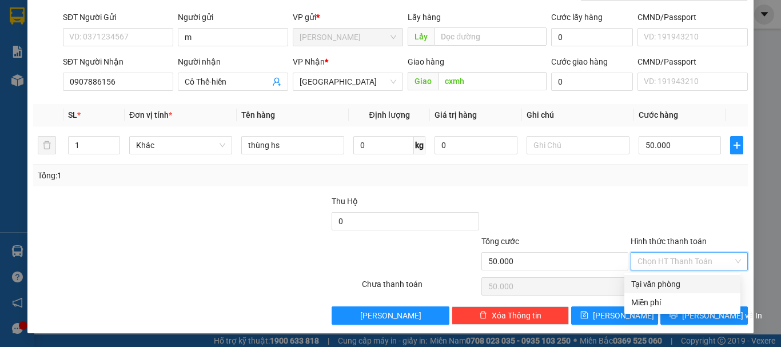
click at [669, 283] on div "Tại văn phòng" at bounding box center [682, 284] width 102 height 13
type input "0"
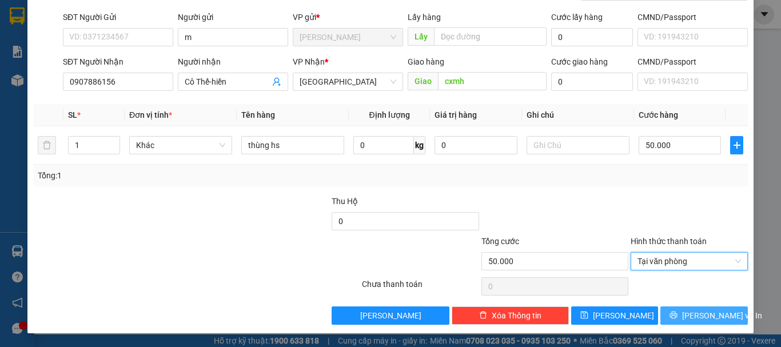
click at [701, 309] on span "[PERSON_NAME] và In" at bounding box center [722, 315] width 80 height 13
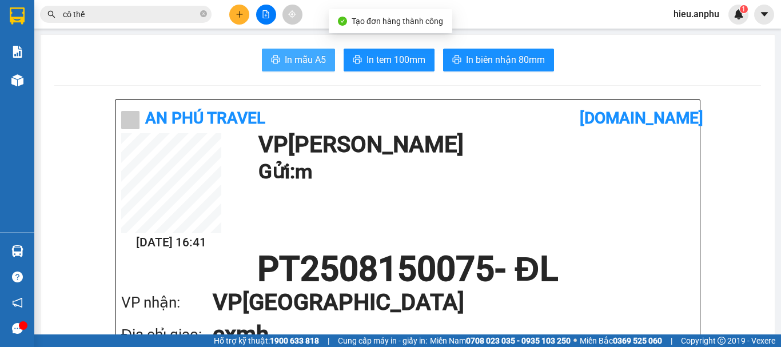
click at [267, 50] on button "In mẫu A5" at bounding box center [298, 60] width 73 height 23
click at [206, 13] on icon "close-circle" at bounding box center [203, 13] width 7 height 7
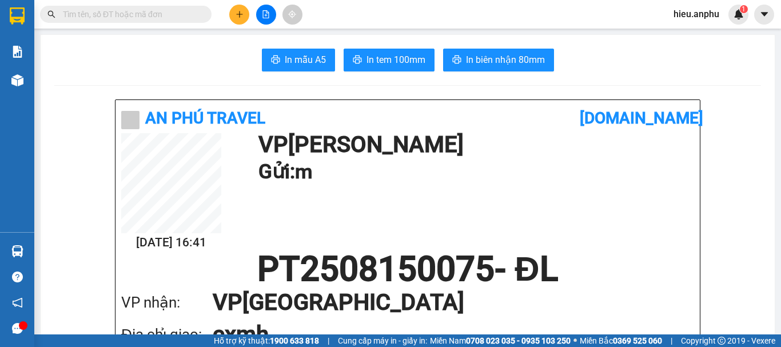
click at [161, 3] on div "Kết quả tìm kiếm ( 2511 ) Bộ lọc Mã ĐH Trạng thái Món hàng Thu hộ Tổng cước Chư…" at bounding box center [390, 14] width 781 height 29
click at [155, 10] on input "text" at bounding box center [130, 14] width 135 height 13
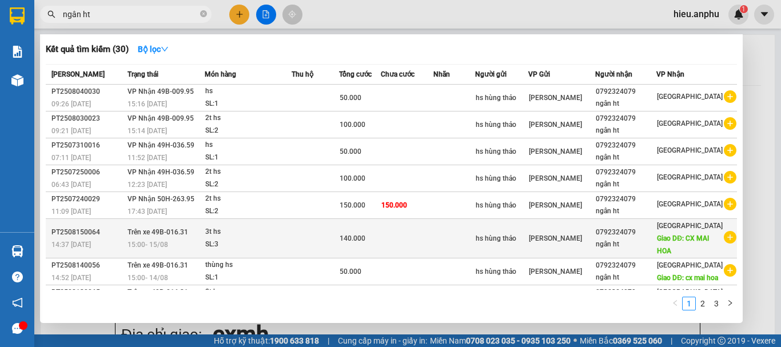
type input "ngân ht"
click at [641, 243] on div "ngân ht" at bounding box center [625, 244] width 61 height 12
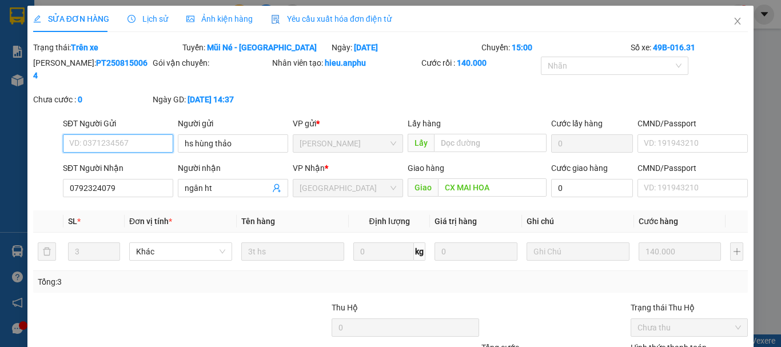
type input "hs hùng thảo"
type input "0792324079"
type input "ngân ht"
type input "CX MAI HOA"
type input "140.000"
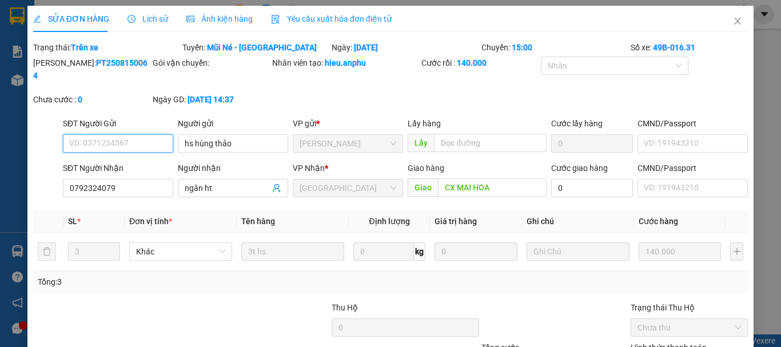
scroll to position [94, 0]
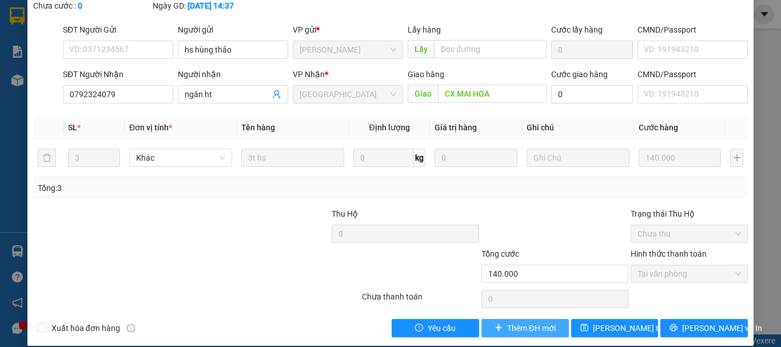
click at [517, 322] on span "Thêm ĐH mới" at bounding box center [531, 328] width 49 height 13
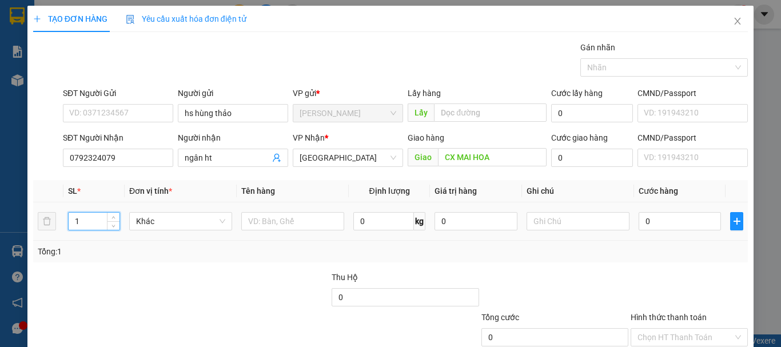
drag, startPoint x: 92, startPoint y: 222, endPoint x: 71, endPoint y: 225, distance: 21.3
click at [71, 225] on input "1" at bounding box center [94, 221] width 51 height 17
type input "3"
click at [279, 223] on input "text" at bounding box center [292, 221] width 103 height 18
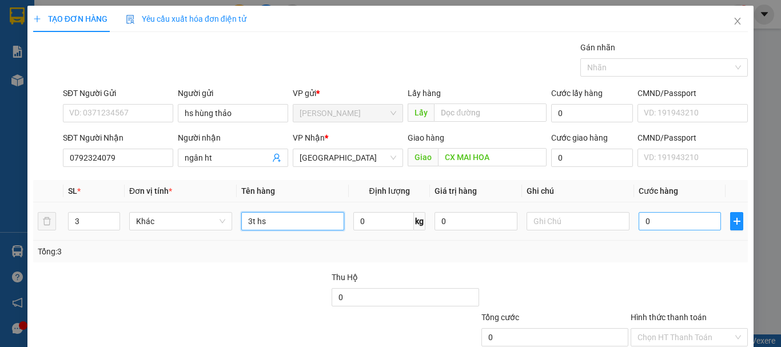
type input "3t hs"
click at [693, 223] on input "0" at bounding box center [679, 221] width 82 height 18
type input "2"
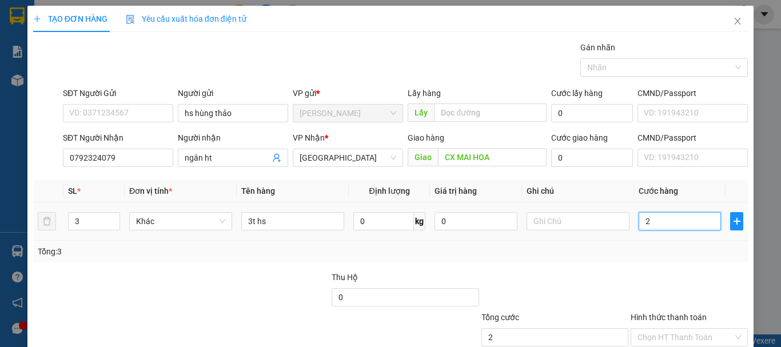
type input "20"
type input "200"
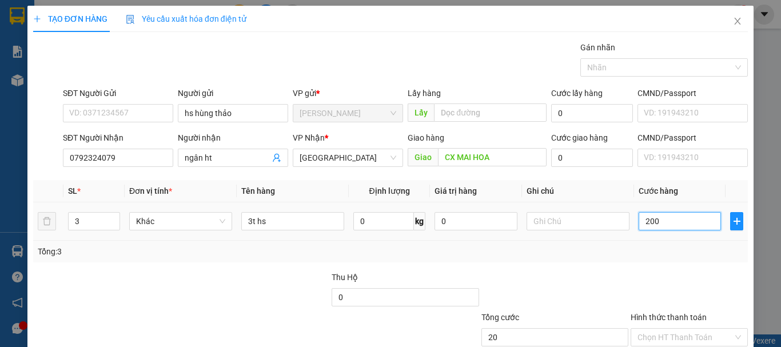
type input "200"
type input "200.000"
click at [659, 249] on div "Tổng: 3" at bounding box center [390, 251] width 705 height 13
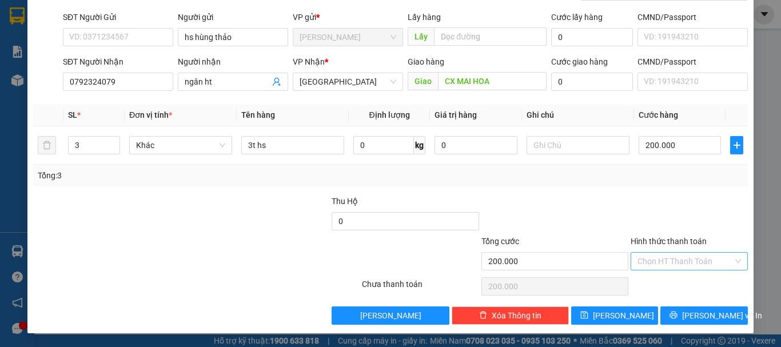
click at [651, 258] on input "Hình thức thanh toán" at bounding box center [684, 261] width 95 height 17
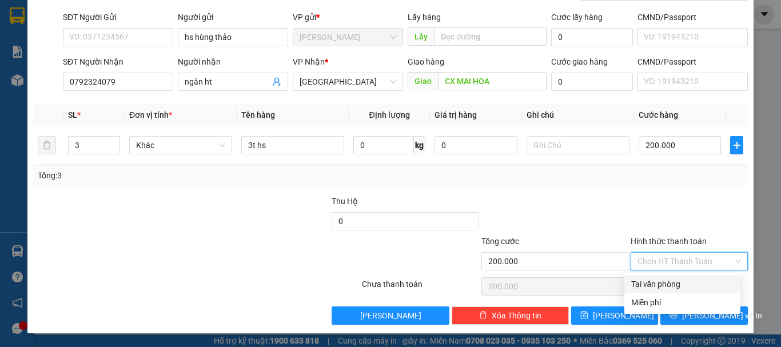
click at [647, 281] on div "Tại văn phòng" at bounding box center [682, 284] width 102 height 13
type input "0"
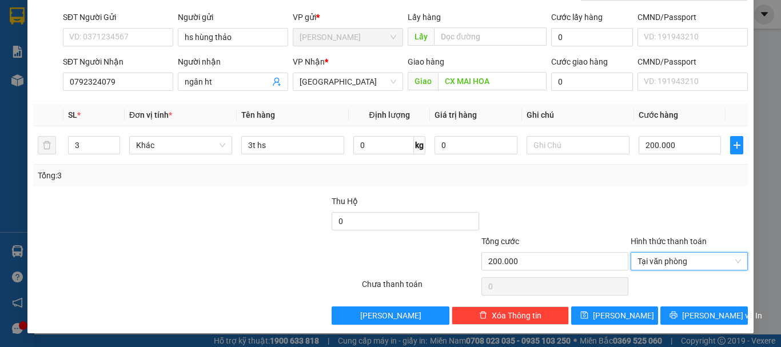
click at [586, 198] on div at bounding box center [554, 215] width 149 height 40
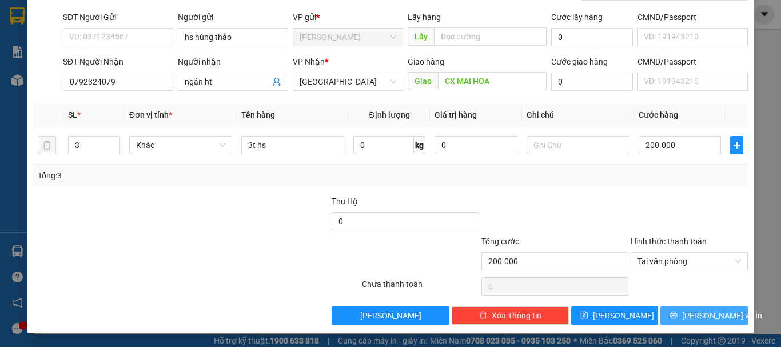
drag, startPoint x: 684, startPoint y: 314, endPoint x: 683, endPoint y: 307, distance: 6.9
click at [684, 314] on button "[PERSON_NAME] và In" at bounding box center [703, 315] width 87 height 18
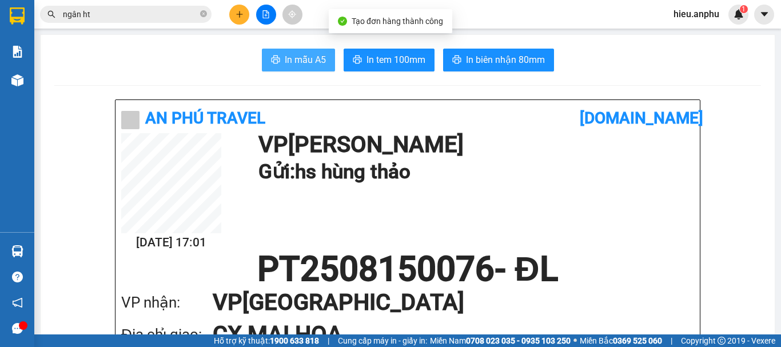
click at [285, 59] on span "In mẫu A5" at bounding box center [305, 60] width 41 height 14
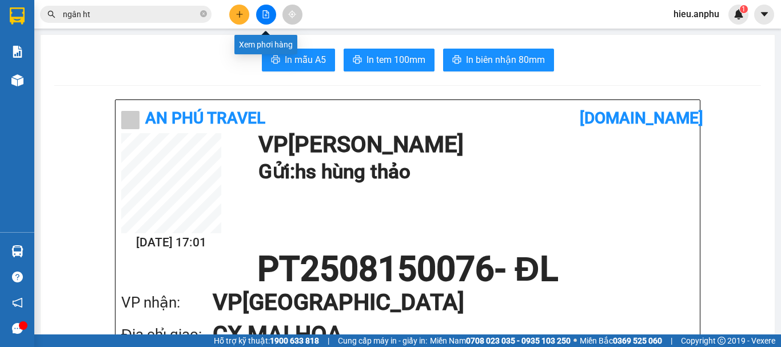
click at [269, 11] on icon "file-add" at bounding box center [266, 14] width 8 height 8
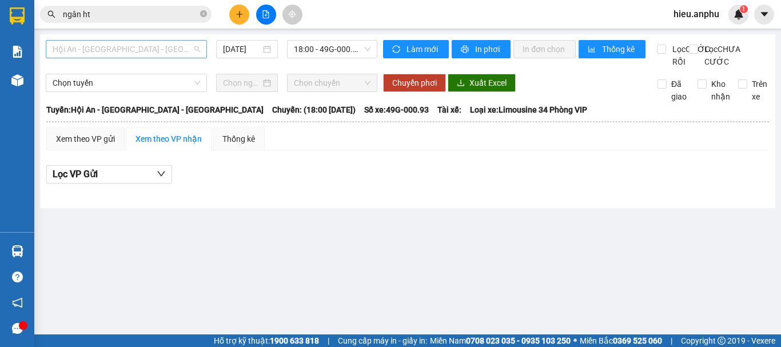
click at [115, 47] on span "Hội An - [GEOGRAPHIC_DATA] - [GEOGRAPHIC_DATA]" at bounding box center [126, 49] width 147 height 17
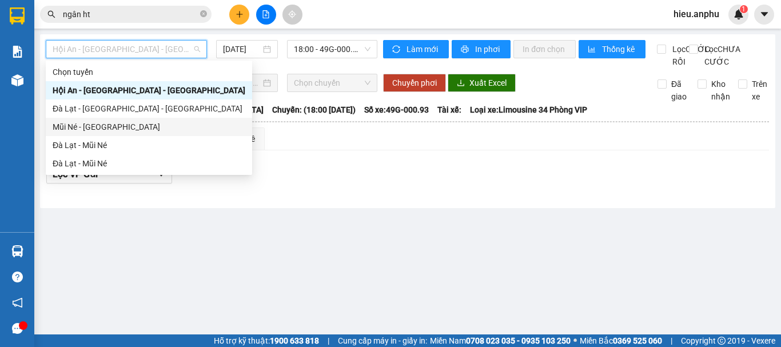
drag, startPoint x: 77, startPoint y: 130, endPoint x: 279, endPoint y: 65, distance: 212.9
click at [79, 127] on div "Mũi Né - [GEOGRAPHIC_DATA]" at bounding box center [149, 127] width 193 height 13
type input "[DATE]"
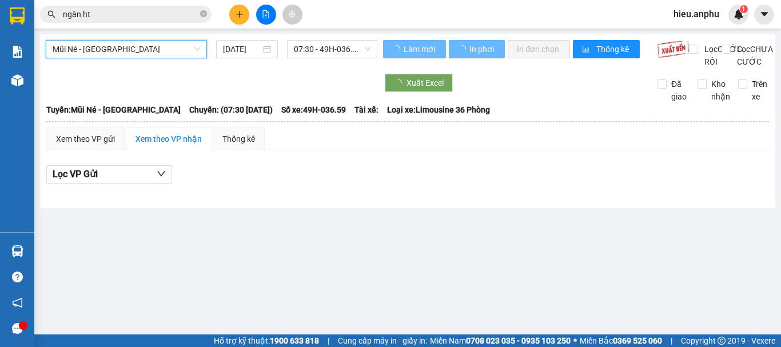
click at [341, 41] on span "07:30 - 49H-036.59" at bounding box center [332, 49] width 77 height 17
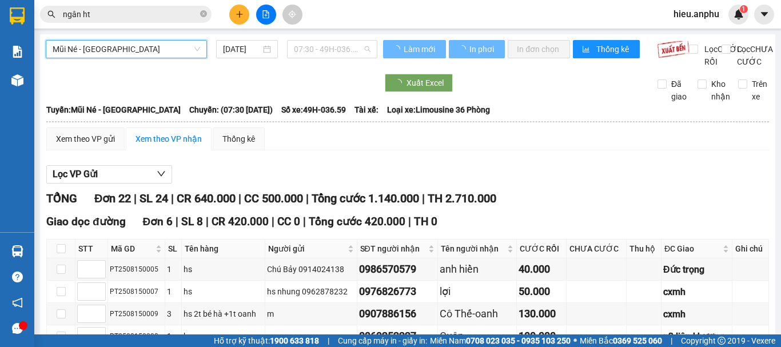
click at [327, 43] on span "07:30 - 49H-036.59" at bounding box center [332, 49] width 77 height 17
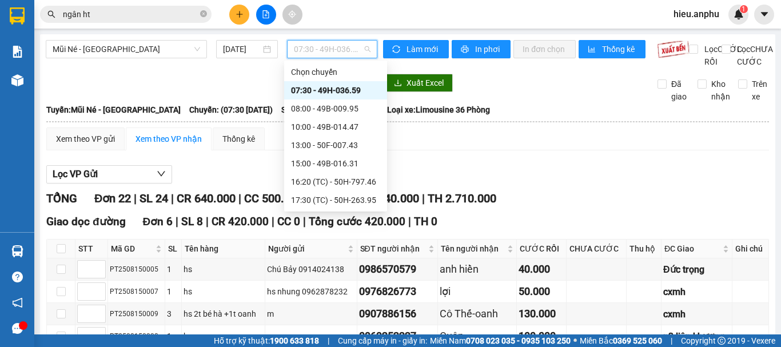
click at [339, 40] on div "07:30 - 49H-036.59" at bounding box center [332, 49] width 90 height 18
click at [324, 202] on div "17:30 (TC) - 50H-263.95" at bounding box center [335, 200] width 89 height 13
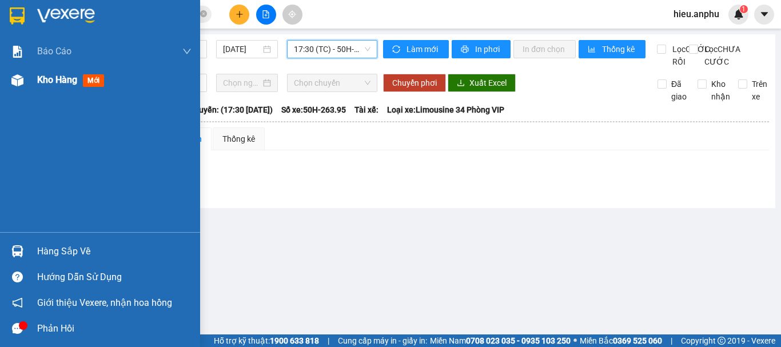
click at [39, 75] on span "Kho hàng" at bounding box center [57, 79] width 40 height 11
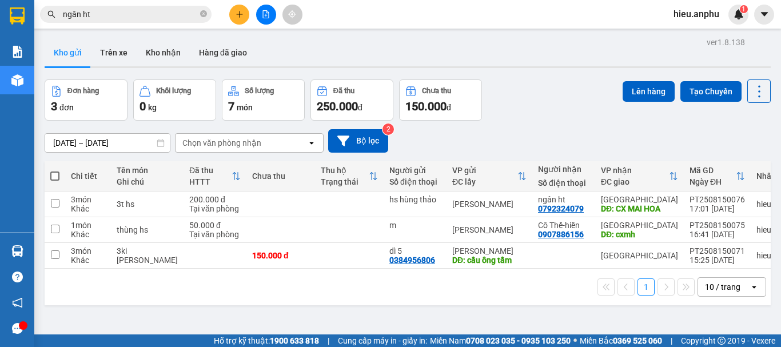
click at [272, 12] on button at bounding box center [266, 15] width 20 height 20
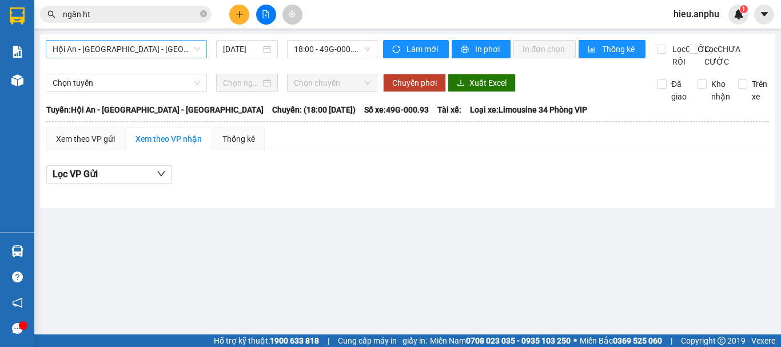
drag, startPoint x: 107, startPoint y: 49, endPoint x: 104, endPoint y: 54, distance: 6.2
click at [106, 49] on span "Hội An - [GEOGRAPHIC_DATA] - [GEOGRAPHIC_DATA]" at bounding box center [126, 49] width 147 height 17
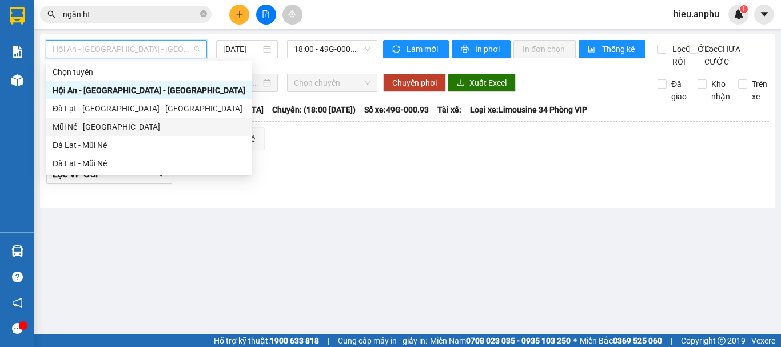
click at [78, 126] on div "Mũi Né - [GEOGRAPHIC_DATA]" at bounding box center [149, 127] width 193 height 13
type input "[DATE]"
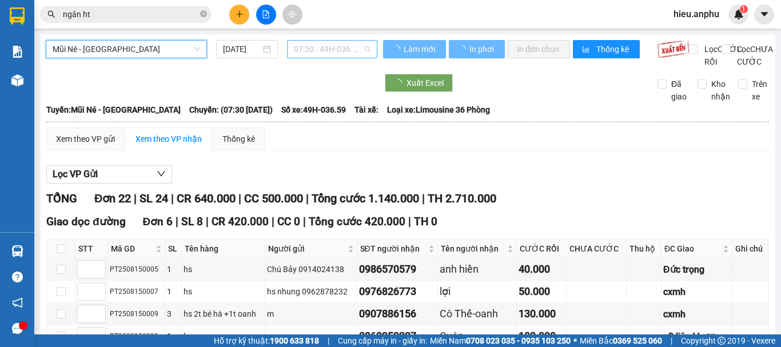
click at [312, 47] on span "07:30 - 49H-036.59" at bounding box center [332, 49] width 77 height 17
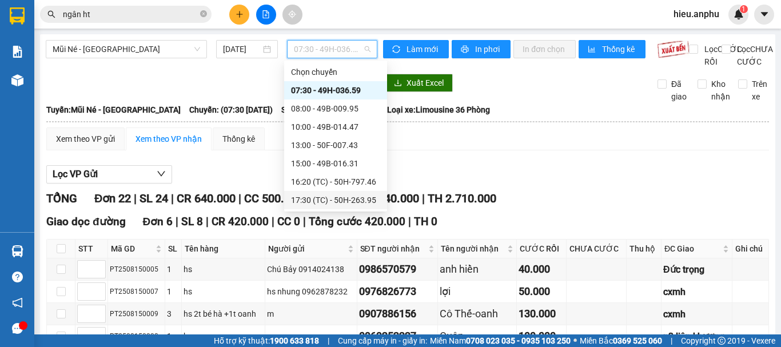
click at [310, 202] on div "17:30 (TC) - 50H-263.95" at bounding box center [335, 200] width 89 height 13
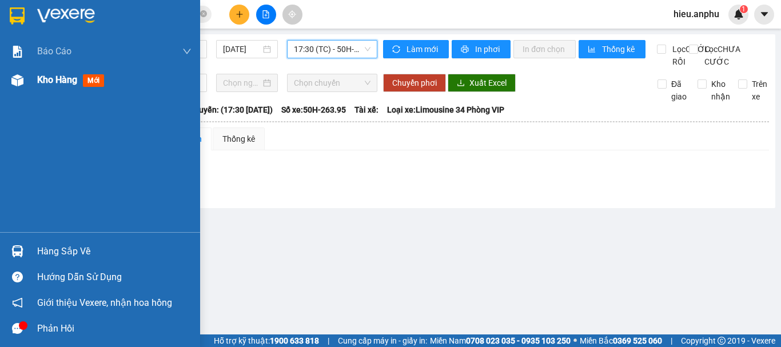
click at [13, 91] on div "Kho hàng mới" at bounding box center [100, 80] width 200 height 29
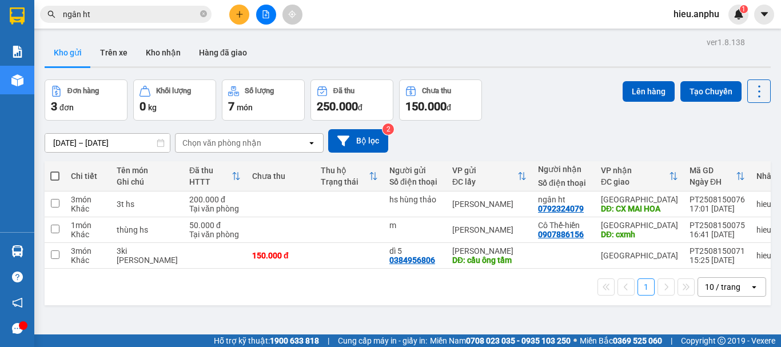
click at [55, 174] on span at bounding box center [54, 175] width 9 height 9
click at [55, 170] on input "checkbox" at bounding box center [55, 170] width 0 height 0
checkbox input "true"
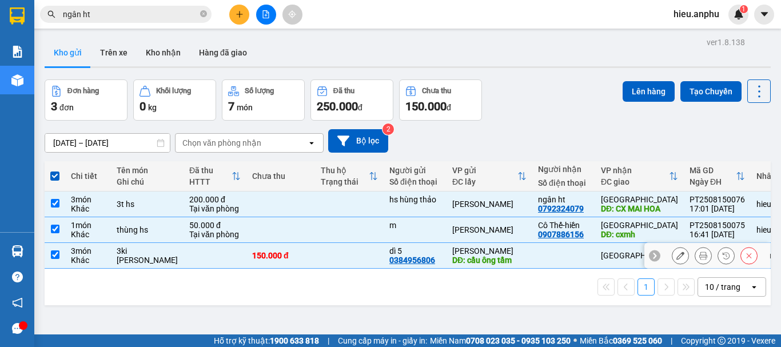
click at [56, 255] on input "checkbox" at bounding box center [55, 254] width 9 height 9
checkbox input "false"
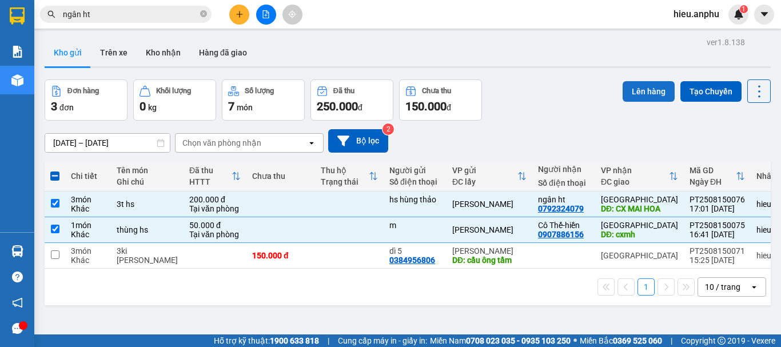
click at [633, 90] on button "Lên hàng" at bounding box center [648, 91] width 52 height 21
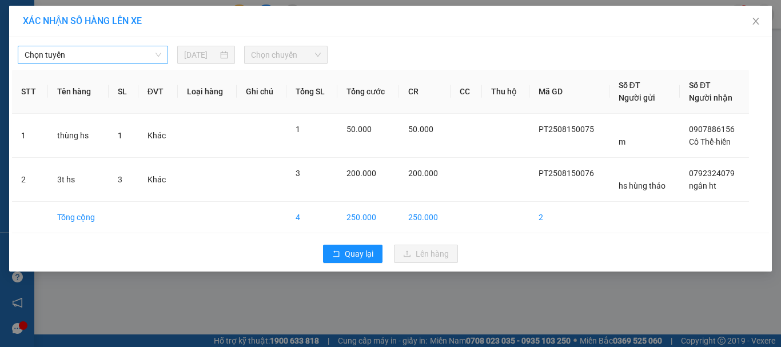
click at [68, 54] on span "Chọn tuyến" at bounding box center [93, 54] width 137 height 17
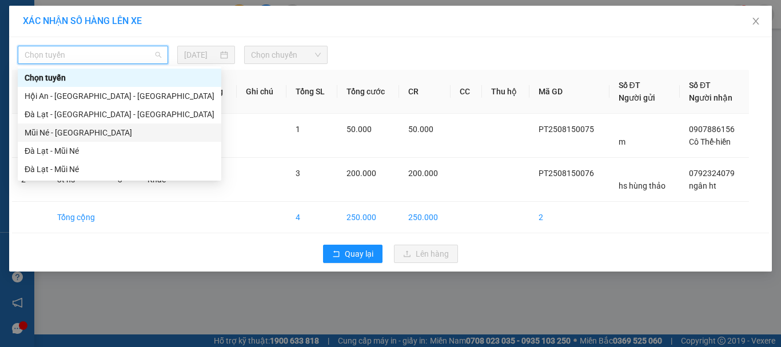
drag, startPoint x: 46, startPoint y: 130, endPoint x: 220, endPoint y: 82, distance: 180.9
click at [47, 127] on div "Mũi Né - [GEOGRAPHIC_DATA]" at bounding box center [120, 132] width 190 height 13
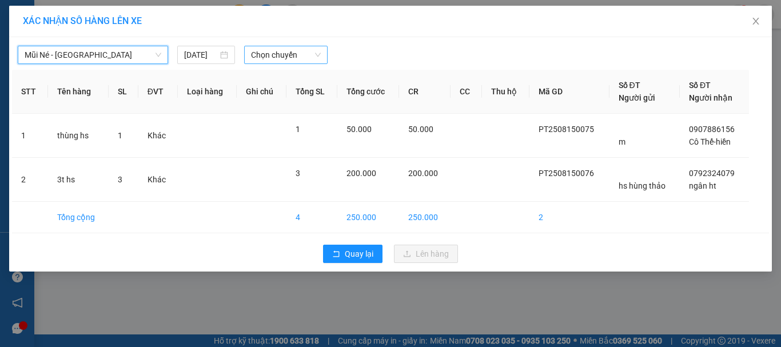
click at [275, 53] on span "Chọn chuyến" at bounding box center [286, 54] width 70 height 17
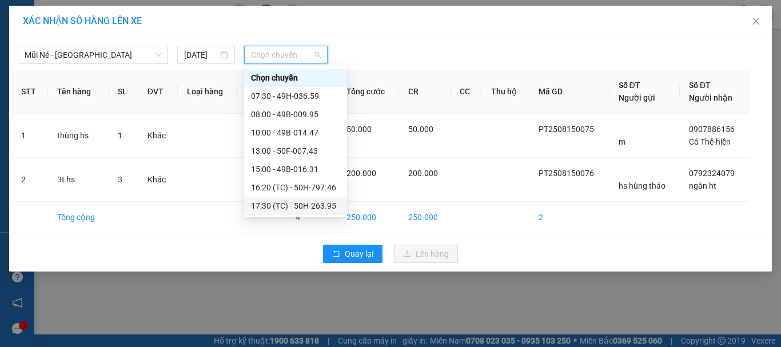
click at [255, 207] on div "17:30 (TC) - 50H-263.95" at bounding box center [295, 205] width 89 height 13
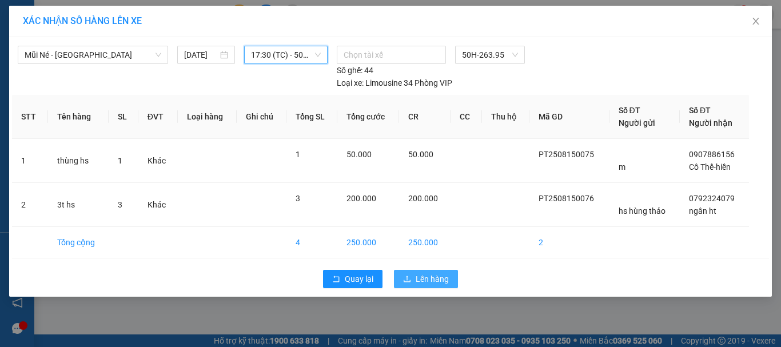
drag, startPoint x: 429, startPoint y: 281, endPoint x: 435, endPoint y: 263, distance: 19.5
click at [429, 279] on span "Lên hàng" at bounding box center [431, 279] width 33 height 13
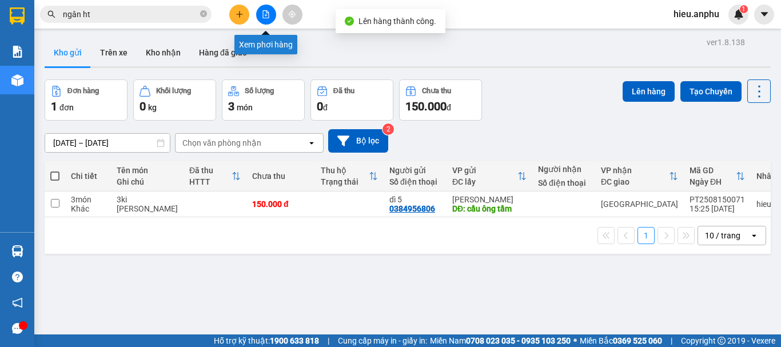
click at [272, 15] on button at bounding box center [266, 15] width 20 height 20
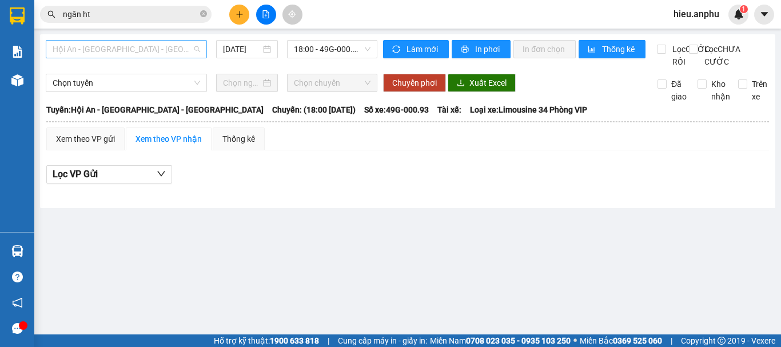
click at [127, 52] on span "Hội An - [GEOGRAPHIC_DATA] - [GEOGRAPHIC_DATA]" at bounding box center [126, 49] width 147 height 17
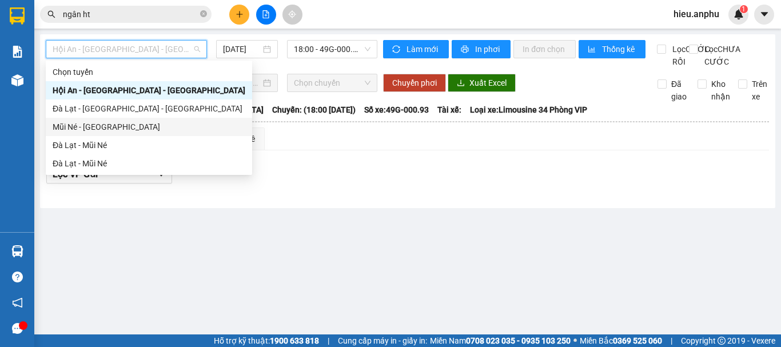
drag, startPoint x: 83, startPoint y: 129, endPoint x: 277, endPoint y: 66, distance: 204.2
click at [82, 128] on div "Mũi Né - [GEOGRAPHIC_DATA]" at bounding box center [149, 127] width 193 height 13
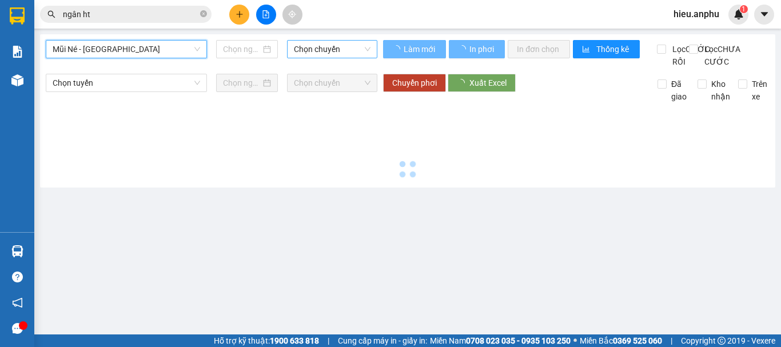
type input "[DATE]"
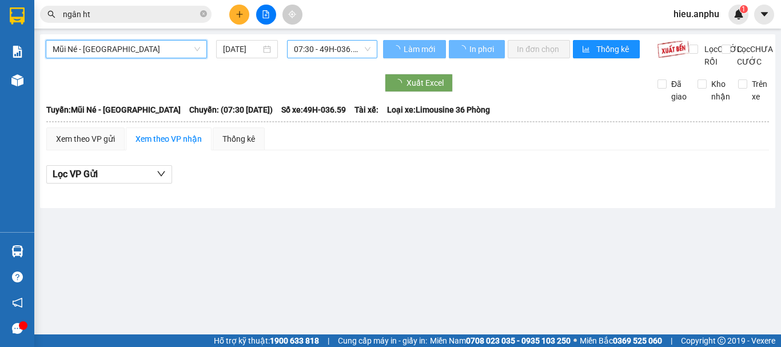
click at [334, 41] on span "07:30 - 49H-036.59" at bounding box center [332, 49] width 77 height 17
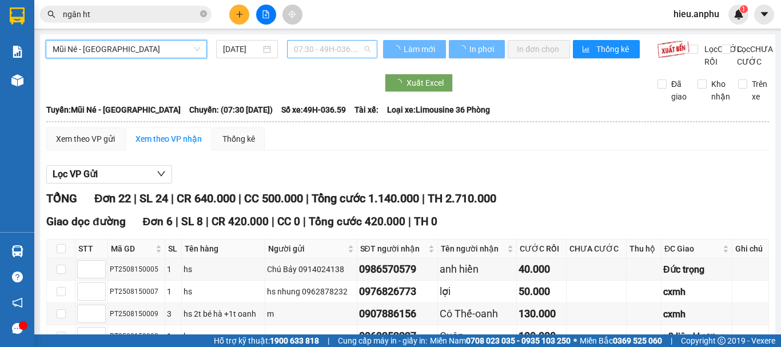
click at [334, 43] on span "07:30 - 49H-036.59" at bounding box center [332, 49] width 77 height 17
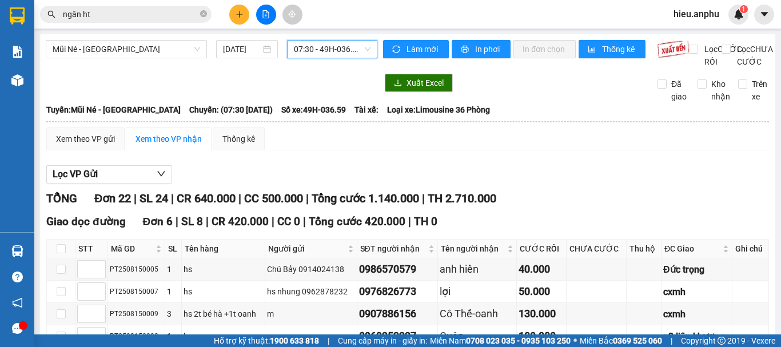
click at [326, 45] on span "07:30 - 49H-036.59" at bounding box center [332, 49] width 77 height 17
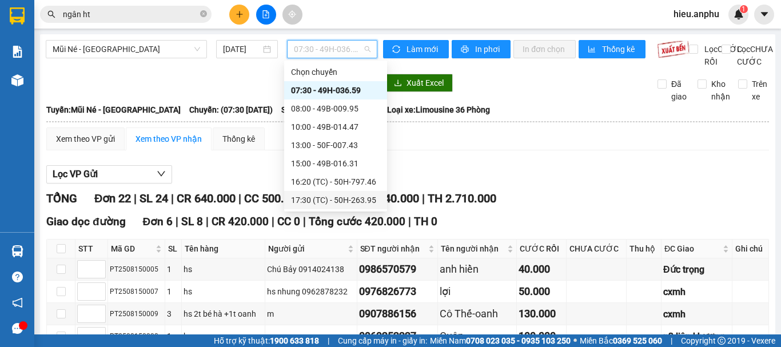
click at [310, 202] on div "17:30 (TC) - 50H-263.95" at bounding box center [335, 200] width 89 height 13
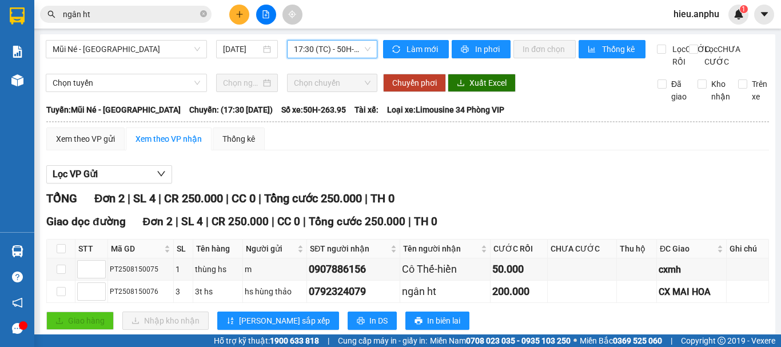
scroll to position [40, 0]
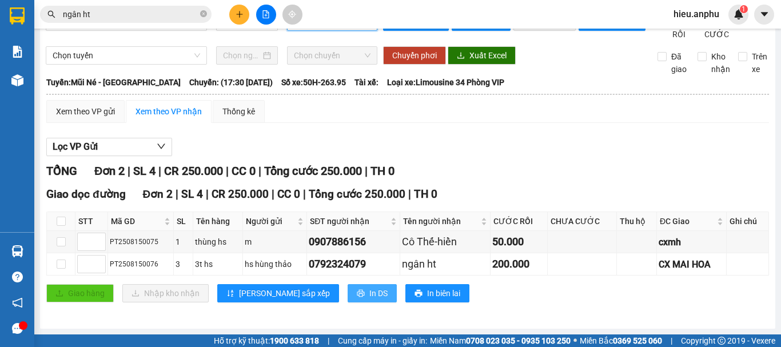
click at [369, 291] on span "In DS" at bounding box center [378, 293] width 18 height 13
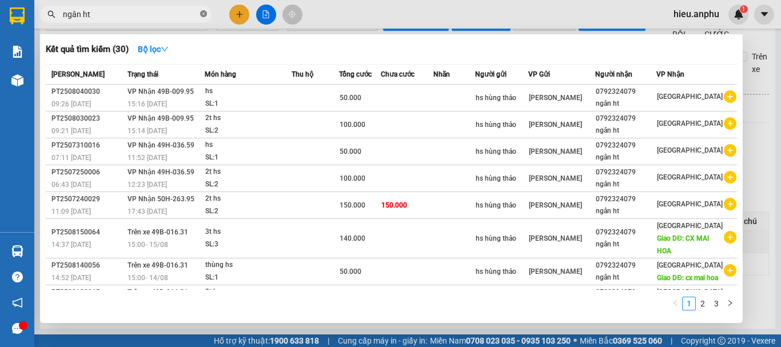
click at [205, 18] on span at bounding box center [203, 14] width 7 height 11
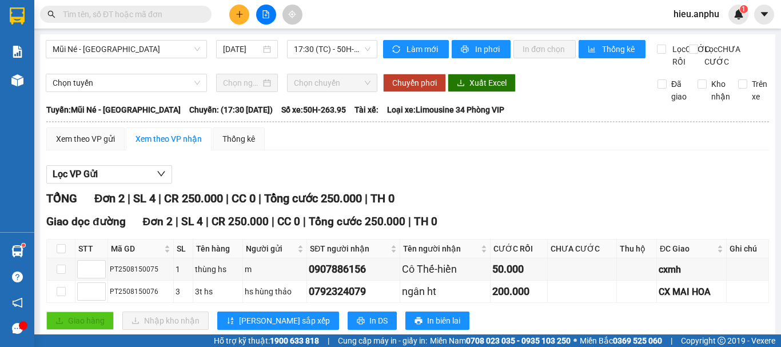
click at [153, 39] on div "Mũi Né - Đà Lạt 15/08/2025 17:30 (TC) - 50H-263.95 Làm mới In phơi In đơn chọn …" at bounding box center [407, 195] width 735 height 322
click at [117, 44] on span "Mũi Né - [GEOGRAPHIC_DATA]" at bounding box center [126, 49] width 147 height 17
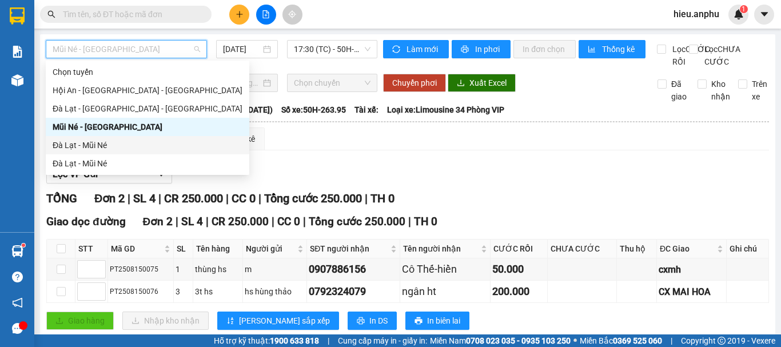
click at [94, 139] on div "Đà Lạt - Mũi Né" at bounding box center [148, 145] width 190 height 13
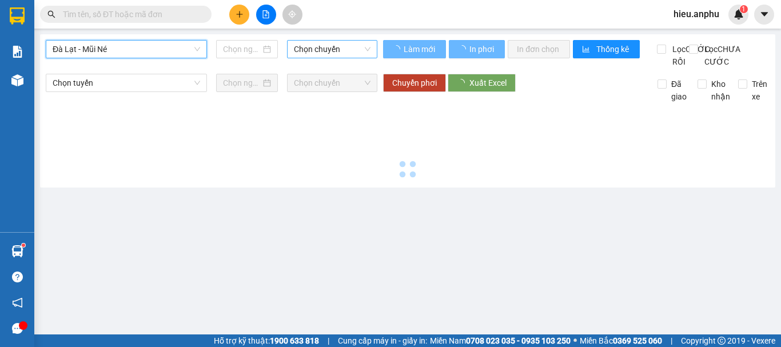
click at [295, 47] on span "Chọn chuyến" at bounding box center [332, 49] width 77 height 17
type input "[DATE]"
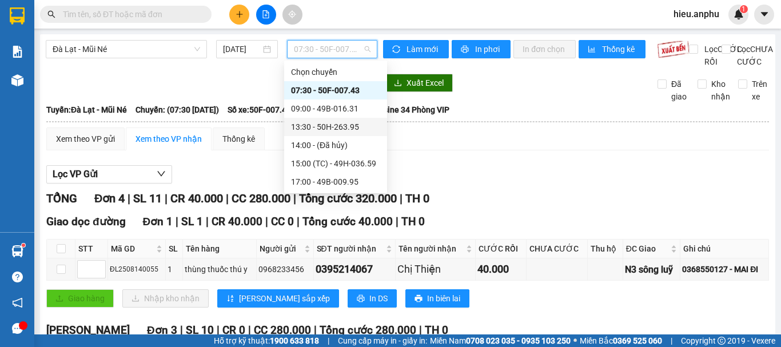
click at [306, 129] on div "13:30 - 50H-263.95" at bounding box center [335, 127] width 89 height 13
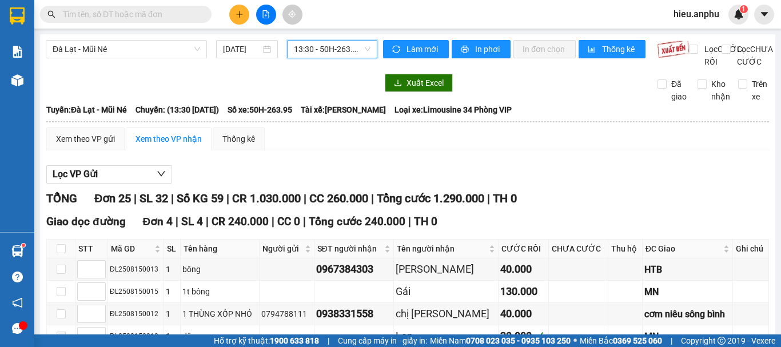
scroll to position [229, 0]
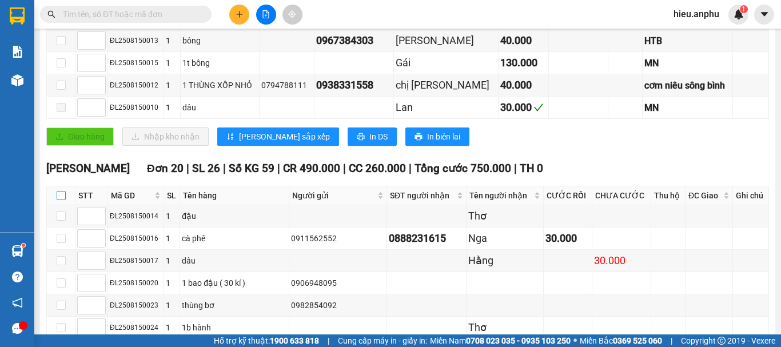
drag, startPoint x: 58, startPoint y: 207, endPoint x: 340, endPoint y: 174, distance: 283.7
click at [59, 200] on input "checkbox" at bounding box center [61, 195] width 9 height 9
checkbox input "true"
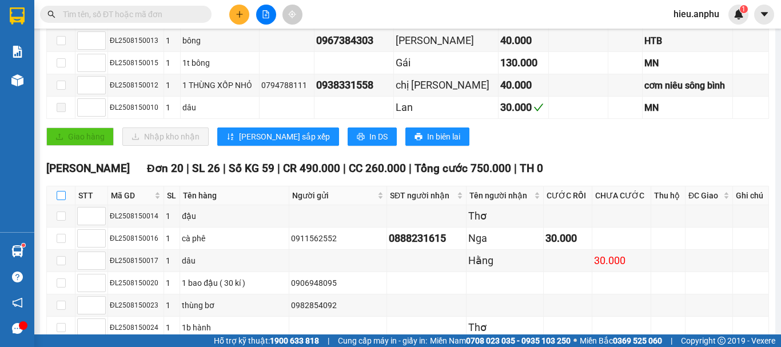
checkbox input "true"
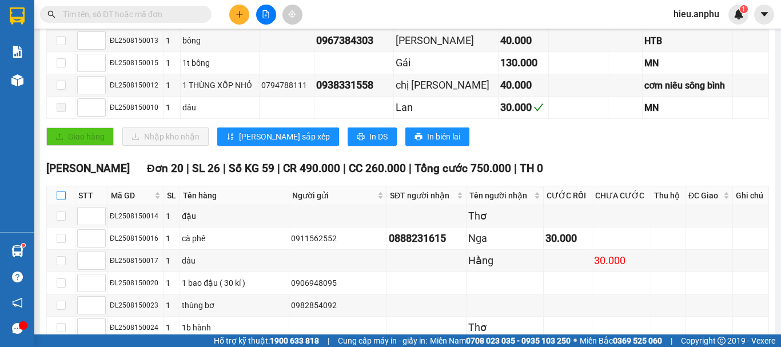
checkbox input "true"
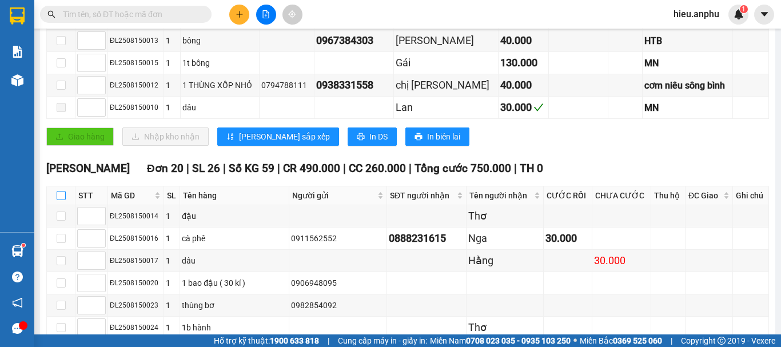
checkbox input "true"
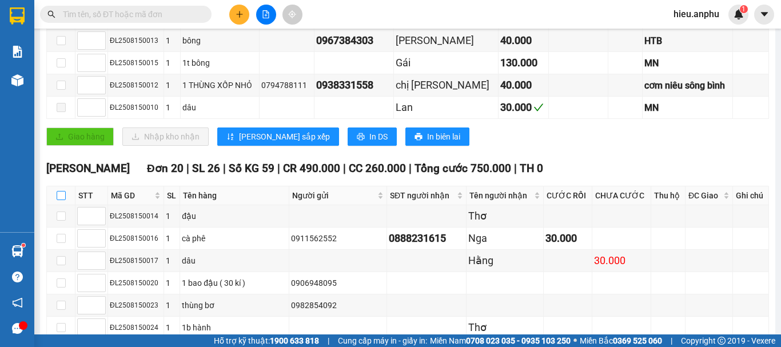
checkbox input "true"
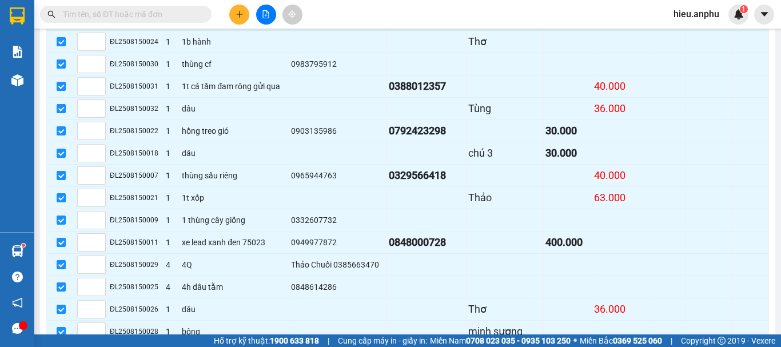
scroll to position [725, 0]
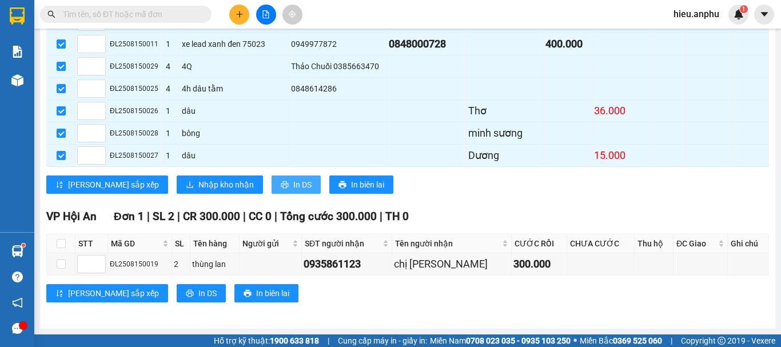
click at [293, 180] on span "In DS" at bounding box center [302, 184] width 18 height 13
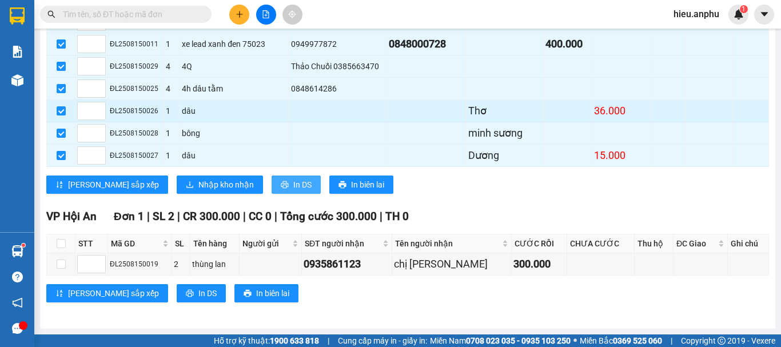
scroll to position [0, 0]
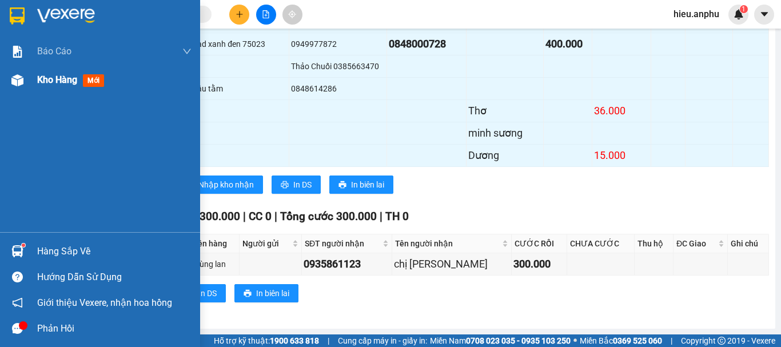
click at [27, 71] on div at bounding box center [17, 80] width 20 height 20
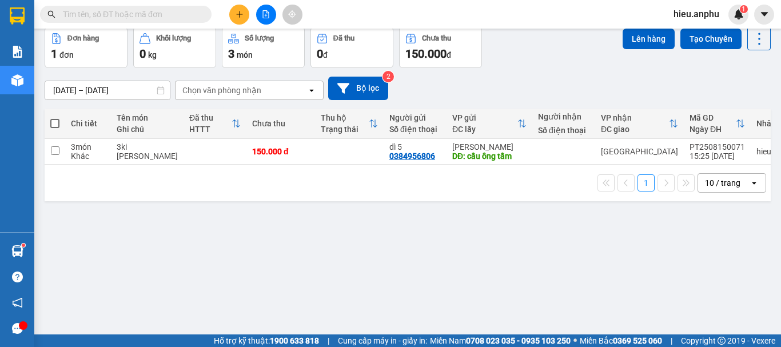
click at [55, 123] on span at bounding box center [54, 123] width 9 height 9
click at [55, 118] on input "checkbox" at bounding box center [55, 118] width 0 height 0
checkbox input "true"
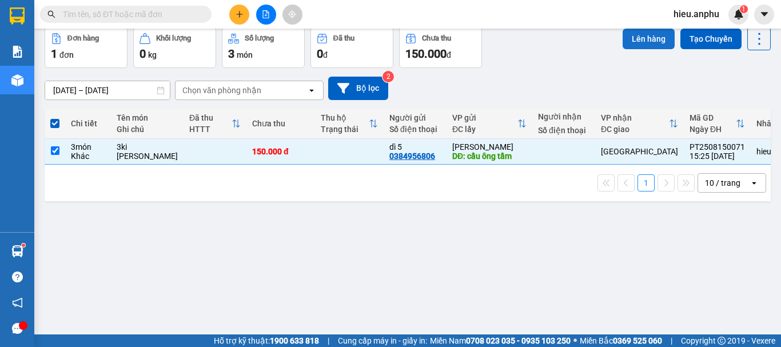
click at [639, 37] on button "Lên hàng" at bounding box center [648, 39] width 52 height 21
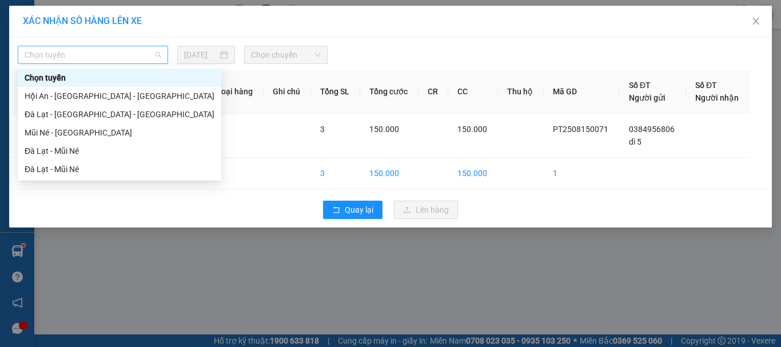
click at [81, 51] on span "Chọn tuyến" at bounding box center [93, 54] width 137 height 17
click at [44, 130] on div "Mũi Né - [GEOGRAPHIC_DATA]" at bounding box center [120, 132] width 190 height 13
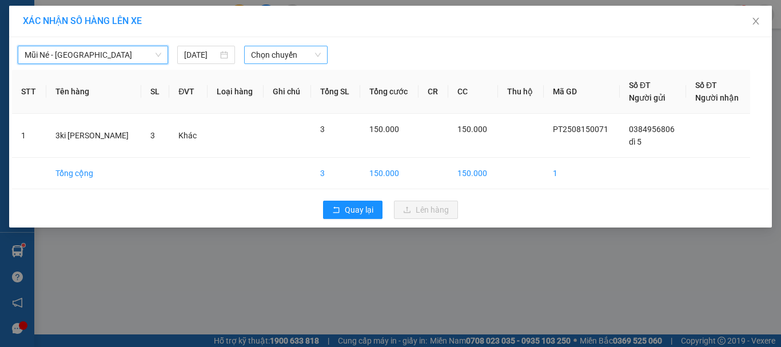
click at [269, 49] on span "Chọn chuyến" at bounding box center [286, 54] width 70 height 17
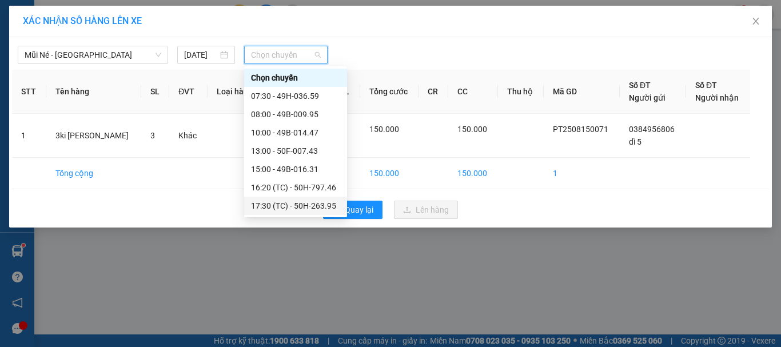
click at [269, 206] on div "17:30 (TC) - 50H-263.95" at bounding box center [295, 205] width 89 height 13
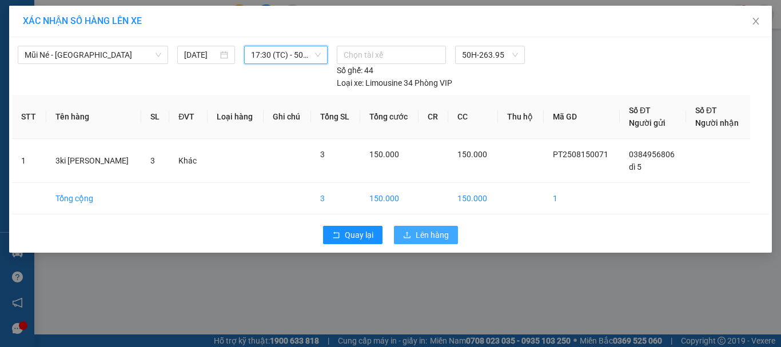
click at [429, 234] on span "Lên hàng" at bounding box center [431, 235] width 33 height 13
